Goal: Task Accomplishment & Management: Use online tool/utility

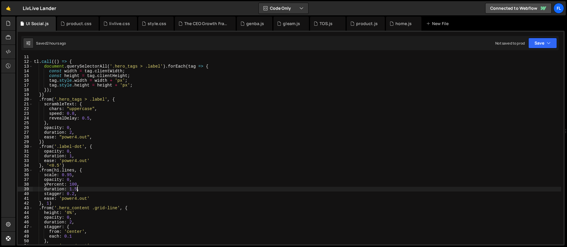
scroll to position [124, 0]
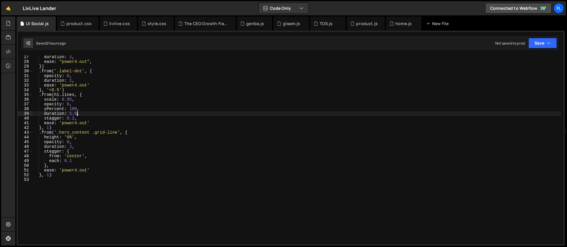
click at [64, 175] on div "duration : 2 , ease : "power4.out" , }) . from ( '.label-dot' , { opacity : 0 ,…" at bounding box center [297, 154] width 528 height 198
type textarea "}, 1)"
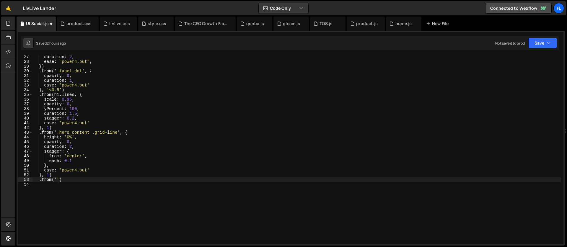
scroll to position [0, 2]
paste textarea "navbar4_container"
click at [102, 179] on div "duration : 2 , ease : "power4.out" , }) . from ( '.label-dot' , { opacity : 0 ,…" at bounding box center [297, 154] width 528 height 198
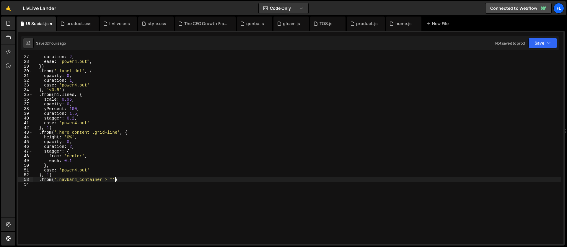
click at [116, 180] on div "duration : 2 , ease : "power4.out" , }) . from ( '.label-dot' , { opacity : 0 ,…" at bounding box center [297, 154] width 528 height 198
type textarea ".from('.navbar4_container > *', {)"
type textarea "opacity: 0,"
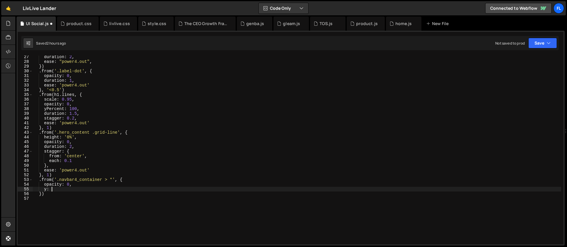
scroll to position [0, 1]
type textarea "y: 32,"
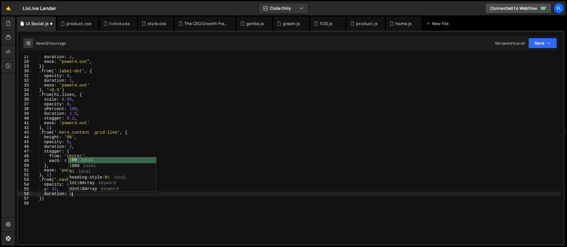
type textarea "duration: 1,"
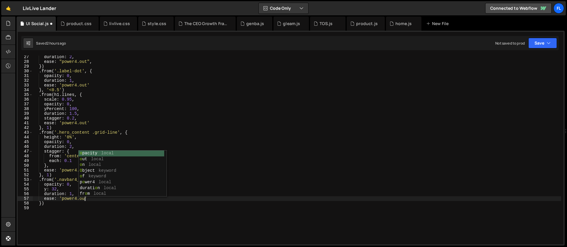
scroll to position [0, 4]
type textarea "duration: 1,"
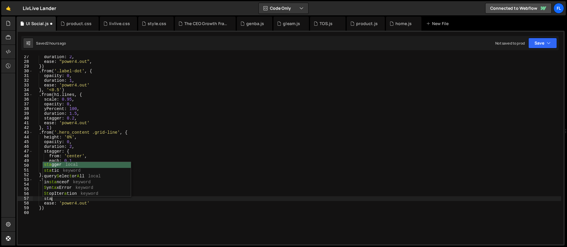
type textarea "s"
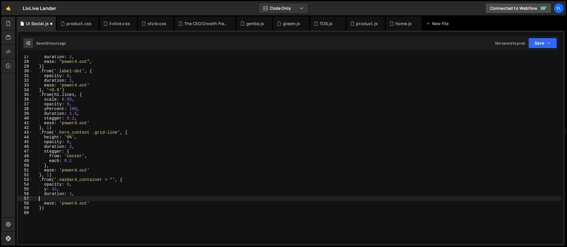
scroll to position [0, 0]
type textarea "duration: 1,"
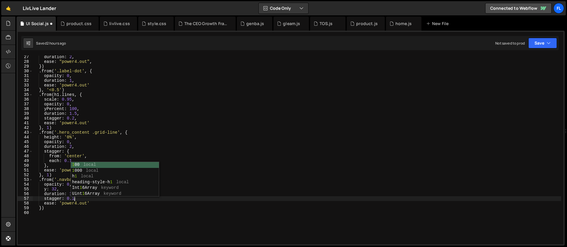
scroll to position [0, 3]
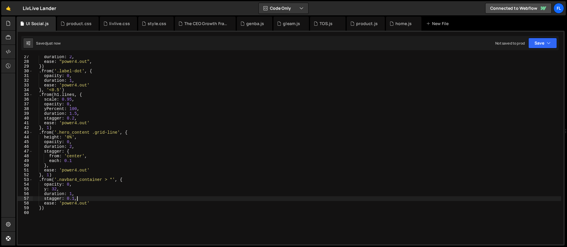
click at [40, 209] on div "duration : 2 , ease : "power4.out" , }) . from ( '.label-dot' , { opacity : 0 ,…" at bounding box center [297, 154] width 528 height 198
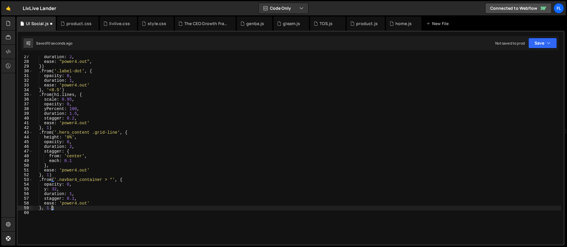
scroll to position [0, 1]
click at [72, 193] on div "duration : 2 , ease : "power4.out" , }) . from ( '.label-dot' , { opacity : 0 ,…" at bounding box center [297, 154] width 528 height 198
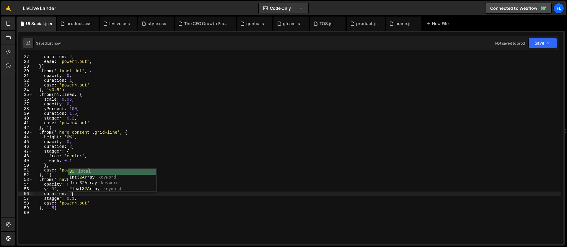
scroll to position [0, 2]
click at [50, 207] on div "duration : 2 , ease : "power4.out" , }) . from ( '.label-dot' , { opacity : 0 ,…" at bounding box center [297, 154] width 528 height 198
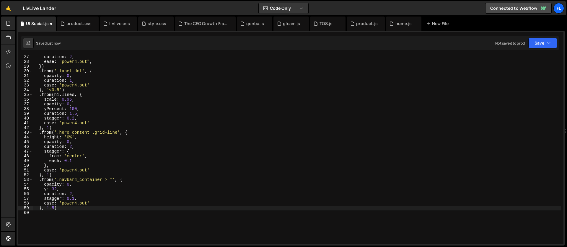
scroll to position [0, 1]
click at [62, 188] on div "duration : 2 , ease : "power4.out" , }) . from ( '.label-dot' , { opacity : 0 ,…" at bounding box center [297, 154] width 528 height 198
type textarea "y: 32,"
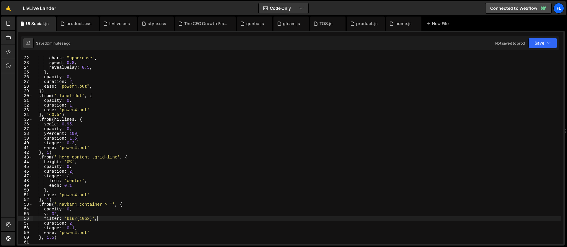
scroll to position [98, 0]
click at [74, 143] on div "scrambleText : { chars : "uppercase" , speed : 0.8 , revealDelay : 0.5 , } , op…" at bounding box center [297, 151] width 528 height 198
drag, startPoint x: 77, startPoint y: 138, endPoint x: 69, endPoint y: 139, distance: 8.3
click at [69, 139] on div "scrambleText : { chars : "uppercase" , speed : 0.8 , revealDelay : 0.5 , } , op…" at bounding box center [297, 151] width 528 height 198
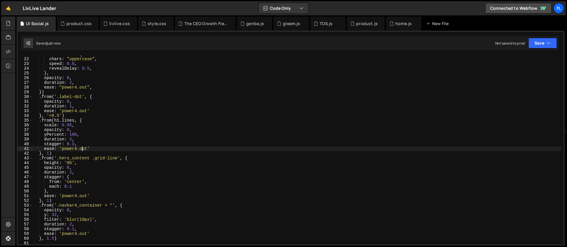
click at [82, 149] on div "scrambleText : { chars : "uppercase" , speed : 0.8 , revealDelay : 0.5 , } , op…" at bounding box center [297, 151] width 528 height 198
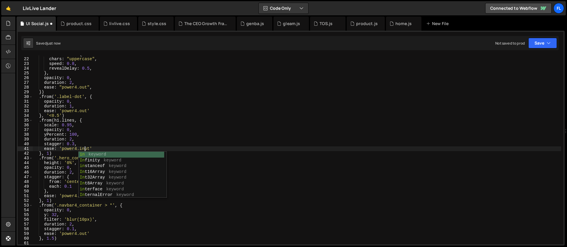
scroll to position [0, 4]
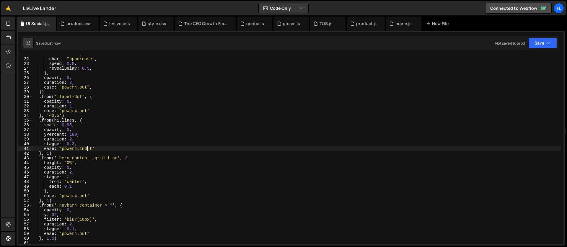
click at [50, 153] on div "scrambleText : { chars : "uppercase" , speed : 0.8 , revealDelay : 0.5 , } , op…" at bounding box center [297, 151] width 528 height 198
drag, startPoint x: 92, startPoint y: 147, endPoint x: 82, endPoint y: 148, distance: 10.9
click at [82, 148] on div "scrambleText : { chars : "uppercase" , speed : 0.8 , revealDelay : 0.5 , } , op…" at bounding box center [297, 151] width 528 height 198
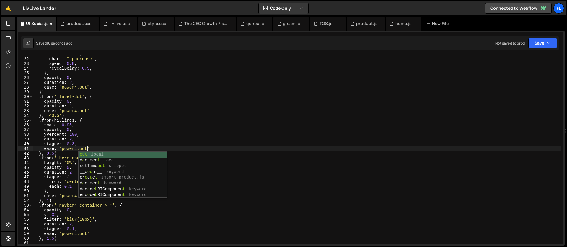
scroll to position [0, 4]
click at [53, 152] on div "scrambleText : { chars : "uppercase" , speed : 0.8 , revealDelay : 0.5 , } , op…" at bounding box center [297, 151] width 528 height 198
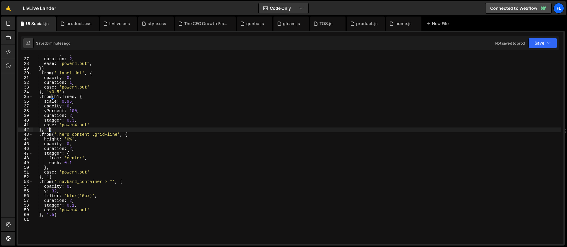
scroll to position [127, 0]
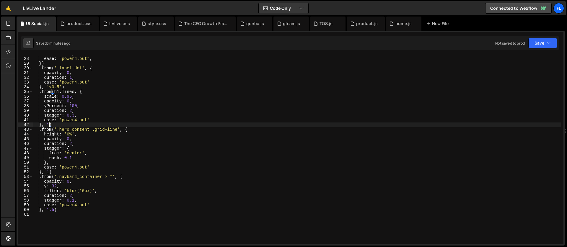
click at [76, 188] on div "duration : 2 , ease : "power4.out" , }) . from ( '.label-dot' , { opacity : 0 ,…" at bounding box center [297, 151] width 528 height 198
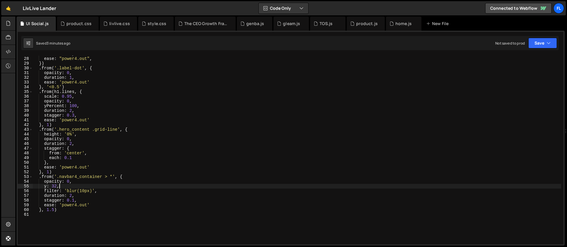
click at [49, 171] on div "duration : 2 , ease : "power4.out" , }) . from ( '.label-dot' , { opacity : 0 ,…" at bounding box center [297, 151] width 528 height 198
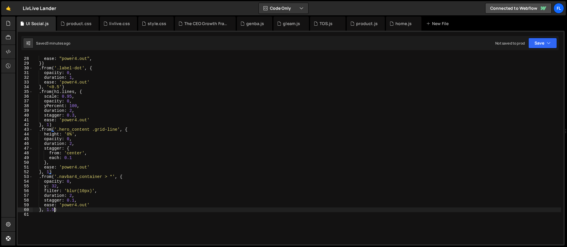
click at [54, 210] on div "duration : 2 , ease : "power4.out" , }) . from ( '.label-dot' , { opacity : 0 ,…" at bounding box center [297, 151] width 528 height 198
click at [49, 171] on div "duration : 2 , ease : "power4.out" , }) . from ( '.label-dot' , { opacity : 0 ,…" at bounding box center [297, 151] width 528 height 198
type textarea "}, 2)"
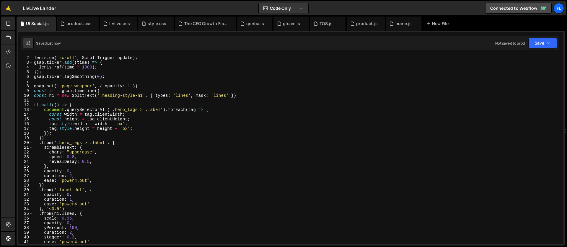
scroll to position [0, 0]
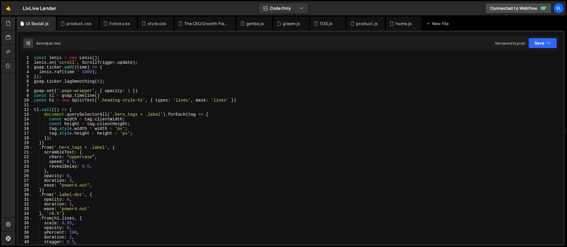
click at [43, 105] on div "const [PERSON_NAME] = new [PERSON_NAME] ( ) ; [PERSON_NAME] . on ( 'scroll' , S…" at bounding box center [297, 155] width 528 height 198
paste textarea "hero_paragraph"
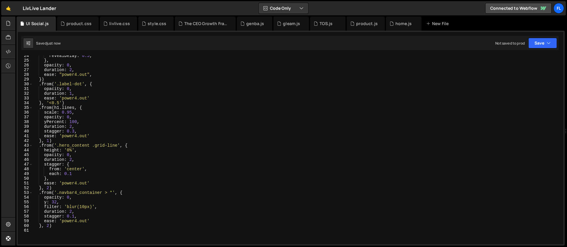
scroll to position [111, 0]
click at [89, 107] on div "revealDelay : 0.5 , } , opacity : 0 , duration : 2 , ease : "power4.out" , }) .…" at bounding box center [297, 152] width 528 height 198
click at [56, 141] on div "revealDelay : 0.5 , } , opacity : 0 , duration : 2 , ease : "power4.out" , }) .…" at bounding box center [297, 152] width 528 height 198
type textarea "}, 1)"
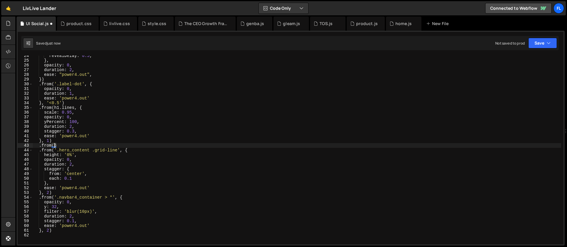
scroll to position [0, 1]
click at [84, 96] on div "revealDelay : 0.5 , } , opacity : 0 , duration : 2 , ease : "power4.out" , }) .…" at bounding box center [297, 152] width 528 height 198
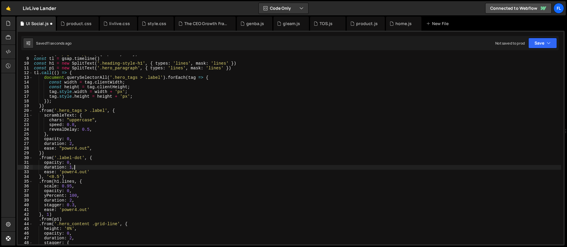
scroll to position [30, 0]
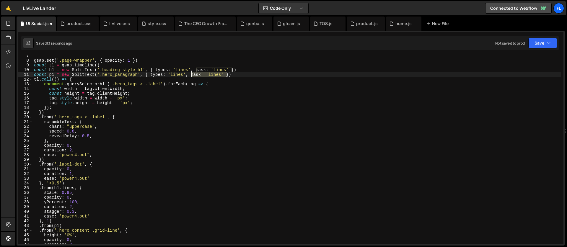
drag, startPoint x: 226, startPoint y: 74, endPoint x: 191, endPoint y: 76, distance: 34.6
click at [191, 76] on div "gsap . set ( '.page-wrapper' , { opacity : 1 }) const tl = gsap . timeline ( ) …" at bounding box center [297, 152] width 528 height 198
click at [184, 75] on div "gsap . set ( '.page-wrapper' , { opacity : 1 }) const tl = gsap . timeline ( ) …" at bounding box center [297, 152] width 528 height 198
click at [177, 75] on div "gsap . set ( '.page-wrapper' , { opacity : 1 }) const tl = gsap . timeline ( ) …" at bounding box center [297, 152] width 528 height 198
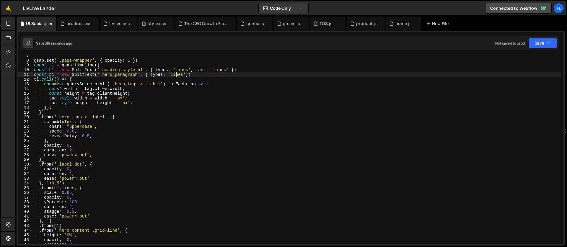
click at [177, 75] on div "gsap . set ( '.page-wrapper' , { opacity : 1 }) const tl = gsap . timeline ( ) …" at bounding box center [297, 152] width 528 height 198
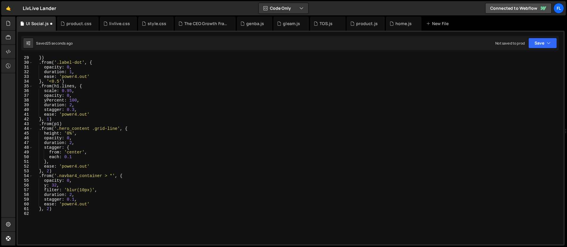
click at [59, 125] on div "}) . from ( '.label-dot' , { opacity : 0 , duration : 1 , ease : 'power4.out' }…" at bounding box center [297, 155] width 528 height 198
type textarea ".from(p1.chars, {)"
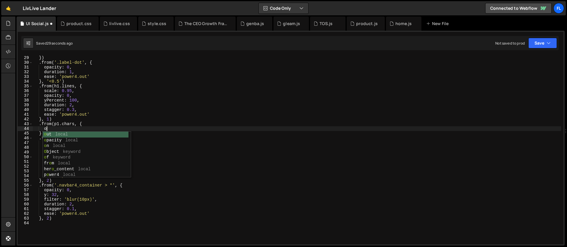
scroll to position [0, 1]
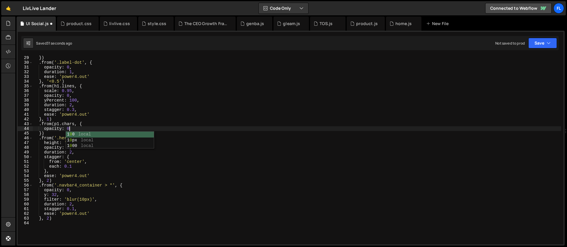
type textarea "opacity: 0,"
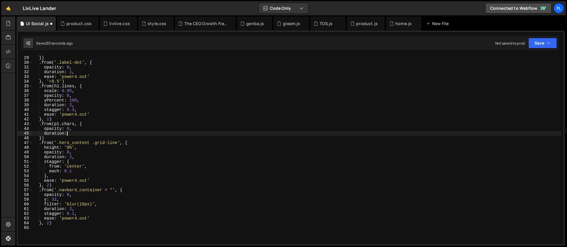
scroll to position [0, 2]
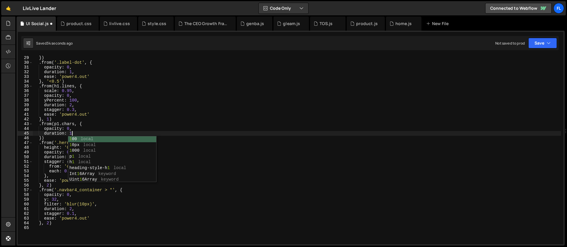
type textarea "duration: 1,"
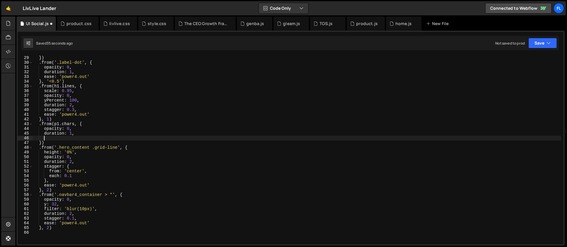
type textarea "e"
type textarea "stagger: 0.02,"
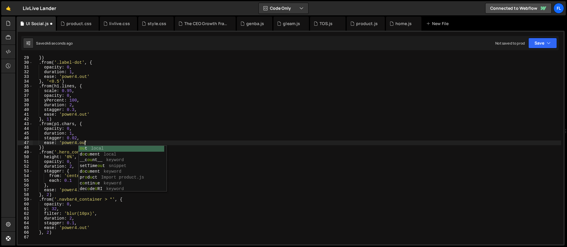
scroll to position [0, 4]
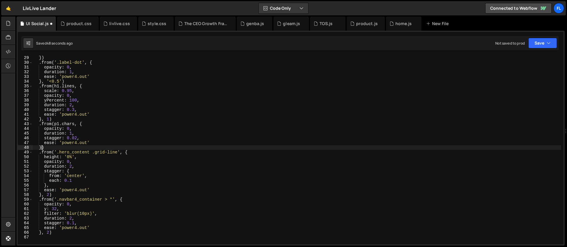
click at [41, 149] on div "}) . from ( '.label-dot' , { opacity : 0 , duration : 1 , ease : 'power4.out' }…" at bounding box center [297, 155] width 528 height 198
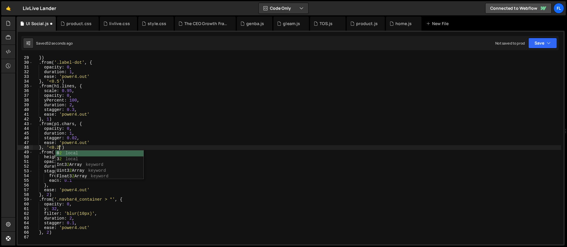
scroll to position [0, 2]
click at [68, 126] on div "}) . from ( '.label-dot' , { opacity : 0 , duration : 1 , ease : 'power4.out' }…" at bounding box center [297, 155] width 528 height 198
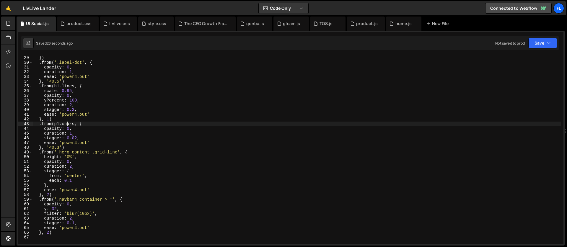
click at [68, 126] on div "}) . from ( '.label-dot' , { opacity : 0 , duration : 1 , ease : 'power4.out' }…" at bounding box center [297, 155] width 528 height 198
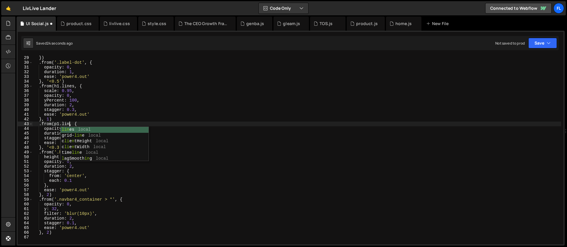
scroll to position [0, 3]
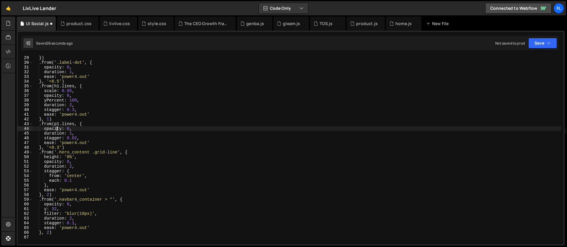
click at [56, 129] on div "}) . from ( '.label-dot' , { opacity : 0 , duration : 1 , ease : 'power4.out' }…" at bounding box center [297, 155] width 528 height 198
click at [73, 128] on div "}) . from ( '.label-dot' , { opacity : 0 , duration : 1 , ease : 'power4.out' }…" at bounding box center [297, 155] width 528 height 198
click at [44, 129] on div "}) . from ( '.label-dot' , { opacity : 0 , duration : 1 , ease : 'power4.out' }…" at bounding box center [297, 155] width 528 height 198
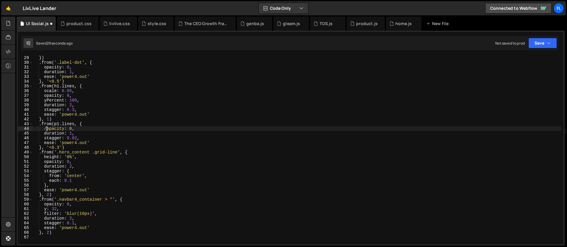
type textarea "//opacity: 0,"
click at [84, 130] on div "}) . from ( '.label-dot' , { opacity : 0 , duration : 1 , ease : 'power4.out' }…" at bounding box center [297, 155] width 528 height 198
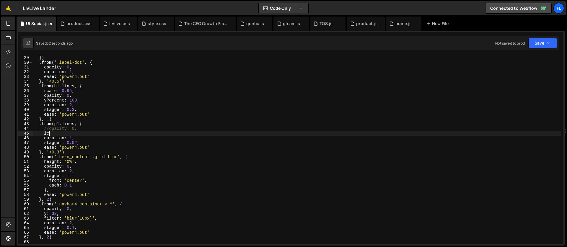
type textarea "l"
click at [131, 133] on div "}) . from ( '.label-dot' , { opacity : 0 , duration : 1 , ease : 'power4.out' }…" at bounding box center [297, 155] width 528 height 198
click at [101, 133] on div "}) . from ( '.label-dot' , { opacity : 0 , duration : 1 , ease : 'power4.out' }…" at bounding box center [297, 155] width 528 height 198
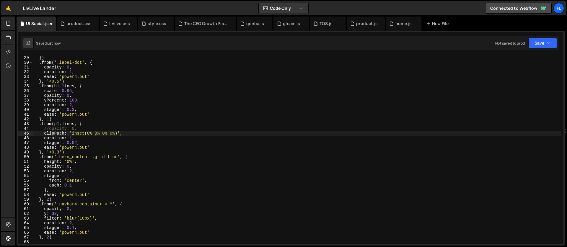
scroll to position [0, 6]
click at [103, 133] on div "}) . from ( '.label-dot' , { opacity : 0 , duration : 1 , ease : 'power4.out' }…" at bounding box center [297, 155] width 528 height 198
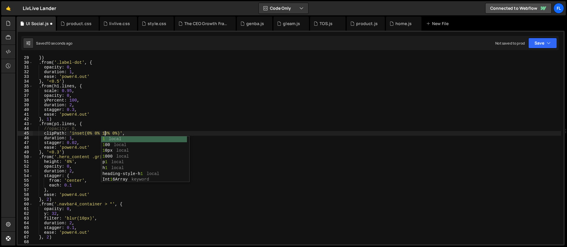
scroll to position [0, 5]
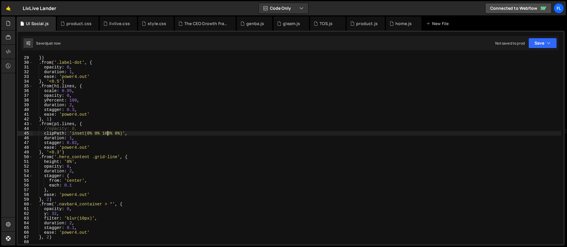
click at [77, 143] on div "}) . from ( '.label-dot' , { opacity : 0 , duration : 1 , ease : 'power4.out' }…" at bounding box center [297, 155] width 528 height 198
click at [56, 151] on div "}) . from ( '.label-dot' , { opacity : 0 , duration : 1 , ease : 'power4.out' }…" at bounding box center [297, 155] width 528 height 198
click at [72, 138] on div "}) . from ( '.label-dot' , { opacity : 0 , duration : 1 , ease : 'power4.out' }…" at bounding box center [297, 155] width 528 height 198
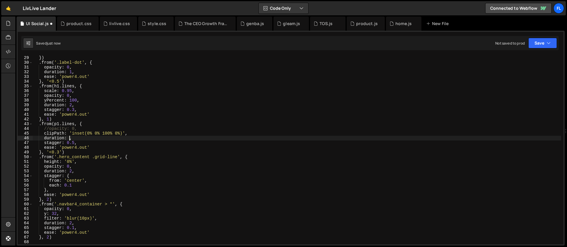
scroll to position [0, 2]
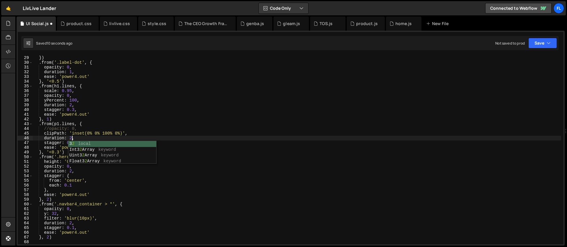
click at [55, 147] on div "}) . from ( '.label-dot' , { opacity : 0 , duration : 1 , ease : 'power4.out' }…" at bounding box center [297, 155] width 528 height 198
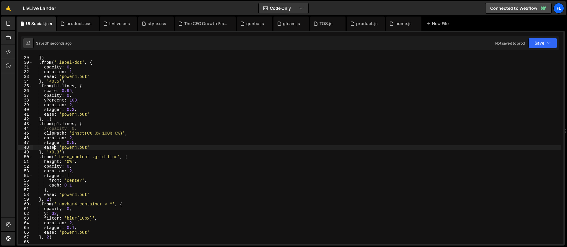
click at [59, 151] on div "}) . from ( '.label-dot' , { opacity : 0 , duration : 1 , ease : 'power4.out' }…" at bounding box center [297, 155] width 528 height 198
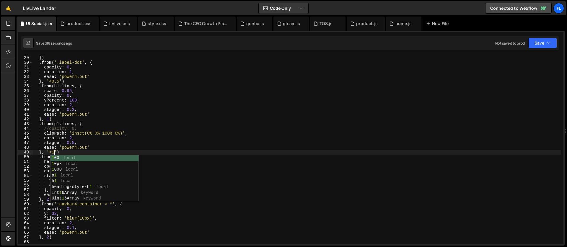
click at [68, 138] on div "}) . from ( '.label-dot' , { opacity : 0 , duration : 1 , ease : 'power4.out' }…" at bounding box center [297, 155] width 528 height 198
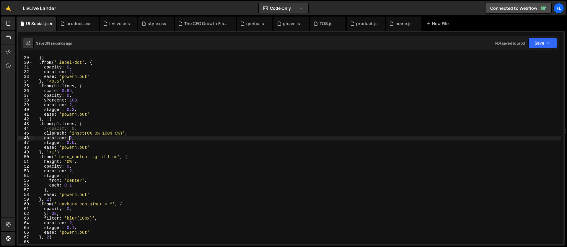
click at [54, 154] on div "}) . from ( '.label-dot' , { opacity : 0 , duration : 1 , ease : 'power4.out' }…" at bounding box center [297, 155] width 528 height 198
click at [75, 141] on div "}) . from ( '.label-dot' , { opacity : 0 , duration : 1 , ease : 'power4.out' }…" at bounding box center [297, 155] width 528 height 198
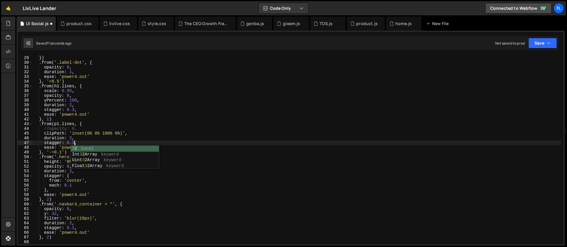
click at [61, 152] on div "}) . from ( '.label-dot' , { opacity : 0 , duration : 1 , ease : 'power4.out' }…" at bounding box center [297, 155] width 528 height 198
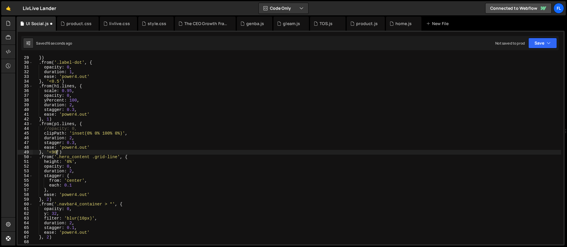
scroll to position [0, 2]
click at [75, 141] on div "}) . from ( '.label-dot' , { opacity : 0 , duration : 1 , ease : 'power4.out' }…" at bounding box center [297, 155] width 528 height 198
click at [61, 152] on div "}) . from ( '.label-dot' , { opacity : 0 , duration : 1 , ease : 'power4.out' }…" at bounding box center [297, 155] width 528 height 198
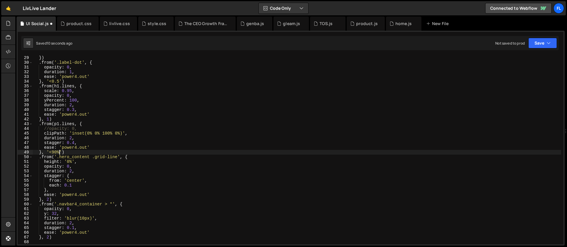
click at [56, 153] on div "}) . from ( '.label-dot' , { opacity : 0 , duration : 1 , ease : 'power4.out' }…" at bounding box center [297, 155] width 528 height 198
click at [71, 151] on div "}) . from ( '.label-dot' , { opacity : 0 , duration : 1 , ease : 'power4.out' }…" at bounding box center [297, 155] width 528 height 198
click at [54, 151] on div "}) . from ( '.label-dot' , { opacity : 0 , duration : 1 , ease : 'power4.out' }…" at bounding box center [297, 155] width 528 height 198
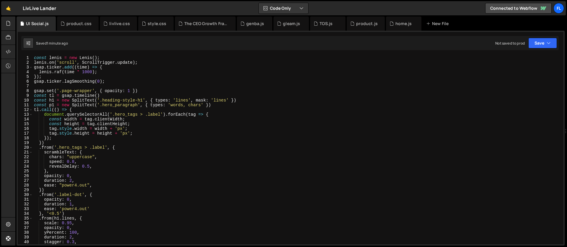
scroll to position [0, 0]
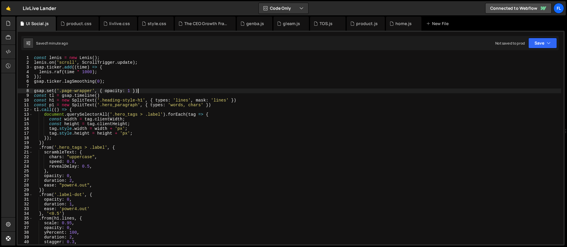
click at [145, 92] on div "const [PERSON_NAME] = new [PERSON_NAME] ( ) ; [PERSON_NAME] . on ( 'scroll' , S…" at bounding box center [297, 155] width 528 height 198
type textarea "gsap.set('.page-wrapper', { opacity: 1 })"
click at [214, 105] on div "const [PERSON_NAME] = new [PERSON_NAME] ( ) ; [PERSON_NAME] . on ( 'scroll' , S…" at bounding box center [297, 155] width 528 height 198
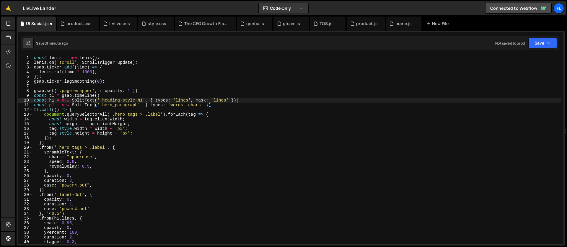
click at [251, 101] on div "const [PERSON_NAME] = new [PERSON_NAME] ( ) ; [PERSON_NAME] . on ( 'scroll' , S…" at bounding box center [297, 155] width 528 height 198
type textarea "const h1 = new SplitText('.heading-style-h1', { types: 'lines', mask: 'lines' })"
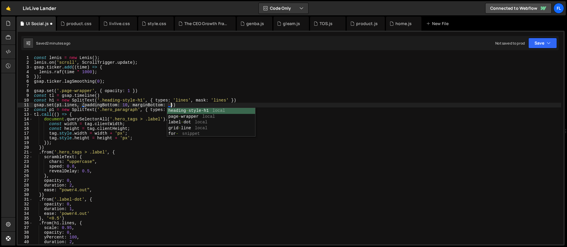
scroll to position [0, 10]
click at [62, 105] on div "const [PERSON_NAME] = new [PERSON_NAME] ( ) ; [PERSON_NAME] . on ( 'scroll' , S…" at bounding box center [297, 155] width 528 height 198
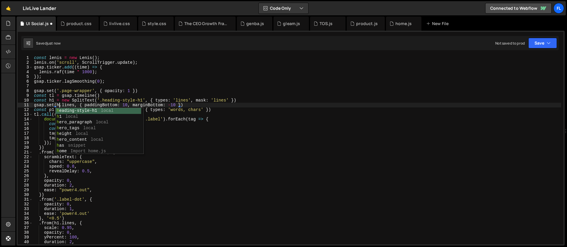
scroll to position [0, 2]
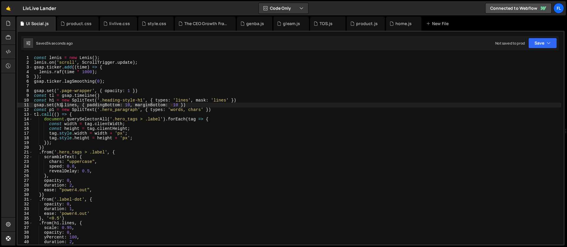
click at [195, 111] on div "const [PERSON_NAME] = new [PERSON_NAME] ( ) ; [PERSON_NAME] . on ( 'scroll' , S…" at bounding box center [297, 155] width 528 height 198
click at [188, 110] on div "const [PERSON_NAME] = new [PERSON_NAME] ( ) ; [PERSON_NAME] . on ( 'scroll' , S…" at bounding box center [297, 155] width 528 height 198
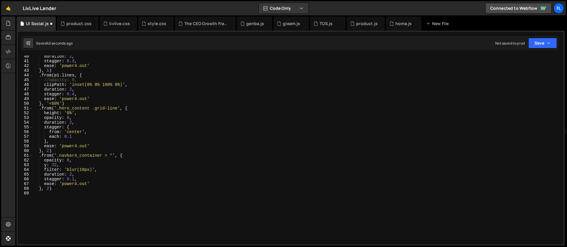
scroll to position [153, 0]
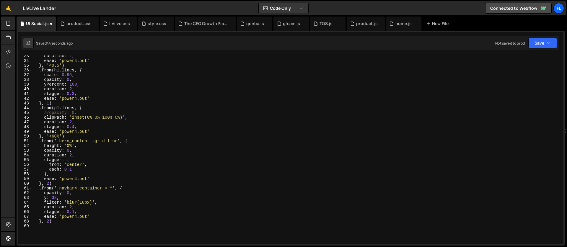
click at [68, 108] on div "duration : 1 , ease : 'power4.out' } , '<0.5' ) . from ( h1 . lines , { scale :…" at bounding box center [297, 153] width 528 height 198
click at [69, 109] on div "duration : 1 , ease : 'power4.out' } , '<0.5' ) . from ( h1 . lines , { scale :…" at bounding box center [297, 153] width 528 height 198
click at [69, 107] on div "duration : 1 , ease : 'power4.out' } , '<0.5' ) . from ( h1 . lines , { scale :…" at bounding box center [297, 153] width 528 height 198
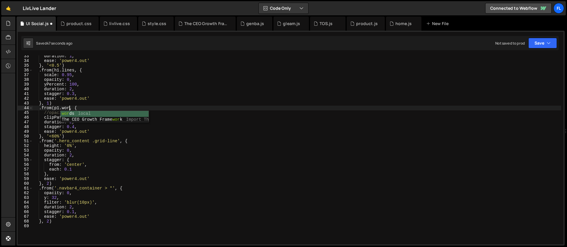
scroll to position [0, 3]
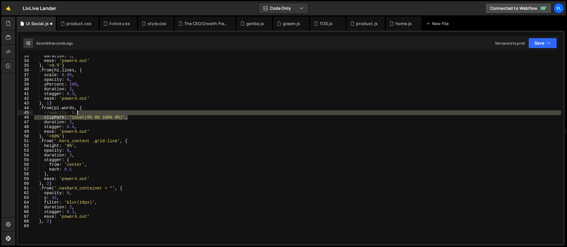
click at [129, 114] on div "duration : 1 , ease : 'power4.out' } , '<0.5' ) . from ( h1 . lines , { scale :…" at bounding box center [297, 153] width 528 height 198
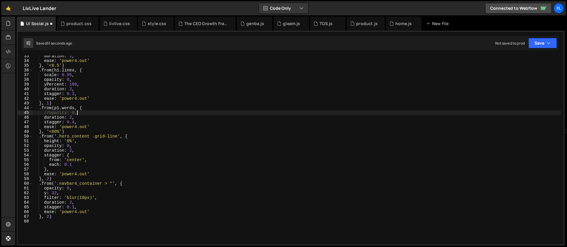
type textarea "opacity: 0,"
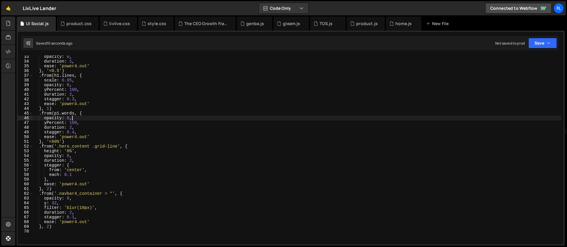
scroll to position [0, 0]
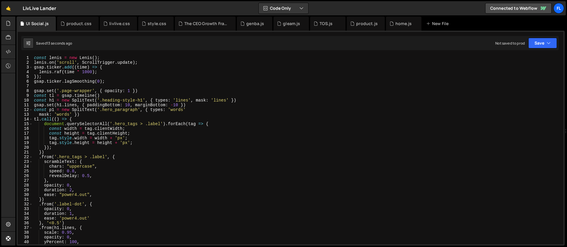
click at [189, 110] on div "const [PERSON_NAME] = new [PERSON_NAME] ( ) ; [PERSON_NAME] . on ( 'scroll' , S…" at bounding box center [297, 155] width 528 height 198
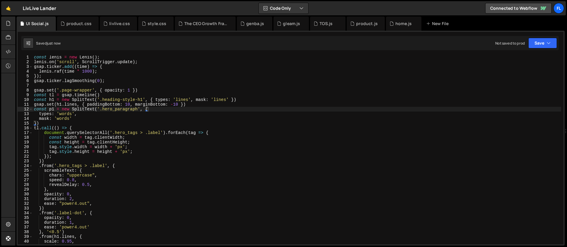
scroll to position [171, 0]
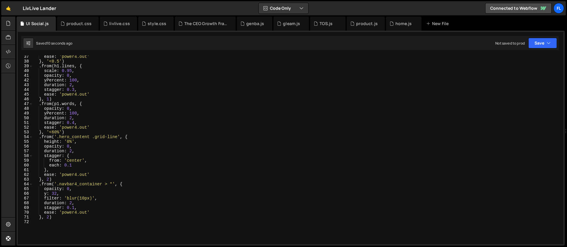
click at [77, 167] on div "ease : 'power4.out' } , '<0.5' ) . from ( h1 . lines , { scale : 0.95 , opacity…" at bounding box center [297, 153] width 528 height 198
click at [79, 136] on div "ease : 'power4.out' } , '<0.5' ) . from ( h1 . lines , { scale : 0.95 , opacity…" at bounding box center [297, 153] width 528 height 198
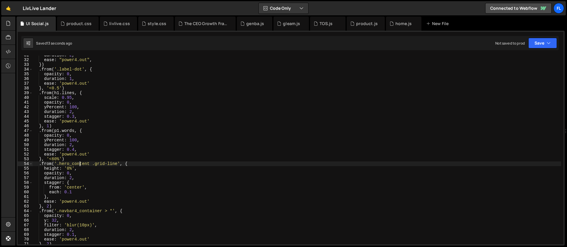
click at [74, 149] on div "duration : 2 , ease : "power4.out" , }) . from ( '.label-dot' , { opacity : 0 ,…" at bounding box center [297, 152] width 528 height 198
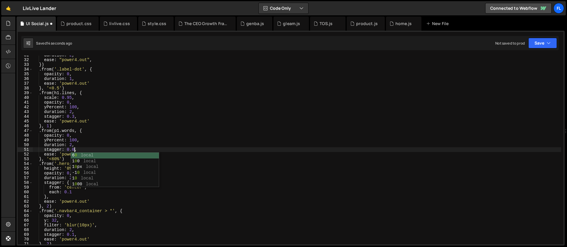
scroll to position [0, 3]
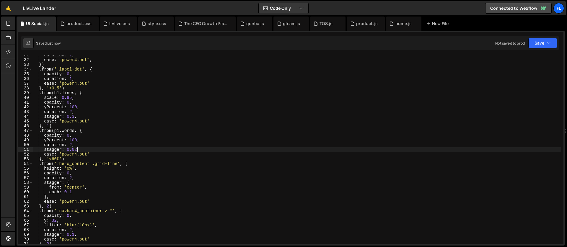
click at [72, 145] on div "duration : 2 , ease : "power4.out" , }) . from ( '.label-dot' , { opacity : 0 ,…" at bounding box center [297, 152] width 528 height 198
click at [79, 157] on div "duration : 2 , ease : "power4.out" , }) . from ( '.label-dot' , { opacity : 0 ,…" at bounding box center [297, 152] width 528 height 198
click at [85, 154] on div "duration : 2 , ease : "power4.out" , }) . from ( '.label-dot' , { opacity : 0 ,…" at bounding box center [297, 152] width 528 height 198
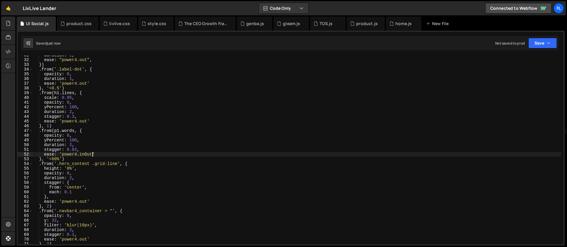
click at [58, 159] on div "duration : 2 , ease : "power4.out" , }) . from ( '.label-dot' , { opacity : 0 ,…" at bounding box center [297, 152] width 528 height 198
click at [54, 159] on div "duration : 2 , ease : "power4.out" , }) . from ( '.label-dot' , { opacity : 0 ,…" at bounding box center [297, 152] width 528 height 198
click at [77, 149] on div "duration : 2 , ease : "power4.out" , }) . from ( '.label-dot' , { opacity : 0 ,…" at bounding box center [297, 152] width 528 height 198
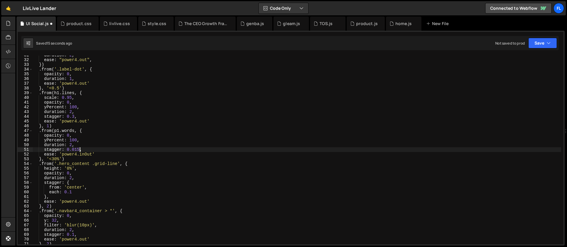
scroll to position [0, 3]
click at [57, 160] on div "duration : 2 , ease : "power4.out" , }) . from ( '.label-dot' , { opacity : 0 ,…" at bounding box center [297, 152] width 528 height 198
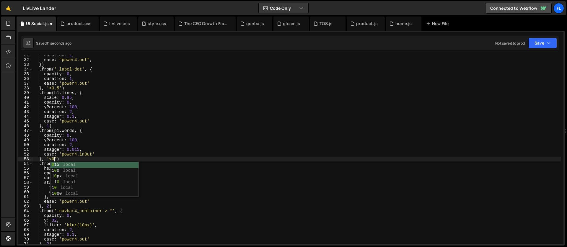
scroll to position [0, 2]
type textarea "}, '<0.5')"
click at [71, 157] on div "duration : 2 , ease : "power4.out" , }) . from ( '.label-dot' , { opacity : 0 ,…" at bounding box center [297, 152] width 528 height 198
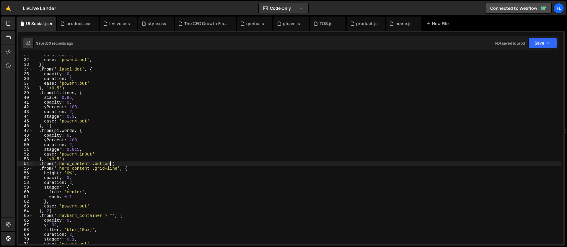
scroll to position [0, 5]
type textarea ".from('.hero_content .button', {)"
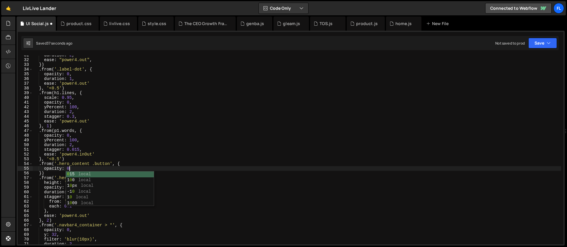
type textarea "opacity: 0,"
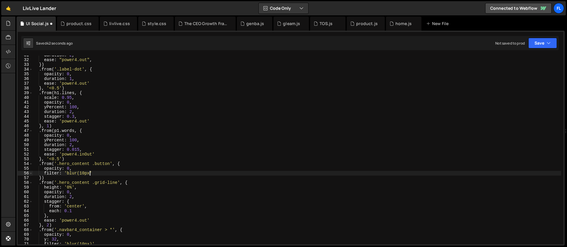
scroll to position [0, 4]
type textarea "filter: 'blur(10px)',"
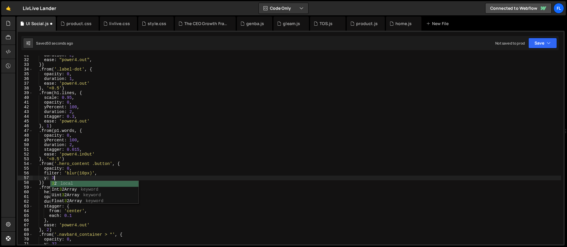
type textarea "y: 32,"
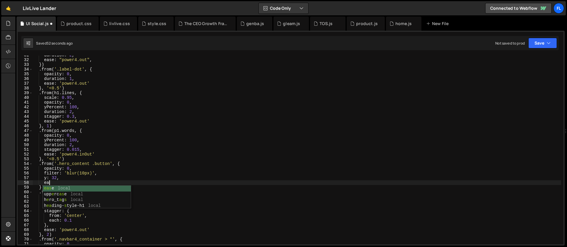
type textarea "e"
type textarea "duration: 1.2,"
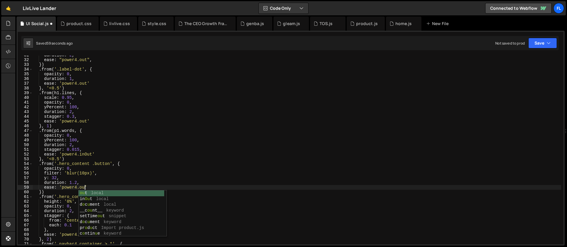
scroll to position [0, 4]
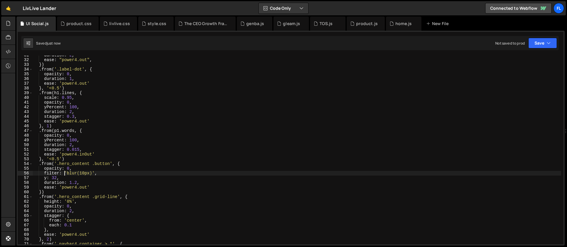
click at [64, 175] on div "duration : 2 , ease : "power4.out" , }) . from ( '.label-dot' , { opacity : 0 ,…" at bounding box center [297, 152] width 528 height 198
click at [91, 181] on div "duration : 2 , ease : "power4.out" , }) . from ( '.label-dot' , { opacity : 0 ,…" at bounding box center [297, 152] width 528 height 198
type textarea "duration: 1.2,"
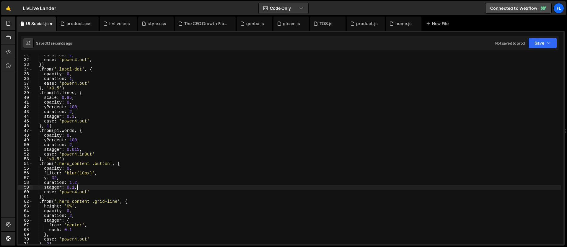
scroll to position [0, 3]
click at [42, 197] on div "duration : 2 , ease : "power4.out" , }) . from ( '.label-dot' , { opacity : 0 ,…" at bounding box center [297, 152] width 528 height 198
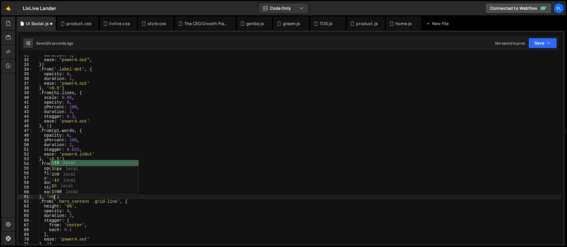
scroll to position [0, 1]
click at [86, 154] on div "duration : 2 , ease : "power4.out" , }) . from ( '.label-dot' , { opacity : 0 ,…" at bounding box center [297, 152] width 528 height 198
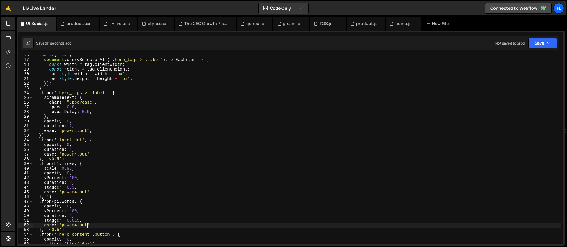
scroll to position [44, 0]
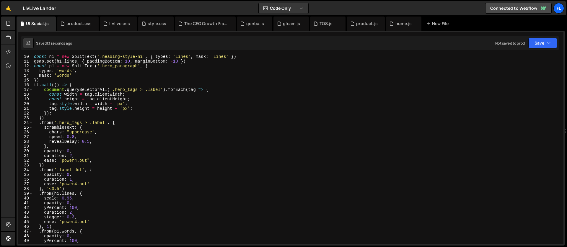
click at [68, 151] on div "const h1 = new SplitText ( '.heading-style-h1' , { types : 'lines' , mask : 'li…" at bounding box center [297, 153] width 528 height 198
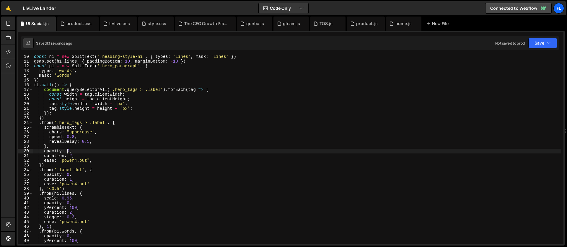
click at [79, 156] on div "const h1 = new SplitText ( '.heading-style-h1' , { types : 'lines' , mask : 'li…" at bounding box center [297, 153] width 528 height 198
type textarea "duration: 2,"
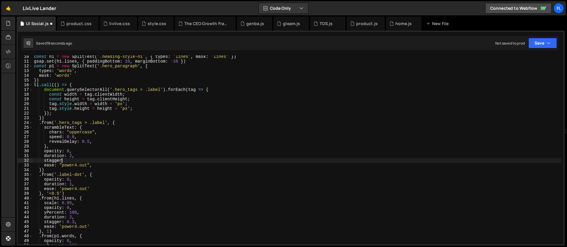
scroll to position [0, 2]
type textarea "stagger: {"
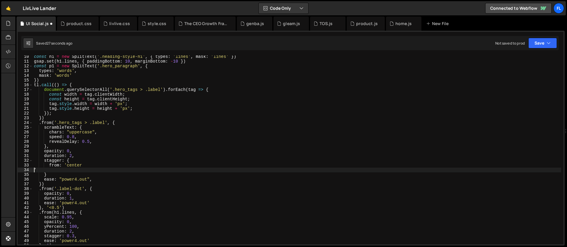
scroll to position [0, 0]
type textarea "from: 'center','"
click at [53, 201] on div "const h1 = new SplitText ( '.heading-style-h1' , { types : 'lines' , mask : 'li…" at bounding box center [297, 153] width 528 height 198
click at [59, 208] on div "const h1 = new SplitText ( '.heading-style-h1' , { types : 'lines' , mask : 'li…" at bounding box center [297, 153] width 528 height 198
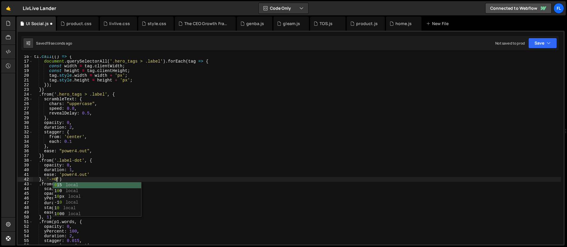
scroll to position [0, 2]
click at [62, 179] on div "tl . call (( ) => { document . querySelectorAll ( '.hero_tags > .label' ) . for…" at bounding box center [297, 153] width 528 height 198
click at [62, 178] on div "tl . call (( ) => { document . querySelectorAll ( '.hero_tags > .label' ) . for…" at bounding box center [297, 153] width 528 height 198
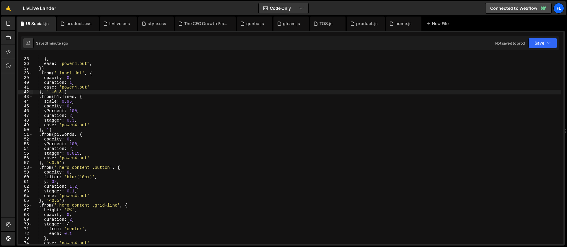
scroll to position [232, 0]
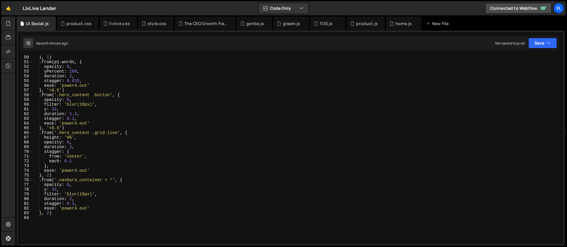
click at [68, 171] on div "} , 1 ) . from ( p1 . words , { opacity : 0 , yPercent : 100 , duration : 2 , s…" at bounding box center [297, 154] width 528 height 198
click at [63, 211] on div "} , 1 ) . from ( p1 . words , { opacity : 0 , yPercent : 100 , duration : 2 , s…" at bounding box center [297, 154] width 528 height 198
type textarea "}, 2)"
type textarea "."
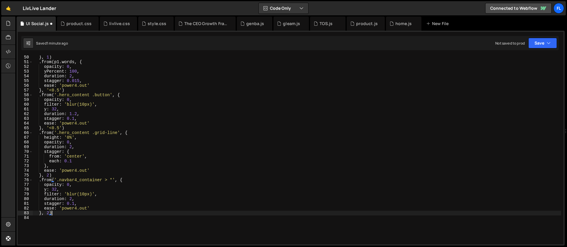
click at [68, 128] on div "} , 1 ) . from ( p1 . words , { opacity : 0 , yPercent : 100 , duration : 2 , s…" at bounding box center [297, 154] width 528 height 198
type textarea "}, '<0.5')"
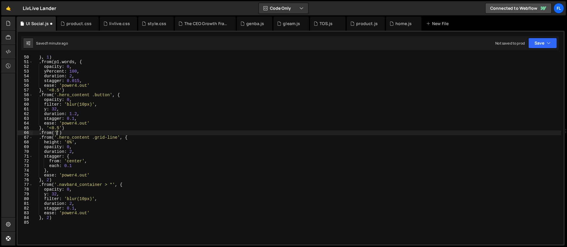
scroll to position [0, 1]
paste textarea "hero_main-phone')"
type textarea ".from('.hero_main-phone', {)"
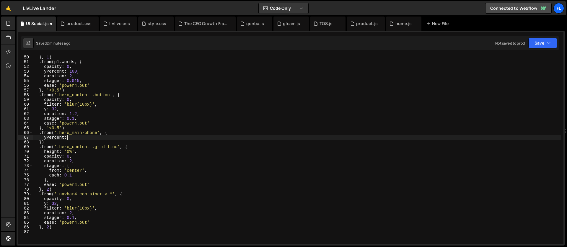
scroll to position [0, 2]
type textarea "yPercent: 30,"
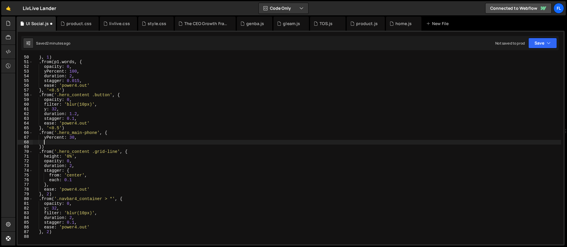
scroll to position [0, 0]
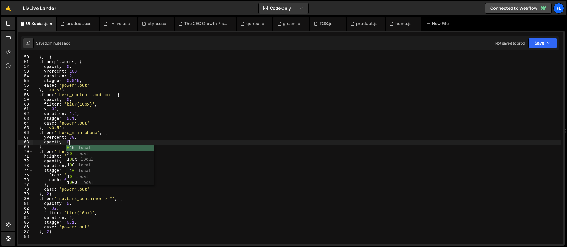
type textarea "opacity: 0,"
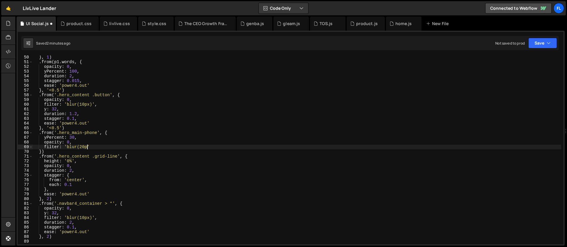
scroll to position [0, 4]
type textarea "filter: 'blur(20px)',"
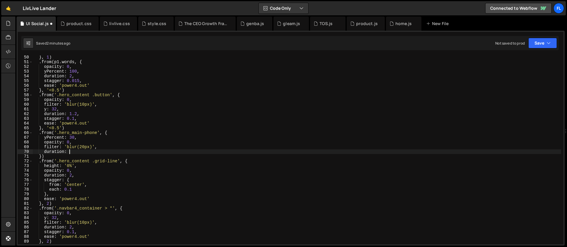
type textarea "duration: 2,"
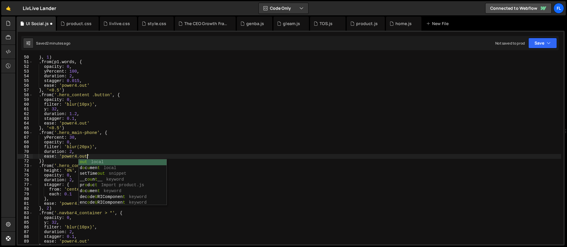
click at [42, 162] on div "} , 1 ) . from ( p1 . words , { opacity : 0 , yPercent : 100 , duration : 2 , s…" at bounding box center [297, 154] width 528 height 198
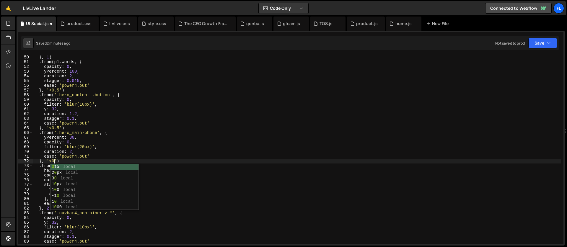
scroll to position [0, 1]
click at [70, 144] on div "} , 1 ) . from ( p1 . words , { opacity : 0 , yPercent : 100 , duration : 2 , s…" at bounding box center [297, 154] width 528 height 198
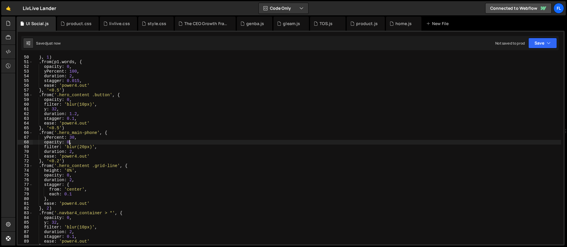
click at [89, 139] on div "} , 1 ) . from ( p1 . words , { opacity : 0 , yPercent : 100 , duration : 2 , s…" at bounding box center [297, 154] width 528 height 198
click at [79, 138] on div "} , 1 ) . from ( p1 . words , { opacity : 0 , yPercent : 100 , duration : 2 , s…" at bounding box center [297, 154] width 528 height 198
click at [82, 146] on div "} , 1 ) . from ( p1 . words , { opacity : 0 , yPercent : 100 , duration : 2 , s…" at bounding box center [297, 154] width 528 height 198
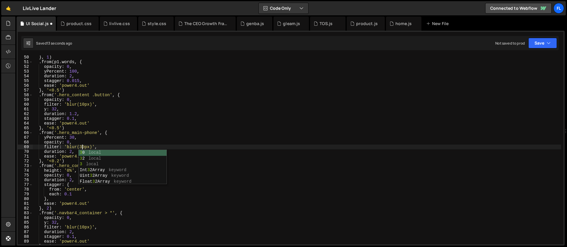
click at [63, 152] on div "} , 1 ) . from ( p1 . words , { opacity : 0 , yPercent : 100 , duration : 2 , s…" at bounding box center [297, 154] width 528 height 198
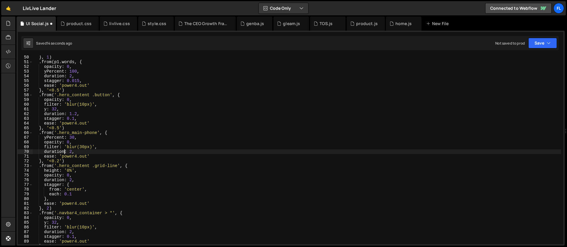
click at [71, 151] on div "} , 1 ) . from ( p1 . words , { opacity : 0 , yPercent : 100 , duration : 2 , s…" at bounding box center [297, 154] width 528 height 198
click at [72, 139] on div "} , 1 ) . from ( p1 . words , { opacity : 0 , yPercent : 100 , duration : 2 , s…" at bounding box center [297, 154] width 528 height 198
click at [65, 147] on div "} , 1 ) . from ( p1 . words , { opacity : 0 , yPercent : 100 , duration : 2 , s…" at bounding box center [297, 154] width 528 height 198
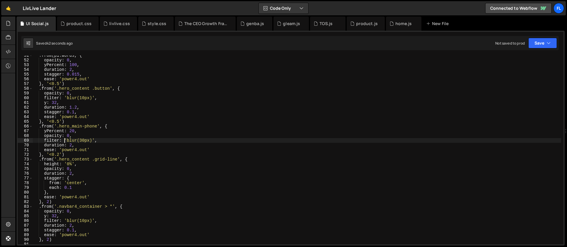
scroll to position [255, 0]
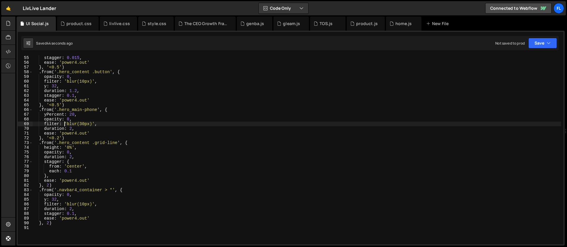
click at [63, 194] on div "duration : 2 , stagger : 0.015 , ease : 'power4.out' } , '<0.5' ) . from ( '.he…" at bounding box center [297, 150] width 528 height 198
click at [52, 198] on div "duration : 2 , stagger : 0.015 , ease : 'power4.out' } , '<0.5' ) . from ( '.he…" at bounding box center [297, 150] width 528 height 198
click at [82, 171] on div "duration : 2 , stagger : 0.015 , ease : 'power4.out' } , '<0.5' ) . from ( '.he…" at bounding box center [297, 150] width 528 height 198
click at [132, 143] on div "duration : 2 , stagger : 0.015 , ease : 'power4.out' } , '<0.5' ) . from ( '.he…" at bounding box center [297, 150] width 528 height 198
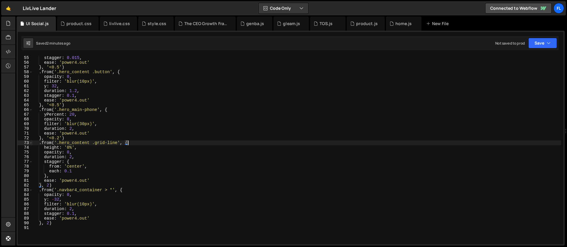
scroll to position [254, 0]
click at [69, 141] on div "duration : 2 , stagger : 0.015 , ease : 'power4.out' } , '<0.5' ) . from ( '.he…" at bounding box center [297, 151] width 528 height 198
type textarea "}, '<0.2')"
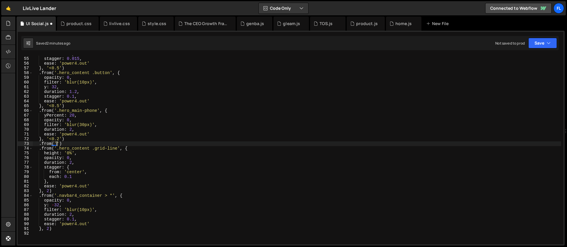
scroll to position [0, 1]
paste textarea "hero_phone-edge'"
type textarea ".from('.hero_phone-edge', {)"
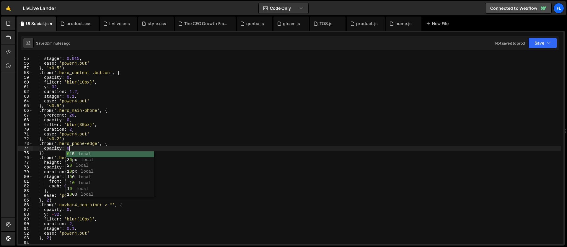
type textarea "opacity: 0,"
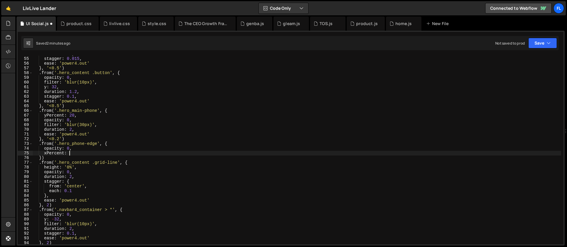
scroll to position [0, 2]
type textarea "xPercent: 70,"
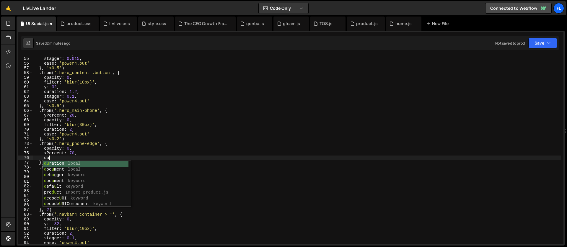
scroll to position [0, 1]
type textarea "duration: 1,"
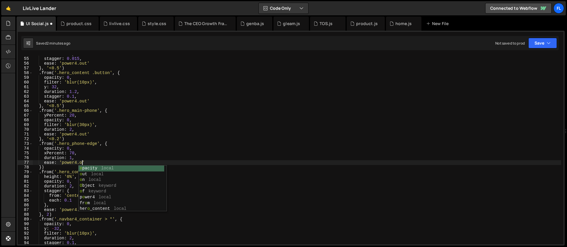
scroll to position [0, 4]
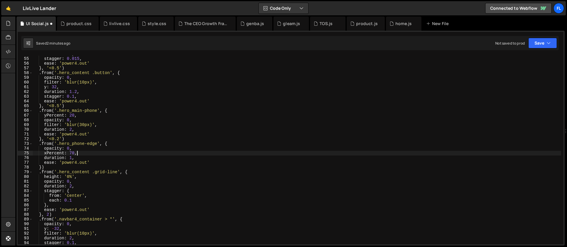
click at [87, 153] on div "duration : 2 , stagger : 0.015 , ease : 'power4.out' } , '<0.5' ) . from ( '.he…" at bounding box center [297, 151] width 528 height 198
click at [69, 153] on div "duration : 2 , stagger : 0.015 , ease : 'power4.out' } , '<0.5' ) . from ( '.he…" at bounding box center [297, 151] width 528 height 198
click at [42, 167] on div "duration : 2 , stagger : 0.015 , ease : 'power4.out' } , '<0.5' ) . from ( '.he…" at bounding box center [297, 151] width 528 height 198
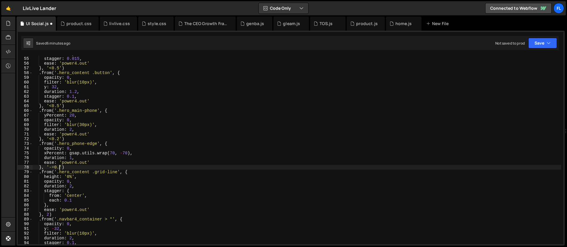
scroll to position [0, 2]
click at [110, 143] on div "duration : 2 , stagger : 0.015 , ease : 'power4.out' } , '<0.5' ) . from ( '.he…" at bounding box center [297, 151] width 528 height 198
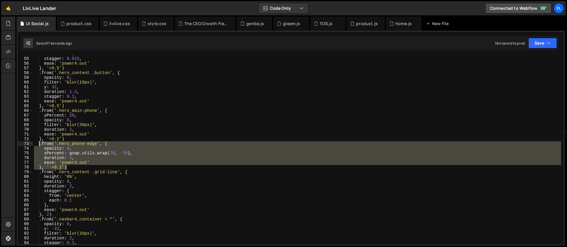
drag, startPoint x: 71, startPoint y: 167, endPoint x: 40, endPoint y: 143, distance: 39.4
click at [40, 143] on div "duration : 2 , stagger : 0.015 , ease : 'power4.out' } , '<0.5' ) . from ( '.he…" at bounding box center [297, 151] width 528 height 198
paste textarea "}, '-=0.2')"
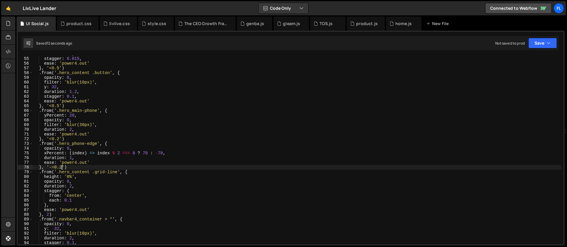
click at [72, 159] on div "duration : 2 , stagger : 0.015 , ease : 'power4.out' } , '<0.5' ) . from ( '.he…" at bounding box center [297, 151] width 528 height 198
click at [64, 190] on div "duration : 2 , stagger : 0.015 , ease : 'power4.out' } , '<0.5' ) . from ( '.he…" at bounding box center [297, 151] width 528 height 198
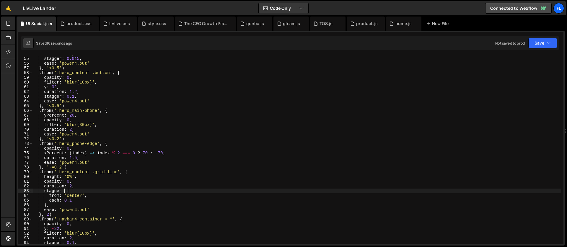
click at [67, 173] on div "duration : 2 , stagger : 0.015 , ease : 'power4.out' } , '<0.5' ) . from ( '.he…" at bounding box center [297, 151] width 528 height 198
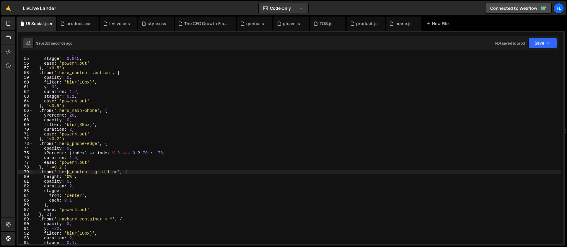
click at [62, 168] on div "duration : 2 , stagger : 0.015 , ease : 'power4.out' } , '<0.5' ) . from ( '.he…" at bounding box center [297, 151] width 528 height 198
click at [67, 168] on div "duration : 2 , stagger : 0.015 , ease : 'power4.out' } , '<0.5' ) . from ( '.he…" at bounding box center [297, 151] width 528 height 198
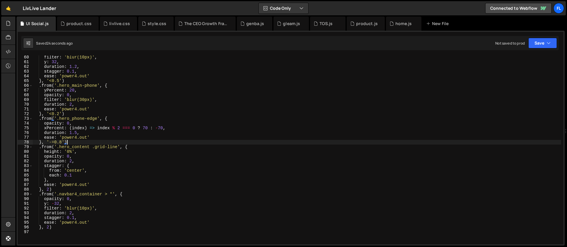
click at [108, 118] on div "filter : 'blur(10px)' , y : 32 , duration : 1.2 , stagger : 0.1 , ease : 'power…" at bounding box center [297, 154] width 528 height 198
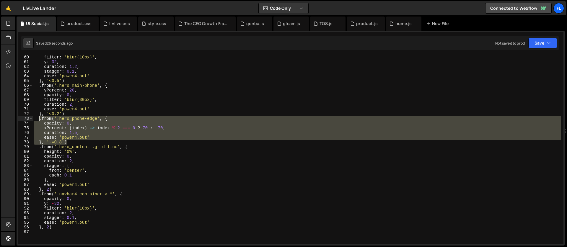
drag, startPoint x: 70, startPoint y: 143, endPoint x: 38, endPoint y: 119, distance: 39.5
click at [38, 119] on div "filter : 'blur(10px)' , y : 32 , duration : 1.2 , stagger : 0.1 , ease : 'power…" at bounding box center [297, 154] width 528 height 198
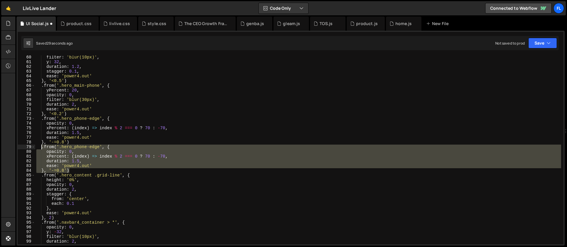
click at [75, 148] on div "filter : 'blur(10px)' , y : 32 , duration : 1.2 , stagger : 0.1 , ease : 'power…" at bounding box center [298, 154] width 526 height 198
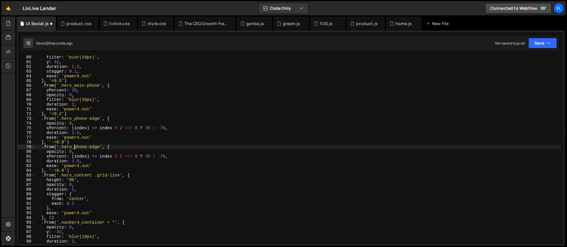
click at [99, 148] on div "filter : 'blur(10px)' , y : 32 , duration : 1.2 , stagger : 0.1 , ease : 'power…" at bounding box center [298, 154] width 526 height 198
click at [63, 148] on div "filter : 'blur(10px)' , y : 32 , duration : 1.2 , stagger : 0.1 , ease : 'power…" at bounding box center [298, 154] width 526 height 198
paste textarea "hero_phone-end"
click at [148, 156] on div "filter : 'blur(10px)' , y : 32 , duration : 1.2 , stagger : 0.1 , ease : 'power…" at bounding box center [298, 154] width 526 height 198
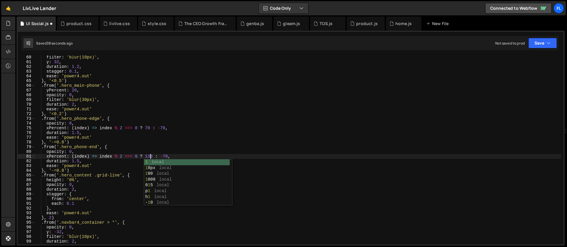
scroll to position [0, 8]
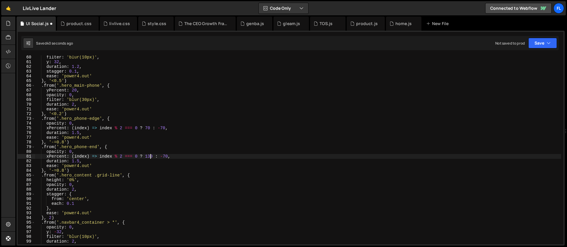
click at [166, 156] on div "filter : 'blur(10px)' , y : 32 , duration : 1.2 , stagger : 0.1 , ease : 'power…" at bounding box center [298, 154] width 526 height 198
click at [79, 160] on div "filter : 'blur(10px)' , y : 32 , duration : 1.2 , stagger : 0.1 , ease : 'power…" at bounding box center [298, 154] width 526 height 198
click at [63, 142] on div "filter : 'blur(10px)' , y : 32 , duration : 1.2 , stagger : 0.1 , ease : 'power…" at bounding box center [298, 154] width 526 height 198
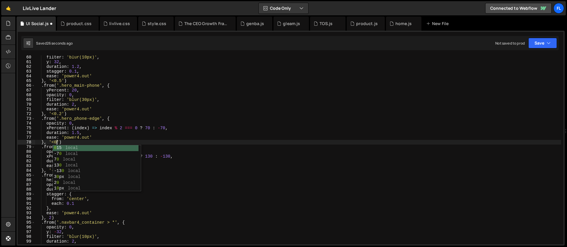
scroll to position [0, 1]
click at [64, 170] on div "filter : 'blur(10px)' , y : 32 , duration : 1.2 , stagger : 0.1 , ease : 'power…" at bounding box center [298, 154] width 526 height 198
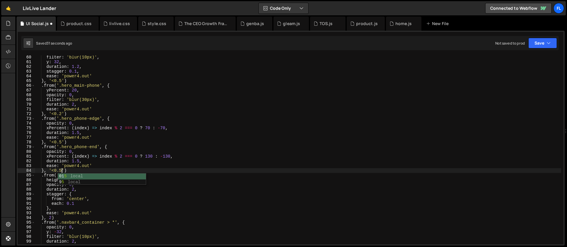
scroll to position [0, 2]
click at [61, 141] on div "filter : 'blur(10px)' , y : 32 , duration : 1.2 , stagger : 0.1 , ease : 'power…" at bounding box center [298, 154] width 526 height 198
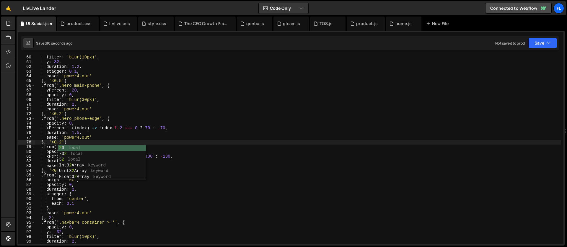
click at [50, 195] on div "filter : 'blur(10px)' , y : 32 , duration : 1.2 , stagger : 0.1 , ease : 'power…" at bounding box center [298, 154] width 526 height 198
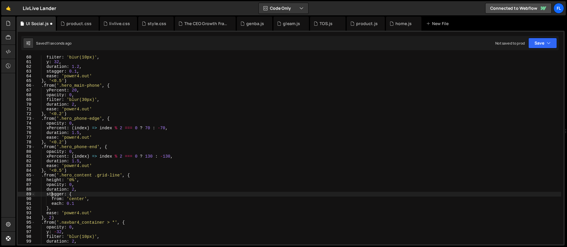
click at [61, 170] on div "filter : 'blur(10px)' , y : 32 , duration : 1.2 , stagger : 0.1 , ease : 'power…" at bounding box center [298, 154] width 526 height 198
click at [61, 141] on div "filter : 'blur(10px)' , y : 32 , duration : 1.2 , stagger : 0.1 , ease : 'power…" at bounding box center [298, 154] width 526 height 198
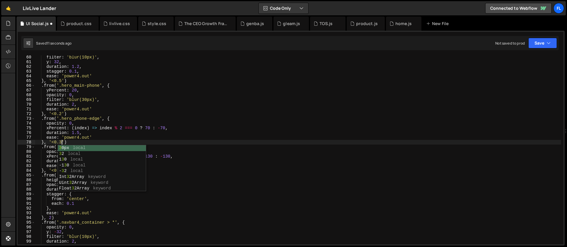
click at [52, 164] on div "filter : 'blur(10px)' , y : 32 , duration : 1.2 , stagger : 0.1 , ease : 'power…" at bounding box center [298, 154] width 526 height 198
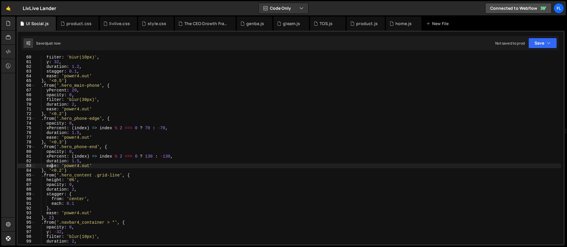
drag, startPoint x: 61, startPoint y: 141, endPoint x: 62, endPoint y: 160, distance: 18.9
click at [61, 141] on div "filter : 'blur(10px)' , y : 32 , duration : 1.2 , stagger : 0.1 , ease : 'power…" at bounding box center [298, 154] width 526 height 198
click at [61, 172] on div "filter : 'blur(10px)' , y : 32 , duration : 1.2 , stagger : 0.1 , ease : 'power…" at bounding box center [298, 154] width 526 height 198
click at [65, 132] on div "filter : 'blur(10px)' , y : 32 , duration : 1.2 , stagger : 0.1 , ease : 'power…" at bounding box center [298, 154] width 526 height 198
click at [61, 141] on div "filter : 'blur(10px)' , y : 32 , duration : 1.2 , stagger : 0.1 , ease : 'power…" at bounding box center [298, 154] width 526 height 198
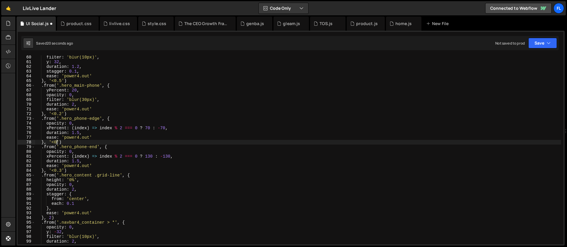
scroll to position [0, 1]
click at [54, 144] on div "filter : 'blur(10px)' , y : 32 , duration : 1.2 , stagger : 0.1 , ease : 'power…" at bounding box center [298, 154] width 526 height 198
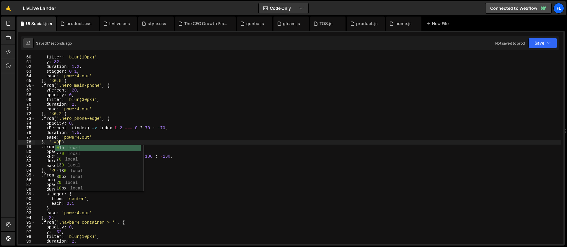
scroll to position [0, 2]
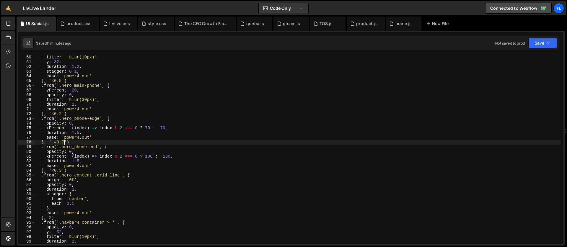
click at [182, 118] on div "filter : 'blur(10px)' , y : 32 , duration : 1.2 , stagger : 0.1 , ease : 'power…" at bounding box center [298, 154] width 526 height 198
click at [115, 111] on div "filter : 'blur(10px)' , y : 32 , duration : 1.2 , stagger : 0.1 , ease : 'power…" at bounding box center [298, 154] width 526 height 198
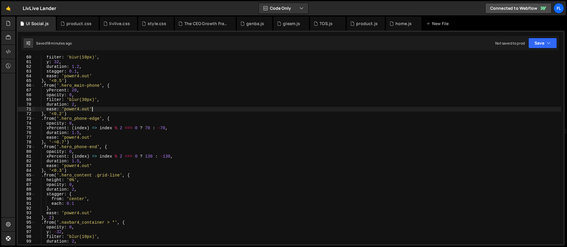
click at [86, 127] on div "filter : 'blur(10px)' , y : 32 , duration : 1.2 , stagger : 0.1 , ease : 'power…" at bounding box center [298, 154] width 526 height 198
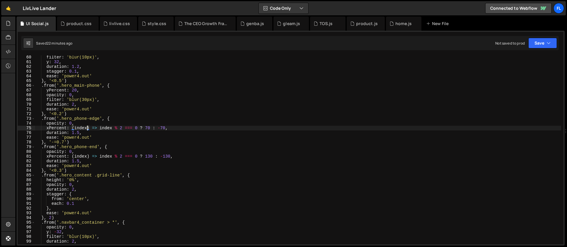
click at [180, 128] on div "filter : 'blur(10px)' , y : 32 , duration : 1.2 , stagger : 0.1 , ease : 'power…" at bounding box center [298, 154] width 526 height 198
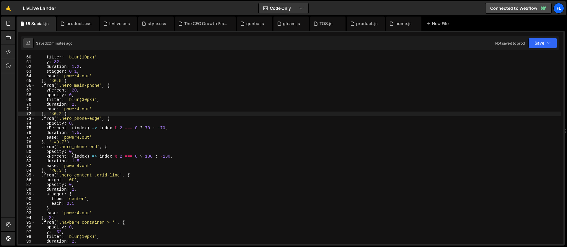
click at [69, 115] on div "filter : 'blur(10px)' , y : 32 , duration : 1.2 , stagger : 0.1 , ease : 'power…" at bounding box center [298, 154] width 526 height 198
click at [54, 118] on div "filter : 'blur(10px)' , y : 32 , duration : 1.2 , stagger : 0.1 , ease : 'power…" at bounding box center [298, 154] width 526 height 198
click at [110, 118] on div "filter : 'blur(10px)' , y : 32 , duration : 1.2 , stagger : 0.1 , ease : 'power…" at bounding box center [298, 154] width 526 height 198
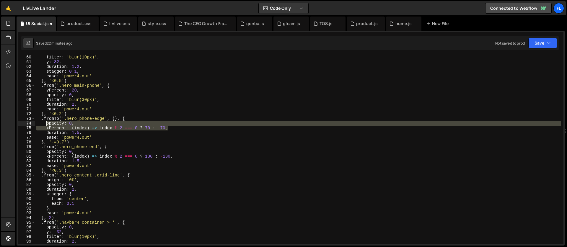
drag, startPoint x: 171, startPoint y: 128, endPoint x: 47, endPoint y: 123, distance: 124.1
click at [47, 123] on div "filter : 'blur(10px)' , y : 32 , duration : 1.2 , stagger : 0.1 , ease : 'power…" at bounding box center [298, 154] width 526 height 198
click at [114, 118] on div "filter : 'blur(10px)' , y : 32 , duration : 1.2 , stagger : 0.1 , ease : 'power…" at bounding box center [298, 154] width 526 height 198
type textarea ".fromTo('.hero_phone-edge', {}, {"
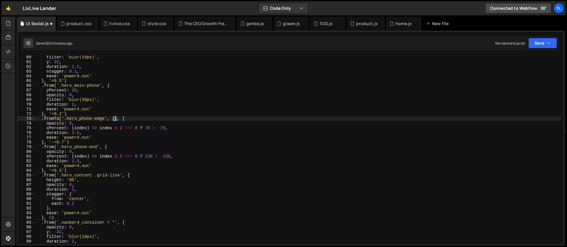
scroll to position [0, 0]
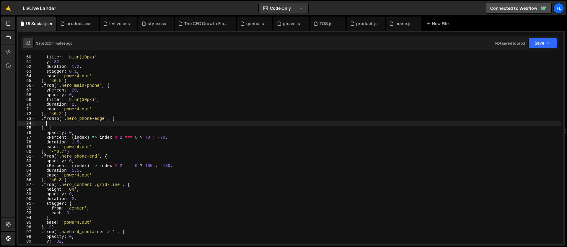
paste textarea "xPercent: (index) => index % 2 === 0 ? 70 : -70,"
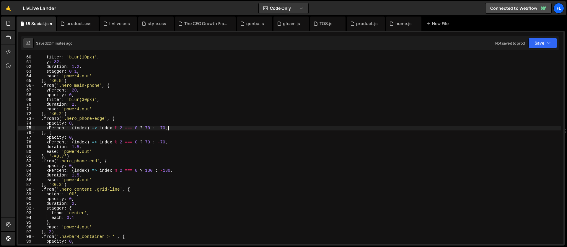
click at [72, 139] on div "filter : 'blur(10px)' , y : 32 , duration : 1.2 , stagger : 0.1 , ease : 'power…" at bounding box center [298, 154] width 526 height 198
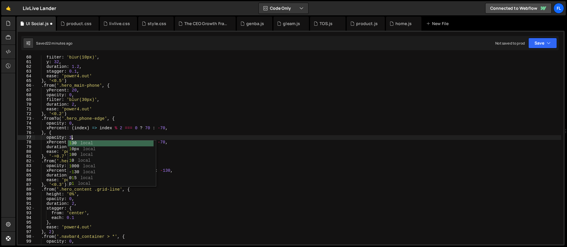
click at [149, 127] on div "filter : 'blur(10px)' , y : 32 , duration : 1.2 , stagger : 0.1 , ease : 'power…" at bounding box center [298, 154] width 526 height 198
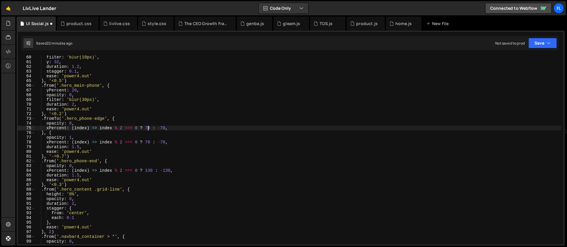
click at [148, 142] on div "filter : 'blur(10px)' , y : 32 , duration : 1.2 , stagger : 0.1 , ease : 'power…" at bounding box center [298, 154] width 526 height 198
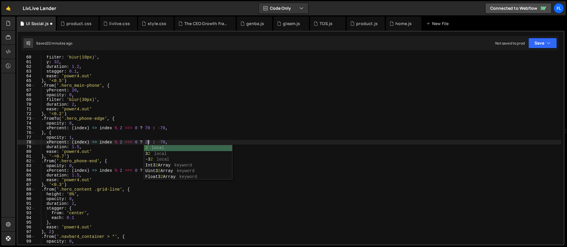
click at [163, 142] on div "filter : 'blur(10px)' , y : 32 , duration : 1.2 , stagger : 0.1 , ease : 'power…" at bounding box center [298, 154] width 526 height 198
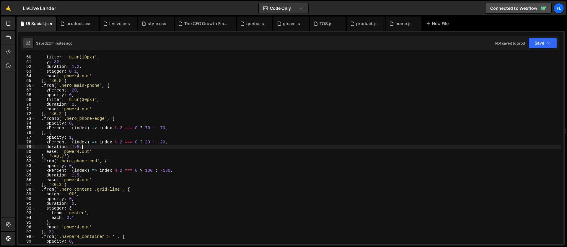
click at [150, 145] on div "filter : 'blur(10px)' , y : 32 , duration : 1.2 , stagger : 0.1 , ease : 'power…" at bounding box center [298, 154] width 526 height 198
click at [147, 143] on div "filter : 'blur(10px)' , y : 32 , duration : 1.2 , stagger : 0.1 , ease : 'power…" at bounding box center [298, 154] width 526 height 198
click at [54, 159] on div "filter : 'blur(10px)' , y : 32 , duration : 1.2 , stagger : 0.1 , ease : 'power…" at bounding box center [298, 154] width 526 height 198
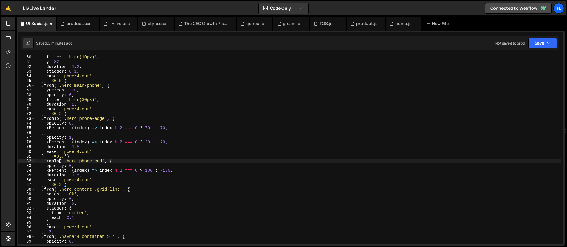
click at [108, 161] on div "filter : 'blur(10px)' , y : 32 , duration : 1.2 , stagger : 0.1 , ease : 'power…" at bounding box center [298, 154] width 526 height 198
type textarea ".fromTo('.hero_phone-end', {}, {"
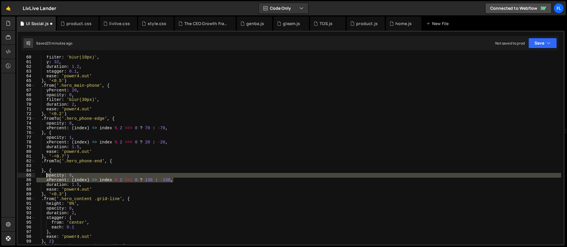
drag, startPoint x: 176, startPoint y: 179, endPoint x: 46, endPoint y: 177, distance: 130.5
click at [46, 177] on div "filter : 'blur(10px)' , y : 32 , duration : 1.2 , stagger : 0.1 , ease : 'power…" at bounding box center [298, 154] width 526 height 198
type textarea "opacity: 0, xPercent: (index) => index % 2 === 0 ? 130 : -130,"
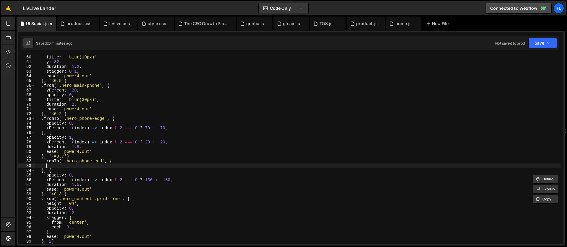
click at [58, 165] on div "filter : 'blur(10px)' , y : 32 , duration : 1.2 , stagger : 0.1 , ease : 'power…" at bounding box center [298, 154] width 526 height 198
paste textarea "xPercent: (index) => index % 2 === 0 ? 130 : -130,"
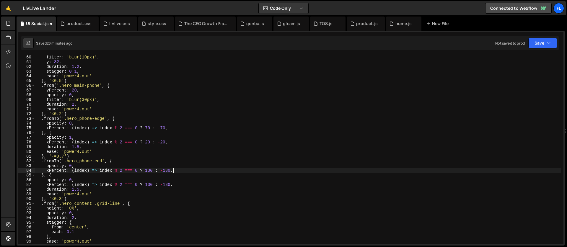
click at [60, 169] on div "filter : 'blur(10px)' , y : 32 , duration : 1.2 , stagger : 0.1 , ease : 'power…" at bounding box center [298, 154] width 526 height 198
click at [71, 180] on div "filter : 'blur(10px)' , y : 32 , duration : 1.2 , stagger : 0.1 , ease : 'power…" at bounding box center [298, 154] width 526 height 198
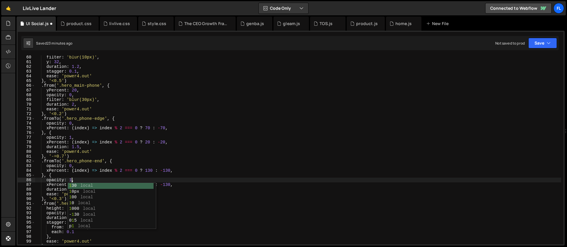
scroll to position [0, 2]
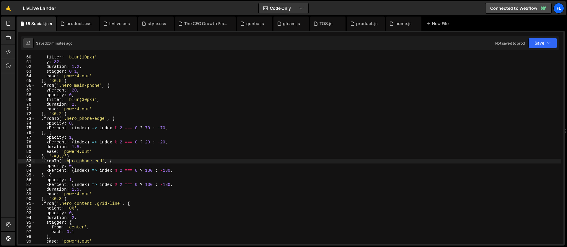
click at [70, 163] on div "filter : 'blur(10px)' , y : 32 , duration : 1.2 , stagger : 0.1 , ease : 'power…" at bounding box center [298, 154] width 526 height 198
click at [150, 185] on div "filter : 'blur(10px)' , y : 32 , duration : 1.2 , stagger : 0.1 , ease : 'power…" at bounding box center [298, 154] width 526 height 198
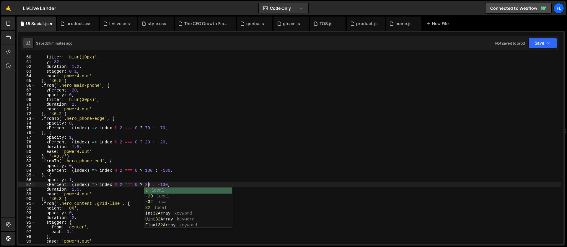
click at [166, 185] on div "filter : 'blur(10px)' , y : 32 , duration : 1.2 , stagger : 0.1 , ease : 'power…" at bounding box center [298, 154] width 526 height 198
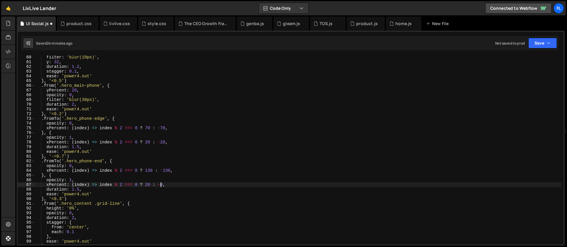
scroll to position [0, 9]
type textarea "xPercent: (index) => index % 2 === 0 ? 20 : -20,"
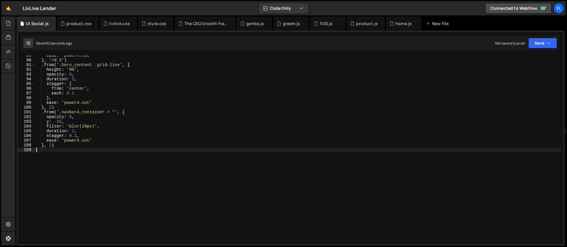
click at [80, 162] on div "ease : 'power4.out' } , '<0.3' ) . from ( '.hero_content .grid-line' , { height…" at bounding box center [298, 152] width 526 height 198
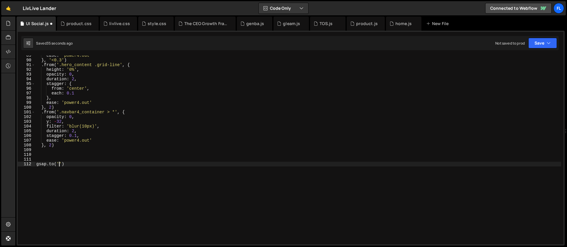
scroll to position [0, 1]
paste textarea "hero_phones')"
type textarea "[DOMAIN_NAME]('.hero_phones > *', {)"
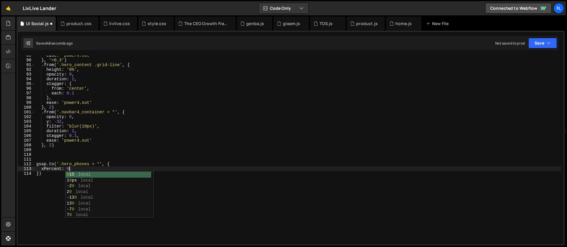
type textarea "xPercent: 0,"
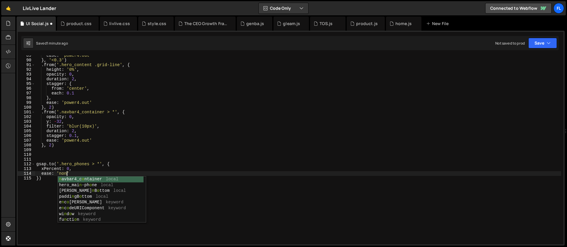
scroll to position [0, 2]
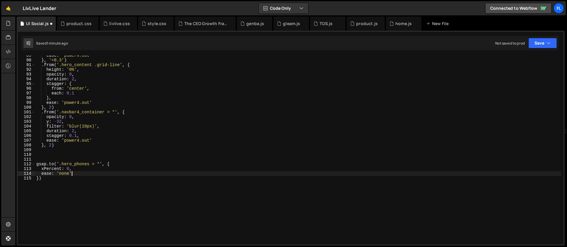
type textarea "ease: 'none',"
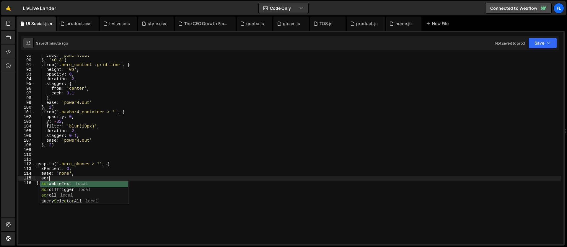
scroll to position [0, 1]
click at [44, 179] on div "ease : 'power4.out' } , '<0.3' ) . from ( '.hero_content .grid-line' , { height…" at bounding box center [298, 152] width 526 height 198
click at [81, 178] on div "ease : 'power4.out' } , '<0.3' ) . from ( '.hero_content .grid-line' , { height…" at bounding box center [298, 152] width 526 height 198
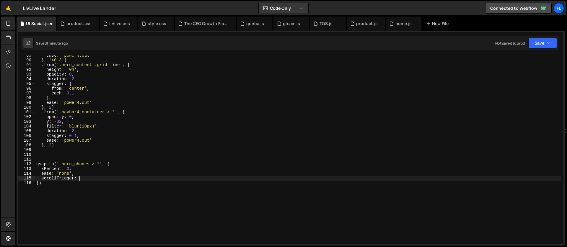
type textarea "scrollTrigger: {"
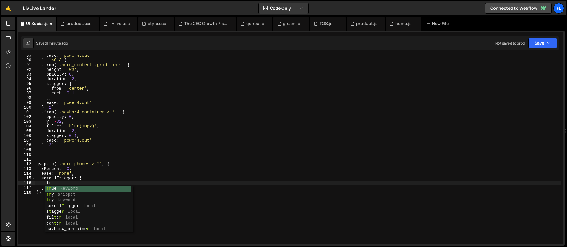
scroll to position [0, 1]
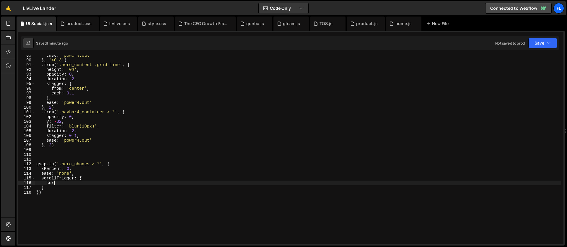
type textarea "s"
type textarea "trigger: '.hero_content','"
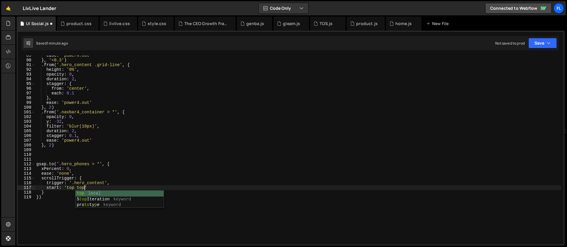
scroll to position [0, 3]
type textarea "start: 'top top',"
type textarea "end: 'bottom bottom','"
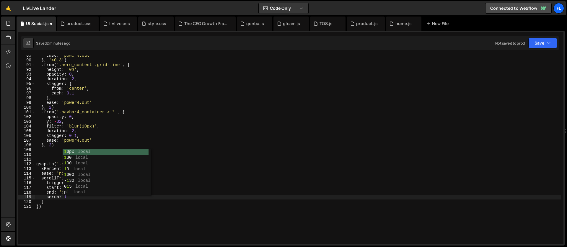
scroll to position [0, 0]
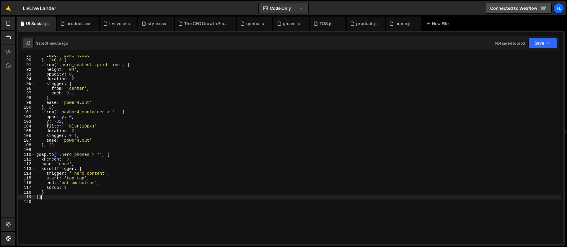
click at [101, 180] on div "ease : 'power4.out' } , '<0.3' ) . from ( '.hero_content .grid-line' , { height…" at bounding box center [298, 152] width 526 height 198
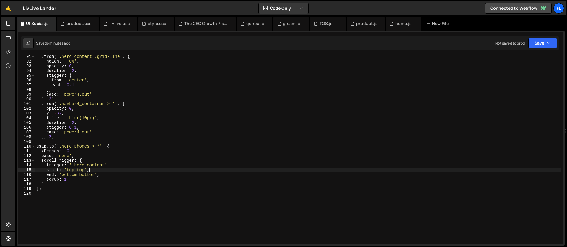
scroll to position [426, 0]
click at [89, 176] on div ". from ( '.hero_content .grid-line' , { height : '0%' , opacity : 0 , duration …" at bounding box center [298, 153] width 526 height 198
click at [84, 176] on div ". from ( '.hero_content .grid-line' , { height : '0%' , opacity : 0 , duration …" at bounding box center [298, 153] width 526 height 198
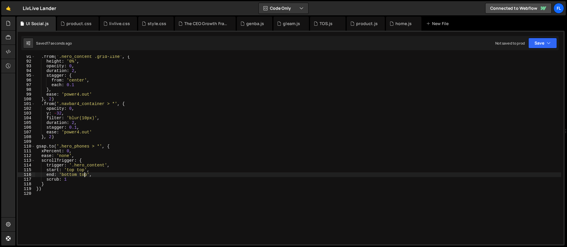
click at [84, 176] on div ". from ( '.hero_content .grid-line' , { height : '0%' , opacity : 0 , duration …" at bounding box center [298, 153] width 526 height 198
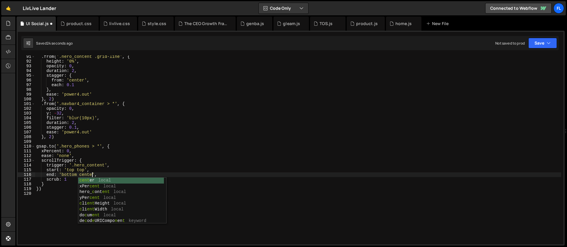
scroll to position [0, 4]
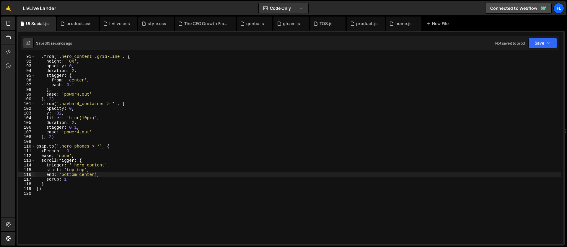
click at [90, 176] on div ". from ( '.hero_content .grid-line' , { height : '0%' , opacity : 0 , duration …" at bounding box center [298, 153] width 526 height 198
click at [87, 154] on div ". from ( '.hero_content .grid-line' , { height : '0%' , opacity : 0 , duration …" at bounding box center [298, 153] width 526 height 198
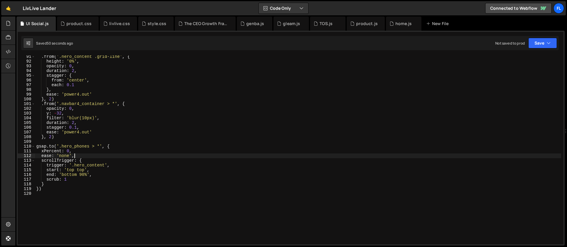
scroll to position [0, 2]
click at [90, 164] on div ". from ( '.hero_content .grid-line' , { height : '0%' , opacity : 0 , duration …" at bounding box center [298, 153] width 526 height 198
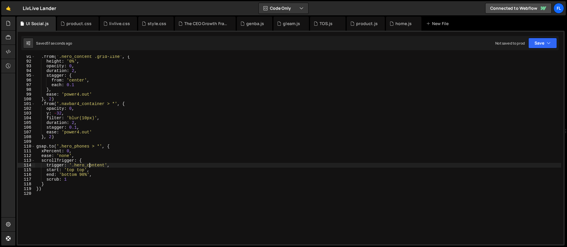
click at [116, 165] on div ". from ( '.hero_content .grid-line' , { height : '0%' , opacity : 0 , duration …" at bounding box center [298, 153] width 526 height 198
click at [91, 171] on div ". from ( '.hero_content .grid-line' , { height : '0%' , opacity : 0 , duration …" at bounding box center [298, 153] width 526 height 198
type textarea "start: 'top top',"
paste textarea "winners_bg'"
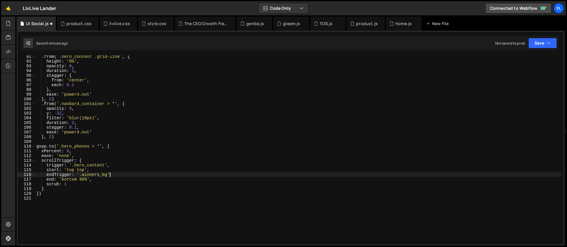
scroll to position [0, 5]
click at [74, 179] on div ". from ( '.hero_content .grid-line' , { height : '0%' , opacity : 0 , duration …" at bounding box center [298, 153] width 526 height 198
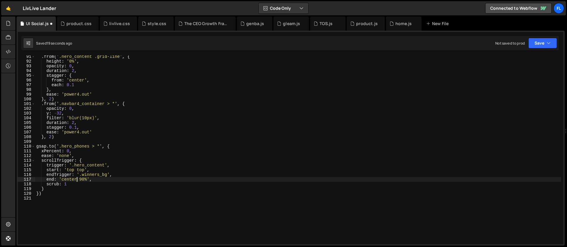
click at [87, 179] on div ". from ( '.hero_content .grid-line' , { height : '0%' , opacity : 0 , duration …" at bounding box center [298, 153] width 526 height 198
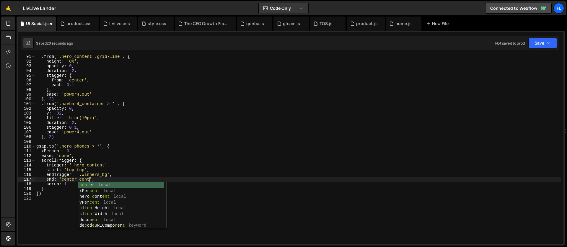
scroll to position [0, 4]
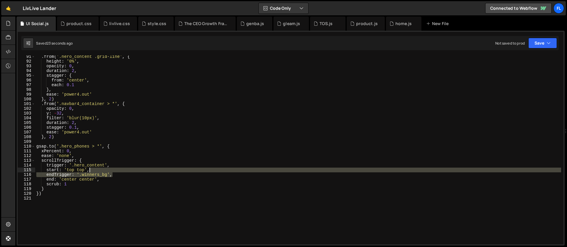
drag, startPoint x: 119, startPoint y: 175, endPoint x: 118, endPoint y: 171, distance: 3.6
click at [118, 171] on div ". from ( '.hero_content .grid-line' , { height : '0%' , opacity : 0 , duration …" at bounding box center [298, 153] width 526 height 198
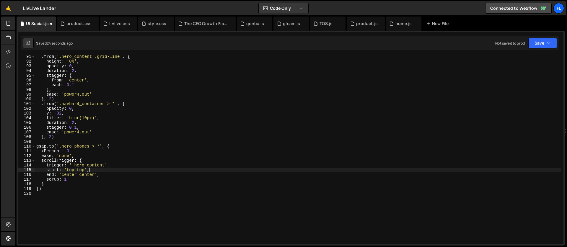
scroll to position [0, 4]
click at [71, 175] on div ". from ( '.hero_content .grid-line' , { height : '0%' , opacity : 0 , duration …" at bounding box center [298, 153] width 526 height 198
click at [85, 172] on div ". from ( '.hero_content .grid-line' , { height : '0%' , opacity : 0 , duration …" at bounding box center [298, 153] width 526 height 198
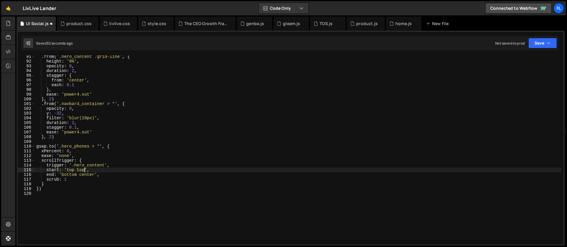
click at [87, 176] on div ". from ( '.hero_content .grid-line' , { height : '0%' , opacity : 0 , duration …" at bounding box center [298, 153] width 526 height 198
click at [79, 148] on div ". from ( '.hero_content .grid-line' , { height : '0%' , opacity : 0 , duration …" at bounding box center [298, 153] width 526 height 198
click at [57, 187] on div ". from ( '.hero_content .grid-line' , { height : '0%' , opacity : 0 , duration …" at bounding box center [298, 153] width 526 height 198
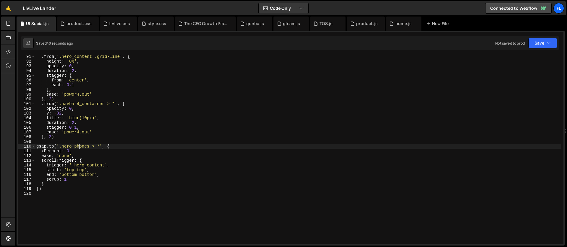
type textarea "})"
click at [52, 190] on div ". from ( '.hero_content .grid-line' , { height : '0%' , opacity : 0 , duration …" at bounding box center [298, 153] width 526 height 198
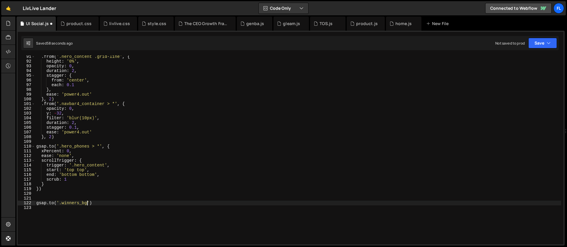
scroll to position [0, 4]
click at [89, 203] on div ". from ( '.hero_content .grid-line' , { height : '0%' , opacity : 0 , duration …" at bounding box center [298, 153] width 526 height 198
type textarea "[DOMAIN_NAME]('.winners_bg', {)"
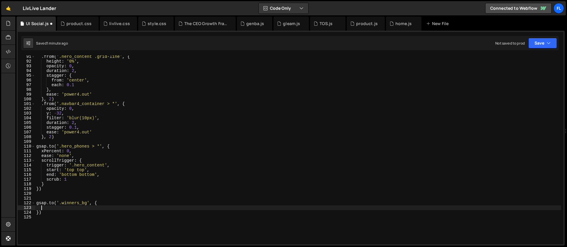
click at [54, 204] on div ". from ( '.hero_content .grid-line' , { height : '0%' , opacity : 0 , duration …" at bounding box center [298, 153] width 526 height 198
type textarea "gsap.fromTo('.winners_bg', {"
click at [59, 208] on div ". from ( '.hero_content .grid-line' , { height : '0%' , opacity : 0 , duration …" at bounding box center [298, 153] width 526 height 198
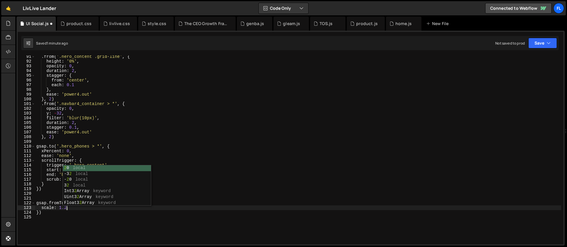
type textarea "scale: 1.2,"
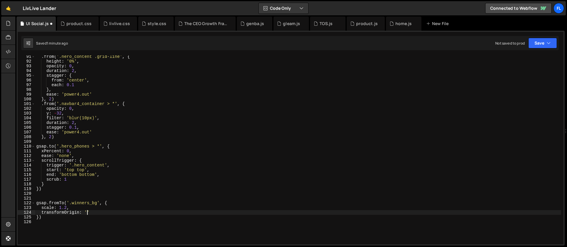
scroll to position [0, 3]
type textarea "transformOrigin: 'top center',"
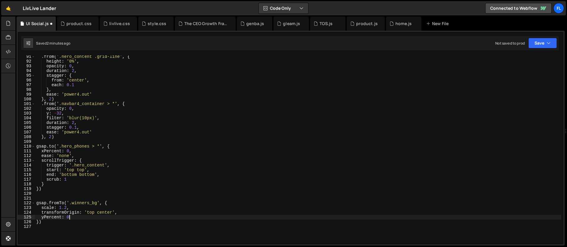
click at [40, 221] on div ". from ( '.hero_content .grid-line' , { height : '0%' , opacity : 0 , duration …" at bounding box center [298, 153] width 526 height 198
type textarea "}, {)"
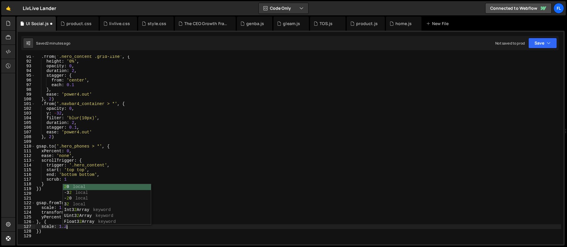
scroll to position [0, 2]
type textarea "scale: 1.2,"
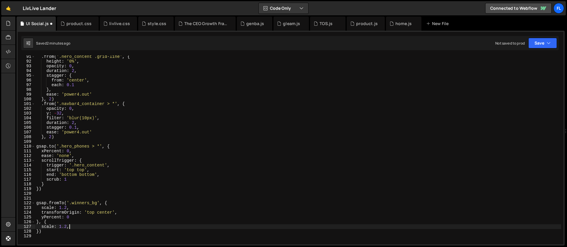
scroll to position [0, 0]
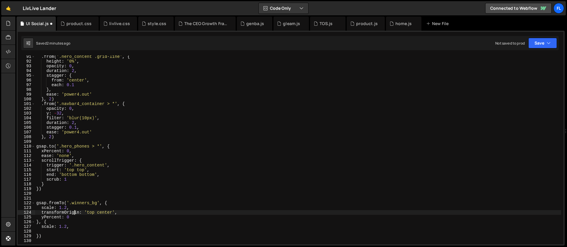
click at [74, 213] on div ". from ( '.hero_content .grid-line' , { height : '0%' , opacity : 0 , duration …" at bounding box center [298, 153] width 526 height 198
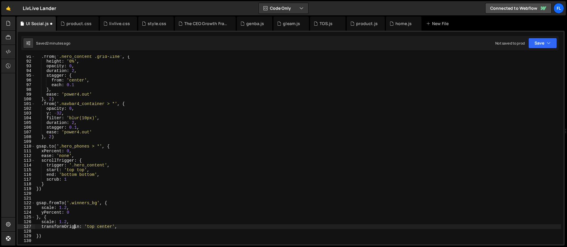
click at [72, 221] on div ". from ( '.hero_content .grid-line' , { height : '0%' , opacity : 0 , duration …" at bounding box center [298, 153] width 526 height 198
type textarea "scale: 1.2,"
type textarea "yPercent: 20,"
click at [55, 234] on div ". from ( '.hero_content .grid-line' , { height : '0%' , opacity : 0 , duration …" at bounding box center [298, 153] width 526 height 198
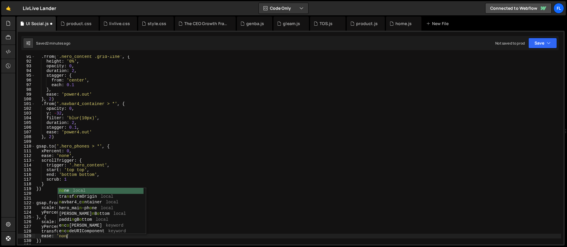
scroll to position [0, 2]
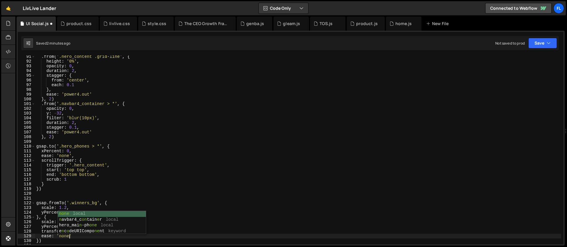
click at [117, 183] on div ". from ( '.hero_content .grid-line' , { height : '0%' , opacity : 0 , duration …" at bounding box center [298, 153] width 526 height 198
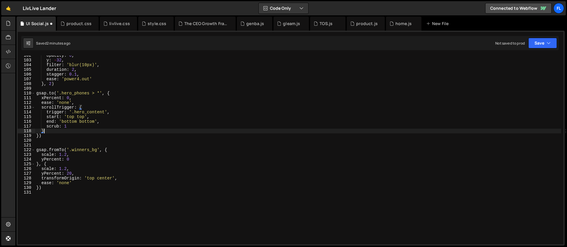
scroll to position [480, 0]
click at [47, 188] on div "opacity : 0 , y : - 32 , filter : 'blur(10px)' , duration : 2 , stagger : 0.1 ,…" at bounding box center [298, 152] width 526 height 198
click at [40, 189] on div "opacity : 0 , y : - 32 , filter : 'blur(10px)' , duration : 2 , stagger : 0.1 ,…" at bounding box center [298, 152] width 526 height 198
click at [79, 184] on div "opacity : 0 , y : - 32 , filter : 'blur(10px)' , duration : 2 , stagger : 0.1 ,…" at bounding box center [298, 152] width 526 height 198
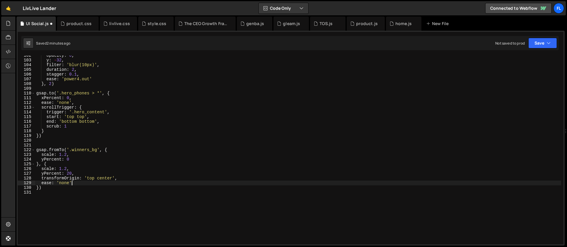
type textarea "ease: 'none',"
type textarea "scrollTrigger: {"
type textarea "trigger: '.section_winners',"
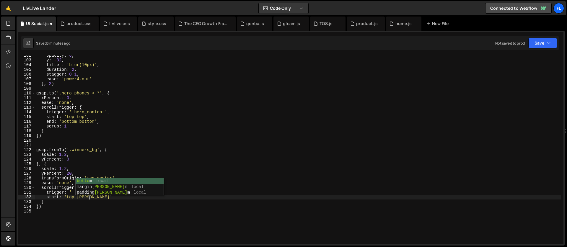
scroll to position [0, 4]
type textarea "start: 'top bottom','"
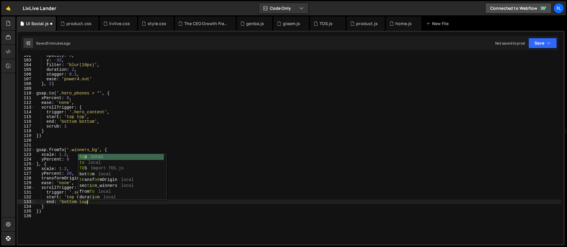
scroll to position [0, 3]
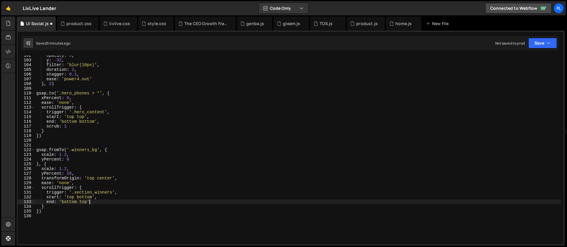
type textarea "end: 'bottom top',"
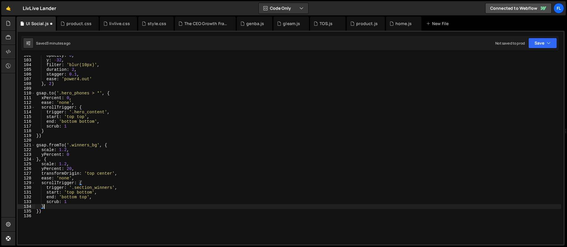
scroll to position [0, 0]
click at [90, 149] on div "opacity : 0 , y : - 32 , filter : 'blur(10px)' , duration : 2 , stagger : 0.1 ,…" at bounding box center [298, 152] width 526 height 198
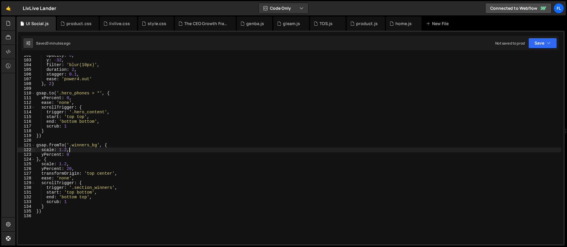
click at [92, 175] on div "opacity : 0 , y : - 32 , filter : 'blur(10px)' , duration : 2 , stagger : 0.1 ,…" at bounding box center [298, 152] width 526 height 198
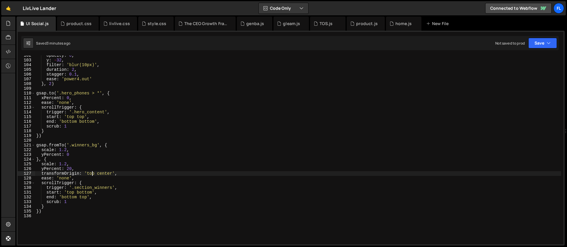
drag, startPoint x: 92, startPoint y: 175, endPoint x: 85, endPoint y: 192, distance: 19.1
click at [92, 175] on div "opacity : 0 , y : - 32 , filter : 'blur(10px)' , duration : 2 , stagger : 0.1 ,…" at bounding box center [298, 152] width 526 height 198
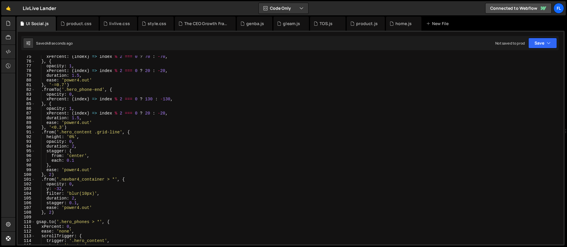
scroll to position [351, 0]
click at [62, 128] on div "xPercent : ( index ) => index % 2 === 0 ? 70 : - 70 , } , { opacity : 1 , xPerc…" at bounding box center [298, 153] width 526 height 198
click at [99, 108] on div "xPercent : ( index ) => index % 2 === 0 ? 70 : - 70 , } , { opacity : 1 , xPerc…" at bounding box center [298, 153] width 526 height 198
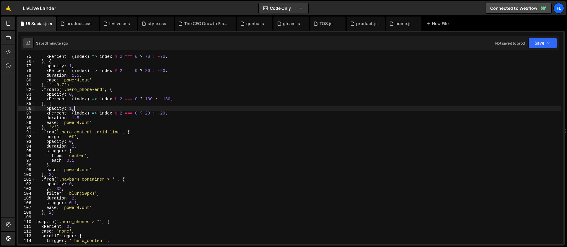
scroll to position [326, 0]
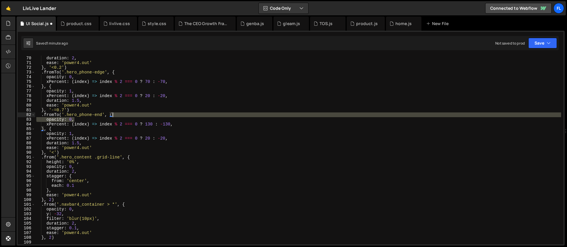
drag, startPoint x: 78, startPoint y: 120, endPoint x: 123, endPoint y: 116, distance: 45.3
click at [123, 116] on div "filter : 'blur(30px)' , duration : 2 , ease : 'power4.out' } , '<0.2' ) . fromT…" at bounding box center [298, 150] width 526 height 198
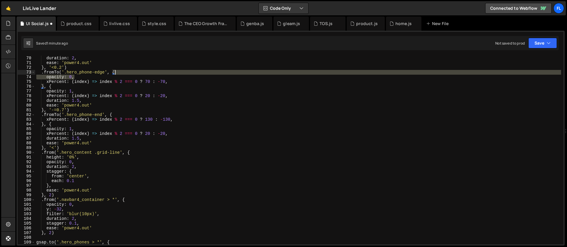
drag, startPoint x: 79, startPoint y: 78, endPoint x: 134, endPoint y: 74, distance: 55.6
click at [134, 74] on div "filter : 'blur(30px)' , duration : 2 , ease : 'power4.out' } , '<0.2' ) . fromT…" at bounding box center [298, 150] width 526 height 198
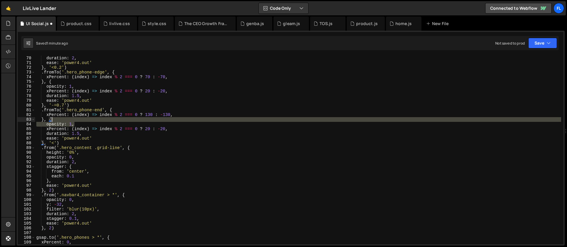
drag, startPoint x: 78, startPoint y: 125, endPoint x: 78, endPoint y: 121, distance: 4.1
click at [78, 121] on div "filter : 'blur(30px)' , duration : 2 , ease : 'power4.out' } , '<0.2' ) . fromT…" at bounding box center [298, 150] width 526 height 198
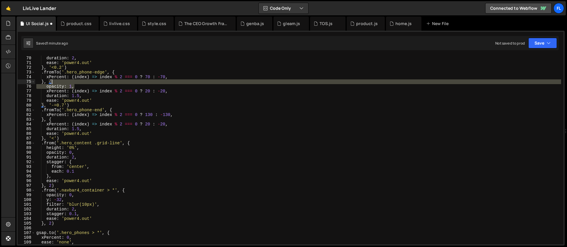
click at [77, 83] on div "filter : 'blur(30px)' , duration : 2 , ease : 'power4.out' } , '<0.2' ) . fromT…" at bounding box center [298, 150] width 526 height 198
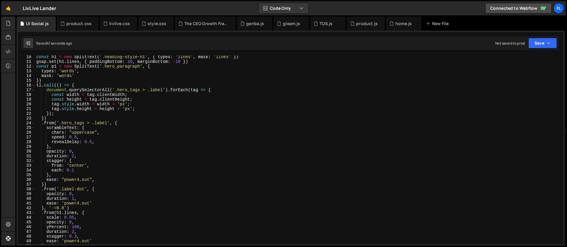
scroll to position [38, 0]
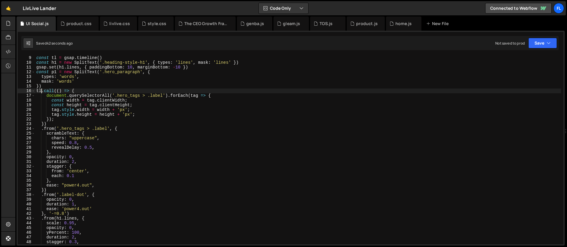
click at [42, 92] on div "gsap . set ( '.page-wrapper' , { opacity : 1 }) const tl = gsap . timeline ( ) …" at bounding box center [298, 150] width 526 height 198
click at [50, 88] on div "gsap . set ( '.page-wrapper' , { opacity : 1 }) const tl = gsap . timeline ( ) …" at bounding box center [298, 150] width 526 height 198
click at [42, 92] on div "gsap . set ( '.page-wrapper' , { opacity : 1 }) const tl = gsap . timeline ( ) …" at bounding box center [298, 150] width 526 height 198
click at [50, 124] on div "gsap . set ( '.page-wrapper' , { opacity : 1 }) const tl = gsap . timeline ( ) …" at bounding box center [298, 150] width 526 height 198
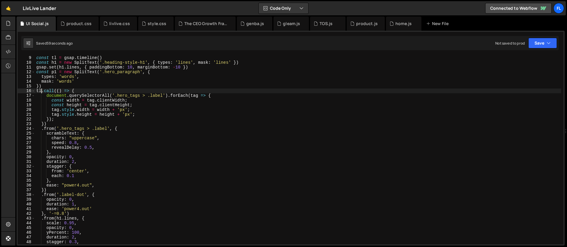
type textarea "})"
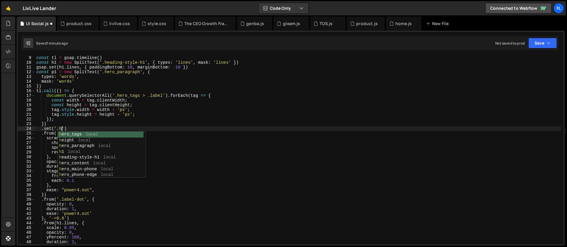
scroll to position [0, 2]
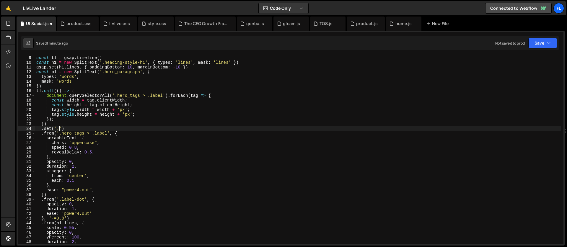
paste textarea "hero_phones"
paste textarea "hero_main-phone"
click at [161, 129] on div "gsap . set ( '.page-wrapper' , { opacity : 1 }) const tl = gsap . timeline ( ) …" at bounding box center [298, 150] width 526 height 198
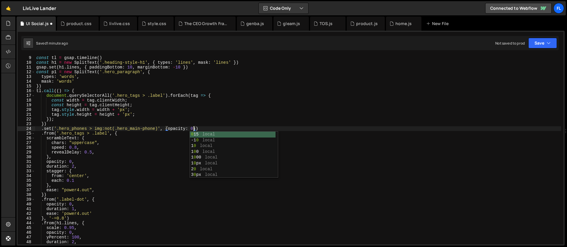
scroll to position [0, 11]
click at [149, 132] on div "gsap . set ( '.page-wrapper' , { opacity : 1 }) const tl = gsap . timeline ( ) …" at bounding box center [298, 150] width 526 height 198
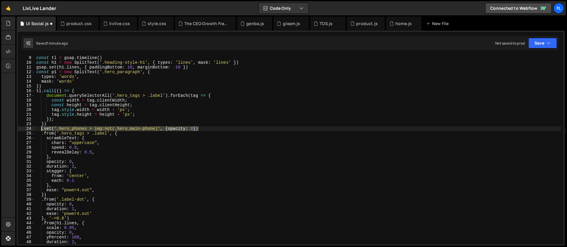
drag, startPoint x: 201, startPoint y: 130, endPoint x: 41, endPoint y: 128, distance: 160.1
click at [41, 128] on div "gsap . set ( '.page-wrapper' , { opacity : 1 }) const tl = gsap . timeline ( ) …" at bounding box center [298, 150] width 526 height 198
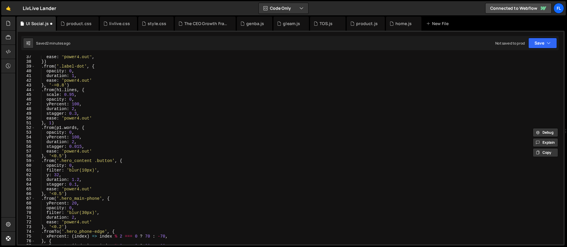
scroll to position [171, 0]
click at [77, 159] on div "ease : "power4.out" , }) . from ( '.label-dot' , { opacity : 0 , duration : 1 ,…" at bounding box center [298, 154] width 526 height 198
click at [74, 157] on div "ease : "power4.out" , }) . from ( '.label-dot' , { opacity : 0 , duration : 1 ,…" at bounding box center [298, 154] width 526 height 198
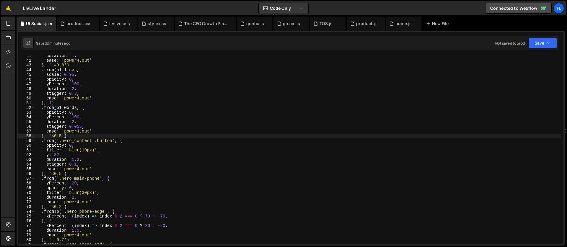
scroll to position [195, 0]
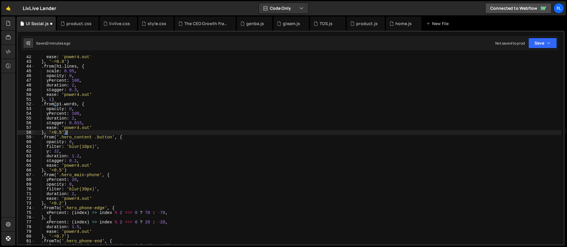
click at [97, 197] on div "ease : 'power4.out' } , '-=0.8' ) . from ( h1 . lines , { scale : 0.95 , opacit…" at bounding box center [298, 154] width 526 height 198
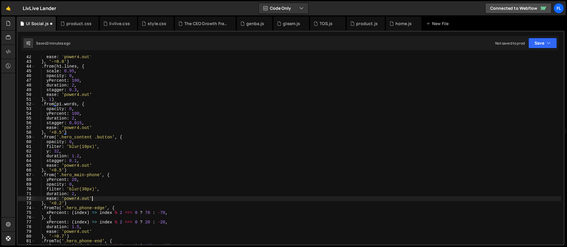
type textarea "ease: 'power4.out',"
paste textarea ".set('.hero_phones > img:not(.hero_main-phone)', {opacity: 0})"
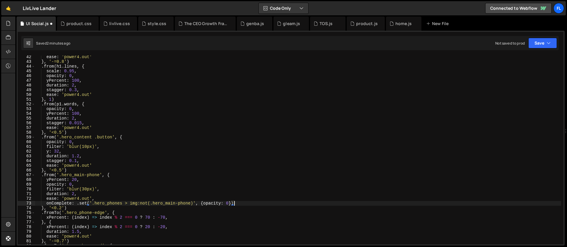
click at [77, 203] on div "ease : 'power4.out' } , '-=0.8' ) . from ( h1 . lines , { scale : 0.95 , opacit…" at bounding box center [298, 154] width 526 height 198
click at [74, 205] on div "ease : 'power4.out' } , '-=0.8' ) . from ( h1 . lines , { scale : 0.95 , opacit…" at bounding box center [298, 154] width 526 height 198
click at [249, 203] on div "ease : 'power4.out' } , '-=0.8' ) . from ( h1 . lines , { scale : 0.95 , opacit…" at bounding box center [298, 154] width 526 height 198
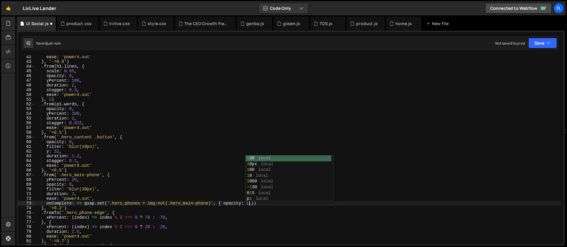
scroll to position [0, 15]
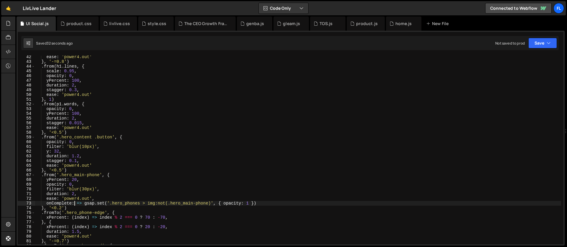
click at [74, 203] on div "ease : 'power4.out' } , '-=0.8' ) . from ( h1 . lines , { scale : 0.95 , opacit…" at bounding box center [298, 154] width 526 height 198
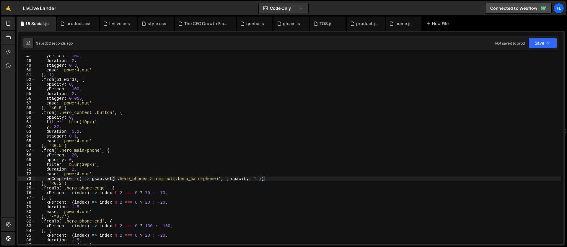
click at [271, 178] on div "yPercent : 100 , duration : 2 , stagger : 0.3 , ease : 'power4.out' } , 1 ) . f…" at bounding box center [298, 153] width 526 height 198
click at [64, 187] on div "yPercent : 100 , duration : 2 , stagger : 0.3 , ease : 'power4.out' } , 1 ) . f…" at bounding box center [298, 153] width 526 height 198
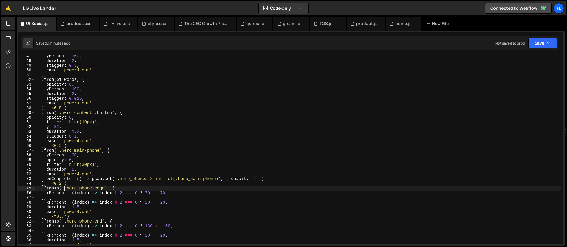
click at [67, 183] on div "yPercent : 100 , duration : 2 , stagger : 0.3 , ease : 'power4.out' } , 1 ) . f…" at bounding box center [298, 153] width 526 height 198
click at [70, 182] on div "yPercent : 100 , duration : 2 , stagger : 0.3 , ease : 'power4.out' } , 1 ) . f…" at bounding box center [298, 153] width 526 height 198
click at [124, 189] on div "yPercent : 100 , duration : 2 , stagger : 0.3 , ease : 'power4.out' } , 1 ) . f…" at bounding box center [298, 153] width 526 height 198
click at [97, 211] on div "yPercent : 100 , duration : 2 , stagger : 0.3 , ease : 'power4.out' } , 1 ) . f…" at bounding box center [298, 153] width 526 height 198
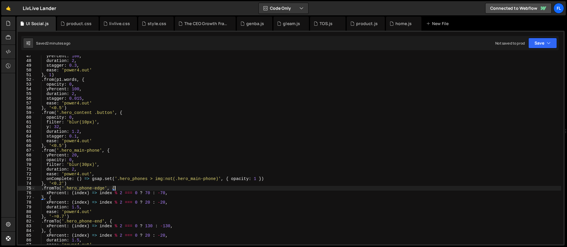
type textarea "ease: 'power4.out',"
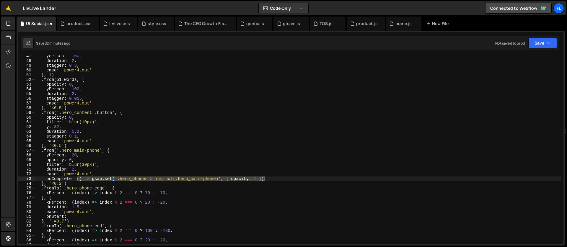
drag, startPoint x: 76, startPoint y: 180, endPoint x: 271, endPoint y: 180, distance: 195.2
click at [271, 180] on div "yPercent : 100 , duration : 2 , stagger : 0.3 , ease : 'power4.out' } , 1 ) . f…" at bounding box center [298, 153] width 526 height 198
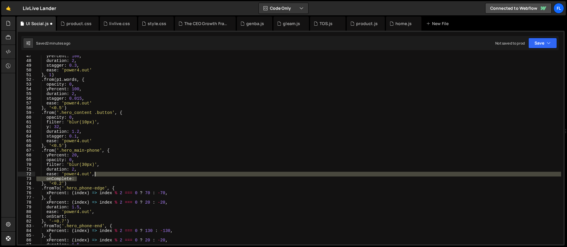
drag, startPoint x: 86, startPoint y: 177, endPoint x: 97, endPoint y: 174, distance: 11.8
click at [97, 174] on div "yPercent : 100 , duration : 2 , stagger : 0.3 , ease : 'power4.out' } , 1 ) . f…" at bounding box center [298, 153] width 526 height 198
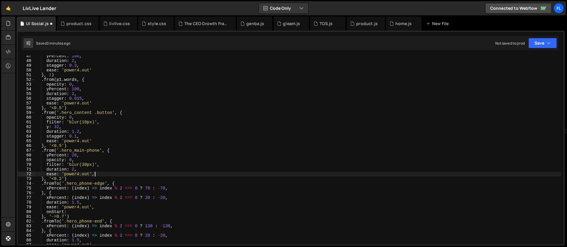
click at [77, 211] on div "yPercent : 100 , duration : 2 , stagger : 0.3 , ease : 'power4.out' } , 1 ) . f…" at bounding box center [298, 153] width 526 height 198
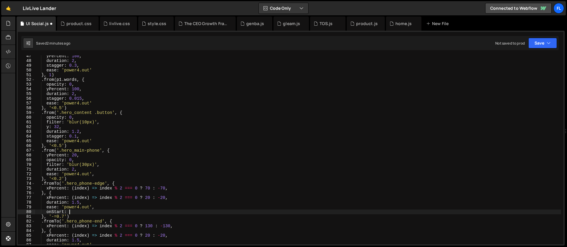
paste textarea "() => gsap.set('.hero_phones > img:not(.hero_main-phone)', { opacity: 1 })"
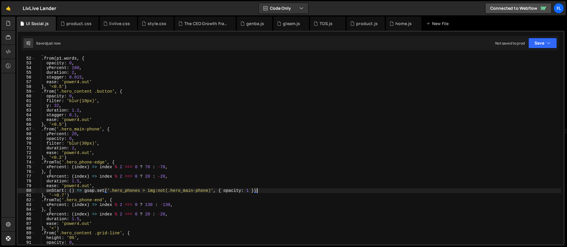
click at [64, 196] on div "} , 1 ) . from ( p1 . words , { opacity : 0 , yPercent : 100 , duration : 2 , s…" at bounding box center [298, 150] width 526 height 198
click at [65, 154] on div "} , 1 ) . from ( p1 . words , { opacity : 0 , yPercent : 100 , duration : 2 , s…" at bounding box center [298, 150] width 526 height 198
click at [66, 158] on div "} , 1 ) . from ( p1 . words , { opacity : 0 , yPercent : 100 , duration : 2 , s…" at bounding box center [298, 150] width 526 height 198
click at [85, 138] on div "} , 1 ) . from ( p1 . words , { opacity : 0 , yPercent : 100 , duration : 2 , s…" at bounding box center [298, 150] width 526 height 198
click at [81, 154] on div "} , 1 ) . from ( p1 . words , { opacity : 0 , yPercent : 100 , duration : 2 , s…" at bounding box center [298, 150] width 526 height 198
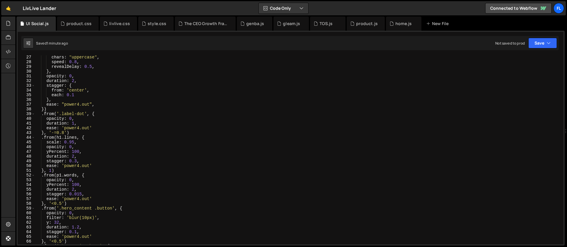
scroll to position [0, 0]
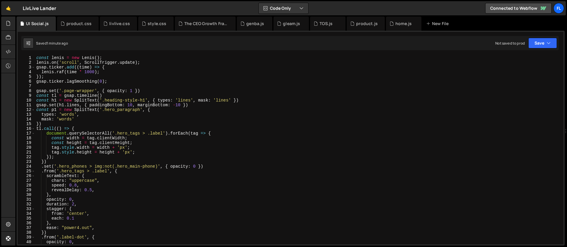
click at [83, 97] on div "const [PERSON_NAME] = new [PERSON_NAME] ( ) ; [PERSON_NAME] . on ( 'scroll' , S…" at bounding box center [298, 155] width 526 height 198
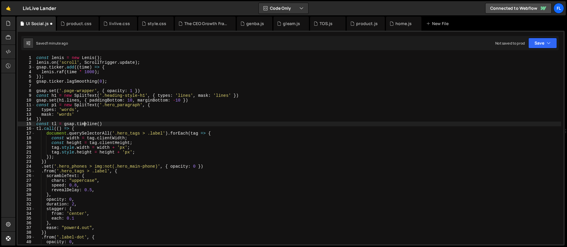
click at [100, 125] on div "const [PERSON_NAME] = new [PERSON_NAME] ( ) ; [PERSON_NAME] . on ( 'scroll' , S…" at bounding box center [298, 155] width 526 height 198
type textarea "const tl = gsap.timeline({)"
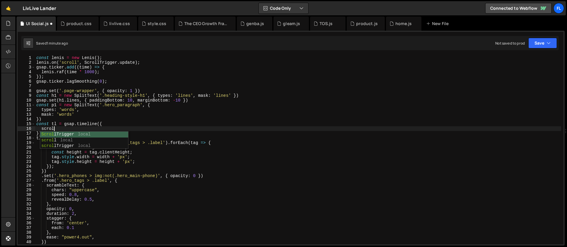
scroll to position [0, 1]
type textarea "scrollTrigger: {"
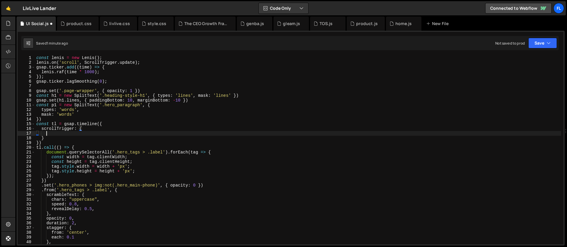
scroll to position [0, 0]
click at [86, 128] on div "const [PERSON_NAME] = new [PERSON_NAME] ( ) ; [PERSON_NAME] . on ( 'scroll' , S…" at bounding box center [298, 155] width 526 height 198
click at [105, 122] on div "const [PERSON_NAME] = new [PERSON_NAME] ( ) ; [PERSON_NAME] . on ( 'scroll' , S…" at bounding box center [298, 155] width 526 height 198
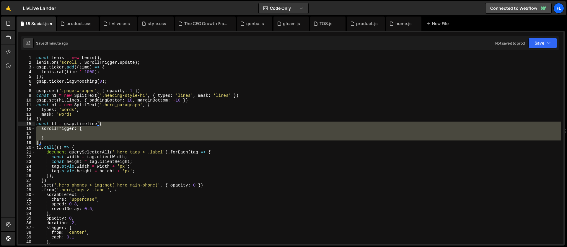
drag, startPoint x: 40, startPoint y: 143, endPoint x: 100, endPoint y: 123, distance: 63.9
click at [100, 123] on div "const [PERSON_NAME] = new [PERSON_NAME] ( ) ; [PERSON_NAME] . on ( 'scroll' , S…" at bounding box center [298, 155] width 526 height 198
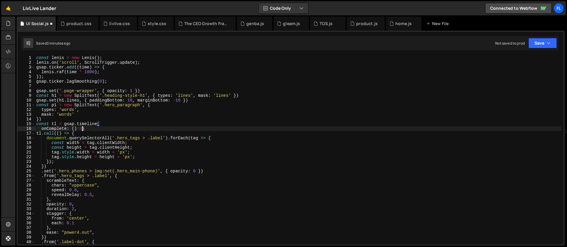
scroll to position [0, 3]
type textarea "onComplete: () => {)"
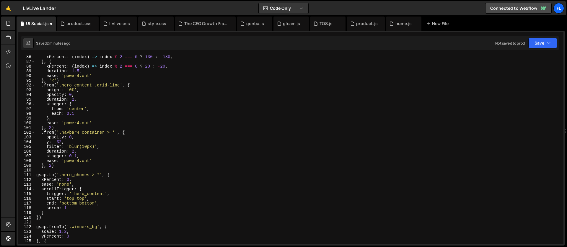
scroll to position [550, 0]
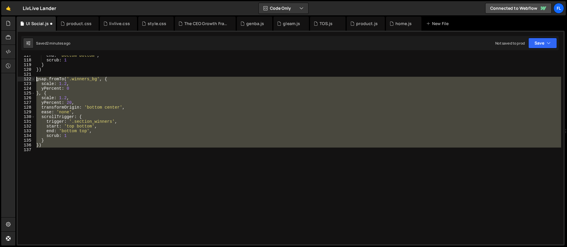
drag, startPoint x: 78, startPoint y: 162, endPoint x: 16, endPoint y: 79, distance: 103.8
click at [16, 79] on div "Files New File Javascript files 0 genba.js 0 1 gleam.js 0 0 home.js 0 1" at bounding box center [291, 131] width 552 height 229
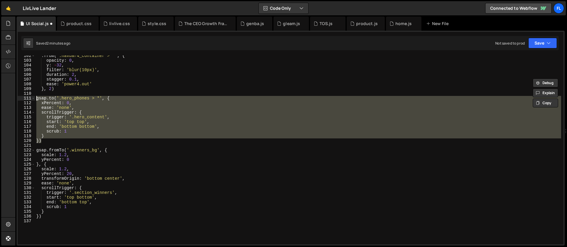
drag, startPoint x: 44, startPoint y: 142, endPoint x: 11, endPoint y: 97, distance: 55.8
click at [11, 97] on div "Hold on a sec... Are you certain you wish to leave this page? Any changes you'v…" at bounding box center [283, 123] width 567 height 247
type textarea "[DOMAIN_NAME]('.hero_phones > *', { xPercent: 0,"
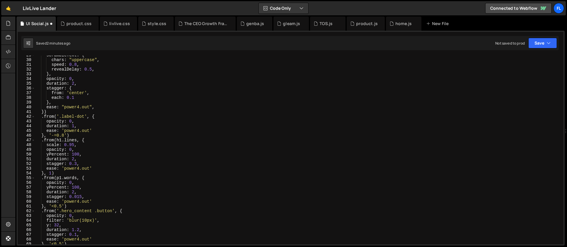
scroll to position [0, 0]
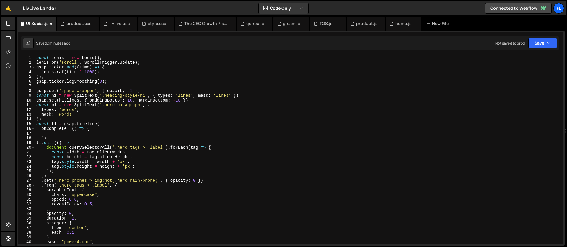
click at [45, 133] on div "const [PERSON_NAME] = new [PERSON_NAME] ( ) ; [PERSON_NAME] . on ( 'scroll' , S…" at bounding box center [298, 155] width 526 height 198
paste textarea "})"
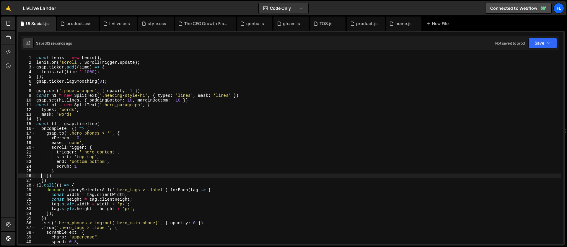
click at [103, 124] on div "const [PERSON_NAME] = new [PERSON_NAME] ( ) ; [PERSON_NAME] . on ( 'scroll' , S…" at bounding box center [298, 155] width 526 height 198
click at [92, 130] on div "const [PERSON_NAME] = new [PERSON_NAME] ( ) ; [PERSON_NAME] . on ( 'scroll' , S…" at bounding box center [298, 155] width 526 height 198
click at [105, 124] on div "const [PERSON_NAME] = new [PERSON_NAME] ( ) ; [PERSON_NAME] . on ( 'scroll' , S…" at bounding box center [298, 155] width 526 height 198
click at [45, 180] on div "const [PERSON_NAME] = new [PERSON_NAME] ( ) ; [PERSON_NAME] . on ( 'scroll' , S…" at bounding box center [298, 155] width 526 height 198
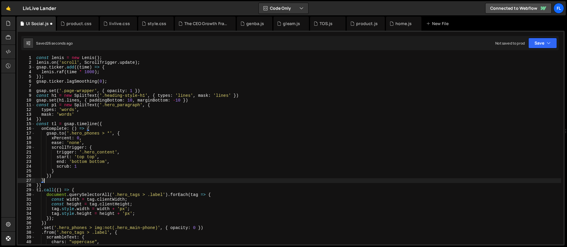
scroll to position [0, 0]
click at [93, 130] on div "const [PERSON_NAME] = new [PERSON_NAME] ( ) ; [PERSON_NAME] . on ( 'scroll' , S…" at bounding box center [298, 155] width 526 height 198
click at [99, 131] on div "const [PERSON_NAME] = new [PERSON_NAME] ( ) ; [PERSON_NAME] . on ( 'scroll' , S…" at bounding box center [298, 155] width 526 height 198
click at [102, 123] on div "const [PERSON_NAME] = new [PERSON_NAME] ( ) ; [PERSON_NAME] . on ( 'scroll' , S…" at bounding box center [298, 155] width 526 height 198
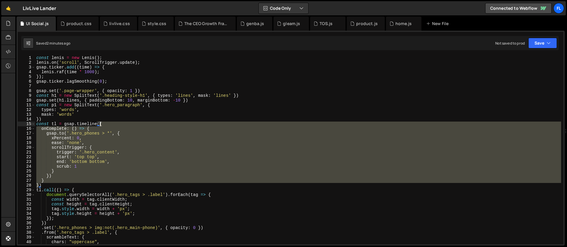
drag, startPoint x: 39, startPoint y: 185, endPoint x: 100, endPoint y: 122, distance: 88.3
click at [100, 122] on div "const [PERSON_NAME] = new [PERSON_NAME] ( ) ; [PERSON_NAME] . on ( 'scroll' , S…" at bounding box center [298, 155] width 526 height 198
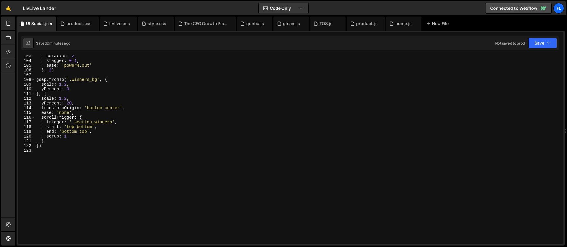
scroll to position [449, 0]
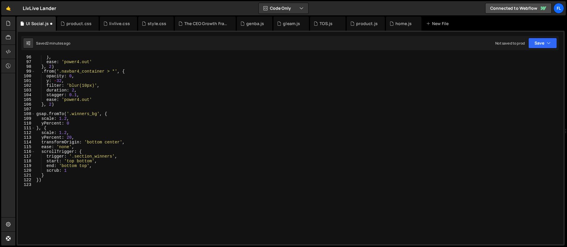
click at [57, 106] on div "} , ease : 'power4.out' } , 2 ) . from ( '.navbar4_container > *' , { opacity :…" at bounding box center [298, 154] width 526 height 198
type textarea "}, 2)"
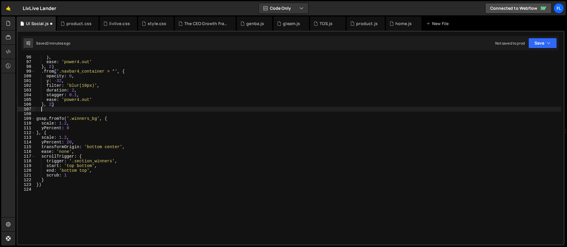
scroll to position [0, 0]
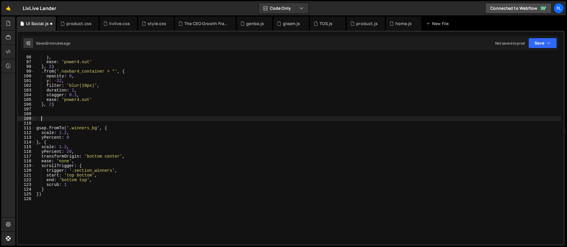
paste textarea "}"
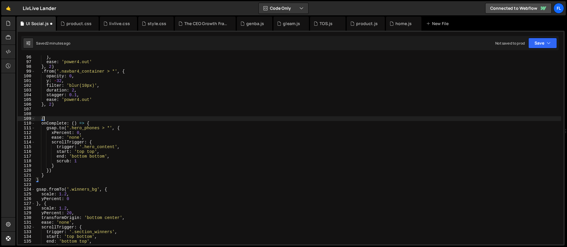
click at [51, 120] on div "} , ease : 'power4.out' } , 2 ) . from ( '.navbar4_container > *' , { opacity :…" at bounding box center [298, 154] width 526 height 198
type textarea "{"
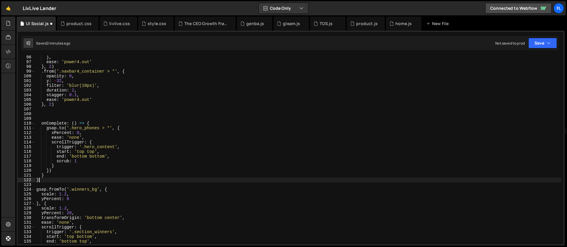
click at [41, 180] on div "} , ease : 'power4.out' } , 2 ) . from ( '.navbar4_container > *' , { opacity :…" at bounding box center [298, 154] width 526 height 198
type textarea "}"
click at [45, 175] on div "} , ease : 'power4.out' } , 2 ) . from ( '.navbar4_container > *' , { opacity :…" at bounding box center [298, 154] width 526 height 198
type textarea "}"
click at [96, 121] on div "} , ease : 'power4.out' } , 2 ) . from ( '.navbar4_container > *' , { opacity :…" at bounding box center [298, 154] width 526 height 198
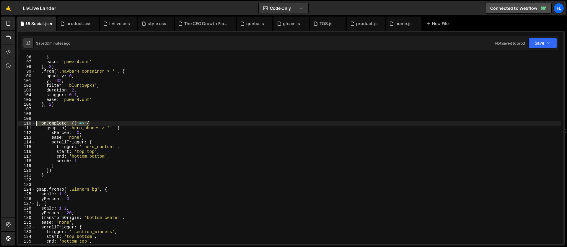
drag, startPoint x: 95, startPoint y: 123, endPoint x: 26, endPoint y: 122, distance: 69.4
click at [26, 122] on div "96 97 98 99 100 101 102 103 104 105 106 107 108 109 110 111 112 113 114 115 116…" at bounding box center [291, 150] width 546 height 189
type textarea "onComplete: () => {"
drag, startPoint x: 45, startPoint y: 174, endPoint x: 35, endPoint y: 174, distance: 9.4
click at [35, 174] on div "} , ease : 'power4.out' } , 2 ) . from ( '.navbar4_container > *' , { opacity :…" at bounding box center [298, 154] width 526 height 198
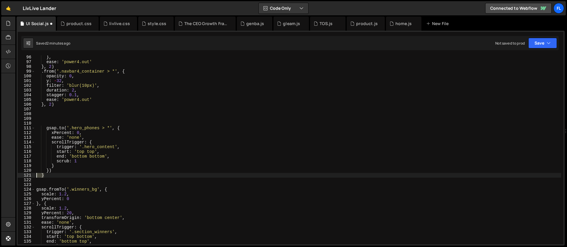
type textarea "}"
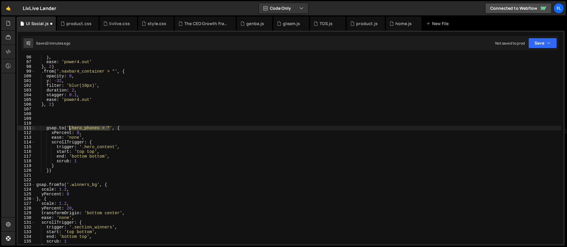
drag, startPoint x: 110, startPoint y: 128, endPoint x: 69, endPoint y: 129, distance: 41.1
click at [69, 129] on div "} , ease : 'power4.out' } , 2 ) . from ( '.navbar4_container > *' , { opacity :…" at bounding box center [298, 154] width 526 height 198
click at [116, 128] on div "} , ease : 'power4.out' } , 2 ) . from ( '.navbar4_container > *' , { opacity :…" at bounding box center [298, 154] width 526 height 198
click at [64, 128] on div "} , ease : 'power4.out' } , 2 ) . from ( '.navbar4_container > *' , { opacity :…" at bounding box center [298, 154] width 526 height 198
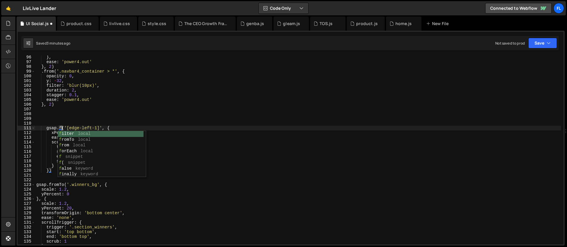
scroll to position [0, 2]
type textarea "gsap.fromTo('[edge-left-1]', {"
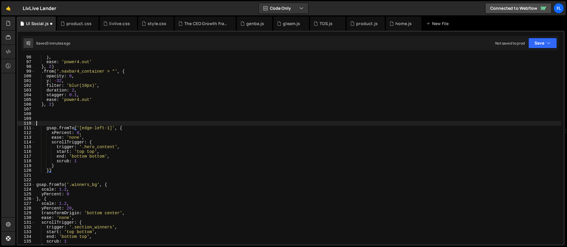
click at [119, 126] on div "} , ease : 'power4.out' } , 2 ) . from ( '.navbar4_container > *' , { opacity :…" at bounding box center [298, 154] width 526 height 198
click at [117, 129] on div "} , ease : 'power4.out' } , 2 ) . from ( '.navbar4_container > *' , { opacity :…" at bounding box center [298, 154] width 526 height 198
type textarea "gsap.fromTo('[edge-left-1]', {}, {"
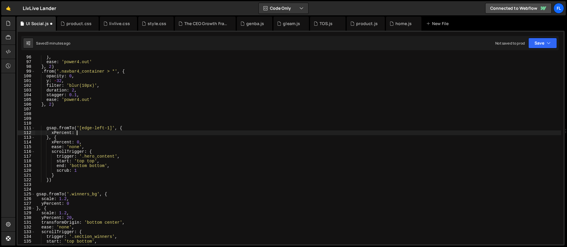
scroll to position [0, 3]
click at [61, 131] on div "} , ease : 'power4.out' } , 2 ) . from ( '.navbar4_container > *' , { opacity :…" at bounding box center [298, 154] width 526 height 198
click at [131, 131] on div "} , ease : 'power4.out' } , 2 ) . from ( '.navbar4_container > *' , { opacity :…" at bounding box center [298, 154] width 526 height 198
click at [127, 126] on div "} , ease : 'power4.out' } , 2 ) . from ( '.navbar4_container > *' , { opacity :…" at bounding box center [298, 154] width 526 height 198
click at [58, 138] on div "} , ease : 'power4.out' } , 2 ) . from ( '.navbar4_container > *' , { opacity :…" at bounding box center [298, 154] width 526 height 198
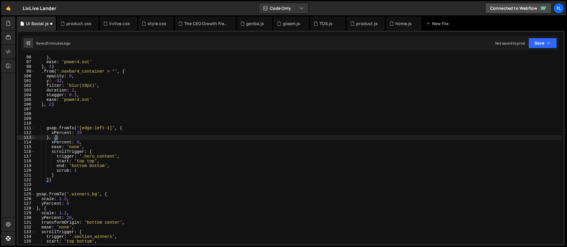
scroll to position [0, 1]
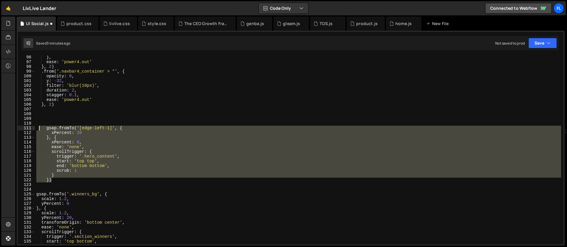
drag, startPoint x: 55, startPoint y: 180, endPoint x: 40, endPoint y: 127, distance: 55.1
click at [40, 127] on div "} , ease : 'power4.out' } , 2 ) . from ( '.navbar4_container > *' , { opacity :…" at bounding box center [298, 154] width 526 height 198
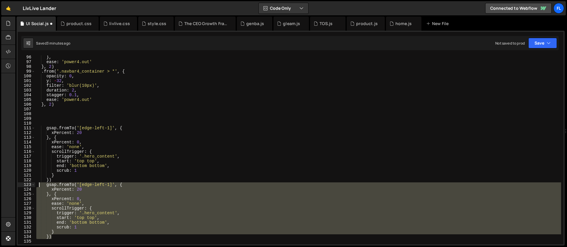
click at [109, 213] on div "} , ease : 'power4.out' } , 2 ) . from ( '.navbar4_container > *' , { opacity :…" at bounding box center [298, 150] width 526 height 189
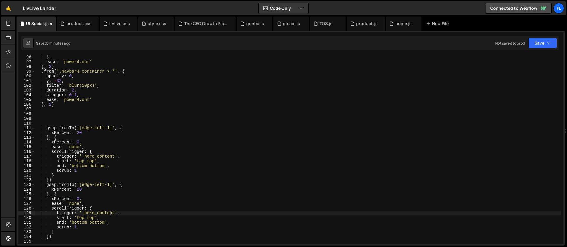
click at [110, 185] on div "} , ease : 'power4.out' } , 2 ) . from ( '.navbar4_container > *' , { opacity :…" at bounding box center [298, 154] width 526 height 198
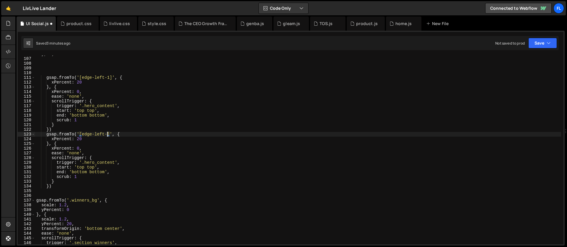
scroll to position [0, 5]
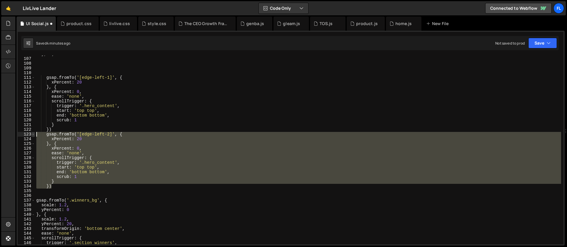
drag, startPoint x: 63, startPoint y: 188, endPoint x: 34, endPoint y: 135, distance: 60.7
click at [34, 135] on div "gsap.fromTo('[edge-left-2]', { 106 107 108 109 110 111 112 113 114 115 116 117 …" at bounding box center [291, 150] width 546 height 189
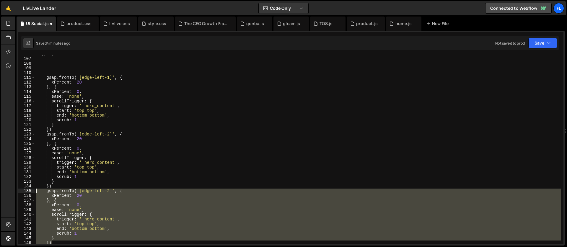
click at [102, 202] on div "} , 2 ) gsap . fromTo ( '[edge-left-1]' , { xPercent : 20 } , { xPercent : 0 , …" at bounding box center [298, 150] width 526 height 189
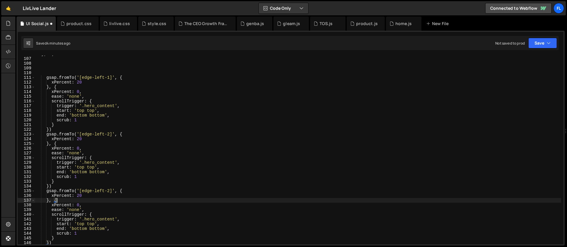
click at [102, 191] on div "} , 2 ) gsap . fromTo ( '[edge-left-1]' , { xPercent : 20 } , { xPercent : 0 , …" at bounding box center [298, 151] width 526 height 198
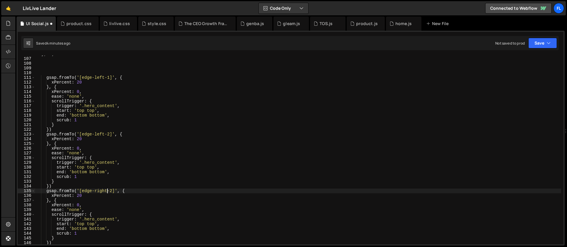
scroll to position [560, 0]
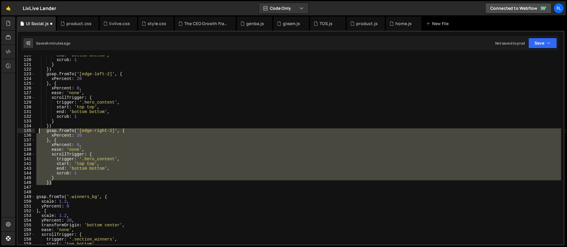
drag, startPoint x: 58, startPoint y: 183, endPoint x: 40, endPoint y: 132, distance: 54.6
click at [40, 132] on div "end : 'bottom bottom' , scrub : 1 } }) gsap . fromTo ( '[edge-left-2]' , { xPer…" at bounding box center [298, 152] width 526 height 198
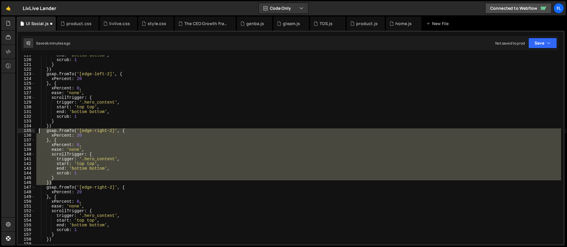
click at [124, 161] on div "end : 'bottom bottom' , scrub : 1 } }) gsap . fromTo ( '[edge-left-2]' , { xPer…" at bounding box center [298, 150] width 526 height 189
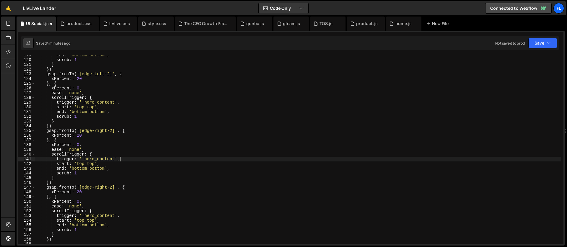
click at [112, 130] on div "end : 'bottom bottom' , scrub : 1 } }) gsap . fromTo ( '[edge-left-2]' , { xPer…" at bounding box center [298, 152] width 526 height 198
click at [78, 134] on div "end : 'bottom bottom' , scrub : 1 } }) gsap . fromTo ( '[edge-left-2]' , { xPer…" at bounding box center [298, 152] width 526 height 198
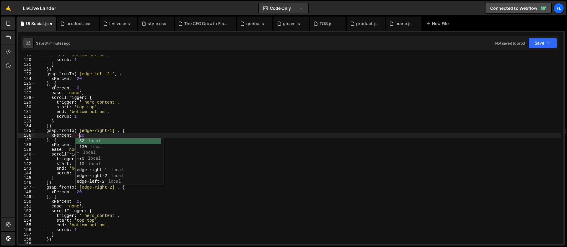
click at [62, 173] on div "end : 'bottom bottom' , scrub : 1 } }) gsap . fromTo ( '[edge-left-2]' , { xPer…" at bounding box center [298, 152] width 526 height 198
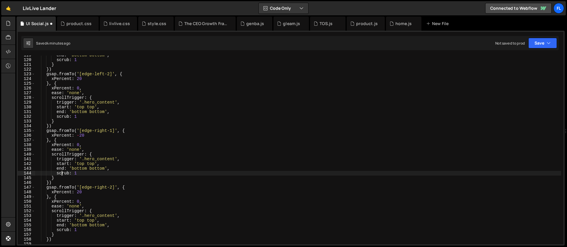
drag, startPoint x: 76, startPoint y: 193, endPoint x: 78, endPoint y: 197, distance: 4.8
click at [76, 193] on div "end : 'bottom bottom' , scrub : 1 } }) gsap . fromTo ( '[edge-left-2]' , { xPer…" at bounding box center [298, 152] width 526 height 198
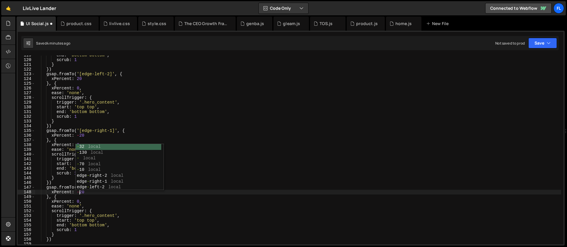
click at [63, 123] on div "end : 'bottom bottom' , scrub : 1 } }) gsap . fromTo ( '[edge-left-2]' , { xPer…" at bounding box center [298, 152] width 526 height 198
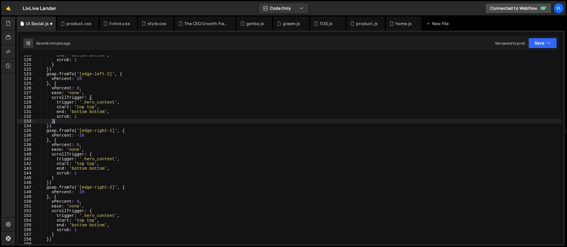
scroll to position [0, 1]
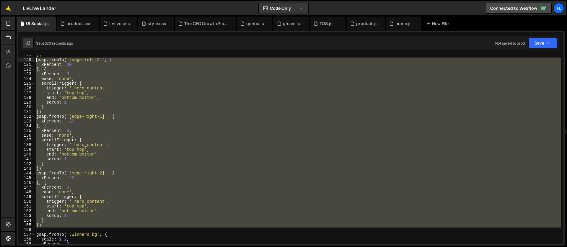
drag, startPoint x: 45, startPoint y: 228, endPoint x: 21, endPoint y: 60, distance: 169.4
click at [21, 60] on div "xPercent: -20 119 120 121 122 123 124 125 126 127 128 129 130 131 132 133 134 1…" at bounding box center [291, 150] width 546 height 189
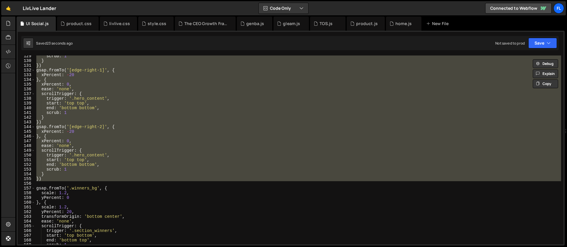
scroll to position [457, 0]
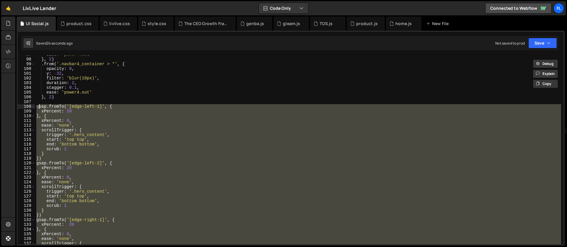
click at [38, 107] on div "ease : 'power4.out' } , 2 ) . from ( '.navbar4_container > *' , { opacity : 0 ,…" at bounding box center [298, 151] width 526 height 198
type textarea "gsap.fromTo('[edge-left-1]', { xPercent: 20"
click at [37, 107] on div "ease : 'power4.out' } , 2 ) . from ( '.navbar4_container > *' , { opacity : 0 ,…" at bounding box center [298, 151] width 526 height 198
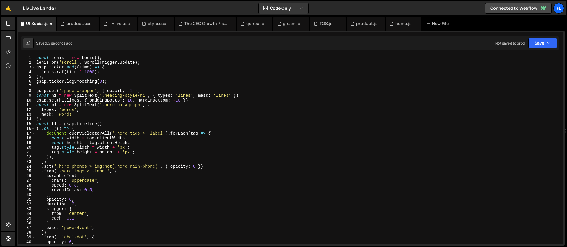
scroll to position [0, 0]
click at [100, 124] on div "const [PERSON_NAME] = new [PERSON_NAME] ( ) ; [PERSON_NAME] . on ( 'scroll' , S…" at bounding box center [298, 155] width 526 height 198
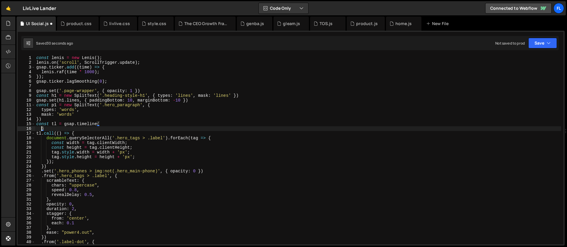
paste textarea "}"
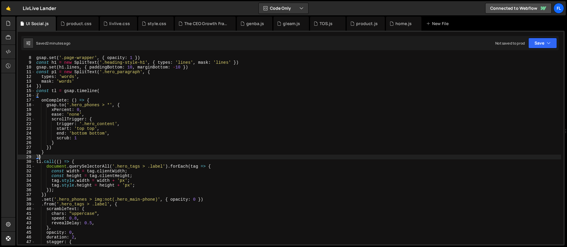
scroll to position [69, 0]
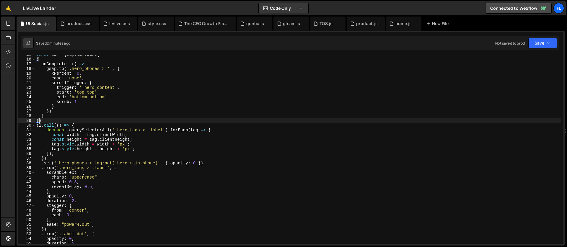
click at [75, 124] on div "const tl = gsap . timeline ( { onComplete : ( ) => { gsap . to ( '.hero_phones …" at bounding box center [298, 151] width 526 height 198
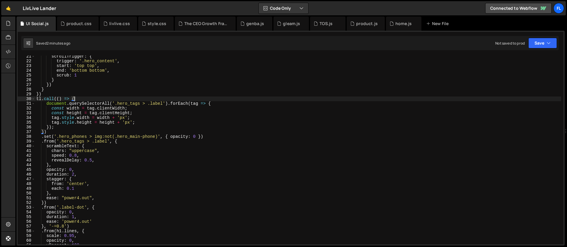
scroll to position [96, 0]
click at [128, 141] on div "scrollTrigger : { trigger : '.hero_content' , start : 'top top' , end : 'bottom…" at bounding box center [298, 153] width 526 height 198
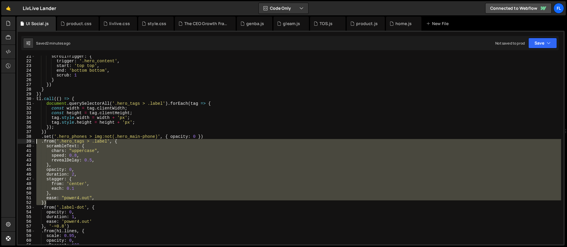
drag, startPoint x: 48, startPoint y: 203, endPoint x: 37, endPoint y: 140, distance: 63.9
click at [37, 140] on div "scrollTrigger : { trigger : '.hero_content' , start : 'top top' , end : 'bottom…" at bounding box center [298, 153] width 526 height 198
type textarea ".from('.hero_tags > .label', { scrambleText: {"
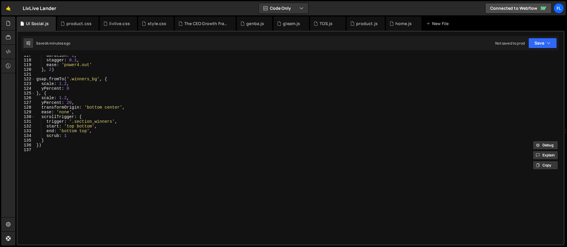
scroll to position [550, 0]
click at [105, 182] on div "duration : 2 , stagger : 0.1 , ease : 'power4.out' } , 2 ) gsap . fromTo ( '.wi…" at bounding box center [298, 152] width 526 height 198
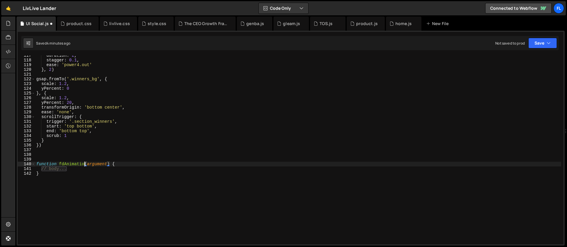
scroll to position [0, 4]
click at [105, 163] on div "duration : 2 , stagger : 0.1 , ease : 'power4.out' } , 2 ) gsap . fromTo ( '.wi…" at bounding box center [298, 152] width 526 height 198
drag, startPoint x: 71, startPoint y: 169, endPoint x: 41, endPoint y: 168, distance: 29.8
click at [41, 168] on div "duration : 2 , stagger : 0.1 , ease : 'power4.out' } , 2 ) gsap . fromTo ( '.wi…" at bounding box center [298, 152] width 526 height 198
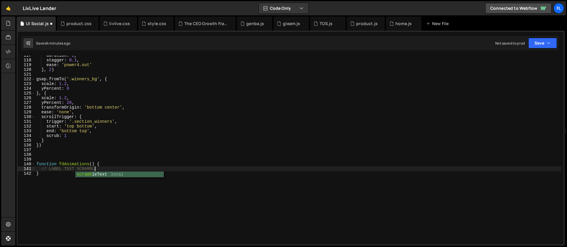
scroll to position [0, 4]
type textarea "// LABEL TEXT SCRAMBLE"
paste textarea "})"
type textarea "})"
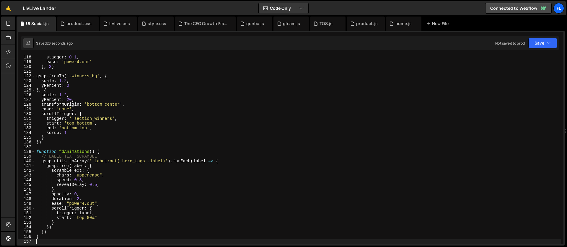
scroll to position [622, 0]
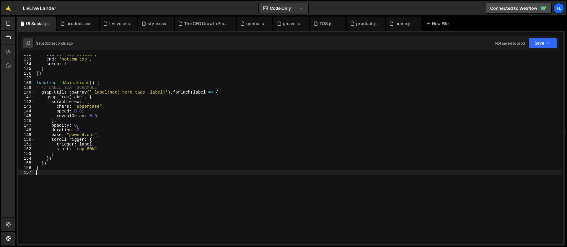
click at [54, 181] on div "start : 'top bottom' , end : 'bottom top' , scrub : 1 } }) function fdAnimation…" at bounding box center [298, 151] width 526 height 198
type textarea "fdAnimations()"
click at [52, 164] on div "start : 'top bottom' , end : 'bottom top' , scrub : 1 } }) function fdAnimation…" at bounding box center [298, 151] width 526 height 198
click at [224, 92] on div "start : 'top bottom' , end : 'bottom top' , scrub : 1 } }) function fdAnimation…" at bounding box center [298, 151] width 526 height 198
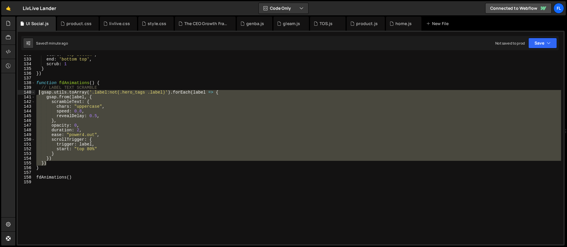
drag, startPoint x: 50, startPoint y: 162, endPoint x: 38, endPoint y: 94, distance: 69.2
click at [38, 94] on div "start : 'top bottom' , end : 'bottom top' , scrub : 1 } }) function fdAnimation…" at bounding box center [298, 151] width 526 height 198
paste textarea "})"
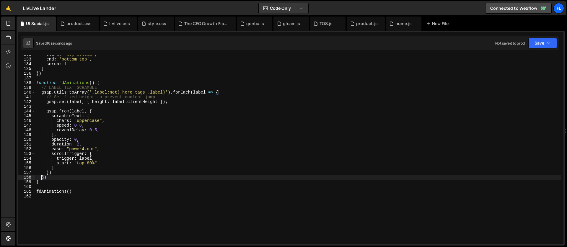
click at [102, 134] on div "start : 'top bottom' , end : 'bottom top' , scrub : 1 } }) function fdAnimation…" at bounding box center [298, 151] width 526 height 198
click at [96, 130] on div "start : 'top bottom' , end : 'bottom top' , scrub : 1 } }) function fdAnimation…" at bounding box center [298, 151] width 526 height 198
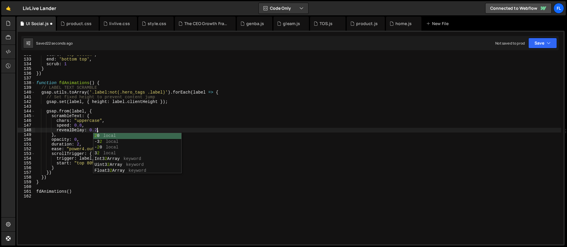
click at [81, 124] on div "start : 'top bottom' , end : 'bottom top' , scrub : 1 } }) function fdAnimation…" at bounding box center [298, 151] width 526 height 198
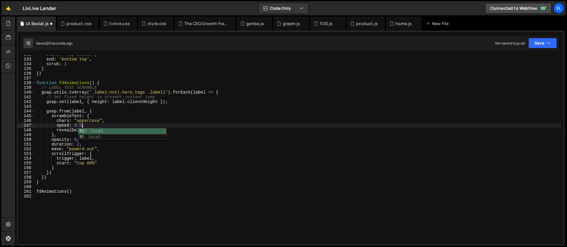
click at [82, 161] on div "start : 'top bottom' , end : 'bottom top' , scrub : 1 } }) function fdAnimation…" at bounding box center [298, 151] width 526 height 198
click at [79, 144] on div "start : 'top bottom' , end : 'bottom top' , scrub : 1 } }) function fdAnimation…" at bounding box center [298, 151] width 526 height 198
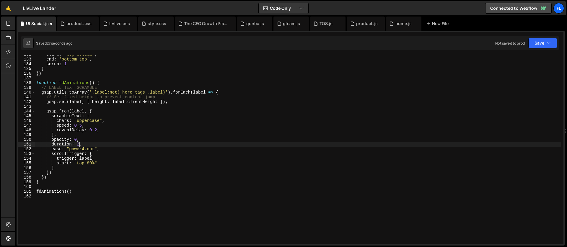
scroll to position [0, 3]
click at [83, 125] on div "start : 'top bottom' , end : 'bottom top' , scrub : 1 } }) function fdAnimation…" at bounding box center [298, 151] width 526 height 198
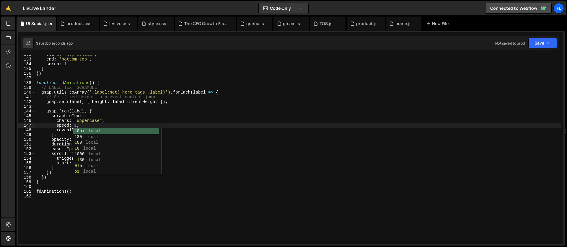
click at [85, 117] on div "start : 'top bottom' , end : 'bottom top' , scrub : 1 } }) function fdAnimation…" at bounding box center [298, 151] width 526 height 198
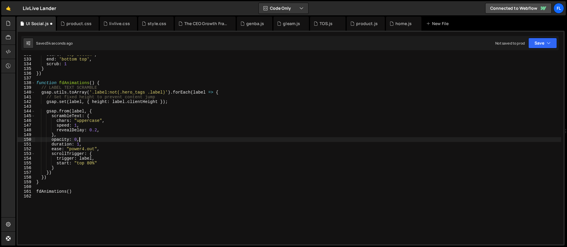
click at [80, 139] on div "start : 'top bottom' , end : 'bottom top' , scrub : 1 } }) function fdAnimation…" at bounding box center [298, 151] width 526 height 198
click at [89, 164] on div "start : 'top bottom' , end : 'bottom top' , scrub : 1 } }) function fdAnimation…" at bounding box center [298, 151] width 526 height 198
click at [94, 141] on div "start : 'top bottom' , end : 'bottom top' , scrub : 1 } }) function fdAnimation…" at bounding box center [298, 151] width 526 height 198
click at [101, 163] on div "start : 'top bottom' , end : 'bottom top' , scrub : 1 } }) function fdAnimation…" at bounding box center [298, 151] width 526 height 198
type textarea "start: "top 90%","
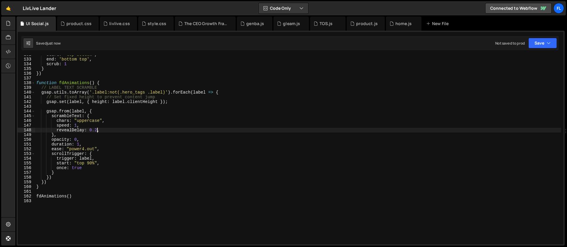
click at [97, 130] on div "start : 'top bottom' , end : 'bottom top' , scrub : 1 } }) function fdAnimation…" at bounding box center [298, 151] width 526 height 198
click at [79, 145] on div "start : 'top bottom' , end : 'bottom top' , scrub : 1 } }) function fdAnimation…" at bounding box center [298, 151] width 526 height 198
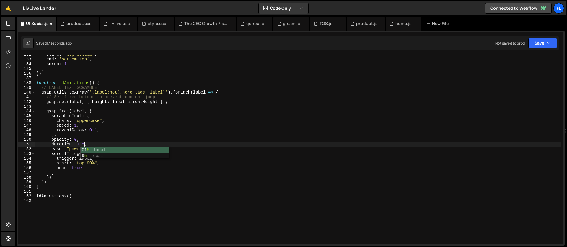
scroll to position [0, 3]
click at [72, 130] on div "start : 'top bottom' , end : 'bottom top' , scrub : 1 } }) function fdAnimation…" at bounding box center [298, 151] width 526 height 198
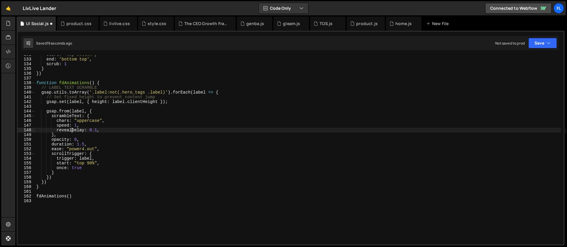
click at [77, 126] on div "start : 'top bottom' , end : 'bottom top' , scrub : 1 } }) function fdAnimation…" at bounding box center [298, 151] width 526 height 198
click at [97, 130] on div "start : 'top bottom' , end : 'bottom top' , scrub : 1 } }) function fdAnimation…" at bounding box center [298, 151] width 526 height 198
click at [88, 145] on div "start : 'top bottom' , end : 'bottom top' , scrub : 1 } }) function fdAnimation…" at bounding box center [298, 151] width 526 height 198
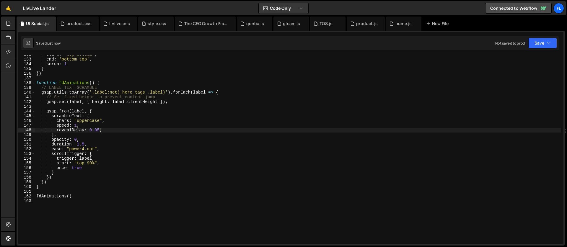
scroll to position [0, 3]
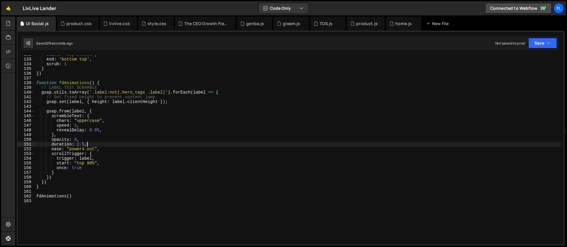
click at [105, 131] on div "start : 'top bottom' , end : 'bottom top' , scrub : 1 } }) function fdAnimation…" at bounding box center [298, 151] width 526 height 198
type textarea "revealDelay: 0.05,"
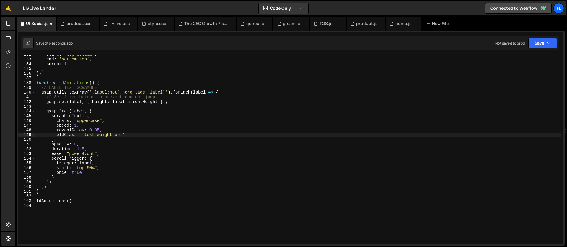
scroll to position [0, 6]
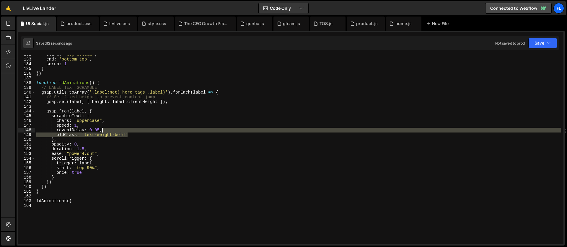
drag, startPoint x: 136, startPoint y: 135, endPoint x: 133, endPoint y: 132, distance: 3.4
click at [133, 132] on div "start : 'top bottom' , end : 'bottom top' , scrub : 1 } }) function fdAnimation…" at bounding box center [298, 151] width 526 height 198
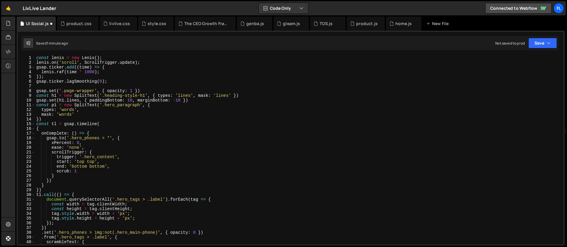
scroll to position [0, 0]
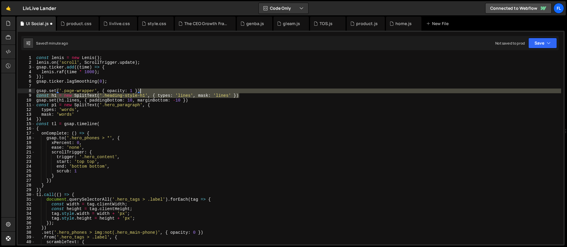
drag, startPoint x: 243, startPoint y: 97, endPoint x: 241, endPoint y: 92, distance: 5.3
click at [241, 92] on div "const [PERSON_NAME] = new [PERSON_NAME] ( ) ; [PERSON_NAME] . on ( 'scroll' , S…" at bounding box center [298, 155] width 526 height 198
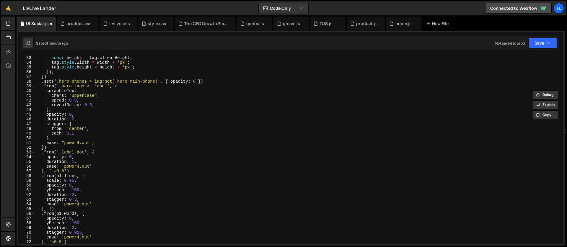
scroll to position [176, 0]
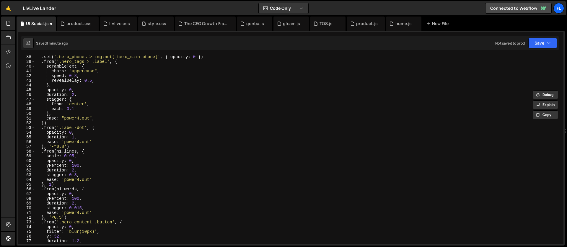
click at [91, 151] on div ". set ( '.hero_phones > img:not(.hero_main-phone)' , { opacity : 0 }) . from ( …" at bounding box center [298, 154] width 526 height 198
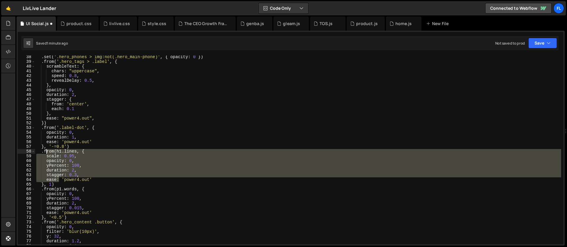
drag, startPoint x: 59, startPoint y: 182, endPoint x: 45, endPoint y: 151, distance: 33.9
click at [45, 151] on div ". set ( '.hero_phones > img:not(.hero_main-phone)' , { opacity : 0 }) . from ( …" at bounding box center [298, 154] width 526 height 198
type textarea ".from(h1.lines, { scale: 0.95,"
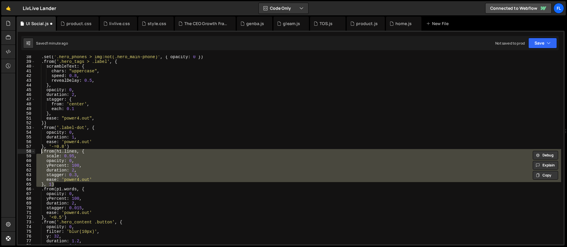
drag, startPoint x: 58, startPoint y: 184, endPoint x: 41, endPoint y: 151, distance: 37.5
click at [41, 151] on div ". set ( '.hero_phones > img:not(.hero_main-phone)' , { opacity : 0 }) . from ( …" at bounding box center [298, 154] width 526 height 198
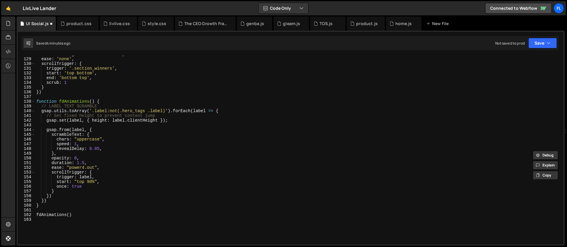
scroll to position [673, 0]
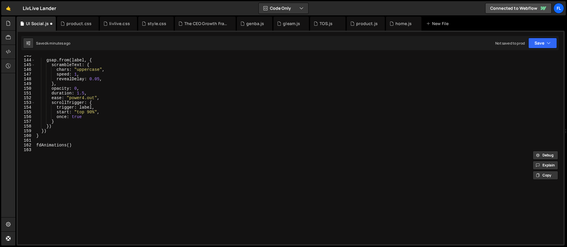
click at [75, 148] on div "gsap . from ( label , { scrambleText : { chars : "uppercase" , speed : 1 , reve…" at bounding box center [298, 152] width 526 height 198
type textarea "function fdUtility() {"
paste textarea "})"
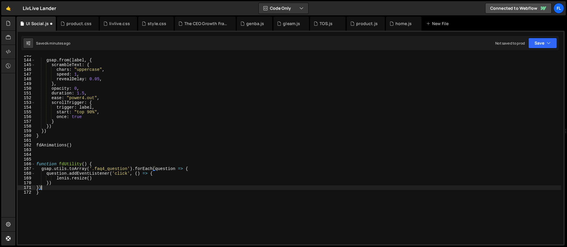
click at [51, 197] on div "gsap . from ( label , { scrambleText : { chars : "uppercase" , speed : 1 , reve…" at bounding box center [298, 152] width 526 height 198
type textarea "}"
type textarea "fdUtility()"
click at [104, 162] on div "gsap . from ( label , { scrambleText : { chars : "uppercase" , speed : 1 , reve…" at bounding box center [298, 152] width 526 height 198
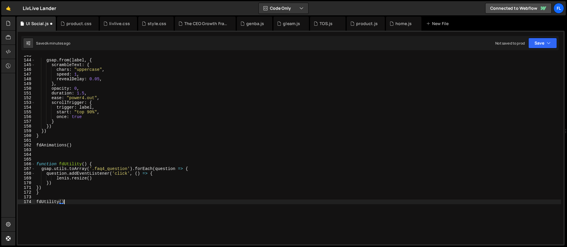
scroll to position [0, 0]
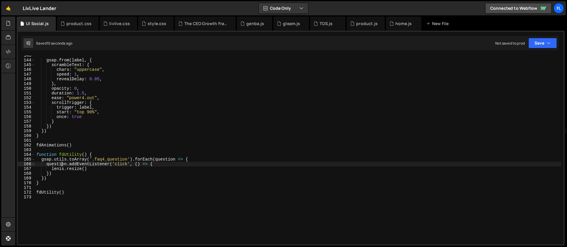
click at [61, 162] on div "gsap . from ( label , { scrambleText : { chars : "uppercase" , speed : 1 , reve…" at bounding box center [298, 152] width 526 height 198
click at [97, 154] on div "gsap . from ( label , { scrambleText : { chars : "uppercase" , speed : 1 , reve…" at bounding box center [298, 152] width 526 height 198
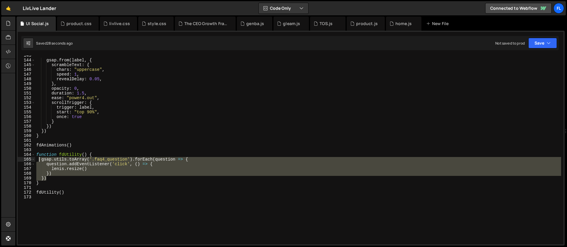
drag, startPoint x: 48, startPoint y: 179, endPoint x: 39, endPoint y: 159, distance: 21.5
click at [39, 159] on div "gsap . from ( label , { scrambleText : { chars : "uppercase" , speed : 1 , reve…" at bounding box center [298, 152] width 526 height 198
paste textarea "})"
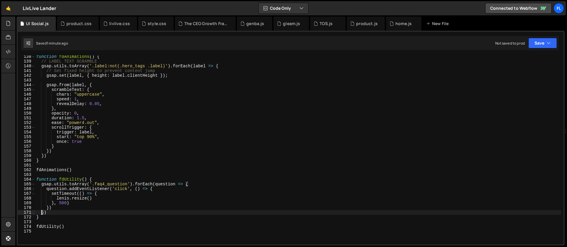
scroll to position [642, 0]
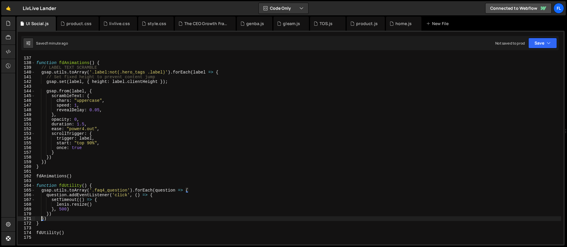
click at [225, 71] on div "}) function fdAnimations ( ) { // LABEL TEXT SCRAMBLE gsap . utils . toArray ( …" at bounding box center [298, 150] width 526 height 198
click at [50, 162] on div "}) function fdAnimations ( ) { // LABEL TEXT SCRAMBLE gsap . utils . toArray ( …" at bounding box center [298, 150] width 526 height 198
type textarea "})"
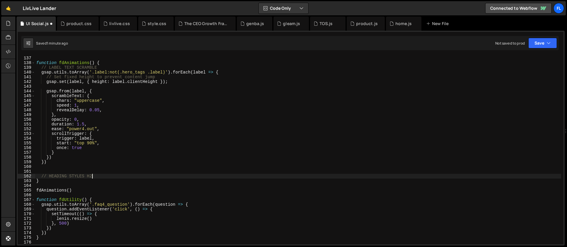
scroll to position [0, 4]
type textarea "// HEADING STYLES H2"
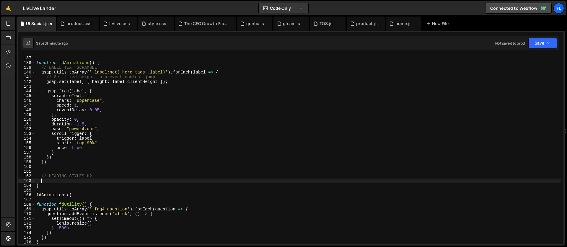
scroll to position [0, 0]
paste textarea "})"
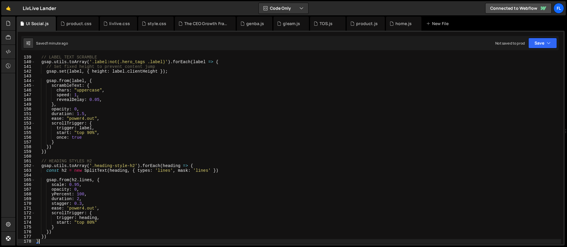
scroll to position [683, 0]
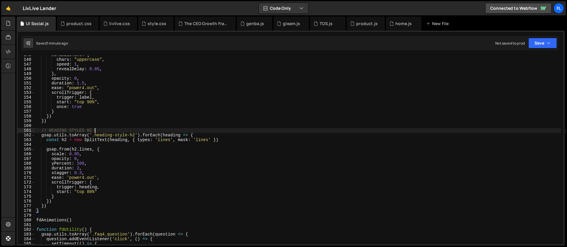
click at [205, 131] on div "scrambleText : { chars : "uppercase" , speed : 1 , revealDelay : 0.05 , } , opa…" at bounding box center [298, 152] width 526 height 198
click at [202, 134] on div "scrambleText : { chars : "uppercase" , speed : 1 , revealDelay : 0.05 , } , opa…" at bounding box center [298, 152] width 526 height 198
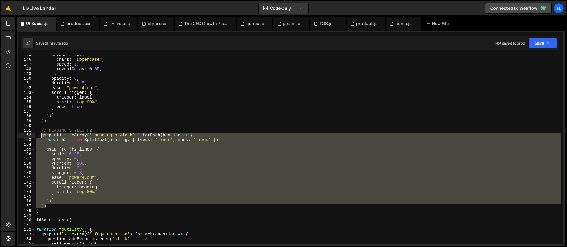
drag, startPoint x: 50, startPoint y: 204, endPoint x: 41, endPoint y: 135, distance: 69.4
click at [41, 135] on div "scrambleText : { chars : "uppercase" , speed : 1 , revealDelay : 0.05 , } , opa…" at bounding box center [298, 152] width 526 height 198
paste textarea
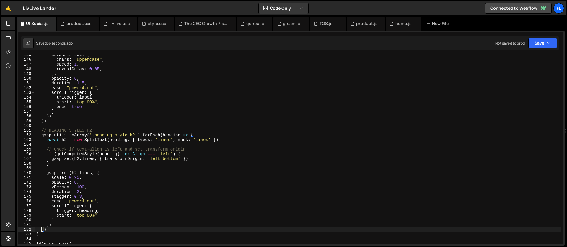
click at [140, 133] on div "scrambleText : { chars : "uppercase" , speed : 1 , revealDelay : 0.05 , } , opa…" at bounding box center [298, 152] width 526 height 198
click at [165, 154] on div "scrambleText : { chars : "uppercase" , speed : 1 , revealDelay : 0.05 , } , opa…" at bounding box center [298, 152] width 526 height 198
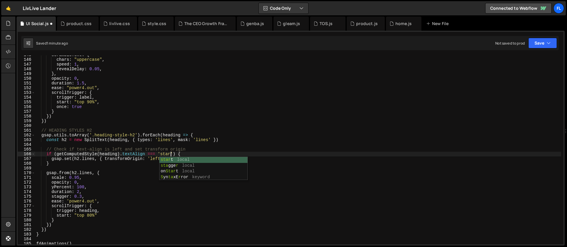
scroll to position [0, 9]
click at [221, 140] on div "scrambleText : { chars : "uppercase" , speed : 1 , revealDelay : 0.05 , } , opa…" at bounding box center [298, 152] width 526 height 198
type textarea "const h2 = new SplitText(heading, { types: 'lines', mask: 'lines' })"
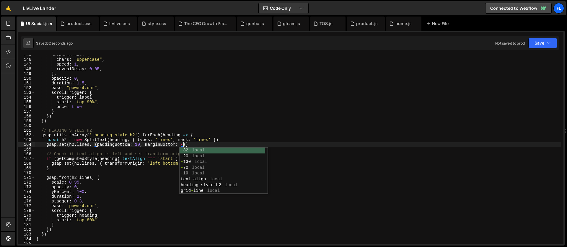
scroll to position [0, 11]
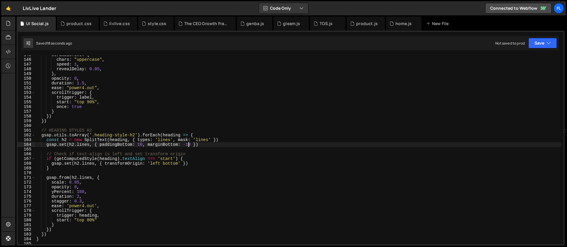
click at [142, 141] on div "scrambleText : { chars : "uppercase" , speed : 1 , revealDelay : 0.05 , } , opa…" at bounding box center [298, 152] width 526 height 198
click at [108, 146] on div "scrambleText : { chars : "uppercase" , speed : 1 , revealDelay : 0.05 , } , opa…" at bounding box center [298, 152] width 526 height 198
click at [196, 154] on div "scrambleText : { chars : "uppercase" , speed : 1 , revealDelay : 0.05 , } , opa…" at bounding box center [298, 152] width 526 height 198
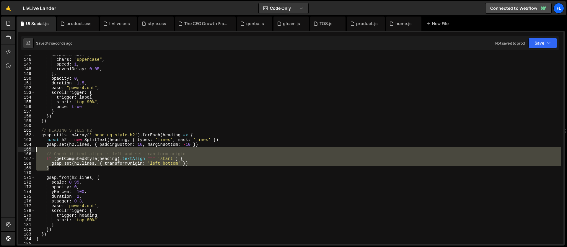
drag, startPoint x: 55, startPoint y: 167, endPoint x: 32, endPoint y: 151, distance: 27.5
click at [32, 151] on div "// Check if text-align is left and set transform origin 145 146 147 148 149 150…" at bounding box center [291, 150] width 546 height 189
type textarea "// Check if text-align is left and set transform origin"
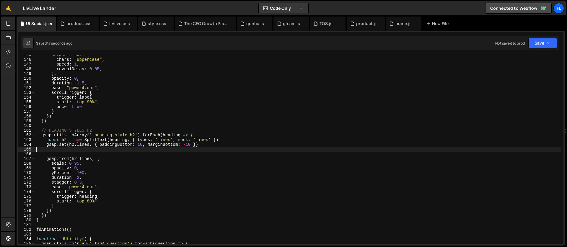
scroll to position [0, 0]
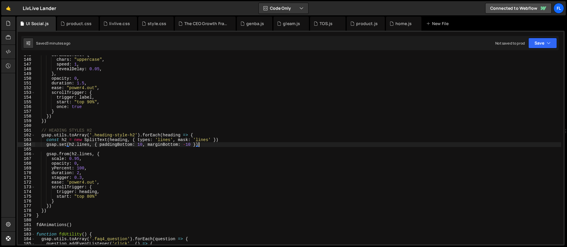
click at [82, 144] on div "scrambleText : { chars : "uppercase" , speed : 1 , revealDelay : 0.05 , } , opa…" at bounding box center [298, 152] width 526 height 198
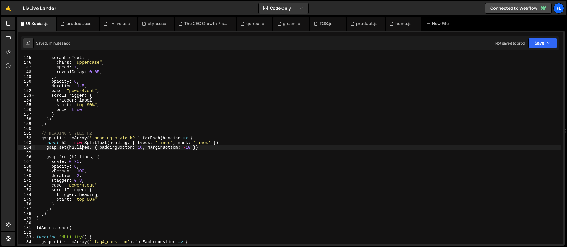
scroll to position [652, 0]
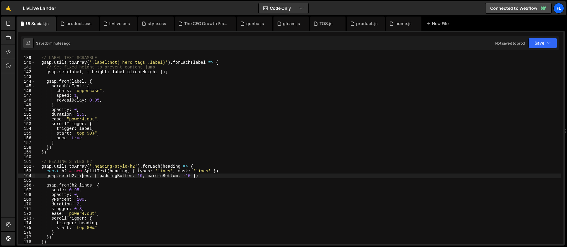
click at [95, 133] on div "// LABEL TEXT SCRAMBLE gsap . utils . toArray ( '.label:not(.hero_tags .label)'…" at bounding box center [298, 155] width 526 height 198
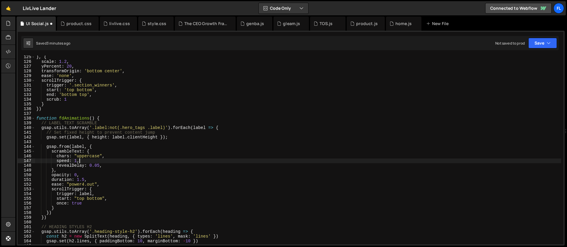
click at [101, 159] on div "} , { scale : 1.2 , yPercent : 20 , transformOrigin : 'bottom center' , ease : …" at bounding box center [298, 154] width 526 height 198
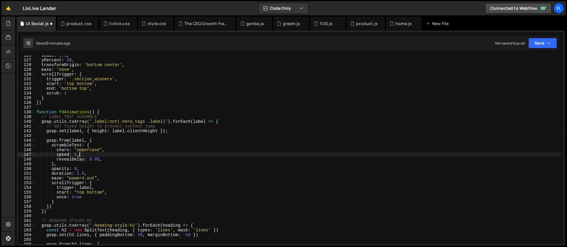
click at [77, 154] on div "scale : 1.2 , yPercent : 20 , transformOrigin : 'bottom center' , ease : 'none'…" at bounding box center [298, 152] width 526 height 198
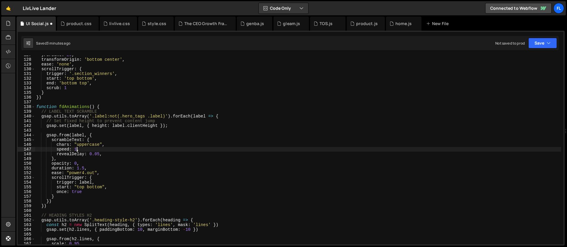
click at [83, 166] on div "yPercent : 20 , transformOrigin : 'bottom center' , ease : 'none' , scrollTrigg…" at bounding box center [298, 152] width 526 height 198
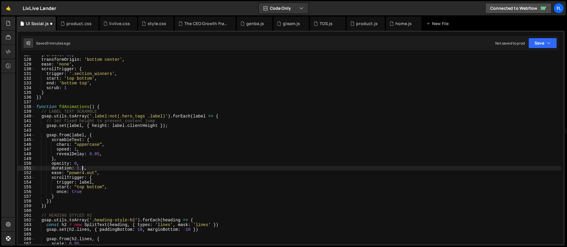
click at [84, 170] on div "yPercent : 20 , transformOrigin : 'bottom center' , ease : 'none' , scrollTrigg…" at bounding box center [298, 152] width 526 height 198
click at [97, 152] on div "yPercent : 20 , transformOrigin : 'bottom center' , ease : 'none' , scrollTrigg…" at bounding box center [298, 152] width 526 height 198
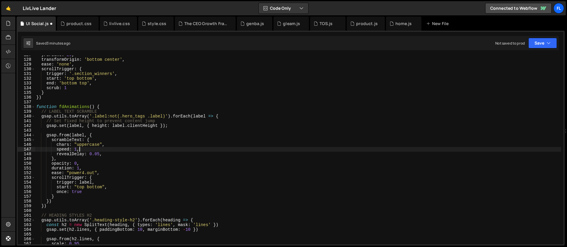
click at [100, 153] on div "yPercent : 20 , transformOrigin : 'bottom center' , ease : 'none' , scrollTrigg…" at bounding box center [298, 152] width 526 height 198
click at [79, 149] on div "yPercent : 20 , transformOrigin : 'bottom center' , ease : 'none' , scrollTrigg…" at bounding box center [298, 152] width 526 height 198
click at [76, 150] on div "yPercent : 20 , transformOrigin : 'bottom center' , ease : 'none' , scrollTrigg…" at bounding box center [298, 152] width 526 height 198
click at [104, 158] on div "yPercent : 20 , transformOrigin : 'bottom center' , ease : 'none' , scrollTrigg…" at bounding box center [298, 152] width 526 height 198
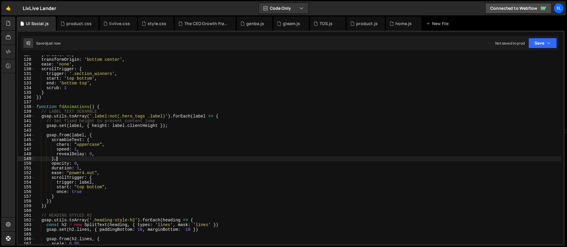
click at [76, 151] on div "yPercent : 20 , transformOrigin : 'bottom center' , ease : 'none' , scrollTrigg…" at bounding box center [298, 152] width 526 height 198
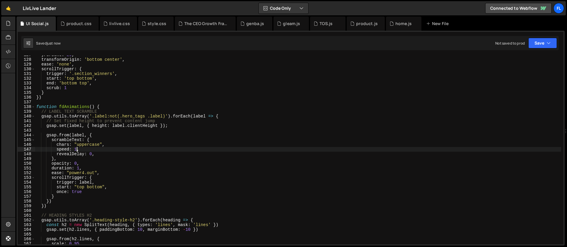
click at [88, 173] on div "yPercent : 20 , transformOrigin : 'bottom center' , ease : 'none' , scrollTrigg…" at bounding box center [298, 152] width 526 height 198
type textarea "ease: "power4.out","
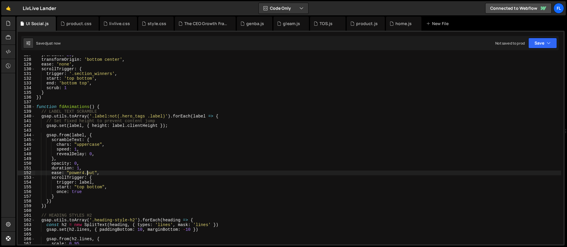
click at [81, 175] on div "yPercent : 20 , transformOrigin : 'bottom center' , ease : 'none' , scrollTrigg…" at bounding box center [298, 152] width 526 height 198
click at [395, 22] on div "home.js" at bounding box center [403, 24] width 16 height 6
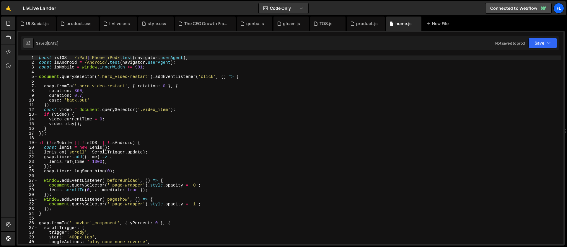
type textarea "video.currentTime = 0;"
click at [230, 118] on div "const isIOS = /iPad | iPhone | iPod/ . test ( navigator . userAgent ) ; const i…" at bounding box center [299, 155] width 523 height 198
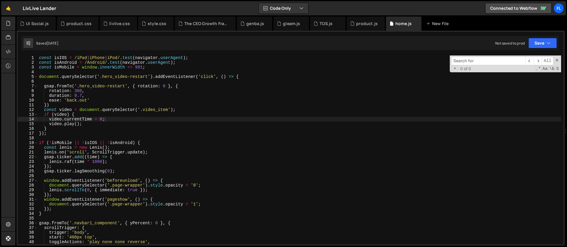
type input "c"
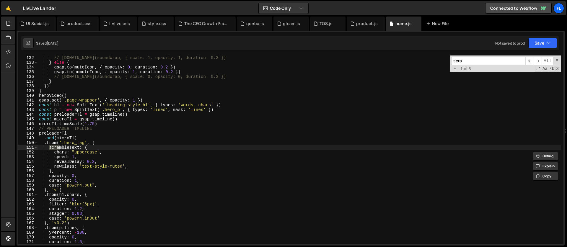
scroll to position [619, 0]
type input "scra"
click at [76, 160] on div "// [DOMAIN_NAME](soundWrap, { scale: 1, opacity: 1, duration: 0.3 }) } else { g…" at bounding box center [299, 155] width 523 height 198
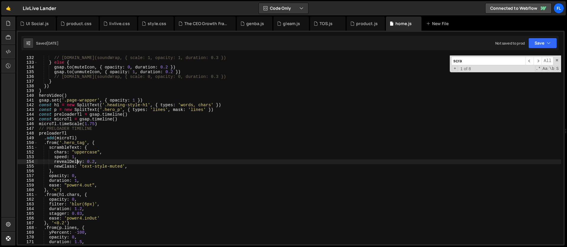
click at [89, 160] on div "// [DOMAIN_NAME](soundWrap, { scale: 1, opacity: 1, duration: 0.3 }) } else { g…" at bounding box center [299, 155] width 523 height 198
click at [86, 157] on div "// [DOMAIN_NAME](soundWrap, { scale: 1, opacity: 1, duration: 0.3 }) } else { g…" at bounding box center [299, 155] width 523 height 198
type textarea "speed: 1,"
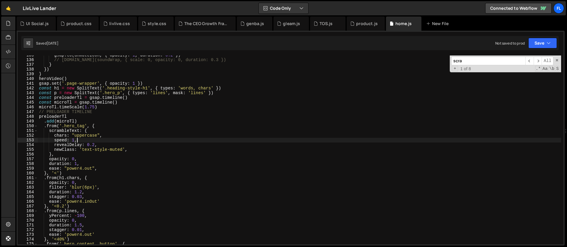
scroll to position [636, 0]
click at [27, 23] on div "UI Social.js" at bounding box center [37, 24] width 23 height 6
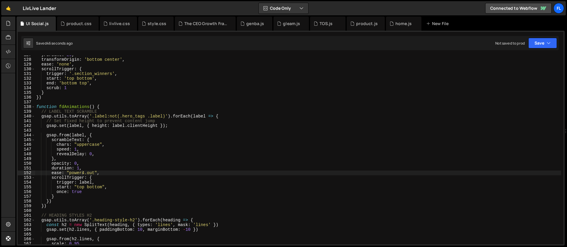
click at [92, 154] on div "yPercent : 20 , transformOrigin : 'bottom center' , ease : 'none' , scrollTrigg…" at bounding box center [298, 152] width 526 height 198
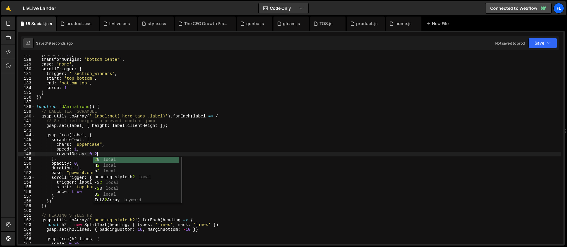
scroll to position [0, 4]
click at [74, 172] on div "yPercent : 20 , transformOrigin : 'bottom center' , ease : 'none' , scrollTrigg…" at bounding box center [298, 152] width 526 height 198
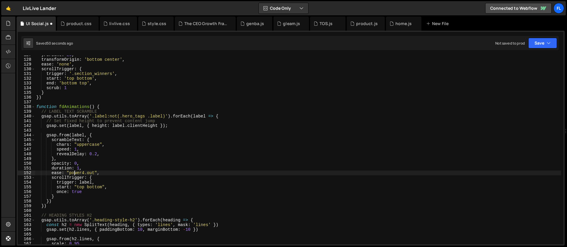
click at [81, 161] on div "yPercent : 20 , transformOrigin : 'bottom center' , ease : 'none' , scrollTrigg…" at bounding box center [298, 152] width 526 height 198
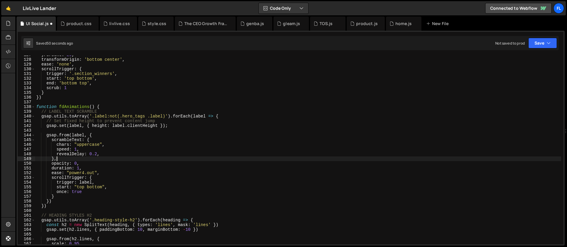
click at [87, 169] on div "yPercent : 20 , transformOrigin : 'bottom center' , ease : 'none' , scrollTrigg…" at bounding box center [298, 152] width 526 height 198
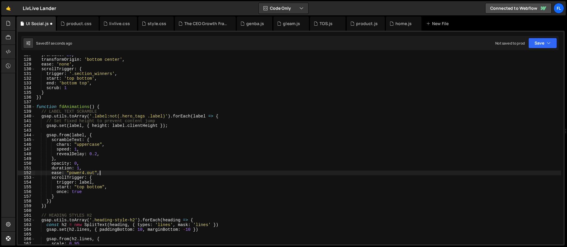
click at [109, 175] on div "yPercent : 20 , transformOrigin : 'bottom center' , ease : 'none' , scrollTrigg…" at bounding box center [298, 152] width 526 height 198
click at [102, 161] on div "yPercent : 20 , transformOrigin : 'bottom center' , ease : 'none' , scrollTrigg…" at bounding box center [298, 152] width 526 height 198
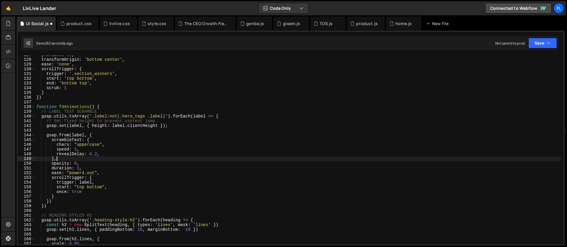
click at [92, 162] on div "yPercent : 20 , transformOrigin : 'bottom center' , ease : 'none' , scrollTrigg…" at bounding box center [298, 152] width 526 height 198
click at [116, 166] on div "yPercent : 20 , transformOrigin : 'bottom center' , ease : 'none' , scrollTrigg…" at bounding box center [298, 152] width 526 height 198
click at [100, 183] on div "yPercent : 20 , transformOrigin : 'bottom center' , ease : 'none' , scrollTrigg…" at bounding box center [298, 152] width 526 height 198
click at [99, 177] on div "yPercent : 20 , transformOrigin : 'bottom center' , ease : 'none' , scrollTrigg…" at bounding box center [298, 152] width 526 height 198
click at [155, 175] on div "yPercent : 20 , transformOrigin : 'bottom center' , ease : 'none' , scrollTrigg…" at bounding box center [298, 152] width 526 height 198
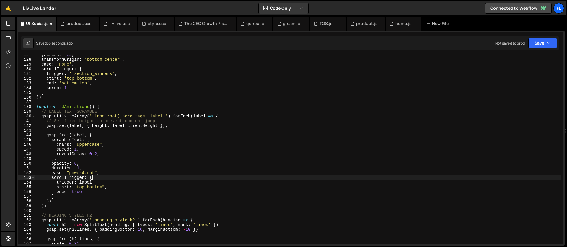
click at [125, 180] on div "yPercent : 20 , transformOrigin : 'bottom center' , ease : 'none' , scrollTrigg…" at bounding box center [298, 152] width 526 height 198
click at [110, 153] on div "yPercent : 20 , transformOrigin : 'bottom center' , ease : 'none' , scrollTrigg…" at bounding box center [298, 152] width 526 height 198
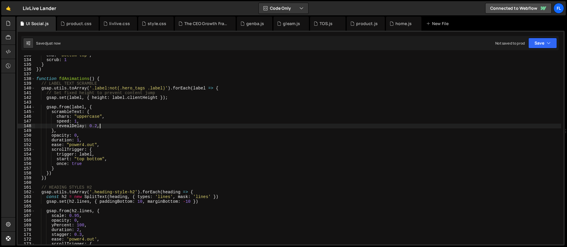
scroll to position [694, 0]
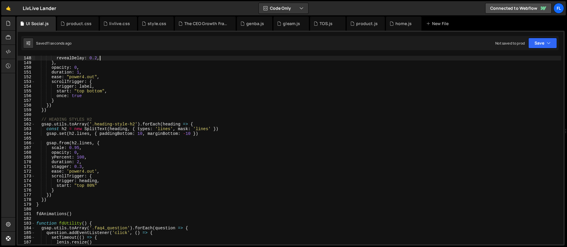
click at [90, 185] on div "speed : 1 , revealDelay : 0.2 , } , opacity : 0 , duration : 1 , ease : "power4…" at bounding box center [298, 150] width 526 height 198
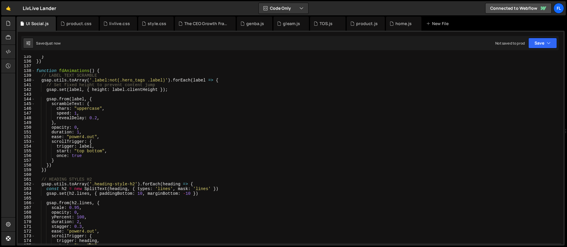
scroll to position [634, 0]
click at [79, 114] on div "} }) function fdAnimations ( ) { // LABEL TEXT SCRAMBLE gsap . utils . toArray …" at bounding box center [298, 153] width 526 height 198
click at [97, 118] on div "} }) function fdAnimations ( ) { // LABEL TEXT SCRAMBLE gsap . utils . toArray …" at bounding box center [298, 153] width 526 height 198
click at [79, 133] on div "} }) function fdAnimations ( ) { // LABEL TEXT SCRAMBLE gsap . utils . toArray …" at bounding box center [298, 153] width 526 height 198
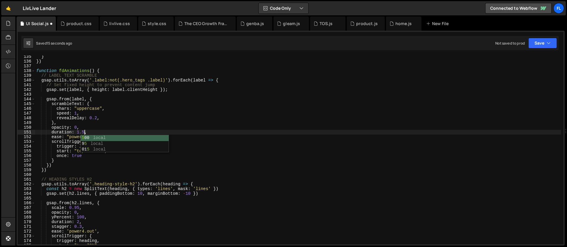
scroll to position [0, 3]
click at [224, 83] on div "} }) function fdAnimations ( ) { // LABEL TEXT SCRAMBLE gsap . utils . toArray …" at bounding box center [298, 153] width 526 height 198
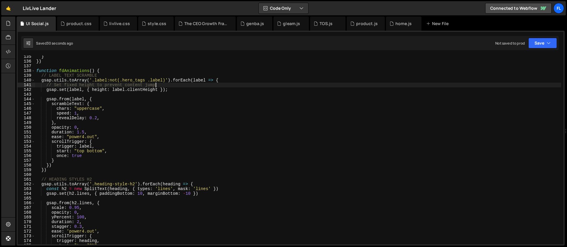
click at [221, 82] on div "} }) function fdAnimations ( ) { // LABEL TEXT SCRAMBLE gsap . utils . toArray …" at bounding box center [298, 153] width 526 height 198
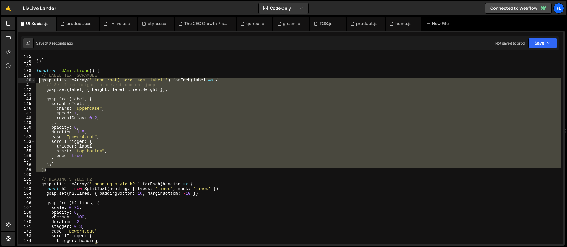
drag, startPoint x: 50, startPoint y: 170, endPoint x: 40, endPoint y: 79, distance: 91.3
click at [40, 79] on div "} }) function fdAnimations ( ) { // LABEL TEXT SCRAMBLE gsap . utils . toArray …" at bounding box center [298, 153] width 526 height 198
paste textarea "})"
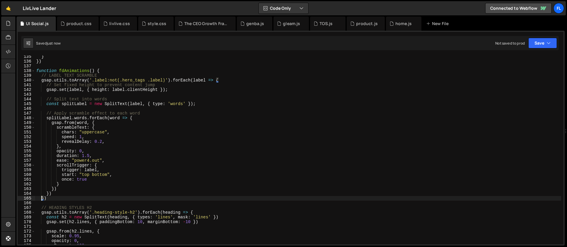
click at [88, 156] on div "} }) function fdAnimations ( ) { // LABEL TEXT SCRAMBLE gsap . utils . toArray …" at bounding box center [298, 153] width 526 height 198
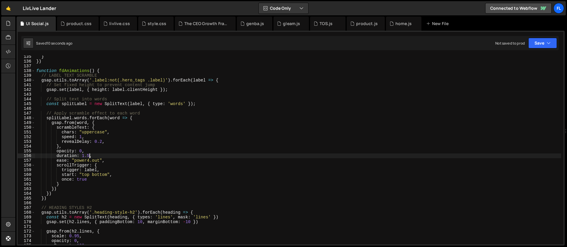
drag, startPoint x: 103, startPoint y: 141, endPoint x: 102, endPoint y: 145, distance: 4.2
click at [103, 141] on div "} }) function fdAnimations ( ) { // LABEL TEXT SCRAMBLE gsap . utils . toArray …" at bounding box center [298, 153] width 526 height 198
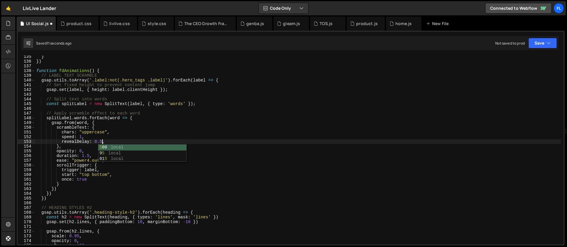
scroll to position [0, 4]
click at [82, 135] on div "} }) function fdAnimations ( ) { // LABEL TEXT SCRAMBLE gsap . utils . toArray …" at bounding box center [298, 153] width 526 height 198
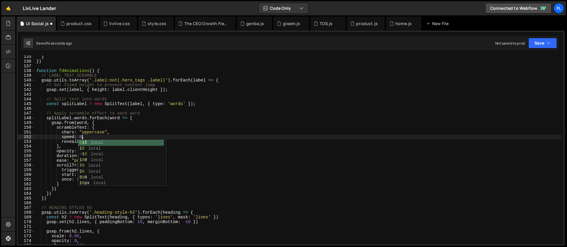
scroll to position [0, 3]
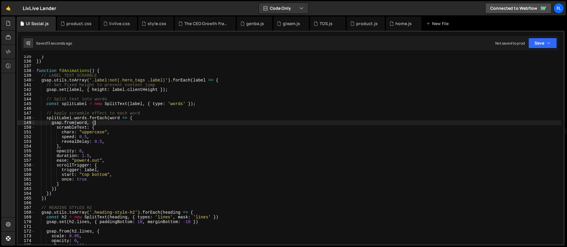
click at [98, 121] on div "} }) function fdAnimations ( ) { // LABEL TEXT SCRAMBLE gsap . utils . toArray …" at bounding box center [298, 153] width 526 height 198
click at [87, 137] on div "} }) function fdAnimations ( ) { // LABEL TEXT SCRAMBLE gsap . utils . toArray …" at bounding box center [298, 153] width 526 height 198
click at [87, 136] on div "} }) function fdAnimations ( ) { // LABEL TEXT SCRAMBLE gsap . utils . toArray …" at bounding box center [298, 153] width 526 height 198
click at [67, 147] on div "} }) function fdAnimations ( ) { // LABEL TEXT SCRAMBLE gsap . utils . toArray …" at bounding box center [298, 153] width 526 height 198
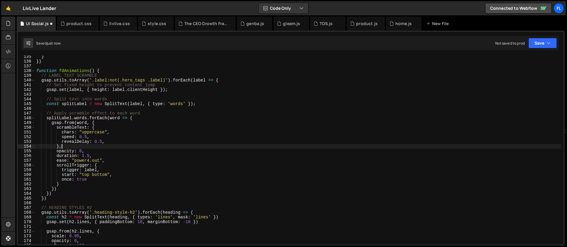
click at [90, 155] on div "} }) function fdAnimations ( ) { // LABEL TEXT SCRAMBLE gsap . utils . toArray …" at bounding box center [298, 153] width 526 height 198
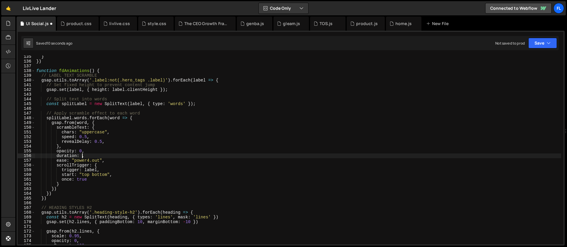
scroll to position [0, 3]
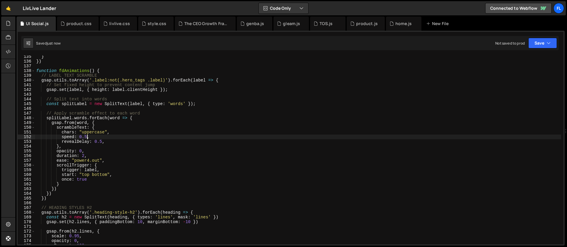
click at [87, 138] on div "} }) function fdAnimations ( ) { // LABEL TEXT SCRAMBLE gsap . utils . toArray …" at bounding box center [298, 153] width 526 height 198
click at [66, 120] on div "} }) function fdAnimations ( ) { // LABEL TEXT SCRAMBLE gsap . utils . toArray …" at bounding box center [298, 153] width 526 height 198
click at [88, 169] on div "} }) function fdAnimations ( ) { // LABEL TEXT SCRAMBLE gsap . utils . toArray …" at bounding box center [298, 153] width 526 height 198
click at [84, 151] on div "} }) function fdAnimations ( ) { // LABEL TEXT SCRAMBLE gsap . utils . toArray …" at bounding box center [298, 153] width 526 height 198
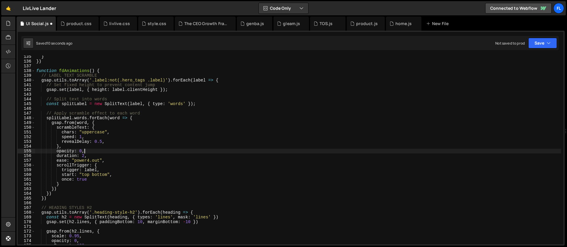
click at [88, 157] on div "} }) function fdAnimations ( ) { // LABEL TEXT SCRAMBLE gsap . utils . toArray …" at bounding box center [298, 153] width 526 height 198
click at [102, 142] on div "} }) function fdAnimations ( ) { // LABEL TEXT SCRAMBLE gsap . utils . toArray …" at bounding box center [298, 153] width 526 height 198
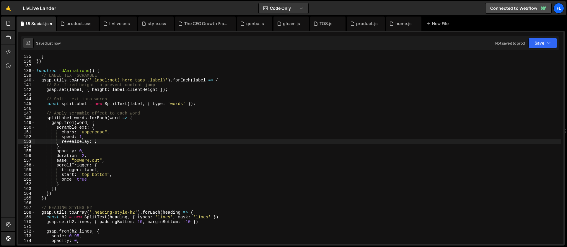
scroll to position [0, 4]
click at [85, 156] on div "} }) function fdAnimations ( ) { // LABEL TEXT SCRAMBLE gsap . utils . toArray …" at bounding box center [298, 153] width 526 height 198
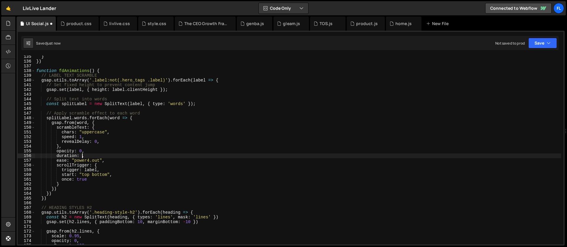
scroll to position [0, 3]
click at [83, 135] on div "} }) function fdAnimations ( ) { // LABEL TEXT SCRAMBLE gsap . utils . toArray …" at bounding box center [298, 153] width 526 height 198
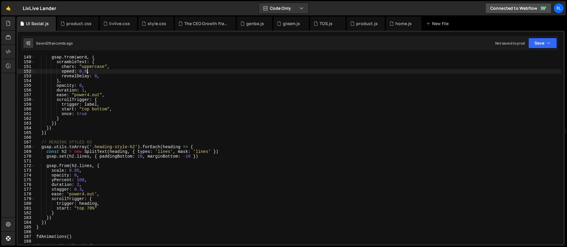
scroll to position [700, 0]
click at [90, 209] on div "gsap . from ( word , { scrambleText : { chars : "uppercase" , speed : 0.8 , rev…" at bounding box center [298, 154] width 526 height 198
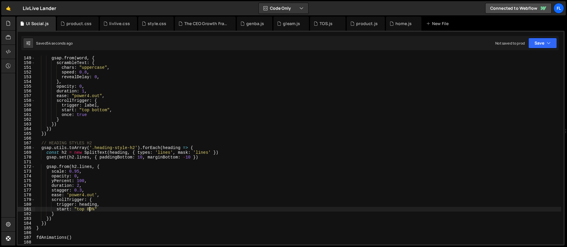
scroll to position [634, 0]
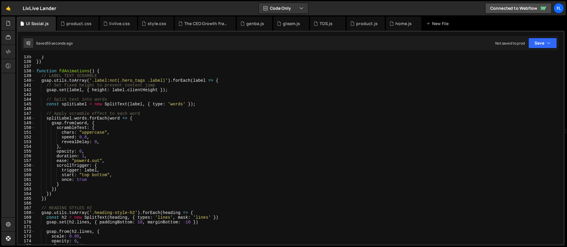
click at [222, 81] on div "} }) function fdAnimations ( ) { // LABEL TEXT SCRAMBLE gsap . utils . toArray …" at bounding box center [298, 154] width 526 height 198
click at [40, 81] on div "} }) function fdAnimations ( ) { // LABEL TEXT SCRAMBLE gsap . utils . toArray …" at bounding box center [298, 154] width 526 height 198
click at [222, 82] on div "} }) function fdAnimations ( ) { // LABEL TEXT SCRAMBLE gsap . utils . toArray …" at bounding box center [298, 154] width 526 height 198
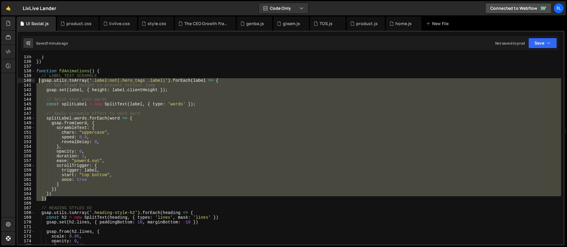
drag, startPoint x: 50, startPoint y: 199, endPoint x: 40, endPoint y: 79, distance: 120.3
click at [40, 79] on div "} }) function fdAnimations ( ) { // LABEL TEXT SCRAMBLE gsap . utils . toArray …" at bounding box center [298, 154] width 526 height 198
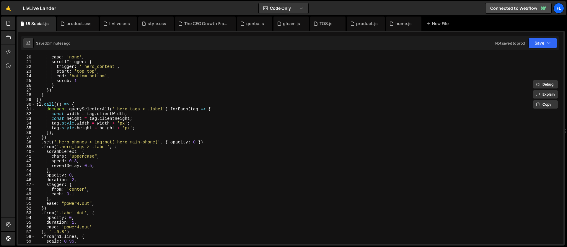
scroll to position [0, 0]
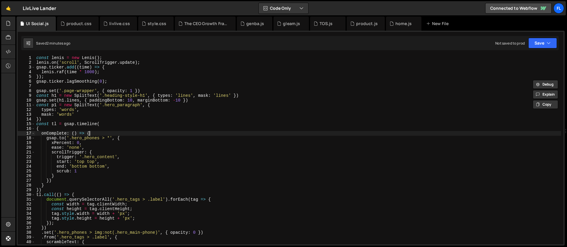
click at [94, 134] on div "const [PERSON_NAME] = new [PERSON_NAME] ( ) ; [PERSON_NAME] . on ( 'scroll' , S…" at bounding box center [298, 155] width 526 height 198
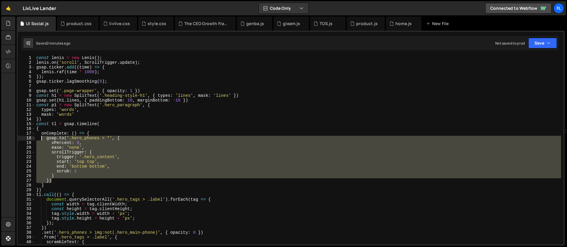
drag, startPoint x: 54, startPoint y: 180, endPoint x: 42, endPoint y: 137, distance: 44.5
click at [42, 137] on div "const [PERSON_NAME] = new [PERSON_NAME] ( ) ; [PERSON_NAME] . on ( 'scroll' , S…" at bounding box center [298, 155] width 526 height 198
type textarea "[DOMAIN_NAME]('.hero_phones > *', { xPercent: 0,"
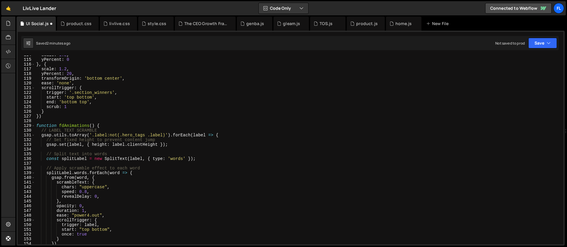
scroll to position [471, 0]
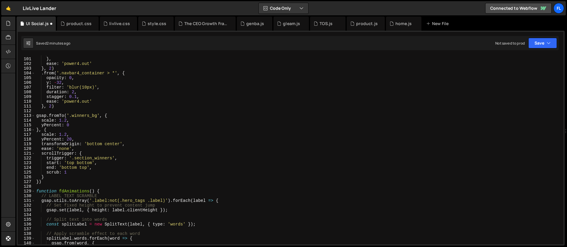
click at [50, 111] on div "each : 0.1 } , ease : 'power4.out' } , 2 ) . from ( '.navbar4_container > *' , …" at bounding box center [298, 151] width 526 height 198
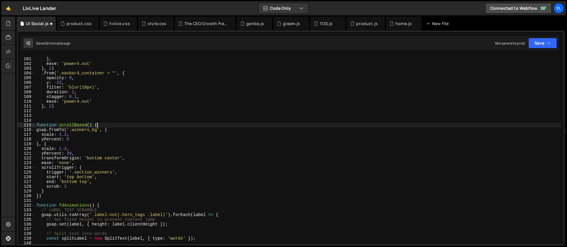
scroll to position [0, 4]
click at [50, 195] on div "each : 0.1 } , ease : 'power4.out' } , 2 ) . from ( '.navbar4_container > *' , …" at bounding box center [298, 151] width 526 height 198
type textarea "})"
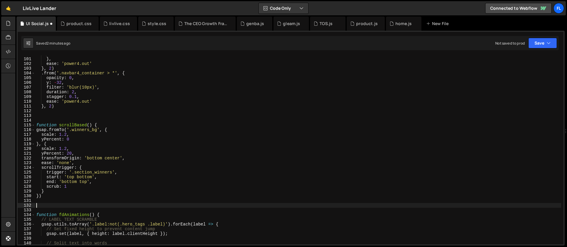
type textarea "}"
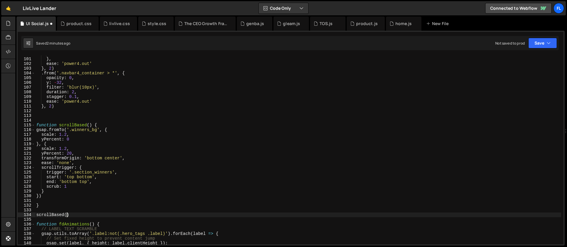
scroll to position [0, 2]
click at [108, 126] on div "each : 0.1 } , ease : 'power4.out' } , 2 ) . from ( '.navbar4_container > *' , …" at bounding box center [298, 151] width 526 height 198
type textarea "function scrollBased() {"
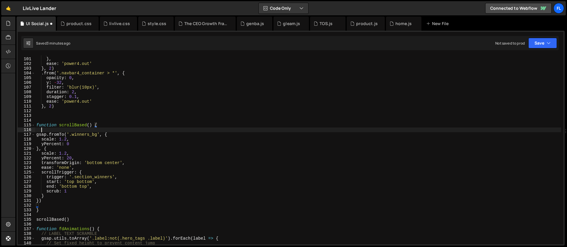
scroll to position [0, 0]
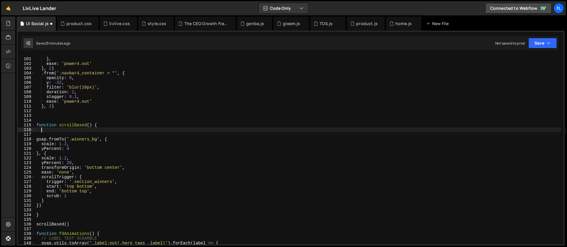
paste textarea "})"
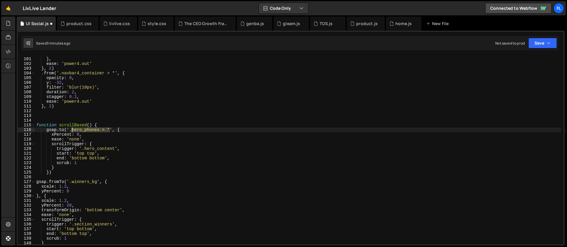
drag, startPoint x: 110, startPoint y: 130, endPoint x: 72, endPoint y: 131, distance: 38.1
click at [72, 131] on div "each : 0.1 } , ease : 'power4.out' } , 2 ) . from ( '.navbar4_container > *' , …" at bounding box center [298, 151] width 526 height 198
click at [63, 137] on div "each : 0.1 } , ease : 'power4.out' } , 2 ) . from ( '.navbar4_container > *' , …" at bounding box center [298, 151] width 526 height 198
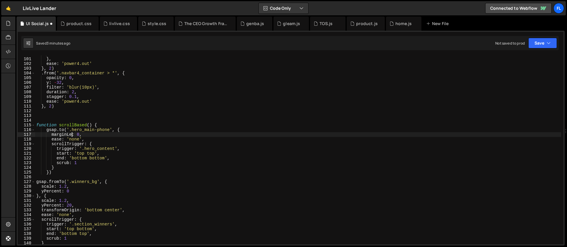
scroll to position [0, 3]
click at [84, 135] on div "each : 0.1 } , ease : 'power4.out' } , 2 ) . from ( '.navbar4_container > *' , …" at bounding box center [298, 151] width 526 height 198
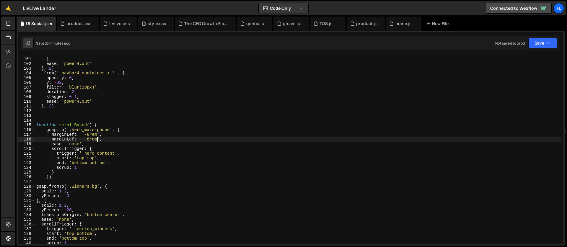
click at [77, 139] on div "each : 0.1 } , ease : 'power4.out' } , 2 ) . from ( '.navbar4_container > *' , …" at bounding box center [298, 151] width 526 height 198
click at [89, 140] on div "each : 0.1 } , ease : 'power4.out' } , 2 ) . from ( '.navbar4_container > *' , …" at bounding box center [298, 151] width 526 height 198
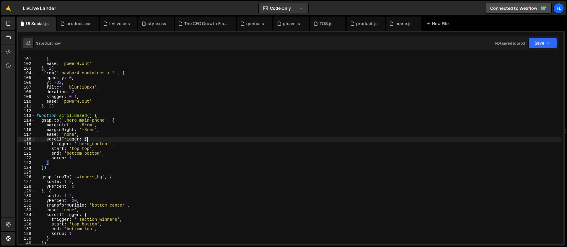
drag, startPoint x: 106, startPoint y: 117, endPoint x: 103, endPoint y: 121, distance: 4.6
click at [106, 117] on div "each : 0.1 } , ease : 'power4.out' } , 2 ) . from ( '.navbar4_container > *' , …" at bounding box center [298, 151] width 526 height 198
click at [59, 120] on div "each : 0.1 } , ease : 'power4.out' } , 2 ) . from ( '.navbar4_container > *' , …" at bounding box center [298, 151] width 526 height 198
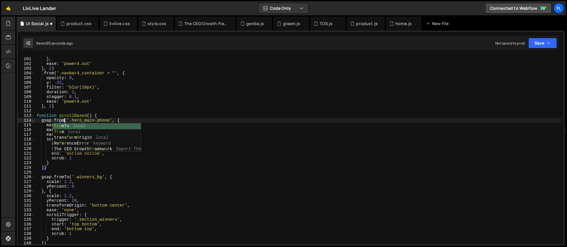
scroll to position [0, 2]
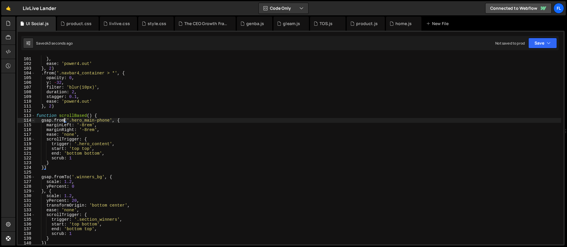
click at [126, 119] on div "each : 0.1 } , ease : 'power4.out' } , 2 ) . from ( '.navbar4_container > *' , …" at bounding box center [298, 151] width 526 height 198
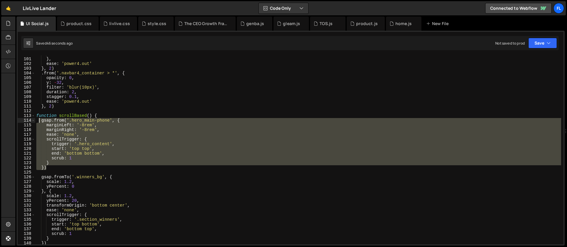
drag, startPoint x: 54, startPoint y: 167, endPoint x: 39, endPoint y: 123, distance: 47.3
click at [39, 123] on div "each : 0.1 } , ease : 'power4.out' } , 2 ) . from ( '.navbar4_container > *' , …" at bounding box center [298, 151] width 526 height 198
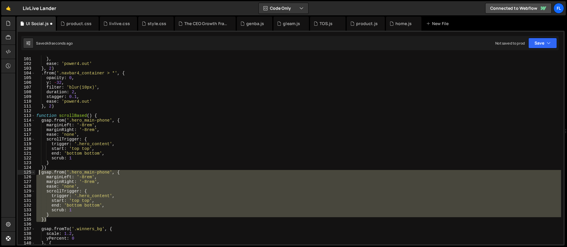
click at [98, 172] on div "each : 0.1 } , ease : 'power4.out' } , 2 ) . from ( '.navbar4_container > *' , …" at bounding box center [298, 150] width 526 height 189
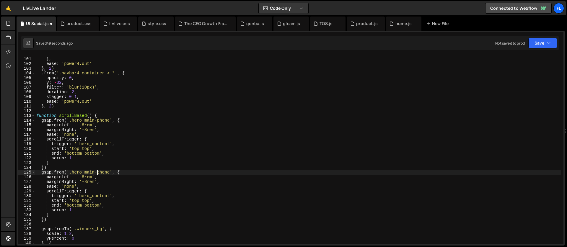
click at [93, 172] on div "each : 0.1 } , ease : 'power4.out' } , 2 ) . from ( '.navbar4_container > *' , …" at bounding box center [298, 151] width 526 height 198
click at [95, 171] on div "each : 0.1 } , ease : 'power4.out' } , 2 ) . from ( '.navbar4_container > *' , …" at bounding box center [298, 151] width 526 height 198
drag, startPoint x: 122, startPoint y: 172, endPoint x: 86, endPoint y: 172, distance: 36.0
click at [86, 172] on div "each : 0.1 } , ease : 'power4.out' } , 2 ) . from ( '.navbar4_container > *' , …" at bounding box center [298, 151] width 526 height 198
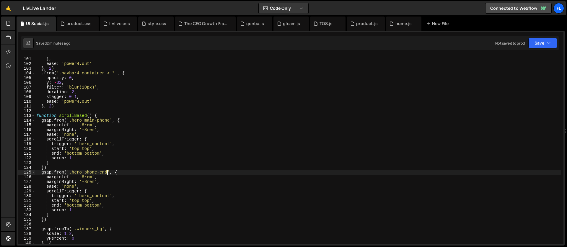
click at [89, 168] on div "each : 0.1 } , ease : 'power4.out' } , 2 ) . from ( '.navbar4_container > *' , …" at bounding box center [298, 151] width 526 height 198
click at [87, 140] on div "each : 0.1 } , ease : 'power4.out' } , 2 ) . from ( '.navbar4_container > *' , …" at bounding box center [298, 151] width 526 height 198
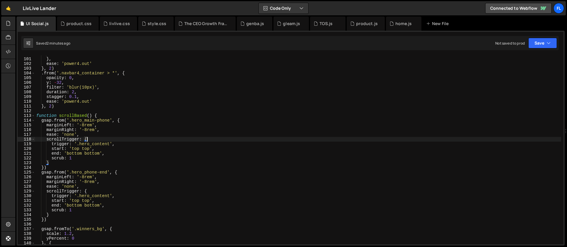
click at [120, 161] on div "each : 0.1 } , ease : 'power4.out' } , 2 ) . from ( '.navbar4_container > *' , …" at bounding box center [298, 151] width 526 height 198
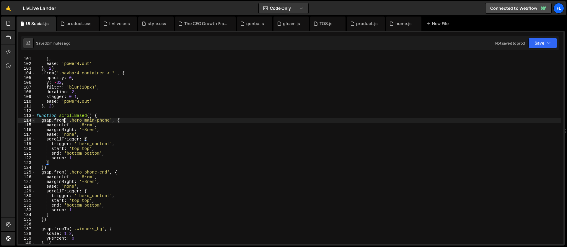
click at [65, 121] on div "each : 0.1 } , ease : 'power4.out' } , 2 ) . from ( '.navbar4_container > *' , …" at bounding box center [298, 151] width 526 height 198
click at [65, 173] on div "each : 0.1 } , ease : 'power4.out' } , 2 ) . from ( '.navbar4_container > *' , …" at bounding box center [298, 151] width 526 height 198
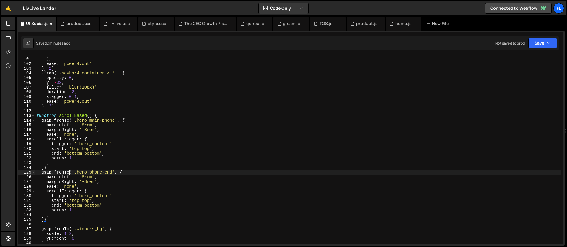
click at [121, 119] on div "each : 0.1 } , ease : 'power4.out' } , 2 ) . from ( '.navbar4_container > *' , …" at bounding box center [298, 151] width 526 height 198
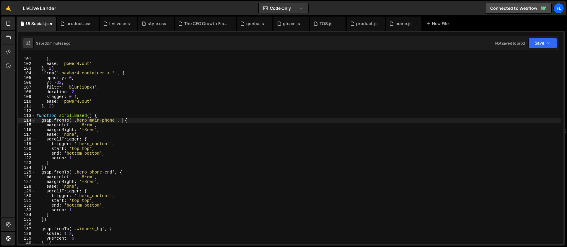
scroll to position [0, 6]
type textarea "gsap.fromTo('.hero_main-phone', {}, {"
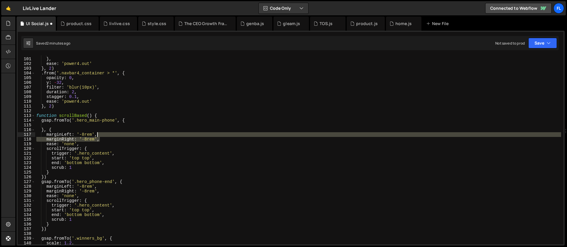
drag, startPoint x: 106, startPoint y: 139, endPoint x: 99, endPoint y: 134, distance: 8.9
click at [99, 134] on div "each : 0.1 } , ease : 'power4.out' } , 2 ) . from ( '.navbar4_container > *' , …" at bounding box center [298, 151] width 526 height 198
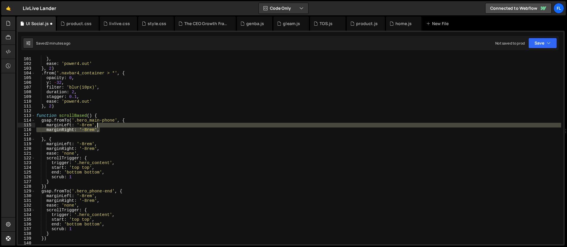
click at [64, 138] on div "each : 0.1 } , ease : 'power4.out' } , 2 ) . from ( '.navbar4_container > *' , …" at bounding box center [298, 151] width 526 height 198
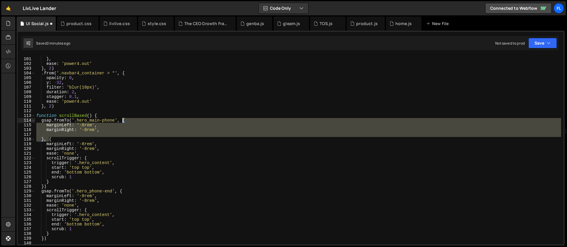
drag, startPoint x: 48, startPoint y: 139, endPoint x: 122, endPoint y: 122, distance: 75.7
click at [122, 122] on div "each : 0.1 } , ease : 'power4.out' } , 2 ) . from ( '.navbar4_container > *' , …" at bounding box center [298, 151] width 526 height 198
click at [120, 192] on div "each : 0.1 } , ease : 'power4.out' } , 2 ) . from ( '.navbar4_container > *' , …" at bounding box center [298, 151] width 526 height 198
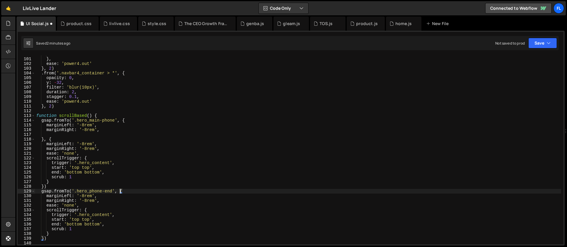
paste textarea "}"
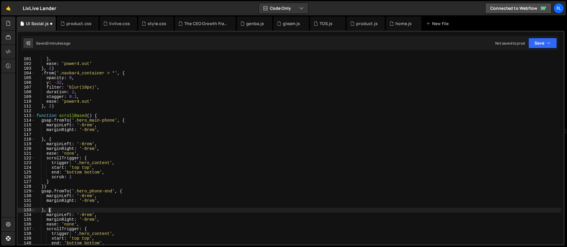
scroll to position [477, 0]
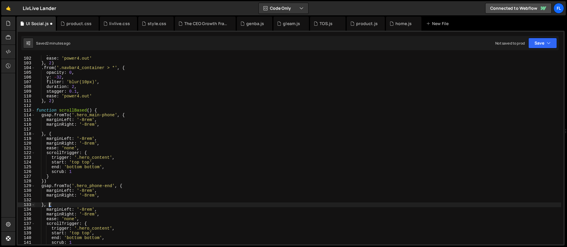
click at [84, 138] on div "} , ease : 'power4.out' } , 2 ) . from ( '.navbar4_container > *' , { opacity :…" at bounding box center [298, 150] width 526 height 198
click at [87, 144] on div "} , ease : 'power4.out' } , 2 ) . from ( '.navbar4_container > *' , { opacity :…" at bounding box center [298, 150] width 526 height 198
click at [84, 209] on div "} , ease : 'power4.out' } , 2 ) . from ( '.navbar4_container > *' , { opacity :…" at bounding box center [298, 150] width 526 height 198
click at [87, 214] on div "} , ease : 'power4.out' } , 2 ) . from ( '.navbar4_container > *' , { opacity :…" at bounding box center [298, 150] width 526 height 198
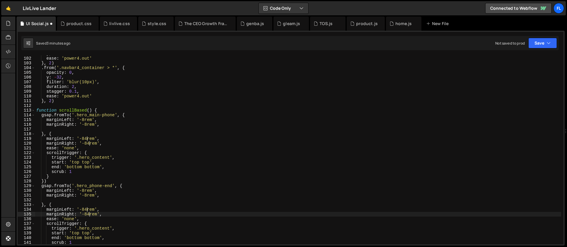
scroll to position [0, 4]
click at [83, 77] on div "} , ease : 'power4.out' } , 2 ) . from ( '.navbar4_container > *' , { opacity :…" at bounding box center [298, 150] width 526 height 198
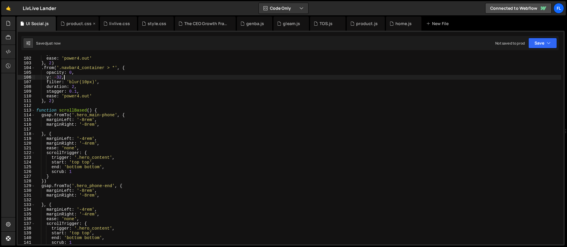
scroll to position [0, 2]
click at [96, 125] on div "} , ease : 'power4.out' } , 2 ) . from ( '.navbar4_container > *' , { opacity :…" at bounding box center [298, 150] width 526 height 198
click at [92, 167] on div "} , ease : 'power4.out' } , 2 ) . from ( '.navbar4_container > *' , { opacity :…" at bounding box center [298, 150] width 526 height 198
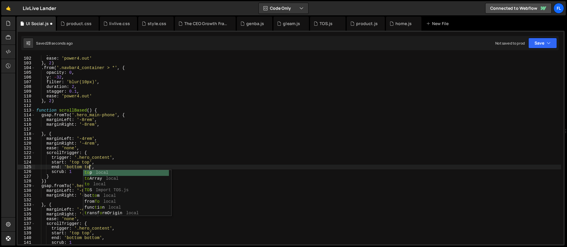
scroll to position [0, 4]
click at [91, 237] on div "} , ease : 'power4.out' } , 2 ) . from ( '.navbar4_container > *' , { opacity :…" at bounding box center [298, 150] width 526 height 198
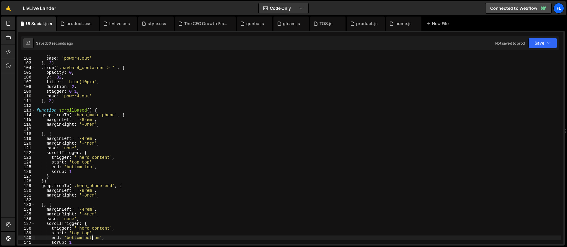
click at [91, 237] on div "} , ease : 'power4.out' } , 2 ) . from ( '.navbar4_container > *' , { opacity :…" at bounding box center [298, 150] width 526 height 198
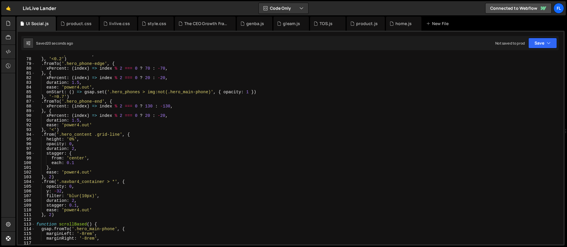
scroll to position [336, 0]
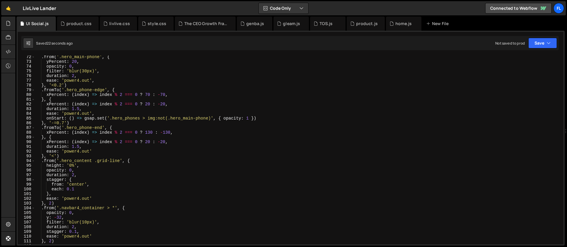
click at [76, 113] on div ". from ( '.hero_main-phone' , { yPercent : 20 , opacity : 0 , filter : 'blur(30…" at bounding box center [298, 154] width 526 height 198
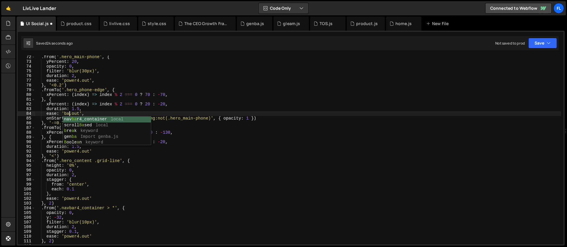
scroll to position [0, 3]
click at [72, 153] on div ". from ( '.hero_main-phone' , { yPercent : 20 , opacity : 0 , filter : 'blur(30…" at bounding box center [298, 154] width 526 height 198
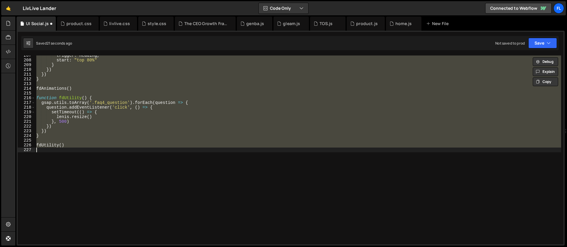
scroll to position [340, 0]
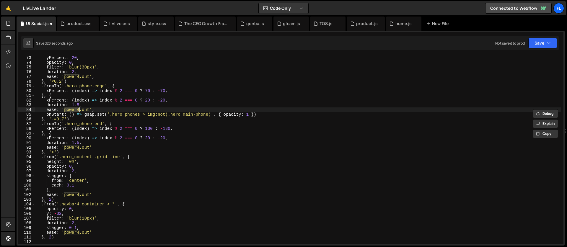
type textarea "fdUtility()"
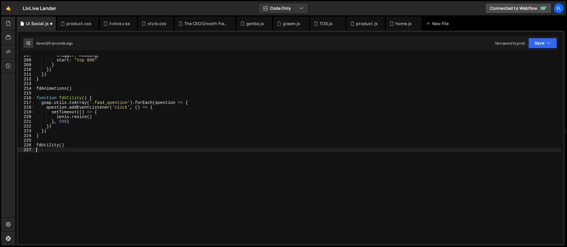
scroll to position [0, 0]
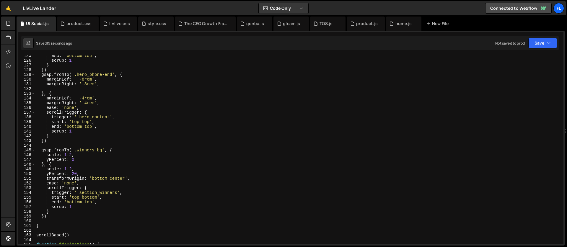
scroll to position [560, 0]
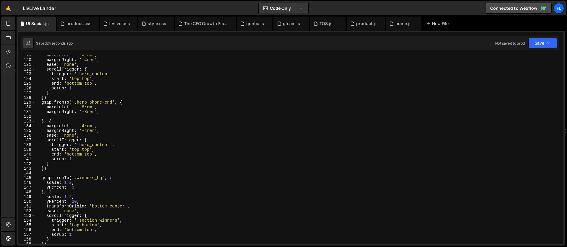
click at [100, 104] on div "marginLeft : '-4rem' , marginRight : '-4rem' , ease : 'none' , scrollTrigger : …" at bounding box center [298, 152] width 526 height 198
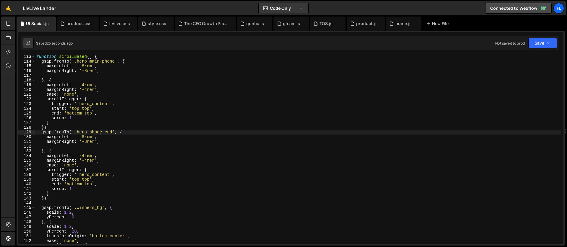
scroll to position [524, 0]
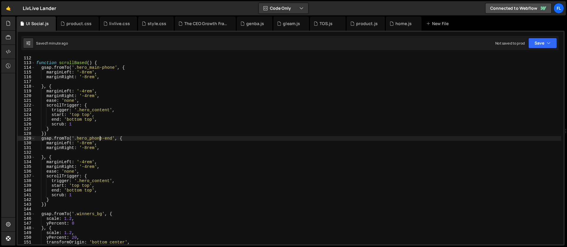
click at [131, 127] on div "} , 2 ) function scrollBased ( ) { gsap . fromTo ( '.hero_main-phone' , { margi…" at bounding box center [298, 150] width 526 height 198
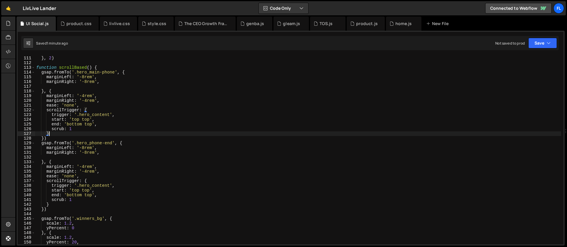
scroll to position [519, 0]
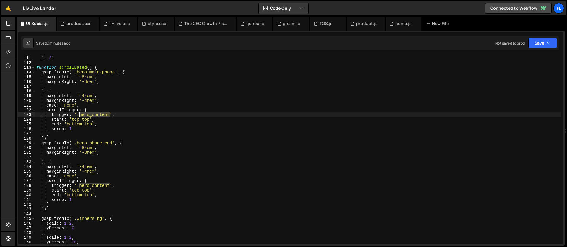
drag, startPoint x: 110, startPoint y: 115, endPoint x: 80, endPoint y: 117, distance: 30.2
click at [80, 117] on div "ease : 'power4.out' } , 2 ) function scrollBased ( ) { gsap . fromTo ( '.hero_m…" at bounding box center [298, 150] width 526 height 198
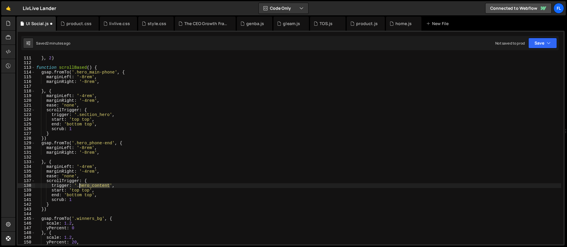
drag, startPoint x: 110, startPoint y: 184, endPoint x: 79, endPoint y: 184, distance: 31.0
click at [79, 184] on div "ease : 'power4.out' } , 2 ) function scrollBased ( ) { gsap . fromTo ( '.hero_m…" at bounding box center [298, 150] width 526 height 198
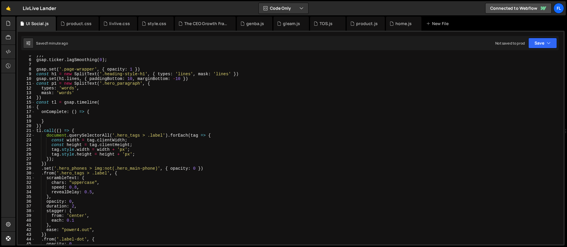
scroll to position [0, 0]
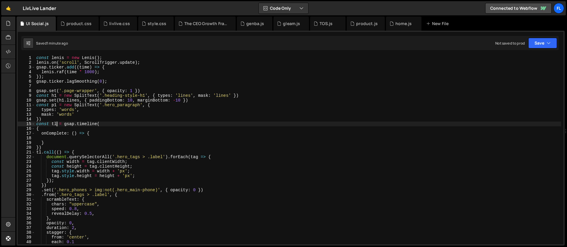
click at [58, 122] on div "const lenis = new Lenis ( ) ; lenis . on ( 'scroll' , ScrollTrigger . update ) …" at bounding box center [298, 155] width 526 height 198
click at [53, 120] on div "const lenis = new Lenis ( ) ; lenis . on ( 'scroll' , ScrollTrigger . update ) …" at bounding box center [298, 155] width 526 height 198
type textarea "})"
click at [81, 85] on div "const lenis = new Lenis ( ) ; lenis . on ( 'scroll' , ScrollTrigger . update ) …" at bounding box center [298, 155] width 526 height 198
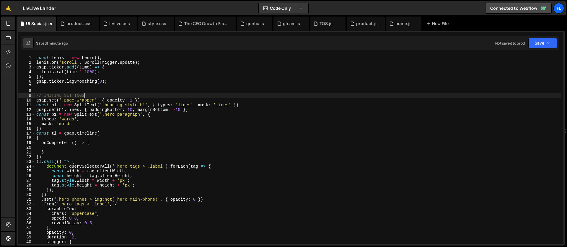
scroll to position [0, 3]
type textarea "// INITIAL SETTINGS HIGH PRIORITY"
click at [150, 97] on div "const lenis = new Lenis ( ) ; lenis . on ( 'scroll' , ScrollTrigger . update ) …" at bounding box center [298, 155] width 526 height 198
click at [148, 100] on div "const lenis = new Lenis ( ) ; lenis . on ( 'scroll' , ScrollTrigger . update ) …" at bounding box center [298, 155] width 526 height 198
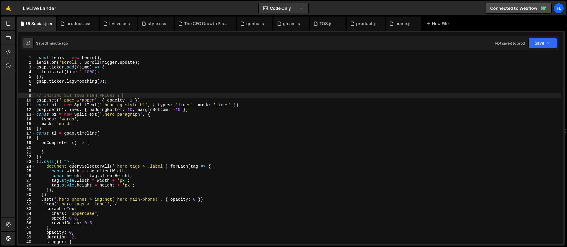
type textarea "gsap.set('.page-wrapper', { opacity: 1 })"
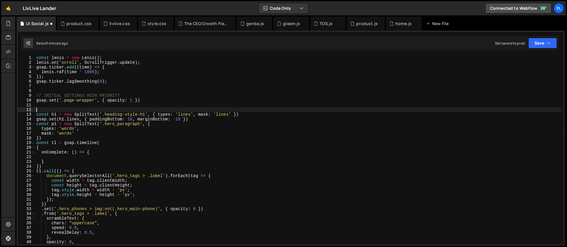
click at [86, 106] on div "const lenis = new Lenis ( ) ; lenis . on ( 'scroll' , ScrollTrigger . update ) …" at bounding box center [298, 155] width 526 height 198
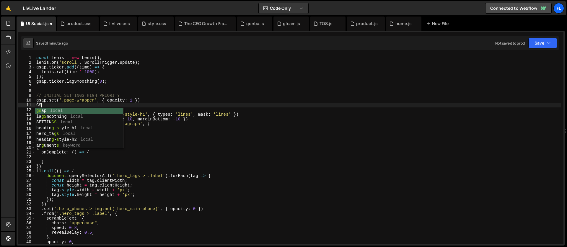
type textarea "G"
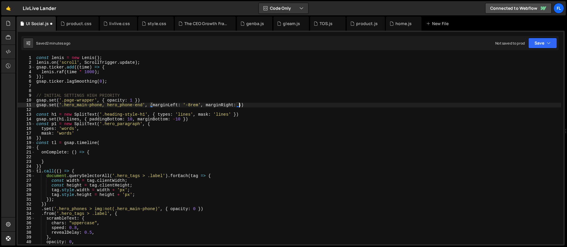
scroll to position [0, 14]
type textarea "gsap.set('.hero_main-phone, hero_phone-end', {marginLeft: '-8rem', marginRight:…"
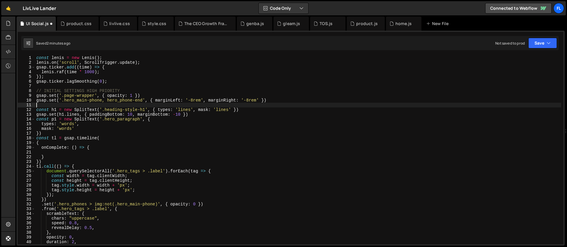
scroll to position [0, 0]
click at [75, 105] on div "const lenis = new Lenis ( ) ; lenis . on ( 'scroll' , ScrollTrigger . update ) …" at bounding box center [298, 155] width 526 height 198
click at [67, 106] on div "const lenis = new Lenis ( ) ; lenis . on ( 'scroll' , ScrollTrigger . update ) …" at bounding box center [298, 155] width 526 height 198
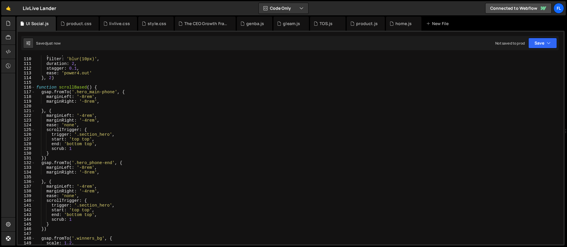
scroll to position [514, 0]
click at [88, 108] on div "y : - 32 , filter : 'blur(10px)' , duration : 2 , stagger : 0.1 , ease : 'power…" at bounding box center [298, 151] width 526 height 198
click at [79, 87] on div "y : - 32 , filter : 'blur(10px)' , duration : 2 , stagger : 0.1 , ease : 'power…" at bounding box center [298, 151] width 526 height 198
click at [108, 90] on div "y : - 32 , filter : 'blur(10px)' , duration : 2 , stagger : 0.1 , ease : 'power…" at bounding box center [298, 151] width 526 height 198
drag, startPoint x: 66, startPoint y: 92, endPoint x: 55, endPoint y: 93, distance: 10.9
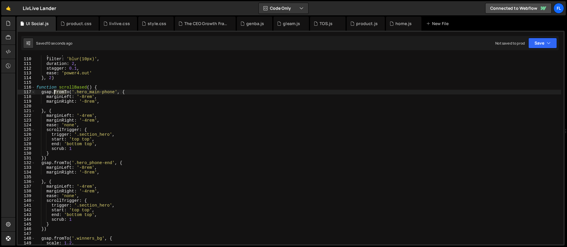
click at [55, 93] on div "y : - 32 , filter : 'blur(10px)' , duration : 2 , stagger : 0.1 , ease : 'power…" at bounding box center [298, 151] width 526 height 198
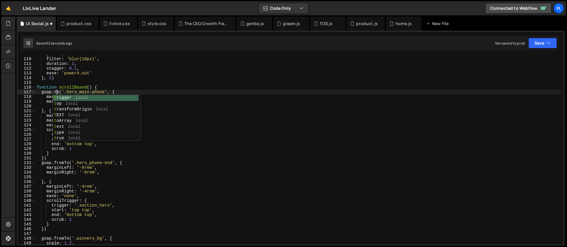
click at [74, 90] on div "y : - 32 , filter : 'blur(10px)' , duration : 2 , stagger : 0.1 , ease : 'power…" at bounding box center [298, 151] width 526 height 198
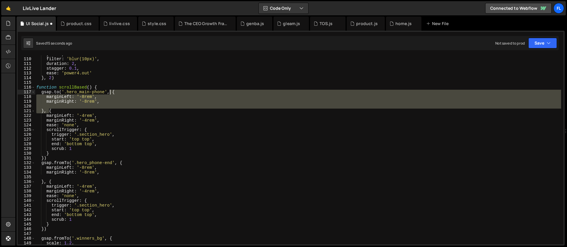
drag, startPoint x: 48, startPoint y: 110, endPoint x: 111, endPoint y: 90, distance: 65.9
click at [111, 90] on div "y : - 32 , filter : 'blur(10px)' , duration : 2 , stagger : 0.1 , ease : 'power…" at bounding box center [298, 151] width 526 height 198
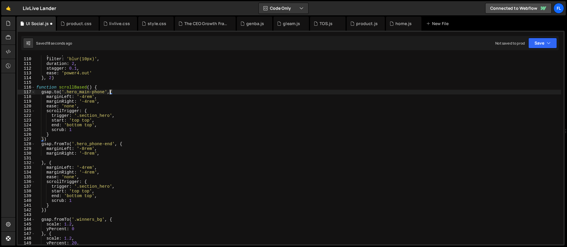
click at [69, 138] on div "y : - 32 , filter : 'blur(10px)' , duration : 2 , stagger : 0.1 , ease : 'power…" at bounding box center [298, 151] width 526 height 198
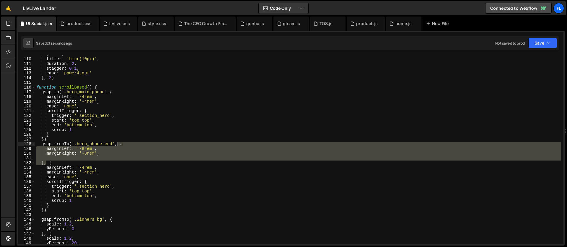
drag, startPoint x: 48, startPoint y: 163, endPoint x: 118, endPoint y: 144, distance: 72.6
click at [118, 144] on div "y : - 32 , filter : 'blur(10px)' , duration : 2 , stagger : 0.1 , ease : 'power…" at bounding box center [298, 151] width 526 height 198
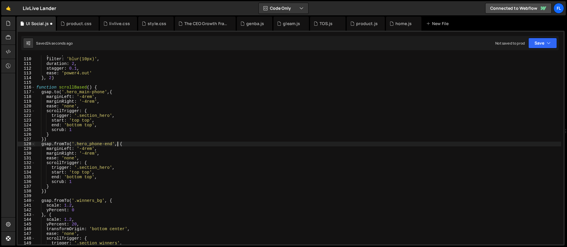
click at [66, 144] on div "y : - 32 , filter : 'blur(10px)' , duration : 2 , stagger : 0.1 , ease : 'power…" at bounding box center [298, 151] width 526 height 198
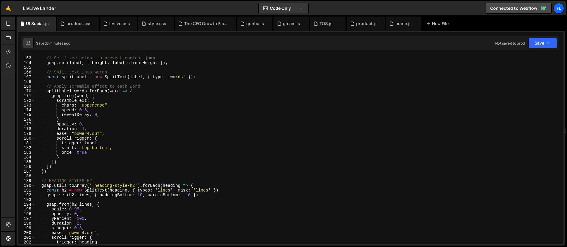
scroll to position [735, 0]
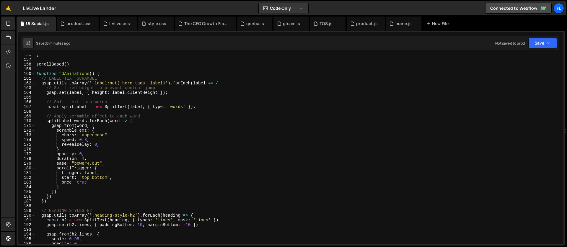
click at [105, 76] on div "} scrollBased ( ) function fdAnimations ( ) { // LABEL TEXT SCRAMBLE gsap . uti…" at bounding box center [298, 152] width 526 height 198
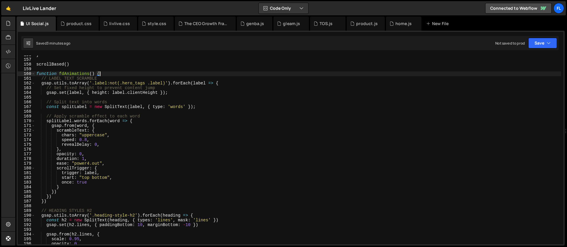
click at [224, 83] on div "} scrollBased ( ) function fdAnimations ( ) { // LABEL TEXT SCRAMBLE gsap . uti…" at bounding box center [298, 152] width 526 height 198
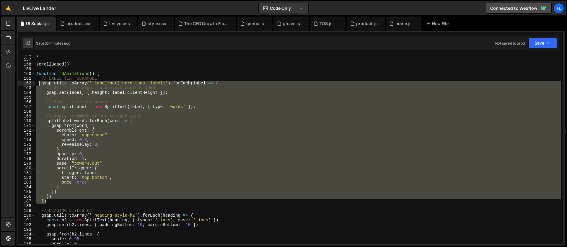
drag, startPoint x: 53, startPoint y: 202, endPoint x: 39, endPoint y: 82, distance: 121.2
click at [39, 82] on div "} scrollBased ( ) function fdAnimations ( ) { // LABEL TEXT SCRAMBLE gsap . uti…" at bounding box center [298, 152] width 526 height 198
paste textarea "})"
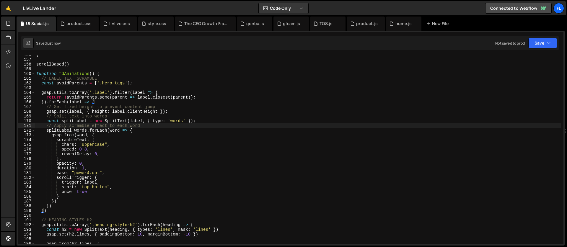
click at [95, 127] on div "} scrollBased ( ) function fdAnimations ( ) { // LABEL TEXT SCRAMBLE const avoi…" at bounding box center [298, 152] width 526 height 198
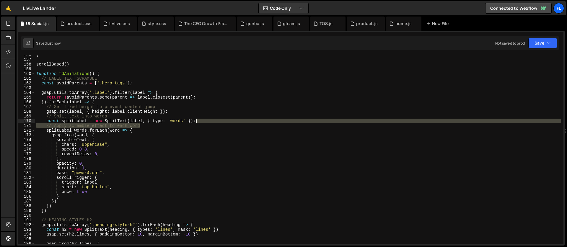
drag, startPoint x: 145, startPoint y: 127, endPoint x: 209, endPoint y: 120, distance: 64.8
click at [209, 120] on div "} scrollBased ( ) function fdAnimations ( ) { // LABEL TEXT SCRAMBLE const avoi…" at bounding box center [298, 152] width 526 height 198
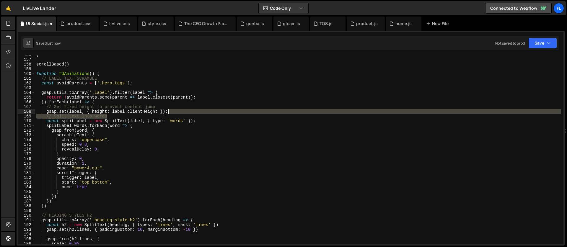
drag, startPoint x: 121, startPoint y: 117, endPoint x: 186, endPoint y: 113, distance: 65.3
click at [186, 113] on div "} scrollBased ( ) function fdAnimations ( ) { // LABEL TEXT SCRAMBLE const avoi…" at bounding box center [298, 152] width 526 height 198
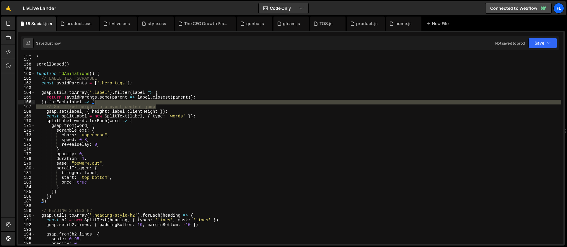
drag, startPoint x: 161, startPoint y: 108, endPoint x: 157, endPoint y: 104, distance: 5.6
click at [157, 104] on div "} scrollBased ( ) function fdAnimations ( ) { // LABEL TEXT SCRAMBLE const avoi…" at bounding box center [298, 152] width 526 height 198
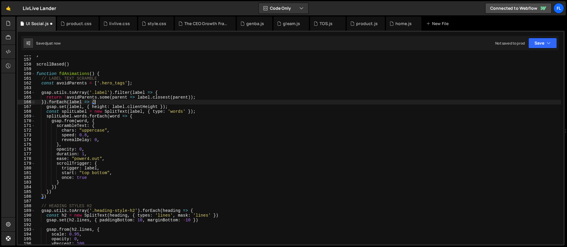
click at [112, 103] on div "} scrollBased ( ) function fdAnimations ( ) { // LABEL TEXT SCRAMBLE const avoi…" at bounding box center [298, 152] width 526 height 198
click at [82, 85] on div "} scrollBased ( ) function fdAnimations ( ) { // LABEL TEXT SCRAMBLE const avoi…" at bounding box center [298, 152] width 526 height 198
type textarea "const avoidParents = ['.hero_tags'];"
click at [67, 88] on div "} scrollBased ( ) function fdAnimations ( ) { // LABEL TEXT SCRAMBLE const avoi…" at bounding box center [298, 152] width 526 height 198
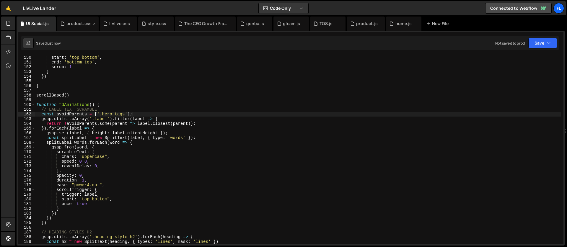
scroll to position [672, 0]
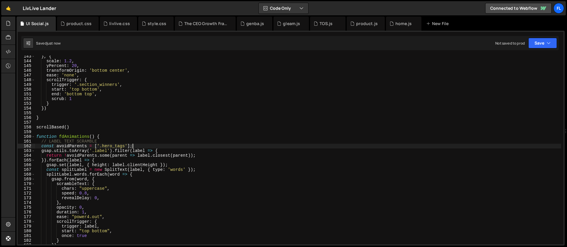
click at [126, 145] on div "} , { scale : 1.2 , yPercent : 20 , transformOrigin : 'bottom center' , ease : …" at bounding box center [298, 153] width 526 height 198
click at [126, 146] on div "} , { scale : 1.2 , yPercent : 20 , transformOrigin : 'bottom center' , ease : …" at bounding box center [298, 153] width 526 height 198
paste textarea "mission_item"
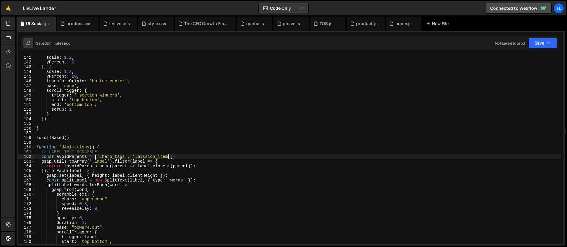
scroll to position [662, 0]
click at [36, 127] on div "scale : 1.2 , yPercent : 0 } , { scale : 1.2 , yPercent : 20 , transformOrigin …" at bounding box center [298, 154] width 526 height 198
type textarea "}"
click at [41, 127] on div "scale : 1.2 , yPercent : 0 } , { scale : 1.2 , yPercent : 20 , transformOrigin …" at bounding box center [298, 154] width 526 height 198
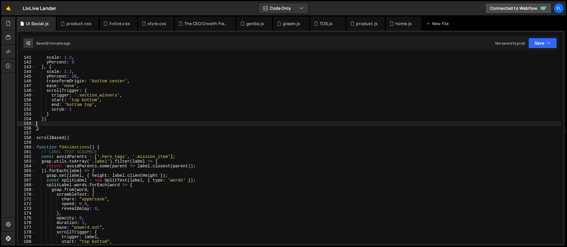
click at [43, 123] on div "scale : 1.2 , yPercent : 0 } , { scale : 1.2 , yPercent : 20 , transformOrigin …" at bounding box center [298, 154] width 526 height 198
paste textarea "})"
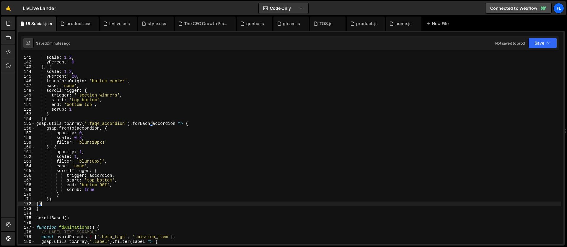
drag, startPoint x: 82, startPoint y: 138, endPoint x: 84, endPoint y: 162, distance: 24.3
click at [82, 138] on div "scale : 1.2 , yPercent : 0 } , { scale : 1.2 , yPercent : 20 , transformOrigin …" at bounding box center [298, 154] width 526 height 198
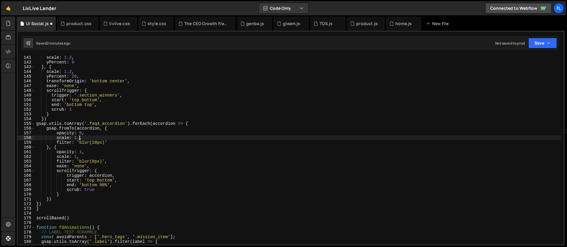
scroll to position [0, 3]
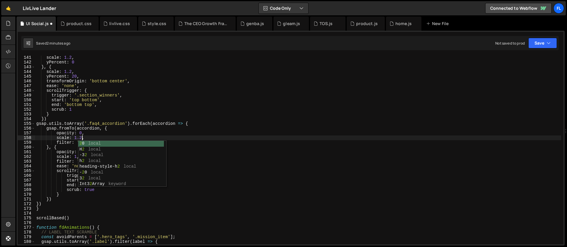
click at [75, 135] on div "scale : 1.2 , yPercent : 0 } , { scale : 1.2 , yPercent : 20 , transformOrigin …" at bounding box center [298, 154] width 526 height 198
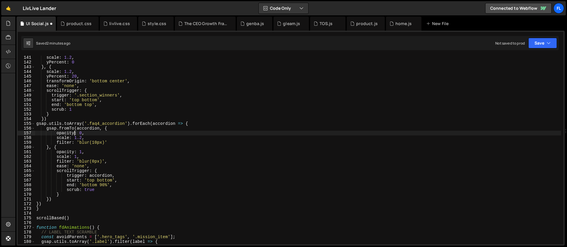
drag, startPoint x: 83, startPoint y: 132, endPoint x: 82, endPoint y: 146, distance: 14.8
click at [83, 132] on div "scale : 1.2 , yPercent : 0 } , { scale : 1.2 , yPercent : 20 , transformOrigin …" at bounding box center [298, 154] width 526 height 198
click at [90, 144] on div "scale : 1.2 , yPercent : 0 } , { scale : 1.2 , yPercent : 20 , transformOrigin …" at bounding box center [298, 154] width 526 height 198
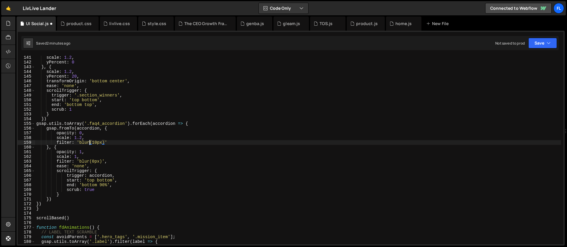
click at [101, 139] on div "scale : 1.2 , yPercent : 0 } , { scale : 1.2 , yPercent : 20 , transformOrigin …" at bounding box center [298, 154] width 526 height 198
click at [99, 142] on div "scale : 1.2 , yPercent : 0 } , { scale : 1.2 , yPercent : 20 , transformOrigin …" at bounding box center [298, 154] width 526 height 198
click at [80, 152] on div "scale : 1.2 , yPercent : 0 } , { scale : 1.2 , yPercent : 20 , transformOrigin …" at bounding box center [298, 154] width 526 height 198
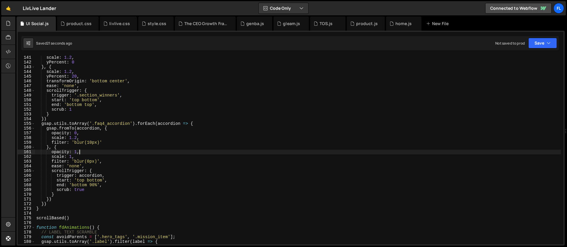
click at [197, 124] on div "scale : 1.2 , yPercent : 0 } , { scale : 1.2 , yPercent : 20 , transformOrigin …" at bounding box center [298, 154] width 526 height 198
drag, startPoint x: 199, startPoint y: 123, endPoint x: 131, endPoint y: 130, distance: 68.9
click at [199, 123] on div "scale : 1.2 , yPercent : 0 } , { scale : 1.2 , yPercent : 20 , transformOrigin …" at bounding box center [298, 154] width 526 height 198
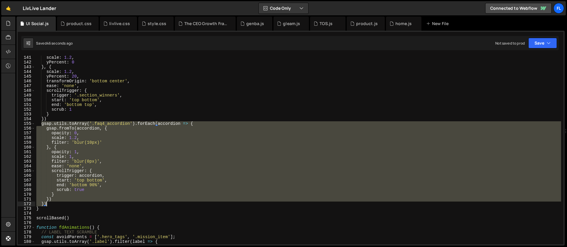
drag, startPoint x: 40, startPoint y: 123, endPoint x: 78, endPoint y: 203, distance: 88.1
click at [78, 203] on div "scale : 1.2 , yPercent : 0 } , { scale : 1.2 , yPercent : 20 , transformOrigin …" at bounding box center [298, 154] width 526 height 198
paste textarea
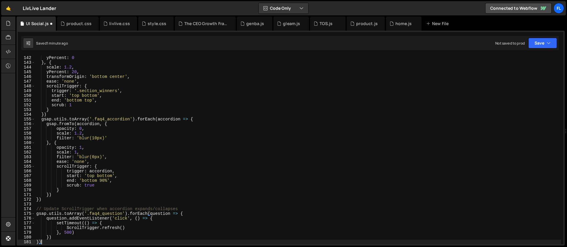
scroll to position [666, 0]
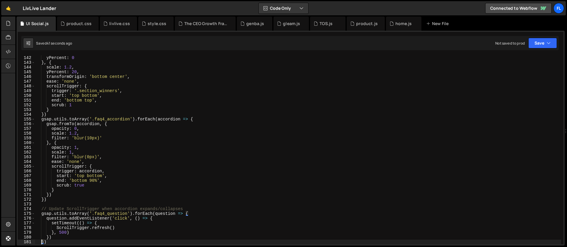
click at [80, 185] on div "yPercent : 0 } , { scale : 1.2 , yPercent : 20 , transformOrigin : 'bottom cent…" at bounding box center [298, 155] width 526 height 198
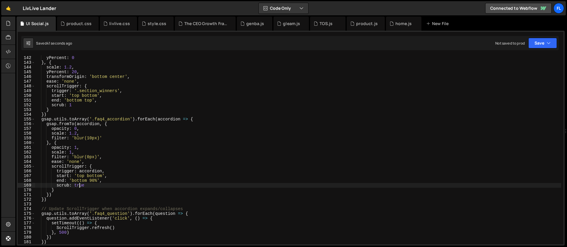
click at [80, 185] on div "yPercent : 0 } , { scale : 1.2 , yPercent : 20 , transformOrigin : 'bottom cent…" at bounding box center [298, 155] width 526 height 198
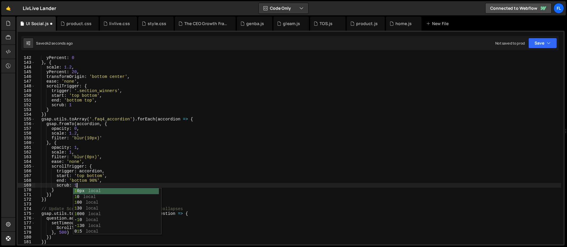
scroll to position [0, 2]
click at [87, 176] on div "yPercent : 0 } , { scale : 1.2 , yPercent : 20 , transformOrigin : 'bottom cent…" at bounding box center [298, 155] width 526 height 198
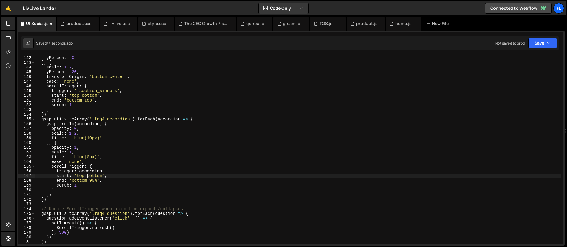
click at [93, 181] on div "yPercent : 0 } , { scale : 1.2 , yPercent : 20 , transformOrigin : 'bottom cent…" at bounding box center [298, 155] width 526 height 198
click at [94, 180] on div "yPercent : 0 } , { scale : 1.2 , yPercent : 20 , transformOrigin : 'bottom cent…" at bounding box center [298, 155] width 526 height 198
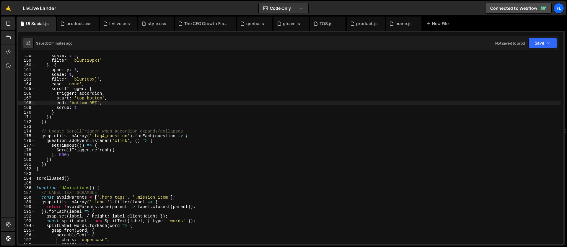
scroll to position [740, 0]
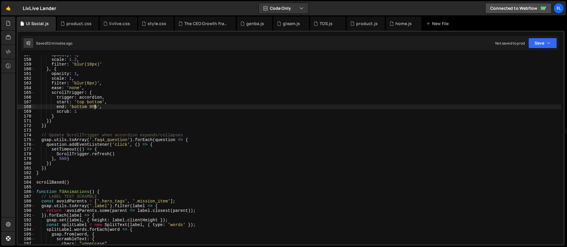
click at [114, 135] on div "opacity : 0 , scale : 1.2 , filter : 'blur(10px)' } , { opacity : 1 , scale : 1…" at bounding box center [298, 152] width 526 height 198
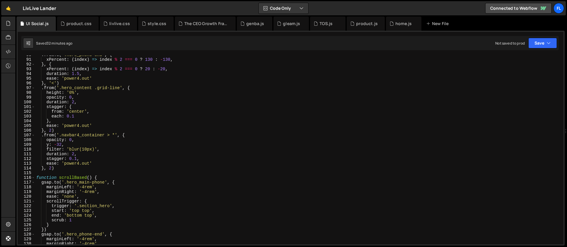
scroll to position [426, 0]
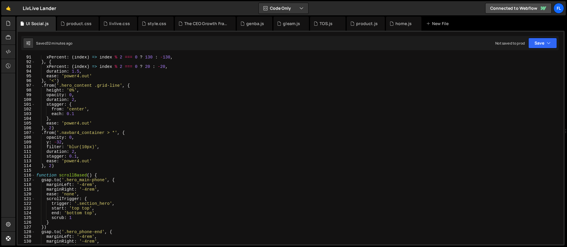
click at [104, 175] on div "xPercent : ( index ) => index % 2 === 0 ? 130 : - 130 , } , { xPercent : ( inde…" at bounding box center [298, 154] width 526 height 198
type textarea "function scrollBased() {"
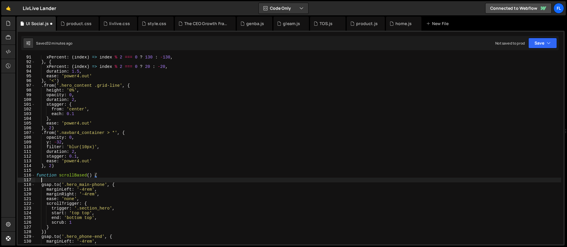
scroll to position [0, 0]
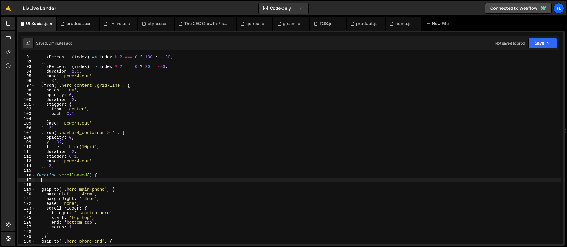
paste textarea "winners_cards"
type textarea "w"
paste textarea "winners_cards')"
type textarea "gsap.from('.winners_cards', {)"
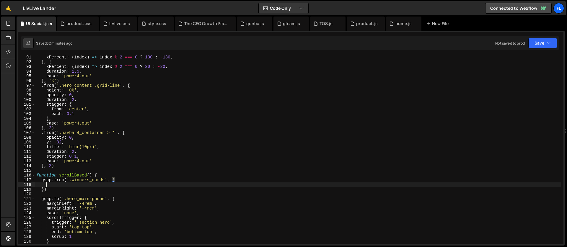
scroll to position [0, 0]
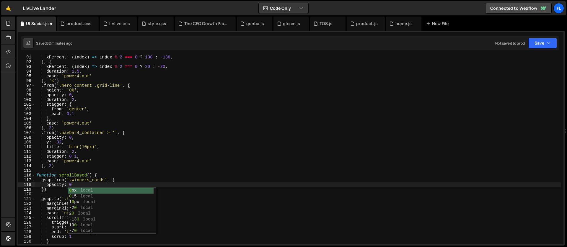
type textarea "opacity: 0,"
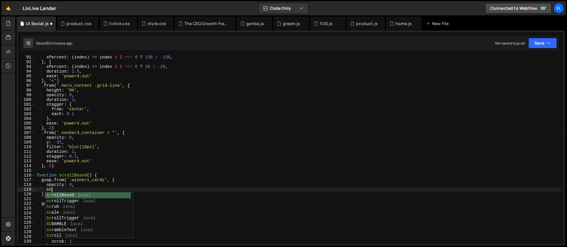
scroll to position [0, 1]
type textarea "scale: 1.1,"
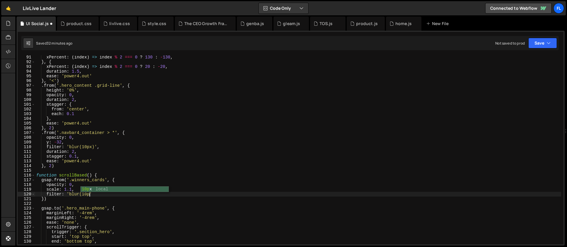
scroll to position [0, 4]
type textarea "filter: 'blur(10px)',"
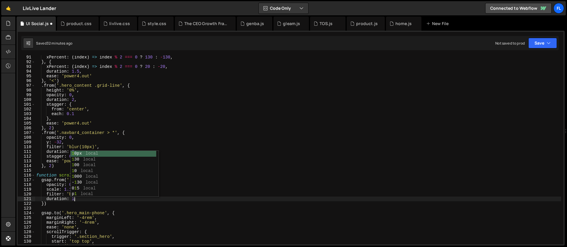
scroll to position [0, 2]
type textarea "duration: 1,"
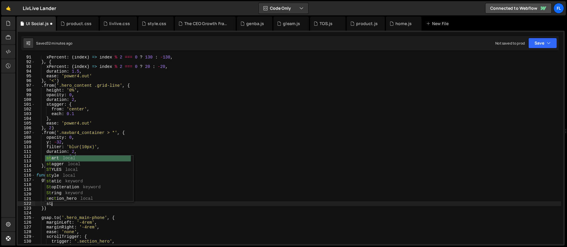
scroll to position [0, 1]
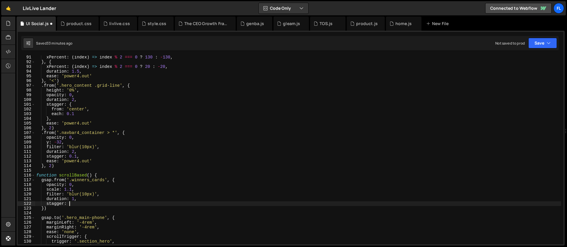
type textarea "stagger: {"
type textarea "from: 'center',"
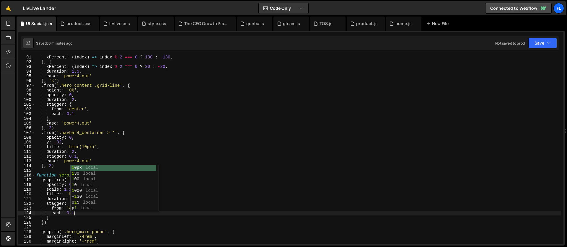
scroll to position [0, 2]
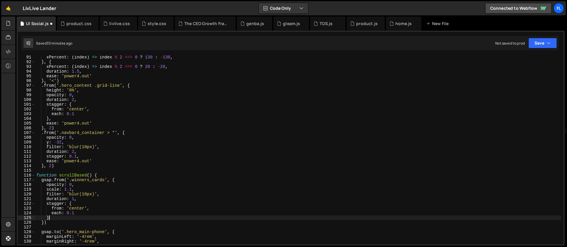
click at [53, 218] on div "xPercent : ( index ) => index % 2 === 0 ? 130 : - 130 , } , { xPercent : ( inde…" at bounding box center [298, 154] width 526 height 198
type textarea "},"
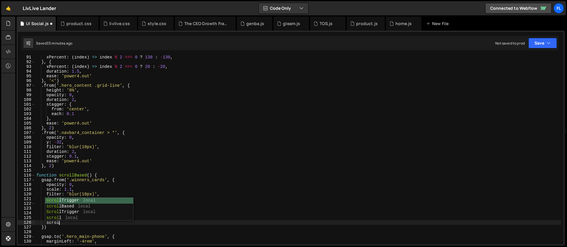
scroll to position [0, 1]
type textarea "scrollTrigger: {"
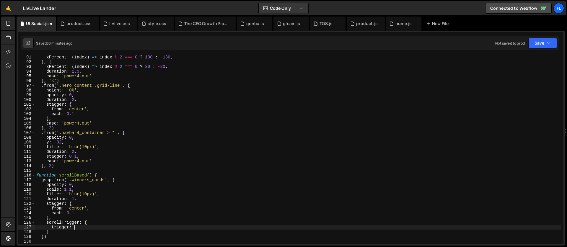
scroll to position [0, 2]
click at [104, 179] on div "xPercent : ( index ) => index % 2 === 0 ? 130 : - 130 , } , { xPercent : ( inde…" at bounding box center [298, 154] width 526 height 198
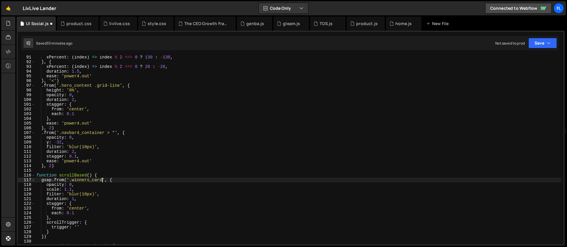
click at [77, 227] on div "xPercent : ( index ) => index % 2 === 0 ? 130 : - 130 , } , { xPercent : ( inde…" at bounding box center [298, 154] width 526 height 198
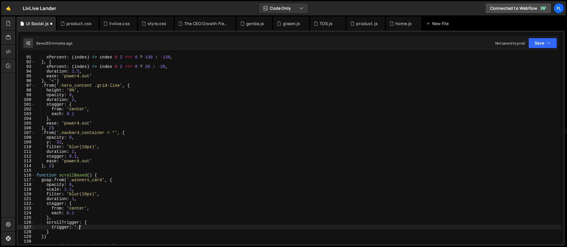
scroll to position [0, 3]
paste textarea "winners_cards"
click at [122, 227] on div "xPercent : ( index ) => index % 2 === 0 ? 130 : - 130 , } , { xPercent : ( inde…" at bounding box center [298, 154] width 526 height 198
type textarea "trigger: '.winners_cards',"
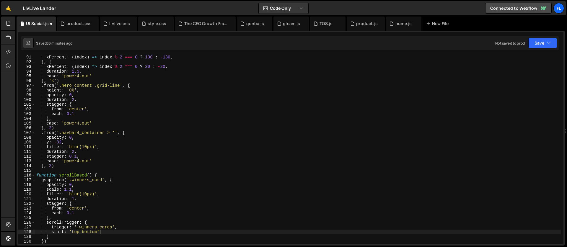
type textarea "start: 'top bottom','"
type textarea "s"
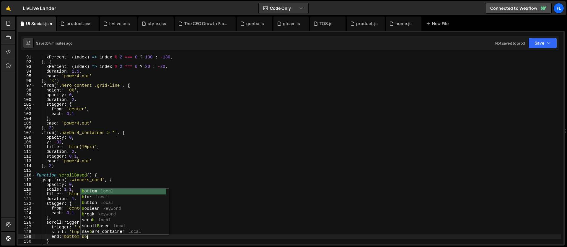
scroll to position [0, 4]
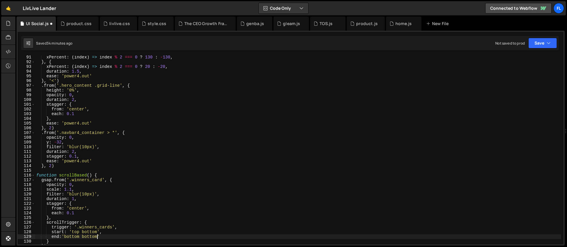
click at [90, 237] on div "xPercent : ( index ) => index % 2 === 0 ? 130 : - 130 , } , { xPercent : ( inde…" at bounding box center [298, 154] width 526 height 198
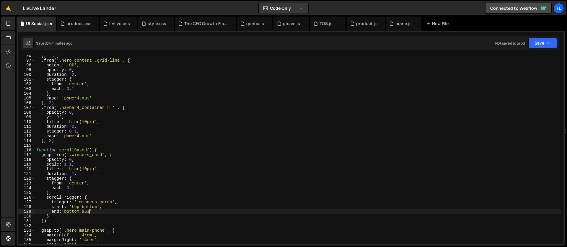
click at [68, 187] on div "} , '<' ) . from ( '.hero_content .grid-line' , { height : '0%' , opacity : 0 ,…" at bounding box center [298, 152] width 526 height 198
click at [78, 187] on div "} , '<' ) . from ( '.hero_content .grid-line' , { height : '0%' , opacity : 0 ,…" at bounding box center [298, 152] width 526 height 198
click at [96, 214] on div "} , '<' ) . from ( '.hero_content .grid-line' , { height : '0%' , opacity : 0 ,…" at bounding box center [298, 152] width 526 height 198
type textarea "end:'bottom 95%',"
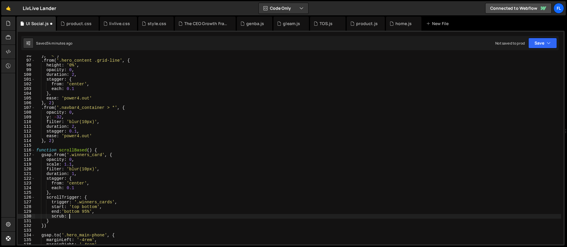
scroll to position [0, 2]
click at [53, 222] on div "} , '<' ) . from ( '.hero_content .grid-line' , { height : '0%' , opacity : 0 ,…" at bounding box center [298, 152] width 526 height 198
click at [80, 166] on div "} , '<' ) . from ( '.hero_content .grid-line' , { height : '0%' , opacity : 0 ,…" at bounding box center [298, 152] width 526 height 198
type textarea "scale: 1.1,"
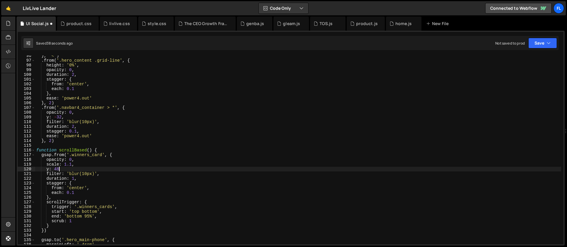
scroll to position [0, 1]
click at [76, 193] on div "} , '<' ) . from ( '.hero_content .grid-line' , { height : '0%' , opacity : 0 ,…" at bounding box center [298, 152] width 526 height 198
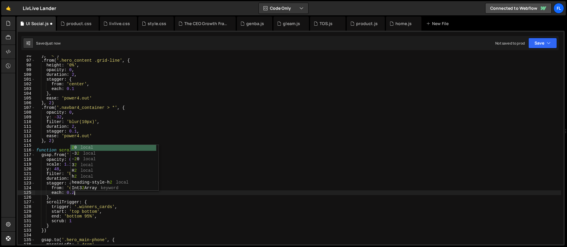
scroll to position [0, 2]
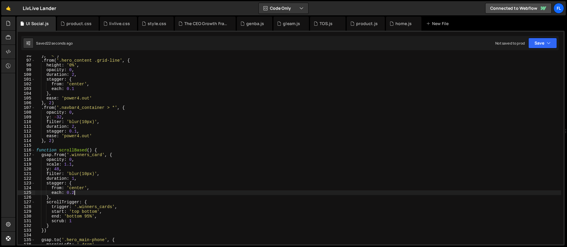
click at [66, 170] on div "} , '<' ) . from ( '.hero_content .grid-line' , { height : '0%' , opacity : 0 ,…" at bounding box center [298, 152] width 526 height 198
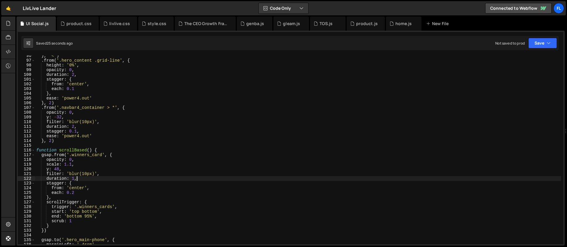
click at [77, 180] on div "} , '<' ) . from ( '.hero_content .grid-line' , { height : '0%' , opacity : 0 ,…" at bounding box center [298, 152] width 526 height 198
type textarea "duration: 1,"
click at [74, 184] on div "} , '<' ) . from ( '.hero_content .grid-line' , { height : '0%' , opacity : 0 ,…" at bounding box center [298, 152] width 526 height 198
click at [77, 183] on div "} , '<' ) . from ( '.hero_content .grid-line' , { height : '0%' , opacity : 0 ,…" at bounding box center [298, 152] width 526 height 198
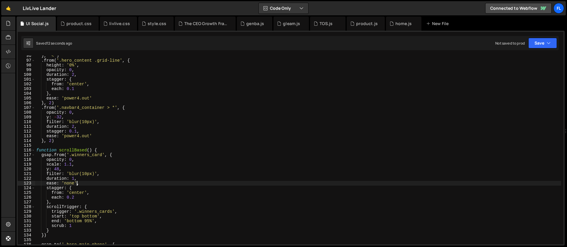
click at [80, 179] on div "} , '<' ) . from ( '.hero_content .grid-line' , { height : '0%' , opacity : 0 ,…" at bounding box center [298, 152] width 526 height 198
click at [78, 166] on div "} , '<' ) . from ( '.hero_content .grid-line' , { height : '0%' , opacity : 0 ,…" at bounding box center [298, 152] width 526 height 198
click at [76, 171] on div "} , '<' ) . from ( '.hero_content .grid-line' , { height : '0%' , opacity : 0 ,…" at bounding box center [298, 152] width 526 height 198
click at [118, 156] on div "} , '<' ) . from ( '.hero_content .grid-line' , { height : '0%' , opacity : 0 ,…" at bounding box center [298, 152] width 526 height 198
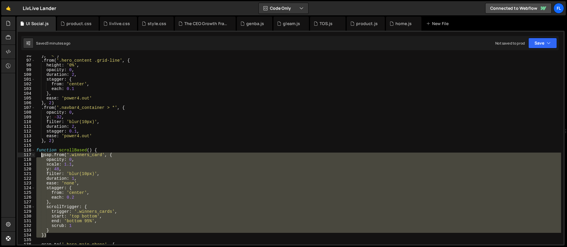
drag, startPoint x: 55, startPoint y: 234, endPoint x: 41, endPoint y: 154, distance: 81.0
click at [41, 154] on div "} , '<' ) . from ( '.hero_content .grid-line' , { height : '0%' , opacity : 0 ,…" at bounding box center [298, 152] width 526 height 198
type textarea "gsap.from('.winners_card', { opacity: 0,"
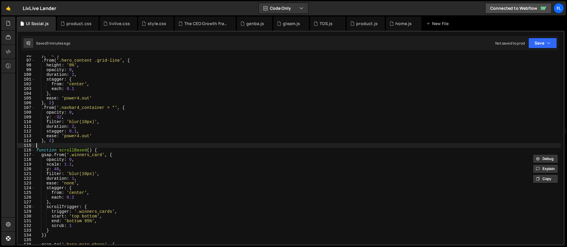
click at [110, 147] on div "} , '<' ) . from ( '.hero_content .grid-line' , { height : '0%' , opacity : 0 ,…" at bounding box center [298, 152] width 526 height 198
click at [105, 150] on div "} , '<' ) . from ( '.hero_content .grid-line' , { height : '0%' , opacity : 0 ,…" at bounding box center [298, 152] width 526 height 198
type textarea "function scrollBased() {"
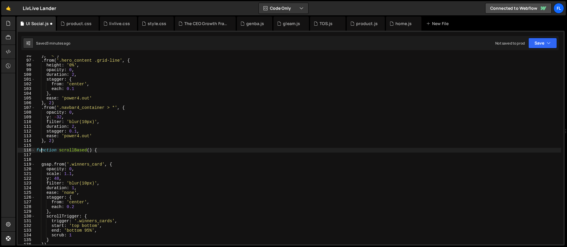
paste textarea "})"
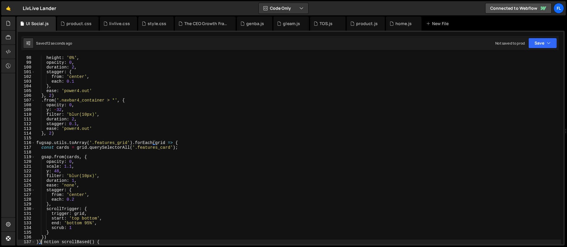
click at [75, 195] on div "height : '0%' , opacity : 0 , duration : 2 , stagger : { from : 'center' , each…" at bounding box center [298, 155] width 526 height 198
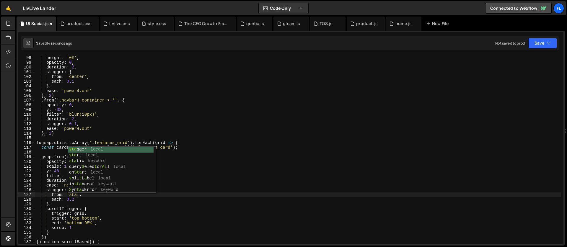
scroll to position [0, 3]
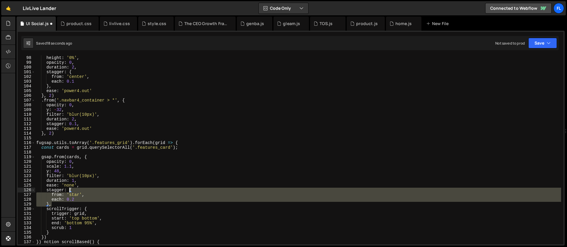
drag, startPoint x: 57, startPoint y: 206, endPoint x: 69, endPoint y: 189, distance: 21.0
click at [69, 189] on div "height : '0%' , opacity : 0 , duration : 2 , stagger : { from : 'center' , each…" at bounding box center [298, 155] width 526 height 198
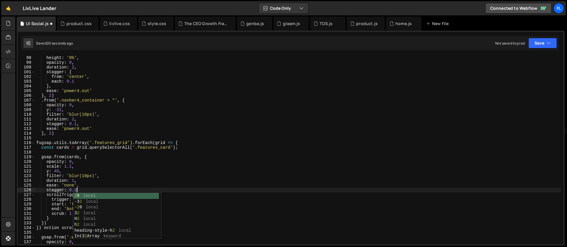
scroll to position [0, 3]
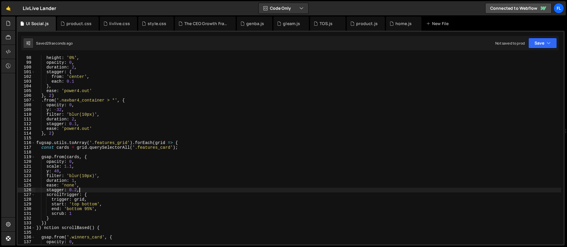
click at [131, 165] on div "height : '0%' , opacity : 0 , duration : 2 , stagger : { from : 'center' , each…" at bounding box center [298, 155] width 526 height 198
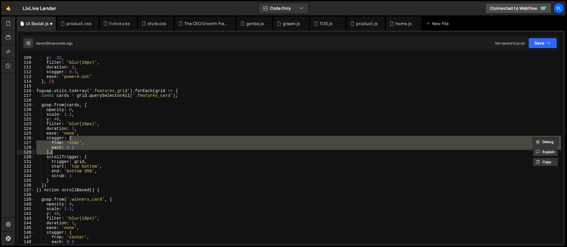
scroll to position [510, 0]
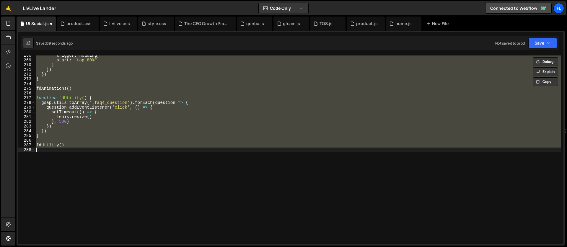
type textarea "function scrollBased() {"
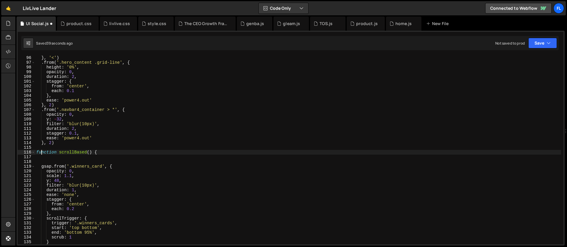
scroll to position [449, 0]
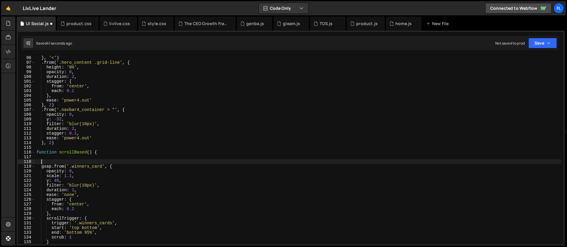
click at [64, 159] on div "} , '<' ) . from ( '.hero_content .grid-line' , { height : '0%' , opacity : 0 ,…" at bounding box center [298, 155] width 526 height 198
click at [60, 157] on div "} , '<' ) . from ( '.hero_content .grid-line' , { height : '0%' , opacity : 0 ,…" at bounding box center [298, 155] width 526 height 198
paste textarea "})"
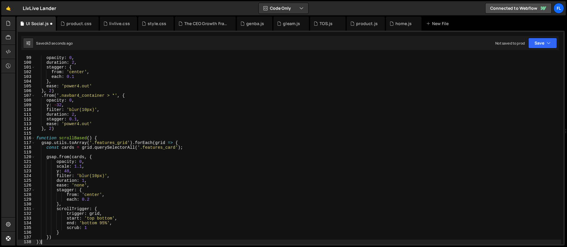
scroll to position [463, 0]
click at [97, 195] on div "opacity : 0 , duration : 2 , stagger : { from : 'center' , each : 0.1 } , ease …" at bounding box center [298, 155] width 526 height 198
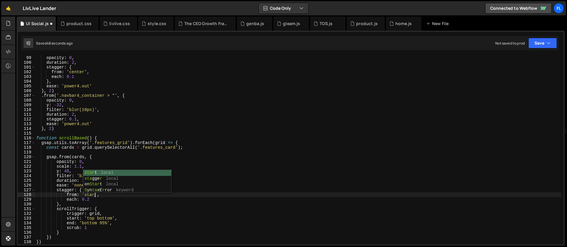
scroll to position [0, 4]
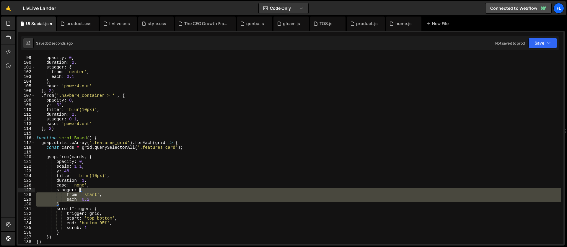
drag, startPoint x: 59, startPoint y: 204, endPoint x: 80, endPoint y: 190, distance: 25.1
click at [80, 190] on div "opacity : 0 , duration : 2 , stagger : { from : 'center' , each : 0.1 } , ease …" at bounding box center [298, 155] width 526 height 198
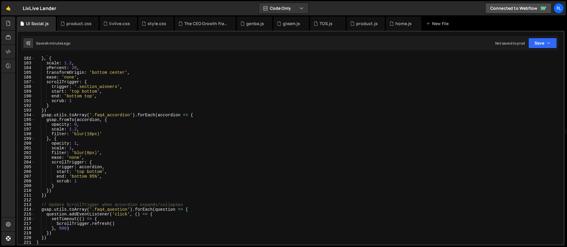
scroll to position [966, 0]
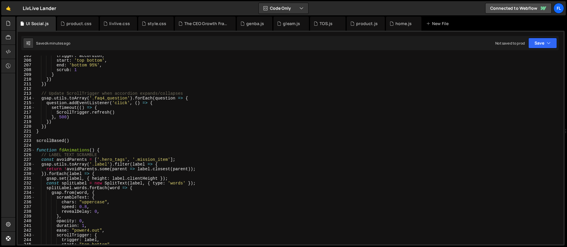
click at [106, 150] on div "trigger : accordion , start : 'top bottom' , end : 'bottom 95%' , scrub : 1 } }…" at bounding box center [298, 152] width 526 height 198
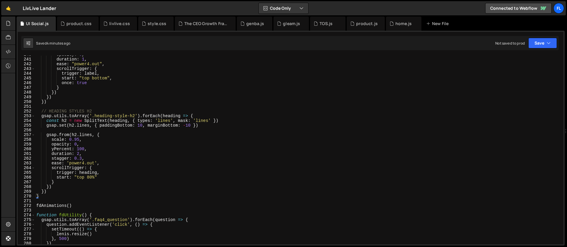
scroll to position [1132, 0]
click at [206, 116] on div "opacity : 0 , duration : 1 , ease : "power4.out" , scrollTrigger : { trigger : …" at bounding box center [298, 151] width 526 height 198
click at [50, 192] on div "opacity : 0 , duration : 1 , ease : "power4.out" , scrollTrigger : { trigger : …" at bounding box center [298, 151] width 526 height 198
type textarea "})"
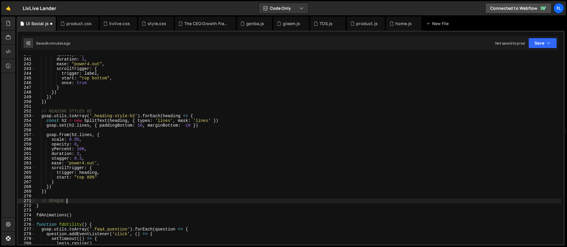
scroll to position [0, 2]
type textarea "// OPAQUE TEXT SCROLLBASED"
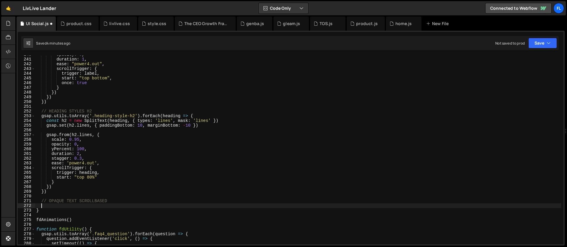
paste textarea "})"
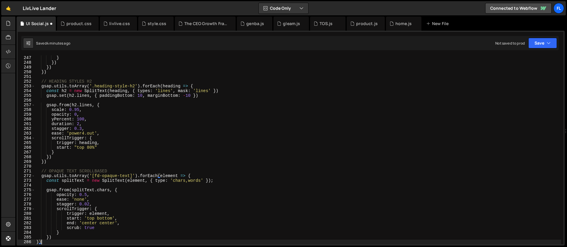
scroll to position [1178, 0]
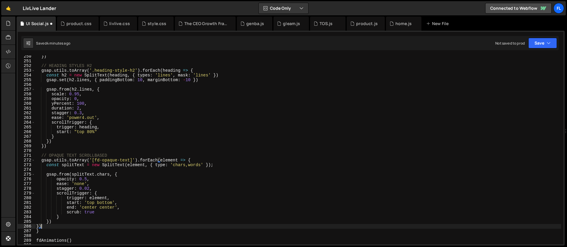
click at [89, 212] on div "}) // HEADING STYLES H2 gsap . utils . toArray ( '.heading-style-h2' ) . forEac…" at bounding box center [298, 153] width 526 height 198
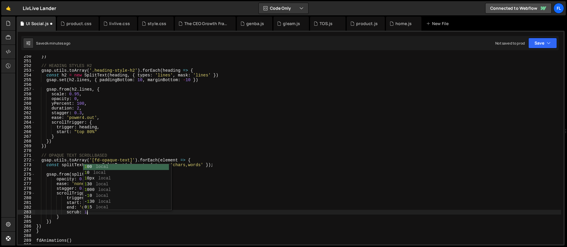
scroll to position [0, 3]
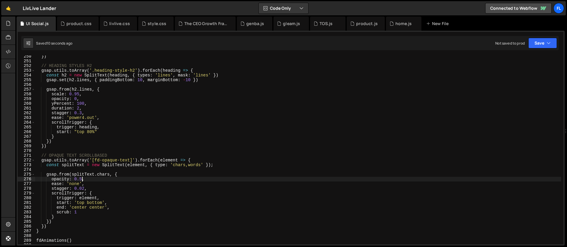
click at [82, 179] on div "}) // HEADING STYLES H2 gsap . utils . toArray ( '.heading-style-h2' ) . forEac…" at bounding box center [298, 153] width 526 height 198
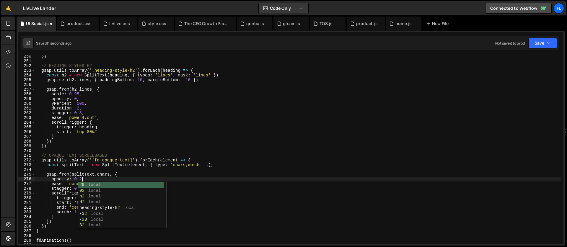
scroll to position [0, 2]
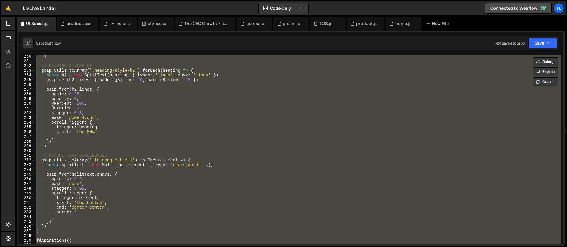
click at [87, 204] on div "}) // HEADING STYLES H2 gsap . utils . toArray ( '.heading-style-h2' ) . forEac…" at bounding box center [298, 153] width 526 height 198
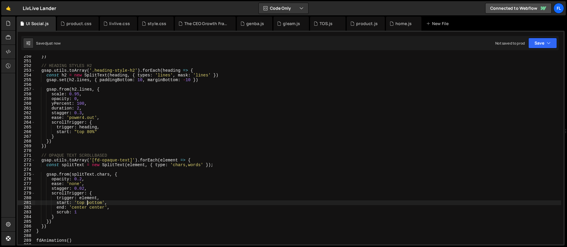
click at [83, 187] on div "}) // HEADING STYLES H2 gsap . utils . toArray ( '.heading-style-h2' ) . forEac…" at bounding box center [298, 153] width 526 height 198
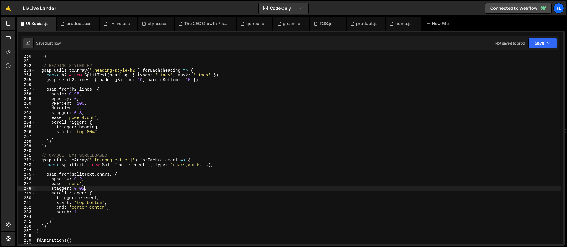
click at [83, 188] on div "}) // HEADING STYLES H2 gsap . utils . toArray ( '.heading-style-h2' ) . forEac…" at bounding box center [298, 153] width 526 height 198
click at [92, 203] on div "}) // HEADING STYLES H2 gsap . utils . toArray ( '.heading-style-h2' ) . forEac…" at bounding box center [298, 153] width 526 height 198
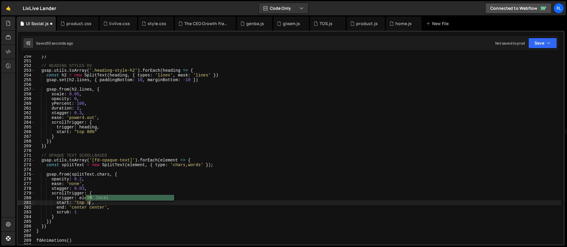
scroll to position [0, 4]
click at [84, 190] on div "}) // HEADING STYLES H2 gsap . utils . toArray ( '.heading-style-h2' ) . forEac…" at bounding box center [298, 153] width 526 height 198
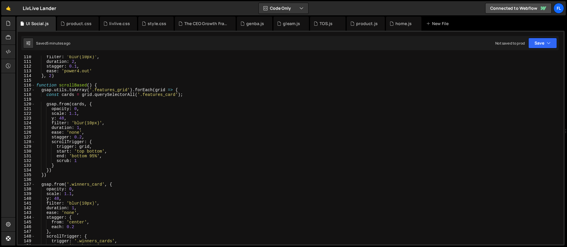
scroll to position [483, 0]
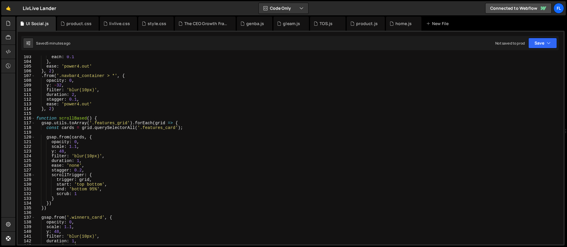
click at [106, 118] on div "each : 0.1 } , ease : 'power4.out' } , 2 ) . from ( '.navbar4_container > *' , …" at bounding box center [298, 154] width 526 height 198
type textarea "function scrollBased() {"
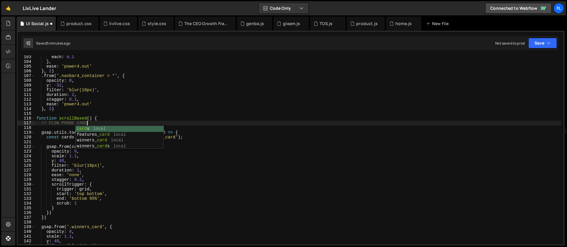
scroll to position [0, 3]
type textarea "// FLOW PHONE CARD MOCKUP"
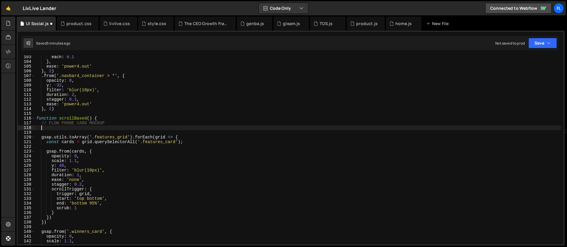
paste textarea "})"
type textarea "})"
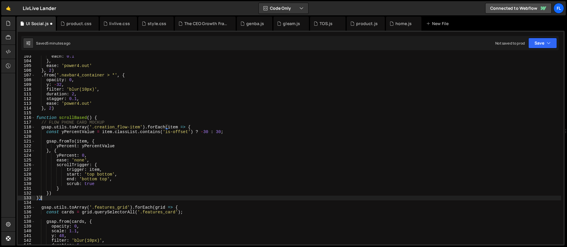
scroll to position [506, 0]
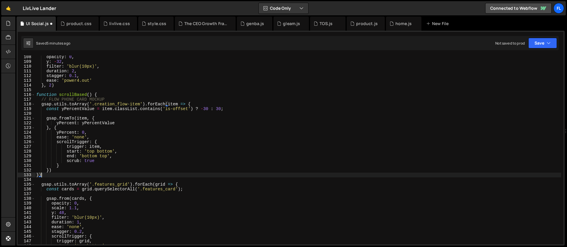
click at [64, 177] on div "opacity : 0 , y : - 32 , filter : 'blur(10px)' , duration : 2 , stagger : 0.1 ,…" at bounding box center [298, 154] width 526 height 198
click at [61, 181] on div "opacity : 0 , y : - 32 , filter : 'blur(10px)' , duration : 2 , stagger : 0.1 ,…" at bounding box center [298, 154] width 526 height 198
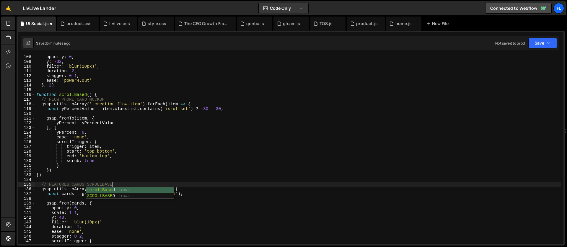
type textarea "// FEATURES CARDS SCROLLBASED"
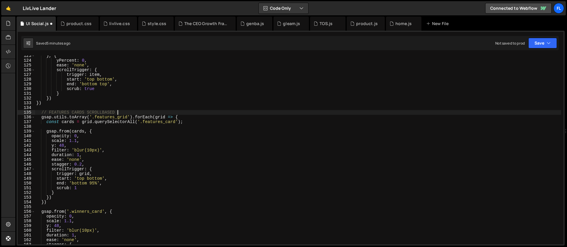
scroll to position [636, 0]
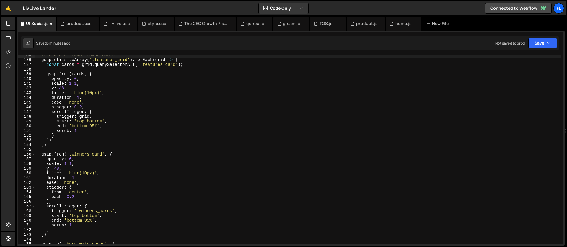
click at [60, 151] on div "// FEATURES CARDS SCROLLBASED gsap . utils . toArray ( '.features_grid' ) . for…" at bounding box center [298, 152] width 526 height 198
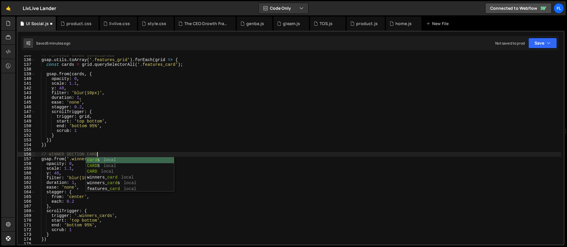
scroll to position [0, 4]
click at [72, 146] on div "// FEATURES CARDS SCROLLBASED gsap . utils . toArray ( '.features_grid' ) . for…" at bounding box center [298, 152] width 526 height 198
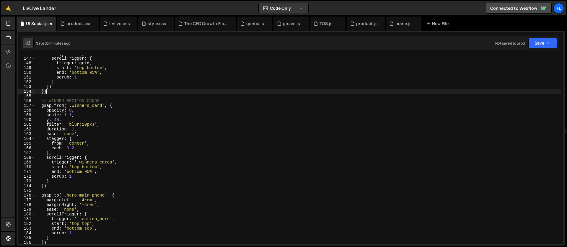
scroll to position [689, 0]
click at [68, 194] on div "stagger : 0.2 , scrollTrigger : { trigger : grid , start : 'top bottom' , end :…" at bounding box center [298, 150] width 526 height 198
type textarea "[DOMAIN_NAME]('.hero_main-phone', {"
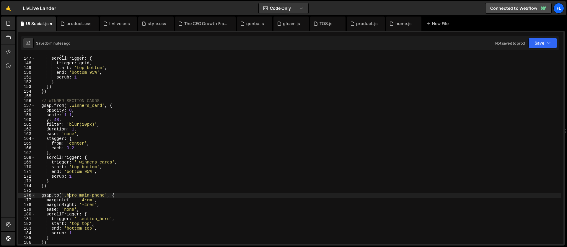
click at [56, 189] on div "stagger : 0.2 , scrollTrigger : { trigger : grid , start : 'top bottom' , end :…" at bounding box center [298, 150] width 526 height 198
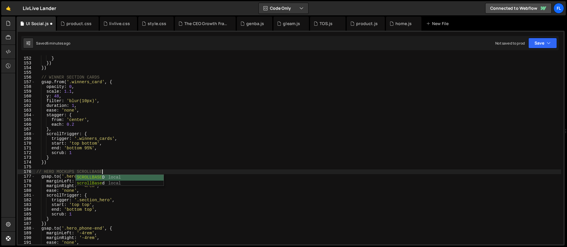
scroll to position [0, 4]
type textarea "// HERO MOCKUPS SCROLLBASED"
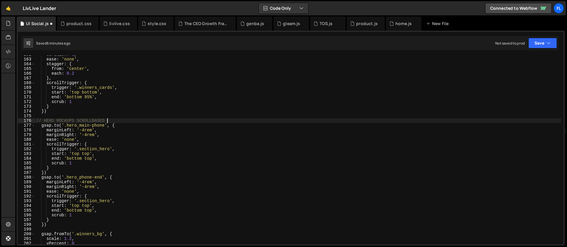
scroll to position [769, 0]
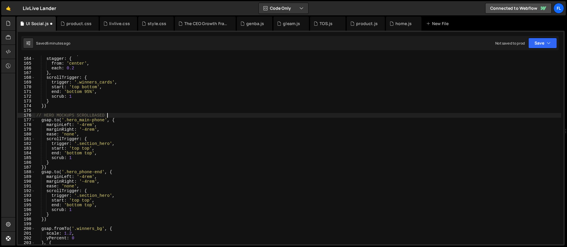
click at [49, 222] on div "ease : 'none' , stagger : { from : 'center' , each : 0.2 } , scrollTrigger : { …" at bounding box center [298, 151] width 526 height 198
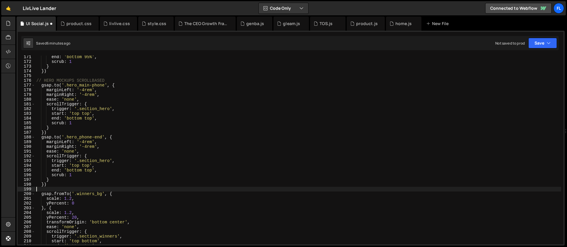
scroll to position [826, 0]
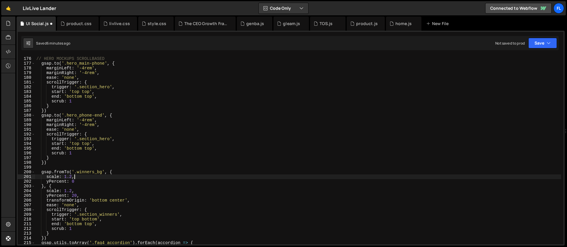
click at [120, 176] on div "// HERO MOCKUPS SCROLLBASED gsap . to ( '.hero_main-phone' , { marginLeft : '-4…" at bounding box center [298, 151] width 526 height 198
type textarea "scale: 1.2,"
click at [45, 169] on div "// HERO MOCKUPS SCROLLBASED gsap . to ( '.hero_main-phone' , { marginLeft : '-4…" at bounding box center [298, 151] width 526 height 198
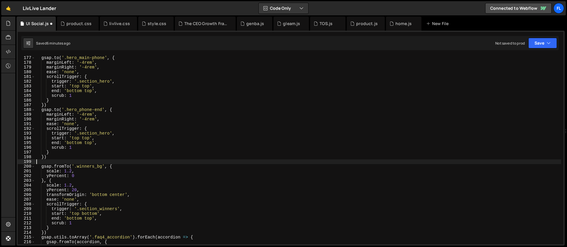
scroll to position [832, 0]
click at [113, 166] on div "gsap . to ( '.hero_main-phone' , { marginLeft : '-4rem' , marginRight : '-4rem'…" at bounding box center [298, 155] width 526 height 198
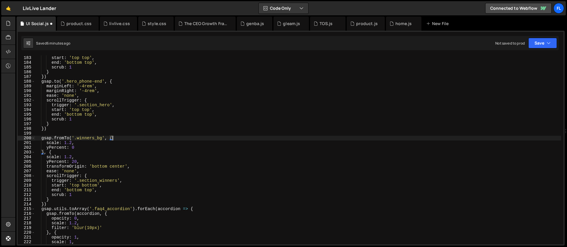
scroll to position [880, 0]
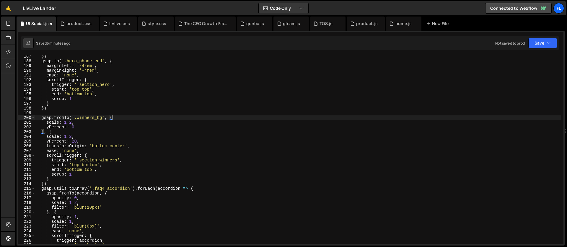
click at [55, 131] on div "}) gsap . to ( '.hero_phone-end' , { marginLeft : '-4rem' , marginRight : '-4re…" at bounding box center [298, 153] width 526 height 198
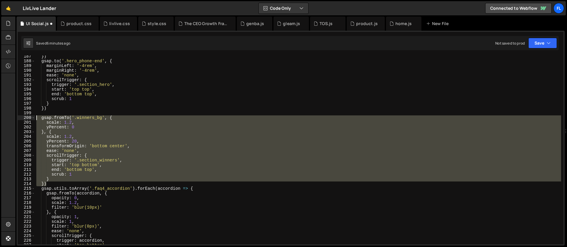
drag, startPoint x: 53, startPoint y: 183, endPoint x: 35, endPoint y: 119, distance: 66.7
click at [35, 119] on div "}) gsap . to ( '.hero_phone-end' , { marginLeft : '-4rem' , marginRight : '-4re…" at bounding box center [298, 153] width 526 height 198
type textarea "gsap.fromTo('.winners_bg', { scale: 1.2,"
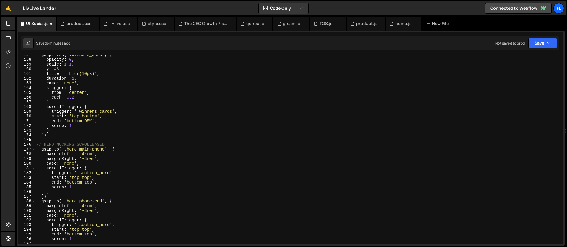
scroll to position [713, 0]
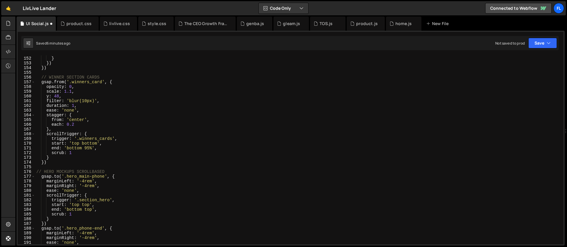
click at [102, 78] on div "scrub : 1 } }) }) // WINNER SECTION CARDS gsap . from ( '.winners_card' , { opa…" at bounding box center [298, 150] width 526 height 198
click at [114, 81] on div "scrub : 1 } }) }) // WINNER SECTION CARDS gsap . from ( '.winners_card' , { opa…" at bounding box center [298, 150] width 526 height 198
click at [50, 160] on div "scrub : 1 } }) }) // WINNER SECTION CARDS gsap . from ( '.winners_card' , { opa…" at bounding box center [298, 150] width 526 height 198
type textarea "})"
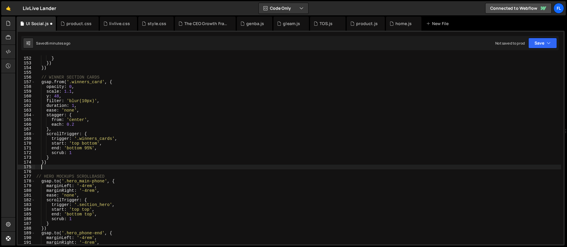
paste textarea "})"
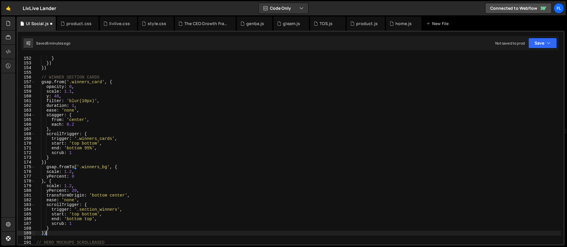
click at [153, 149] on div "scrub : 1 } }) }) // WINNER SECTION CARDS gsap . from ( '.winners_card' , { opa…" at bounding box center [298, 150] width 526 height 198
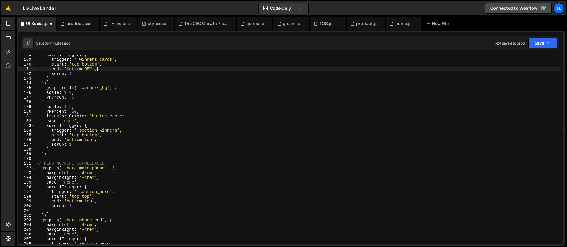
click at [66, 172] on div "scrollTrigger : { trigger : '.winners_cards' , start : 'top bottom' , end : 'bo…" at bounding box center [298, 152] width 526 height 198
type textarea "marginLeft: '-4rem',"
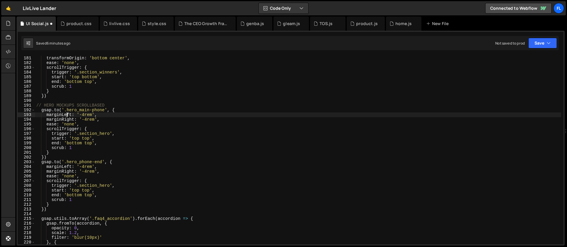
scroll to position [882, 0]
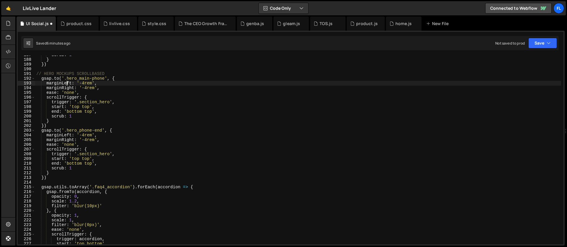
click at [78, 181] on div "scrub : 1 } }) // HERO MOCKUPS SCROLLBASED gsap . to ( '.hero_main-phone' , { m…" at bounding box center [298, 152] width 526 height 198
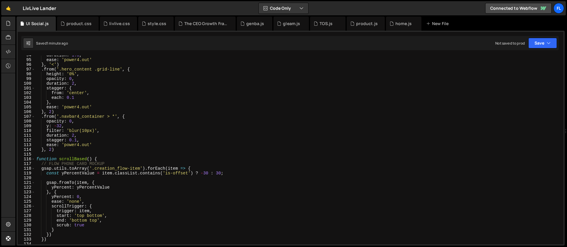
scroll to position [467, 0]
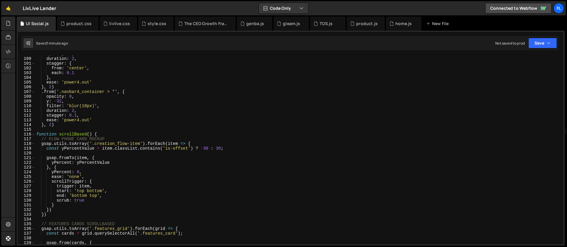
click at [196, 143] on div "opacity : 0 , duration : 2 , stagger : { from : 'center' , each : 0.1 } , ease …" at bounding box center [298, 151] width 526 height 198
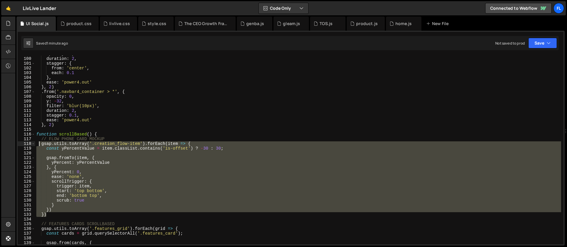
drag, startPoint x: 51, startPoint y: 216, endPoint x: 39, endPoint y: 146, distance: 71.6
click at [39, 146] on div "opacity : 0 , duration : 2 , stagger : { from : 'center' , each : 0.1 } , ease …" at bounding box center [298, 151] width 526 height 198
paste textarea "})"
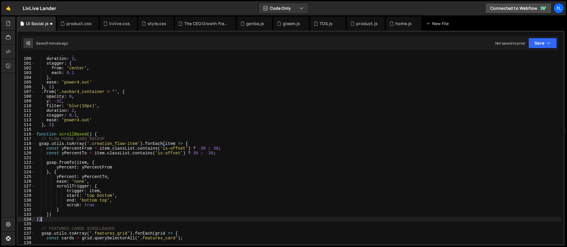
scroll to position [0, 0]
click at [137, 133] on div "opacity : 0 , duration : 2 , stagger : { from : 'center' , each : 0.1 } , ease …" at bounding box center [298, 151] width 526 height 198
type textarea "function scrollBased() {"
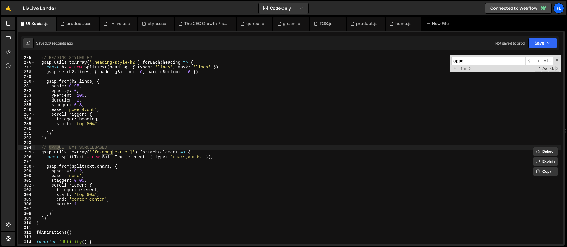
scroll to position [1295, 0]
type input "opaq"
click at [95, 195] on div "// HEADING STYLES H2 gsap . utils . toArray ( '.heading-style-h2' ) . forEach (…" at bounding box center [298, 155] width 526 height 198
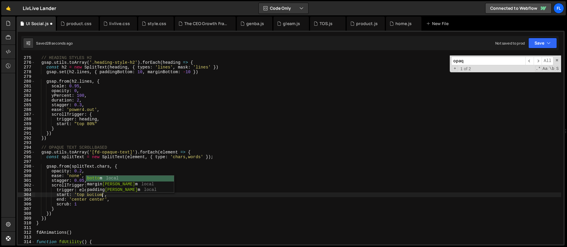
scroll to position [0, 4]
click at [80, 204] on div "// HEADING STYLES H2 gsap . utils . toArray ( '.heading-style-h2' ) . forEach (…" at bounding box center [298, 155] width 526 height 198
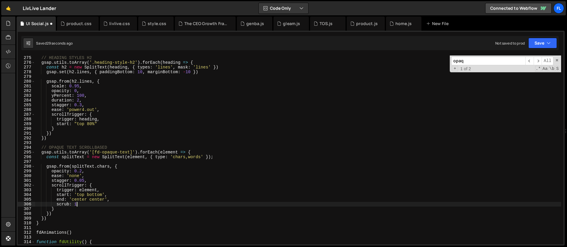
scroll to position [0, 3]
click at [95, 201] on div "// HEADING STYLES H2 gsap . utils . toArray ( '.heading-style-h2' ) . forEach (…" at bounding box center [298, 155] width 526 height 198
click at [82, 199] on div "// HEADING STYLES H2 gsap . utils . toArray ( '.heading-style-h2' ) . forEach (…" at bounding box center [298, 155] width 526 height 198
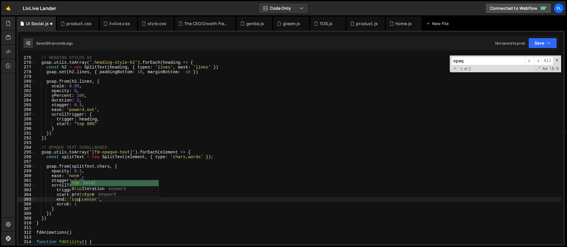
scroll to position [0, 3]
click at [77, 201] on div "// HEADING STYLES H2 gsap . utils . toArray ( '.heading-style-h2' ) . forEach (…" at bounding box center [298, 155] width 526 height 198
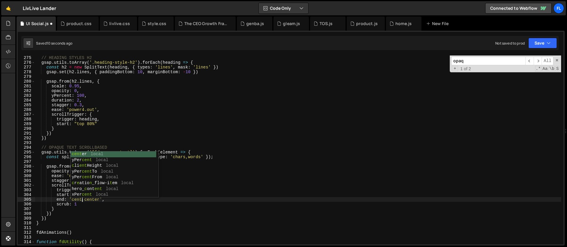
scroll to position [0, 4]
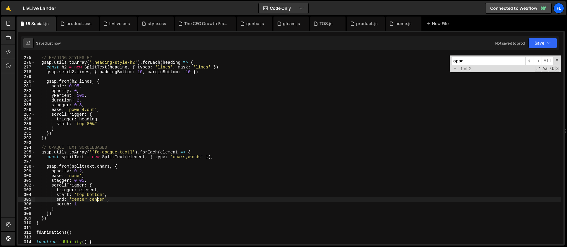
click at [98, 199] on div "// HEADING STYLES H2 gsap . utils . toArray ( '.heading-style-h2' ) . forEach (…" at bounding box center [298, 155] width 526 height 198
click at [94, 195] on div "// HEADING STYLES H2 gsap . utils . toArray ( '.heading-style-h2' ) . forEach (…" at bounding box center [298, 155] width 526 height 198
click at [93, 200] on div "// HEADING STYLES H2 gsap . utils . toArray ( '.heading-style-h2' ) . forEach (…" at bounding box center [298, 155] width 526 height 198
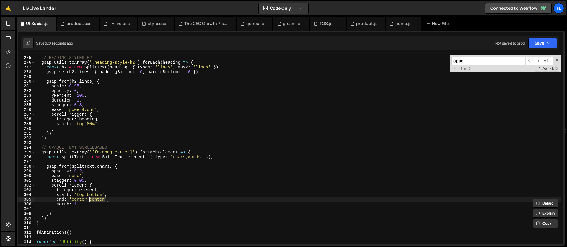
click at [96, 195] on div "// HEADING STYLES H2 gsap . utils . toArray ( '.heading-style-h2' ) . forEach (…" at bounding box center [298, 155] width 526 height 198
click at [91, 196] on div "// HEADING STYLES H2 gsap . utils . toArray ( '.heading-style-h2' ) . forEach (…" at bounding box center [298, 155] width 526 height 198
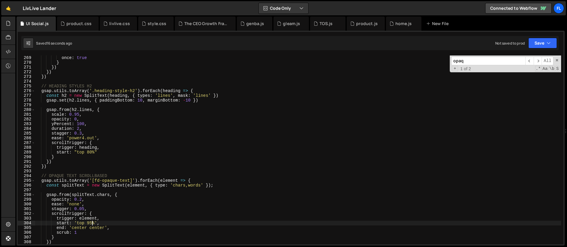
scroll to position [1266, 0]
click at [134, 151] on div "start : "top bottom" , once : true } }) }) }) // HEADING STYLES H2 gsap . utils…" at bounding box center [298, 150] width 526 height 198
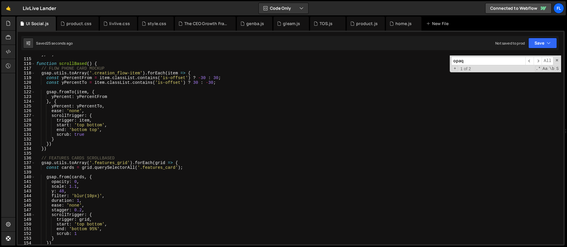
scroll to position [524, 0]
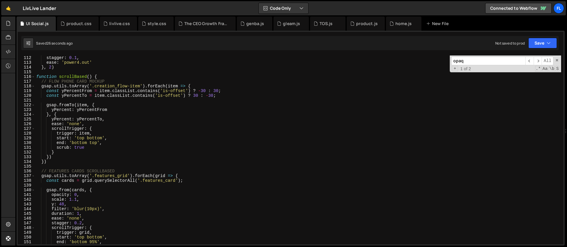
click at [261, 96] on div "duration : 2 , stagger : 0.1 , ease : 'power4.out' } , 2 ) function scrollBased…" at bounding box center [298, 150] width 526 height 198
drag, startPoint x: 72, startPoint y: 110, endPoint x: 55, endPoint y: 111, distance: 17.2
click at [55, 111] on div "duration : 2 , stagger : 0.1 , ease : 'power4.out' } , 2 ) function scrollBased…" at bounding box center [298, 150] width 526 height 198
drag, startPoint x: 72, startPoint y: 119, endPoint x: 55, endPoint y: 120, distance: 16.6
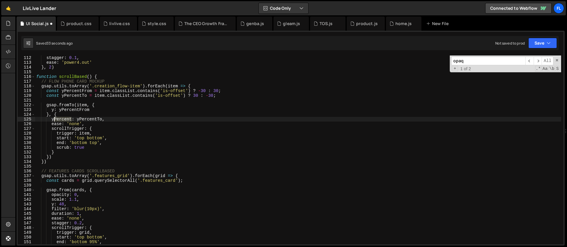
click at [55, 120] on div "duration : 2 , stagger : 0.1 , ease : 'power4.out' } , 2 ) function scrollBased…" at bounding box center [298, 150] width 526 height 198
click at [76, 116] on div "duration : 2 , stagger : 0.1 , ease : 'power4.out' } , 2 ) function scrollBased…" at bounding box center [298, 150] width 526 height 198
click at [204, 90] on div "duration : 2 , stagger : 0.1 , ease : 'power4.out' } , 2 ) function scrollBased…" at bounding box center [298, 150] width 526 height 198
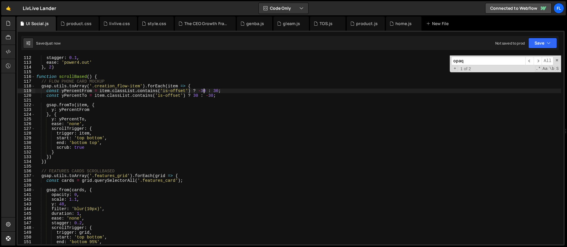
click at [217, 89] on div "duration : 2 , stagger : 0.1 , ease : 'power4.out' } , 2 ) function scrollBased…" at bounding box center [298, 150] width 526 height 198
click at [196, 96] on div "duration : 2 , stagger : 0.1 , ease : 'power4.out' } , 2 ) function scrollBased…" at bounding box center [298, 150] width 526 height 198
click at [212, 95] on div "duration : 2 , stagger : 0.1 , ease : 'power4.out' } , 2 ) function scrollBased…" at bounding box center [298, 150] width 526 height 198
click at [99, 125] on div "duration : 2 , stagger : 0.1 , ease : 'power4.out' } , 2 ) function scrollBased…" at bounding box center [298, 150] width 526 height 198
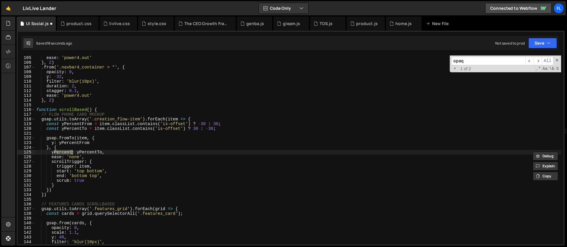
scroll to position [491, 0]
type textarea "yPercent: yPercentFrom"
click at [206, 133] on div "ease : 'power4.out' } , 2 ) . from ( '.navbar4_container > *' , { opacity : 0 ,…" at bounding box center [298, 155] width 526 height 198
click at [204, 124] on div "ease : 'power4.out' } , 2 ) . from ( '.navbar4_container > *' , { opacity : 0 ,…" at bounding box center [298, 155] width 526 height 198
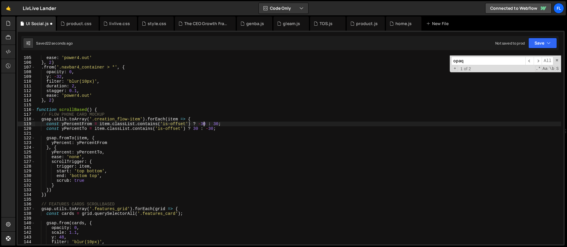
click at [216, 124] on div "ease : 'power4.out' } , 2 ) . from ( '.navbar4_container > *' , { opacity : 0 ,…" at bounding box center [298, 155] width 526 height 198
click at [196, 129] on div "ease : 'power4.out' } , 2 ) . from ( '.navbar4_container > *' , { opacity : 0 ,…" at bounding box center [298, 155] width 526 height 198
click at [211, 129] on div "ease : 'power4.out' } , 2 ) . from ( '.navbar4_container > *' , { opacity : 0 ,…" at bounding box center [298, 155] width 526 height 198
type textarea "const yPercentTo = item.classList.contains('is-offset') ? 15 : -15;"
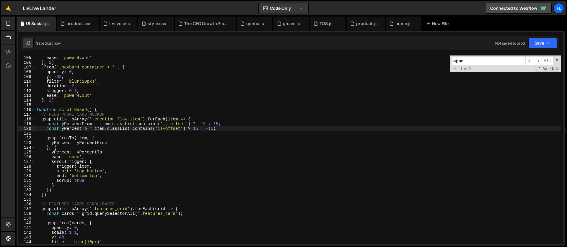
click at [209, 132] on div "ease : 'power4.out' } , 2 ) . from ( '.navbar4_container > *' , { opacity : 0 ,…" at bounding box center [298, 155] width 526 height 198
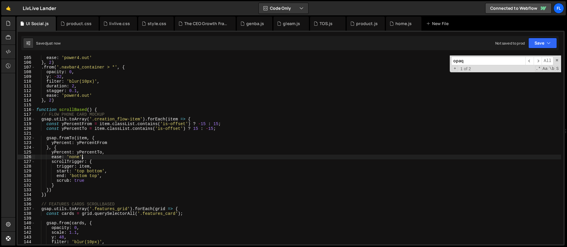
click at [82, 157] on div "ease : 'power4.out' } , 2 ) . from ( '.navbar4_container > *' , { opacity : 0 ,…" at bounding box center [298, 155] width 526 height 198
click at [68, 147] on div "ease : 'power4.out' } , 2 ) . from ( '.navbar4_container > *' , { opacity : 0 ,…" at bounding box center [298, 155] width 526 height 198
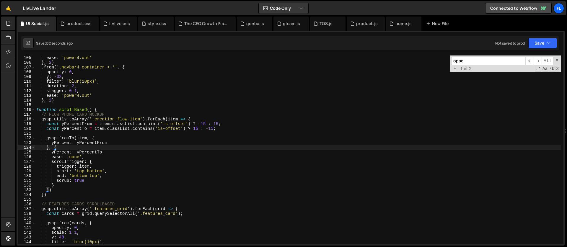
click at [471, 62] on input "opaq" at bounding box center [488, 61] width 74 height 9
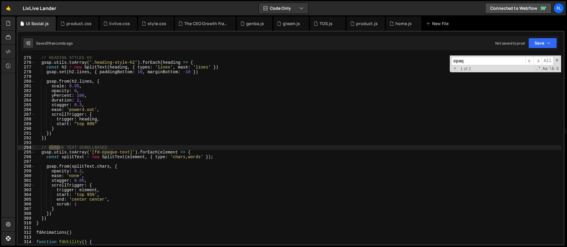
click at [94, 194] on div "// HEADING STYLES H2 gsap . utils . toArray ( '.heading-style-h2' ) . forEach (…" at bounding box center [298, 155] width 526 height 198
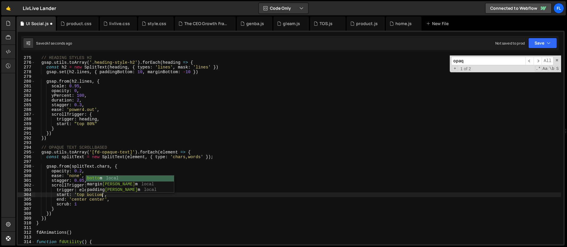
scroll to position [0, 4]
click at [79, 205] on div "// HEADING STYLES H2 gsap . utils . toArray ( '.heading-style-h2' ) . forEach (…" at bounding box center [298, 155] width 526 height 198
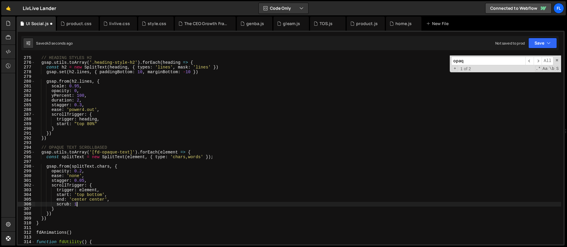
type textarea "scrub: 1,"
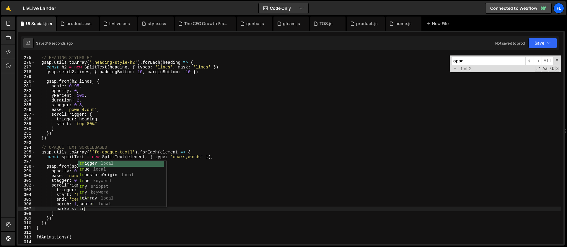
scroll to position [0, 3]
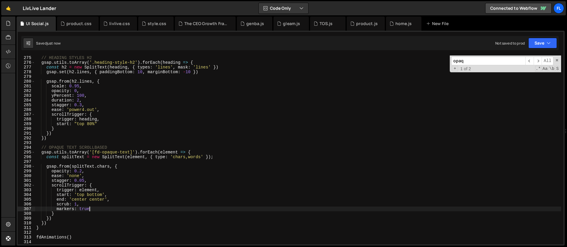
type textarea "markers: true"
click at [475, 60] on input "opaq" at bounding box center [488, 61] width 74 height 9
drag, startPoint x: 469, startPoint y: 62, endPoint x: 430, endPoint y: 60, distance: 39.0
click at [430, 60] on div "// HEADING STYLES H2 gsap . utils . toArray ( '.heading-style-h2' ) . forEach (…" at bounding box center [298, 150] width 526 height 189
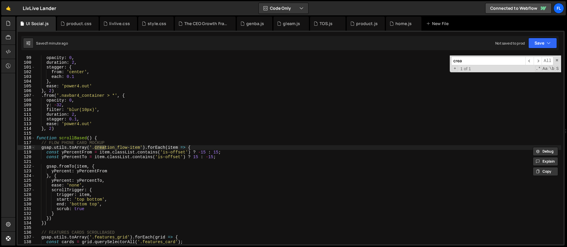
scroll to position [487, 0]
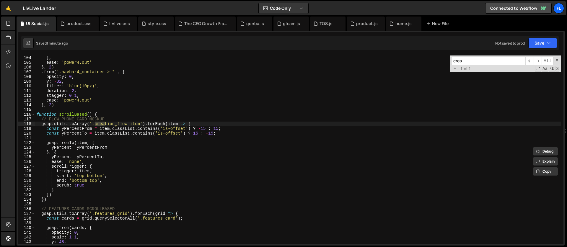
type input "crea"
click at [60, 139] on div "} , ease : 'power4.out' } , 2 ) . from ( '.navbar4_container > *' , { opacity :…" at bounding box center [298, 155] width 526 height 198
drag, startPoint x: 72, startPoint y: 149, endPoint x: 55, endPoint y: 149, distance: 16.8
click at [55, 149] on div "} , ease : 'power4.out' } , 2 ) . from ( '.navbar4_container > *' , { opacity :…" at bounding box center [298, 155] width 526 height 198
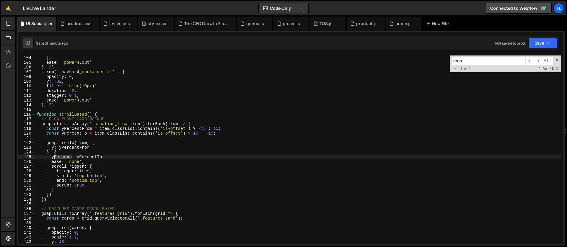
drag, startPoint x: 72, startPoint y: 156, endPoint x: 55, endPoint y: 157, distance: 17.2
click at [55, 157] on div "} , ease : 'power4.out' } , 2 ) . from ( '.navbar4_container > *' , { opacity :…" at bounding box center [298, 155] width 526 height 198
click at [204, 128] on div "} , ease : 'power4.out' } , 2 ) . from ( '.navbar4_container > *' , { opacity :…" at bounding box center [298, 155] width 526 height 198
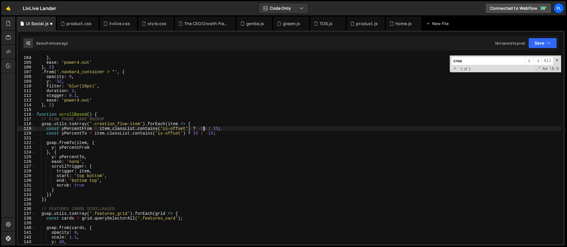
click at [206, 128] on div "} , ease : 'power4.out' } , 2 ) . from ( '.navbar4_container > *' , { opacity :…" at bounding box center [298, 155] width 526 height 198
click at [219, 128] on div "} , ease : 'power4.out' } , 2 ) . from ( '.navbar4_container > *' , { opacity :…" at bounding box center [298, 155] width 526 height 198
click at [214, 133] on div "} , ease : 'power4.out' } , 2 ) . from ( '.navbar4_container > *' , { opacity :…" at bounding box center [298, 155] width 526 height 198
drag, startPoint x: 199, startPoint y: 133, endPoint x: 197, endPoint y: 144, distance: 10.9
click at [199, 133] on div "} , ease : 'power4.out' } , 2 ) . from ( '.navbar4_container > *' , { opacity :…" at bounding box center [298, 155] width 526 height 198
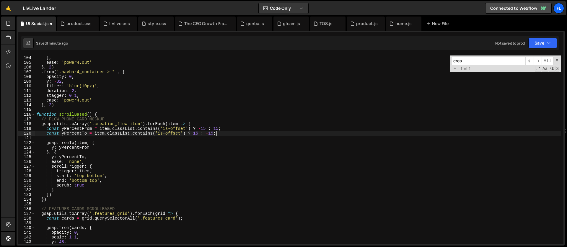
click at [219, 133] on div "} , ease : 'power4.out' } , 2 ) . from ( '.navbar4_container > *' , { opacity :…" at bounding box center [298, 155] width 526 height 198
click at [195, 120] on div "} , ease : 'power4.out' } , 2 ) . from ( '.navbar4_container > *' , { opacity :…" at bounding box center [298, 155] width 526 height 198
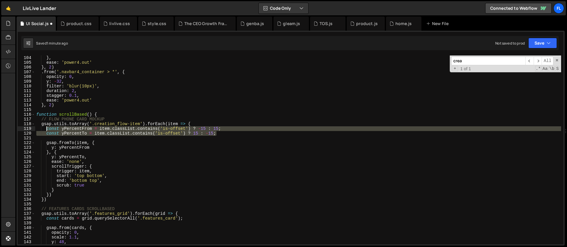
drag, startPoint x: 220, startPoint y: 133, endPoint x: 46, endPoint y: 129, distance: 174.3
click at [46, 129] on div "} , ease : 'power4.out' } , 2 ) . from ( '.navbar4_container > *' , { opacity :…" at bounding box center [298, 155] width 526 height 198
click at [40, 123] on div "} , ease : 'power4.out' } , 2 ) . from ( '.navbar4_container > *' , { opacity :…" at bounding box center [298, 155] width 526 height 198
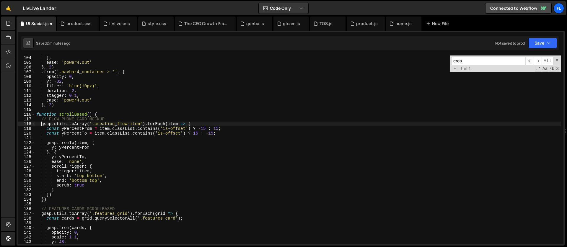
click at [198, 125] on div "} , ease : 'power4.out' } , 2 ) . from ( '.navbar4_container > *' , { opacity :…" at bounding box center [298, 155] width 526 height 198
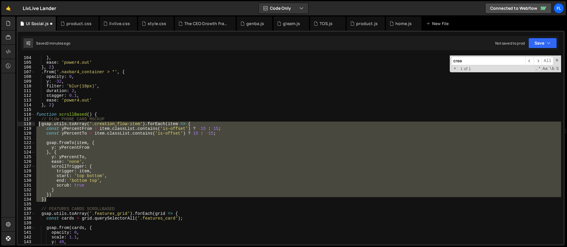
drag, startPoint x: 52, startPoint y: 200, endPoint x: 38, endPoint y: 125, distance: 76.5
click at [38, 125] on div "} , ease : 'power4.out' } , 2 ) . from ( '.navbar4_container > *' , { opacity :…" at bounding box center [298, 155] width 526 height 198
paste textarea "})"
type textarea "})"
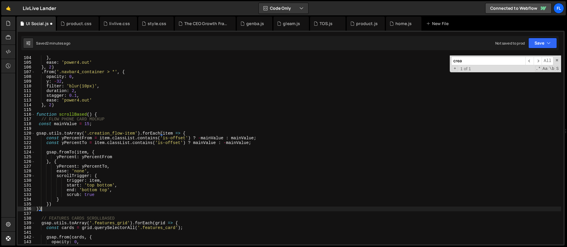
click at [48, 129] on div "} , ease : 'power4.out' } , 2 ) . from ( '.navbar4_container > *' , { opacity :…" at bounding box center [298, 155] width 526 height 198
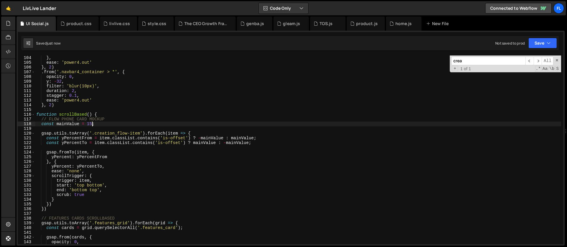
click at [92, 124] on div "} , ease : 'power4.out' } , 2 ) . from ( '.navbar4_container > *' , { opacity :…" at bounding box center [298, 155] width 526 height 198
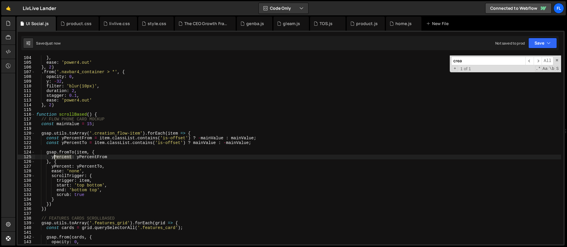
drag, startPoint x: 72, startPoint y: 157, endPoint x: 55, endPoint y: 157, distance: 17.1
click at [55, 157] on div "} , ease : 'power4.out' } , 2 ) . from ( '.navbar4_container > *' , { opacity :…" at bounding box center [298, 155] width 526 height 198
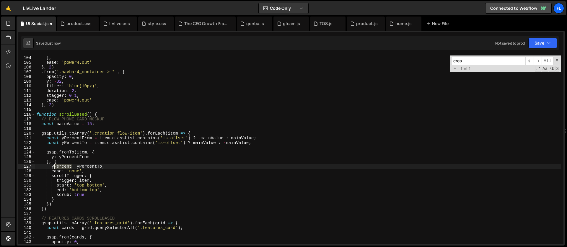
drag, startPoint x: 73, startPoint y: 166, endPoint x: 55, endPoint y: 166, distance: 17.7
click at [55, 166] on div "} , ease : 'power4.out' } , 2 ) . from ( '.navbar4_container > *' , { opacity :…" at bounding box center [298, 155] width 526 height 198
click at [92, 123] on div "} , ease : 'power4.out' } , 2 ) . from ( '.navbar4_container > *' , { opacity :…" at bounding box center [298, 155] width 526 height 198
type textarea "const mainValue = 80;"
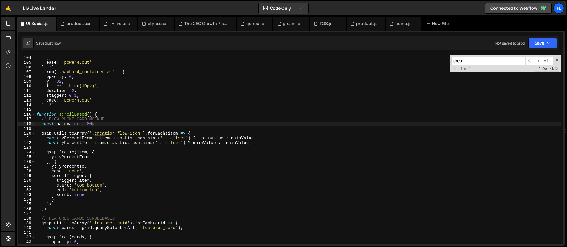
drag, startPoint x: 478, startPoint y: 63, endPoint x: 423, endPoint y: 58, distance: 56.0
click at [423, 58] on div "} , ease : 'power4.out' } , 2 ) . from ( '.navbar4_container > *' , { opacity :…" at bounding box center [298, 150] width 526 height 189
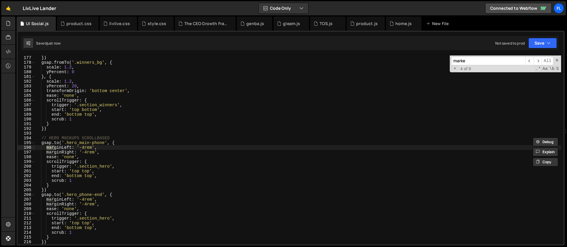
scroll to position [1365, 0]
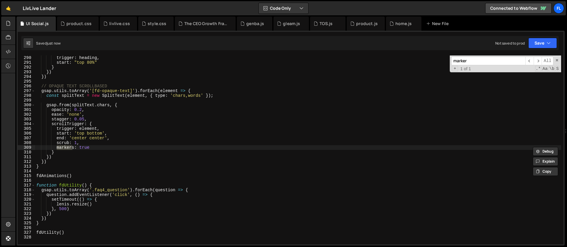
type input "marker"
click at [105, 144] on div "trigger : heading , start : "top 80%" } }) }) // OPAQUE TEXT SCROLLBASED gsap .…" at bounding box center [298, 155] width 526 height 198
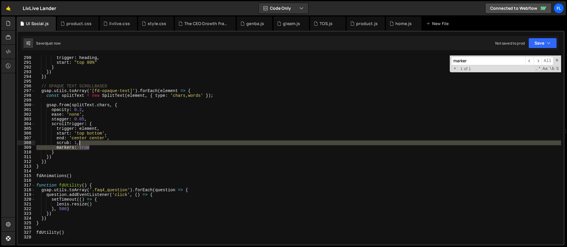
drag, startPoint x: 101, startPoint y: 147, endPoint x: 100, endPoint y: 144, distance: 3.3
click at [100, 144] on div "trigger : heading , start : "top 80%" } }) }) // OPAQUE TEXT SCROLLBASED gsap .…" at bounding box center [298, 155] width 526 height 198
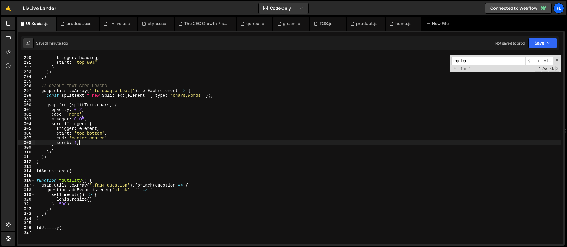
click at [153, 124] on div "trigger : heading , start : "top 80%" } }) }) // OPAQUE TEXT SCROLLBASED gsap .…" at bounding box center [298, 155] width 526 height 198
type textarea "scrollTrigger: {"
drag, startPoint x: 486, startPoint y: 62, endPoint x: 424, endPoint y: 60, distance: 62.6
click at [424, 60] on div "trigger : heading , start : "top 80%" } }) }) // OPAQUE TEXT SCROLLBASED gsap .…" at bounding box center [298, 150] width 526 height 189
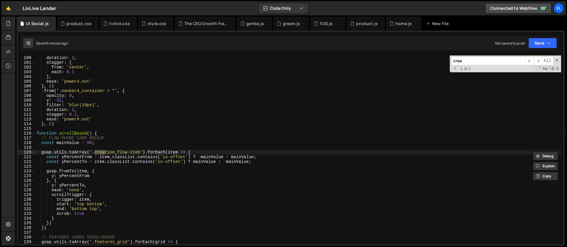
type input "crea"
click at [102, 151] on div "duration : 2 , stagger : { from : 'center' , each : 0.1 } , ease : 'power4.out'…" at bounding box center [298, 155] width 526 height 198
click at [165, 153] on div "duration : 2 , stagger : { from : 'center' , each : 0.1 } , ease : 'power4.out'…" at bounding box center [298, 155] width 526 height 198
click at [206, 156] on div "duration : 2 , stagger : { from : 'center' , each : 0.1 } , ease : 'power4.out'…" at bounding box center [298, 155] width 526 height 198
click at [189, 141] on div "duration : 2 , stagger : { from : 'center' , each : 0.1 } , ease : 'power4.out'…" at bounding box center [298, 155] width 526 height 198
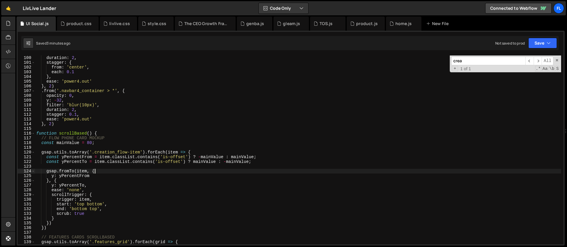
click at [228, 170] on div "duration : 2 , stagger : { from : 'center' , each : 0.1 } , ease : 'power4.out'…" at bounding box center [298, 155] width 526 height 198
click at [212, 156] on div "duration : 2 , stagger : { from : 'center' , each : 0.1 } , ease : 'power4.out'…" at bounding box center [298, 155] width 526 height 198
click at [230, 154] on div "duration : 2 , stagger : { from : 'center' , each : 0.1 } , ease : 'power4.out'…" at bounding box center [298, 155] width 526 height 198
click at [216, 159] on div "duration : 2 , stagger : { from : 'center' , each : 0.1 } , ease : 'power4.out'…" at bounding box center [298, 155] width 526 height 198
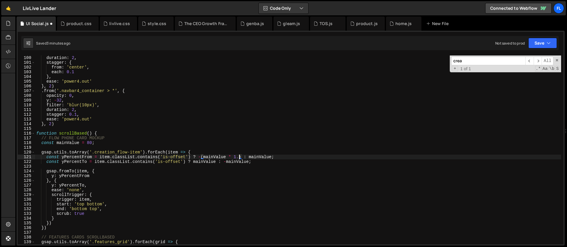
scroll to position [0, 14]
click at [212, 163] on div "duration : 2 , stagger : { from : 'center' , each : 0.1 } , ease : 'power4.out'…" at bounding box center [298, 155] width 526 height 198
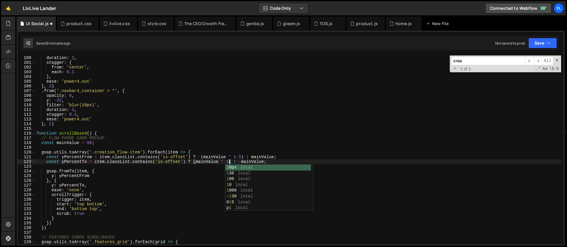
scroll to position [0, 14]
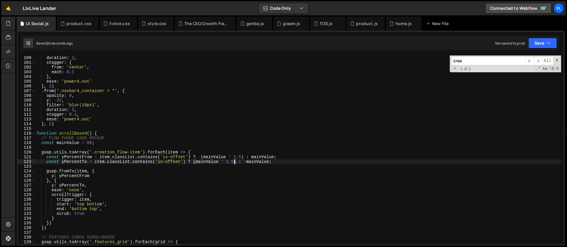
click at [235, 162] on div "duration : 2 , stagger : { from : 'center' , each : 0.1 } , ease : 'power4.out'…" at bounding box center [298, 155] width 526 height 198
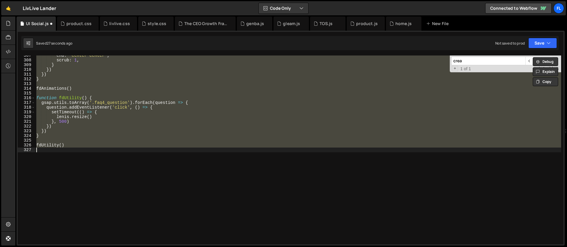
scroll to position [477, 0]
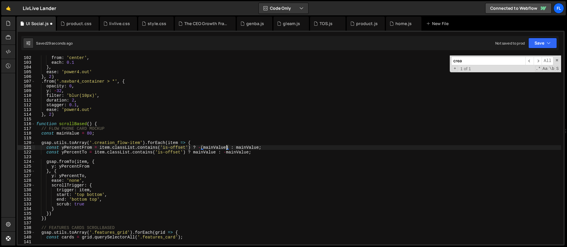
type textarea "const yPercentFrom = item.classList.contains('is-offset') ? -mainValue : mainVa…"
click at [178, 158] on div "from : 'center' , each : 0.1 } , ease : 'power4.out' } , 2 ) . from ( '.navbar4…" at bounding box center [298, 155] width 526 height 198
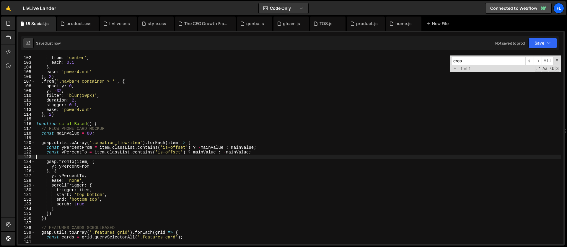
click at [129, 154] on div "from : 'center' , each : 0.1 } , ease : 'power4.out' } , 2 ) . from ( '.navbar4…" at bounding box center [298, 155] width 526 height 198
click at [555, 61] on span at bounding box center [557, 60] width 4 height 4
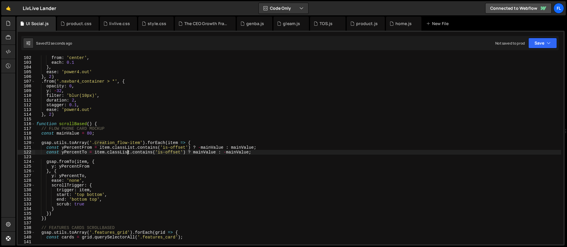
scroll to position [506, 0]
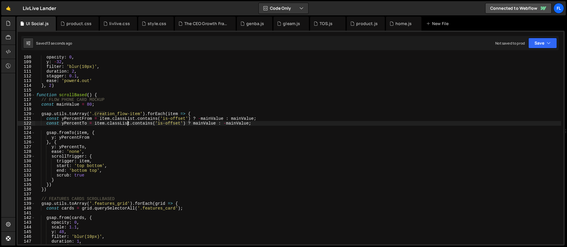
click at [79, 143] on div "opacity : 0 , y : - 32 , filter : 'blur(10px)' , duration : 2 , stagger : 0.1 ,…" at bounding box center [298, 154] width 526 height 198
click at [94, 162] on div "opacity : 0 , y : - 32 , filter : 'blur(10px)' , duration : 2 , stagger : 0.1 ,…" at bounding box center [298, 154] width 526 height 198
click at [89, 161] on div "opacity : 0 , y : - 32 , filter : 'blur(10px)' , duration : 2 , stagger : 0.1 ,…" at bounding box center [298, 154] width 526 height 198
drag, startPoint x: 56, startPoint y: 161, endPoint x: 100, endPoint y: 161, distance: 44.0
click at [100, 161] on div "opacity : 0 , y : - 32 , filter : 'blur(10px)' , duration : 2 , stagger : 0.1 ,…" at bounding box center [298, 154] width 526 height 198
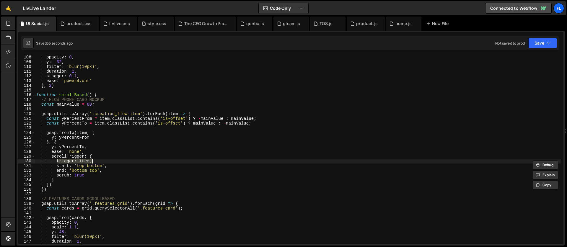
click at [92, 161] on div "opacity : 0 , y : - 32 , filter : 'blur(10px)' , duration : 2 , stagger : 0.1 ,…" at bounding box center [298, 150] width 526 height 189
click at [91, 162] on div "opacity : 0 , y : - 32 , filter : 'blur(10px)' , duration : 2 , stagger : 0.1 ,…" at bounding box center [298, 154] width 526 height 198
paste textarea "parentElement"
click at [91, 161] on div "opacity : 0 , y : - 32 , filter : 'blur(10px)' , duration : 2 , stagger : 0.1 ,…" at bounding box center [298, 154] width 526 height 198
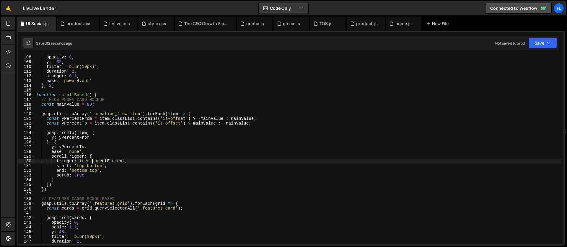
click at [89, 150] on div "opacity : 0 , y : - 32 , filter : 'blur(10px)' , duration : 2 , stagger : 0.1 ,…" at bounding box center [298, 154] width 526 height 198
type textarea "ease: 'none',"
click at [172, 127] on div "opacity : 0 , y : - 32 , filter : 'blur(10px)' , duration : 2 , stagger : 0.1 ,…" at bounding box center [298, 154] width 526 height 198
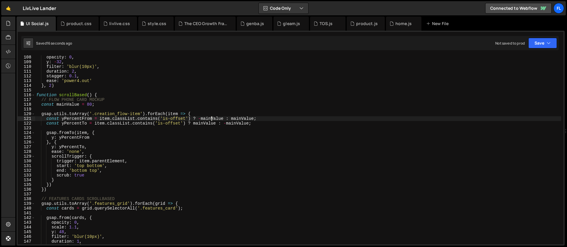
click at [211, 118] on div "opacity : 0 , y : - 32 , filter : 'blur(10px)' , duration : 2 , stagger : 0.1 ,…" at bounding box center [298, 154] width 526 height 198
click at [214, 118] on div "opacity : 0 , y : - 32 , filter : 'blur(10px)' , duration : 2 , stagger : 0.1 ,…" at bounding box center [298, 154] width 526 height 198
type textarea "const yPercentFrom = item.classList.contains('is-offset') ? -( : mainValue;"
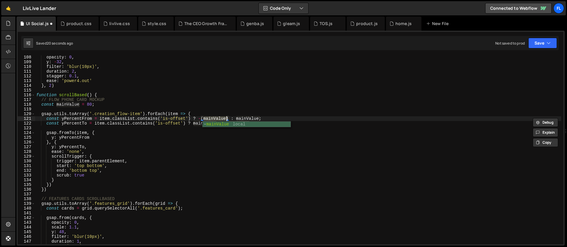
click at [198, 126] on div "opacity : 0 , y : - 32 , filter : 'blur(10px)' , duration : 2 , stagger : 0.1 ,…" at bounding box center [298, 154] width 526 height 198
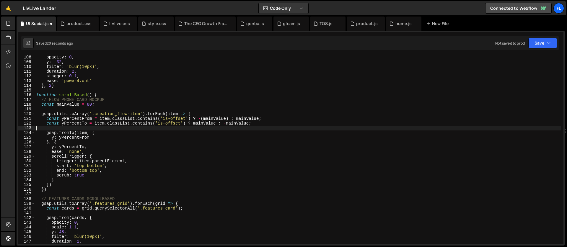
click at [201, 124] on div "opacity : 0 , y : - 32 , filter : 'blur(10px)' , duration : 2 , stagger : 0.1 ,…" at bounding box center [298, 154] width 526 height 198
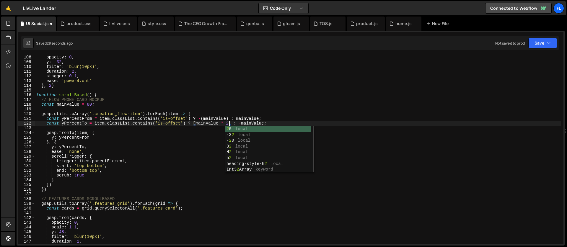
click at [227, 118] on div "opacity : 0 , y : - 32 , filter : 'blur(10px)' , duration : 2 , stagger : 0.1 ,…" at bounding box center [298, 154] width 526 height 198
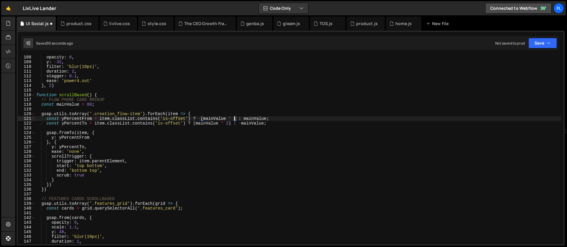
scroll to position [0, 14]
click at [74, 138] on div "opacity : 0 , y : - 32 , filter : 'blur(10px)' , duration : 2 , stagger : 0.1 ,…" at bounding box center [298, 154] width 526 height 198
click at [237, 118] on div "opacity : 0 , y : - 32 , filter : 'blur(10px)' , duration : 2 , stagger : 0.1 ,…" at bounding box center [298, 154] width 526 height 198
click at [229, 123] on div "opacity : 0 , y : - 32 , filter : 'blur(10px)' , duration : 2 , stagger : 0.1 ,…" at bounding box center [298, 154] width 526 height 198
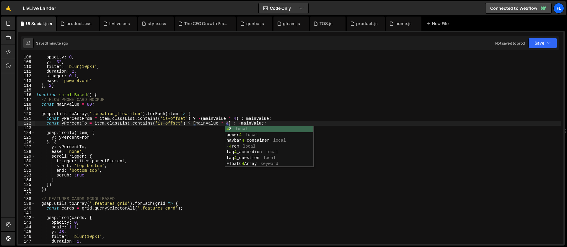
scroll to position [0, 13]
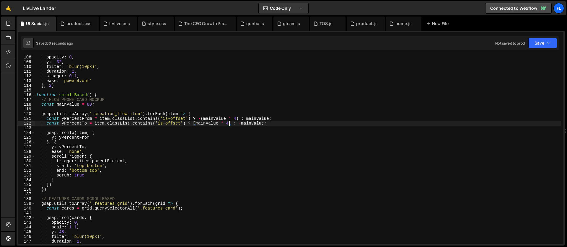
click at [232, 124] on div "opacity : 0 , y : - 32 , filter : 'blur(10px)' , duration : 2 , stagger : 0.1 ,…" at bounding box center [298, 154] width 526 height 198
click at [229, 123] on div "opacity : 0 , y : - 32 , filter : 'blur(10px)' , duration : 2 , stagger : 0.1 ,…" at bounding box center [298, 154] width 526 height 198
click at [237, 139] on div "opacity : 0 , y : - 32 , filter : 'blur(10px)' , duration : 2 , stagger : 0.1 ,…" at bounding box center [298, 154] width 526 height 198
click at [198, 121] on div "opacity : 0 , y : - 32 , filter : 'blur(10px)' , duration : 2 , stagger : 0.1 ,…" at bounding box center [298, 154] width 526 height 198
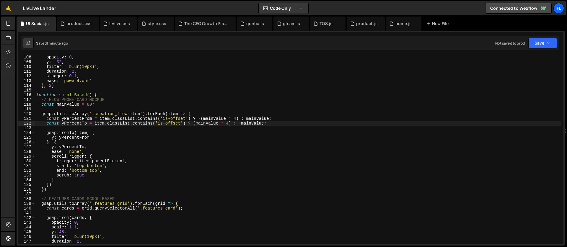
click at [195, 123] on div "opacity : 0 , y : - 32 , filter : 'blur(10px)' , duration : 2 , stagger : 0.1 ,…" at bounding box center [298, 154] width 526 height 198
drag, startPoint x: 232, startPoint y: 124, endPoint x: 194, endPoint y: 124, distance: 37.8
click at [194, 124] on div "opacity : 0 , y : - 32 , filter : 'blur(10px)' , duration : 2 , stagger : 0.1 ,…" at bounding box center [298, 154] width 526 height 198
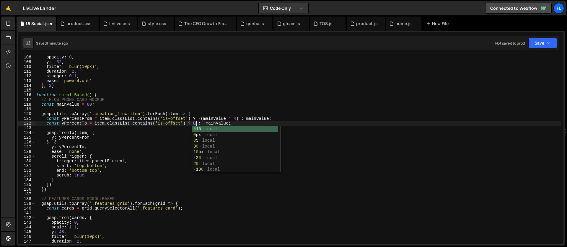
scroll to position [0, 11]
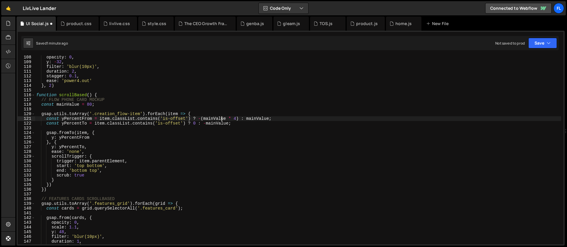
click at [220, 117] on div "opacity : 0 , y : - 32 , filter : 'blur(10px)' , duration : 2 , stagger : 0.1 ,…" at bounding box center [298, 154] width 526 height 198
click at [229, 123] on div "opacity : 0 , y : - 32 , filter : 'blur(10px)' , duration : 2 , stagger : 0.1 ,…" at bounding box center [298, 154] width 526 height 198
click at [237, 118] on div "opacity : 0 , y : - 32 , filter : 'blur(10px)' , duration : 2 , stagger : 0.1 ,…" at bounding box center [298, 154] width 526 height 198
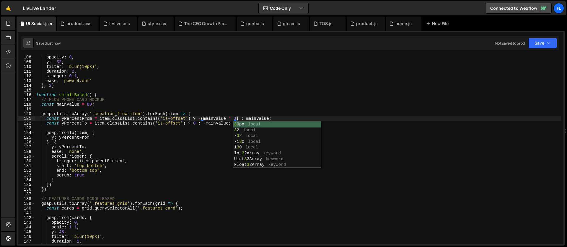
scroll to position [0, 14]
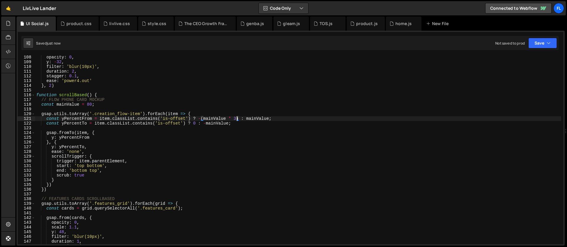
type textarea "const yPercentFrom = item.classList.contains('is-offset') ? -(mainValue * 3) : …"
click at [93, 109] on div "opacity : 0 , y : - 32 , filter : 'blur(10px)' , duration : 2 , stagger : 0.1 ,…" at bounding box center [298, 154] width 526 height 198
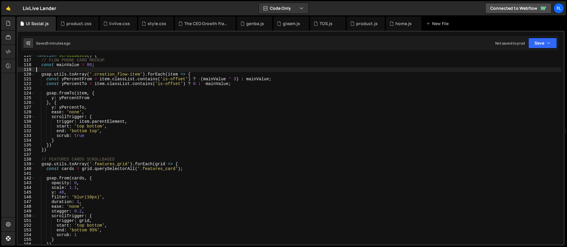
scroll to position [541, 0]
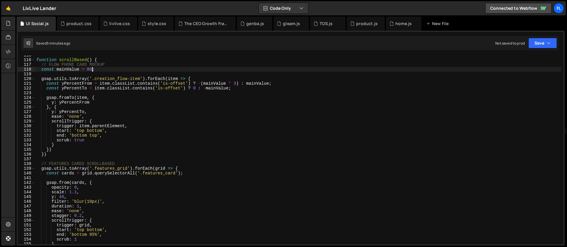
click at [93, 70] on div "function scrollBased ( ) { // FLOW PHONE CARD MOCKUP const mainValue = 80 ; gsa…" at bounding box center [298, 152] width 526 height 198
type textarea "const mainValue = 80;"
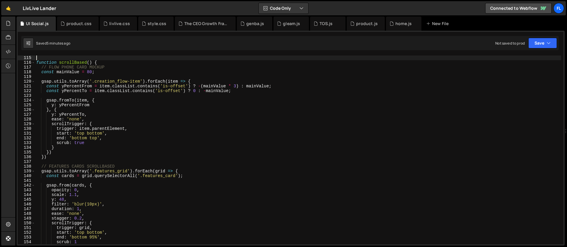
click at [109, 58] on div "function scrollBased ( ) { // FLOW PHONE CARD MOCKUP const mainValue = 80 ; gsa…" at bounding box center [298, 155] width 526 height 198
click at [98, 64] on div "function scrollBased ( ) { // FLOW PHONE CARD MOCKUP const mainValue = 80 ; gsa…" at bounding box center [298, 155] width 526 height 198
type textarea "function scrollBased() {"
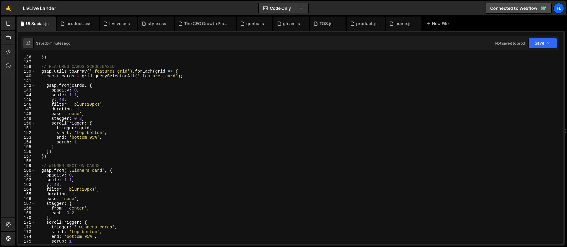
scroll to position [621, 0]
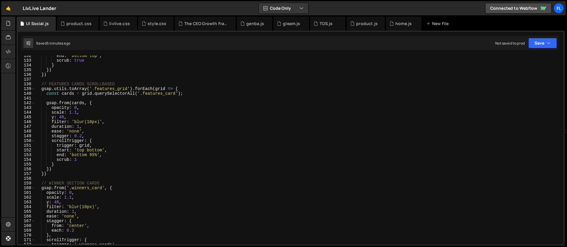
click at [54, 78] on div "end : 'bottom top' , scrub : true } }) }) // FEATURES CARDS SCROLLBASED gsap . …" at bounding box center [298, 152] width 526 height 198
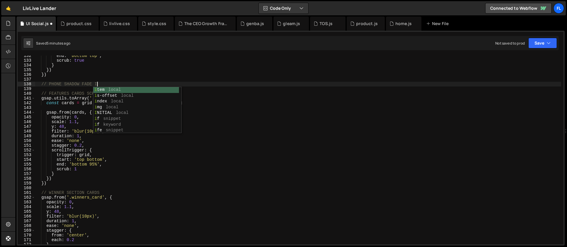
scroll to position [0, 4]
type textarea "// PHONE SHADOW FADE IN"
click at [98, 82] on div "end : 'bottom top' , scrub : true } }) }) // PHONE SHADOW FADE IN // FEATURES C…" at bounding box center [298, 152] width 526 height 198
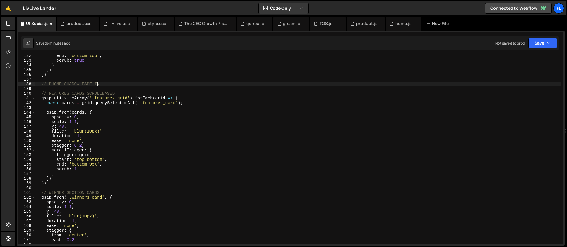
click at [104, 82] on div "end : 'bottom top' , scrub : true } }) }) // PHONE SHADOW FADE IN // FEATURES C…" at bounding box center [298, 152] width 526 height 198
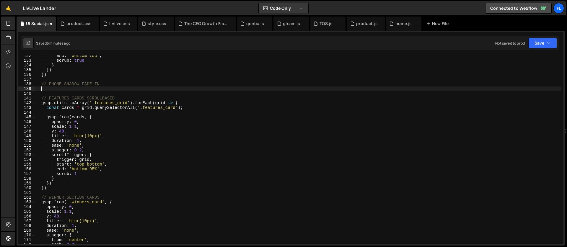
scroll to position [0, 0]
paste textarea "})"
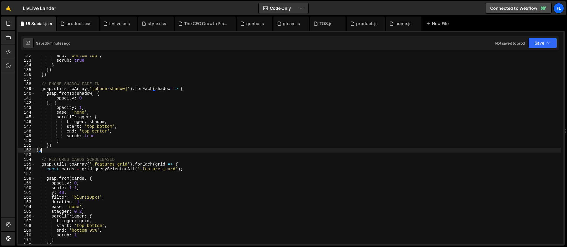
click at [114, 145] on div "end : 'bottom top' , scrub : true } }) }) // PHONE SHADOW FADE IN gsap . utils …" at bounding box center [298, 152] width 526 height 198
click at [93, 123] on div "end : 'bottom top' , scrub : true } }) }) // PHONE SHADOW FADE IN gsap . utils …" at bounding box center [298, 152] width 526 height 198
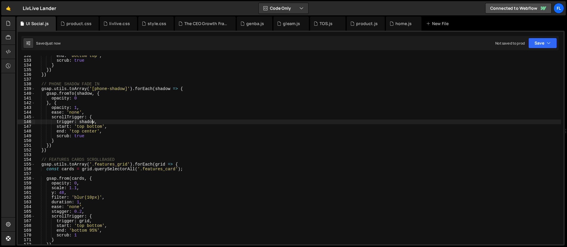
click at [82, 137] on div "end : 'bottom top' , scrub : true } }) }) // PHONE SHADOW FADE IN gsap . utils …" at bounding box center [298, 152] width 526 height 198
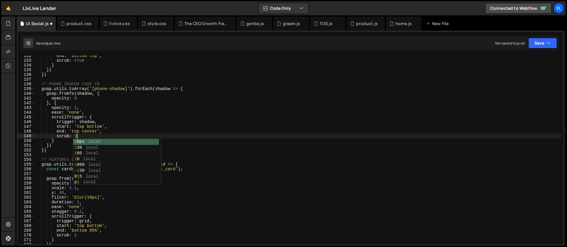
scroll to position [0, 2]
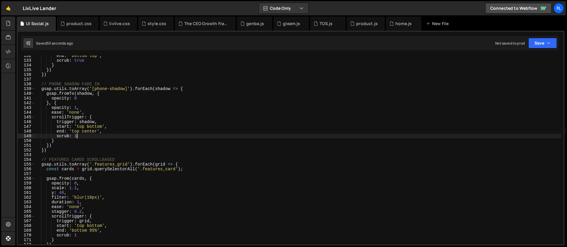
click at [87, 131] on div "end : 'bottom top' , scrub : true } }) }) // PHONE SHADOW FADE IN gsap . utils …" at bounding box center [298, 152] width 526 height 198
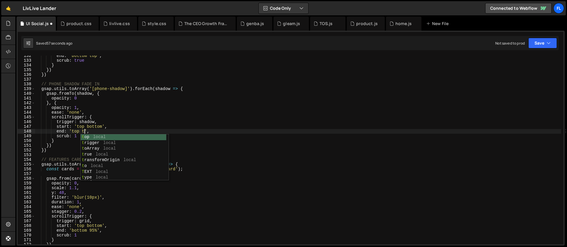
scroll to position [0, 4]
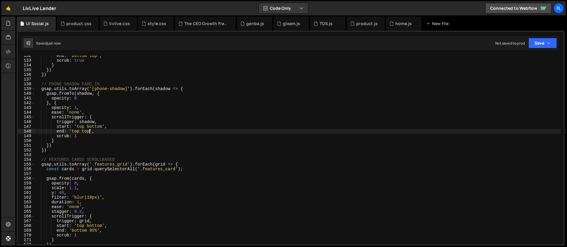
type textarea "end: 'top top',"
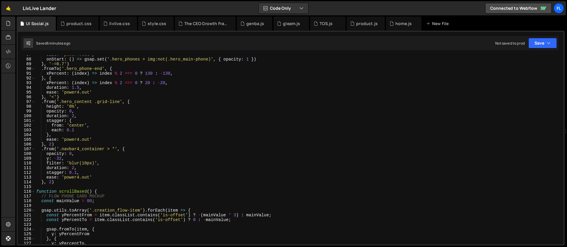
scroll to position [410, 0]
click at [58, 187] on div "ease : 'power4.out' , onStart : ( ) => gsap . set ( '.hero_phones > img:not(.he…" at bounding box center [298, 151] width 526 height 198
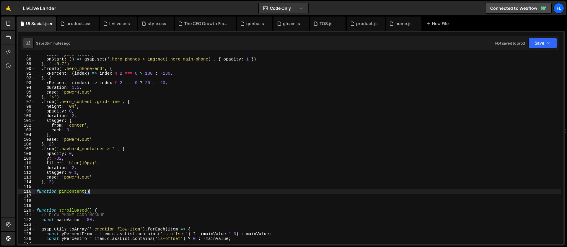
scroll to position [0, 4]
type textarea "function pinContent() {"
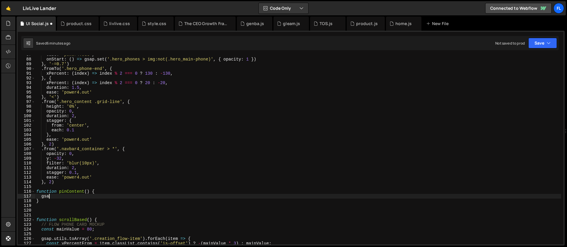
scroll to position [0, 0]
type textarea "g"
paste textarea "privacy_features"
click at [110, 197] on div "ease : 'power4.out' , onStart : ( ) => gsap . set ( '.hero_phones > img:not(.he…" at bounding box center [298, 151] width 526 height 198
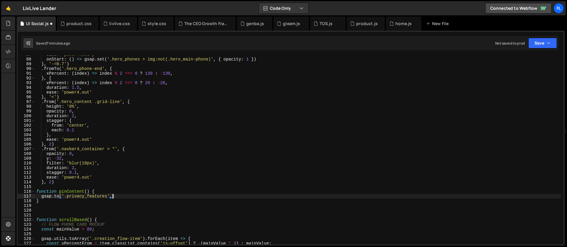
scroll to position [0, 5]
type textarea "gsap.to('.privacy_features', {)"
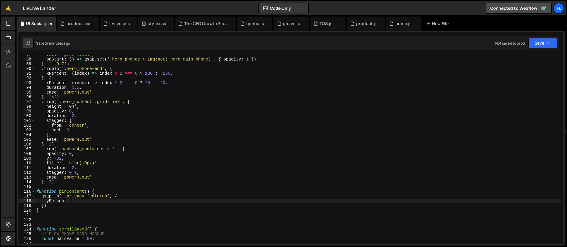
scroll to position [0, 2]
type textarea "yPercent: -100,"
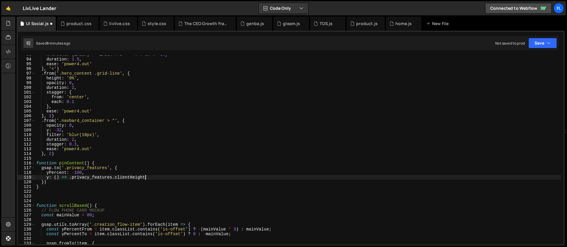
scroll to position [439, 0]
click at [56, 180] on div "xPercent : ( index ) => index % 2 === 0 ? 20 : - 20 , duration : 1.5 , ease : '…" at bounding box center [298, 151] width 526 height 198
click at [155, 178] on div "xPercent : ( index ) => index % 2 === 0 ? 20 : - 20 , duration : 1.5 , ease : '…" at bounding box center [298, 151] width 526 height 198
type textarea "y: () => .privacy_features.clientHeight,"
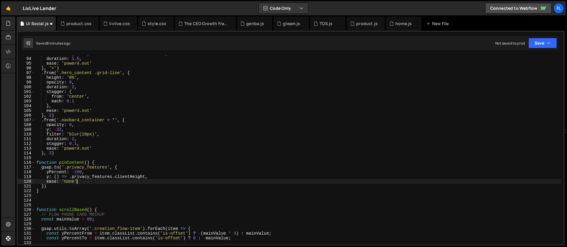
type textarea "ease: 'none',"
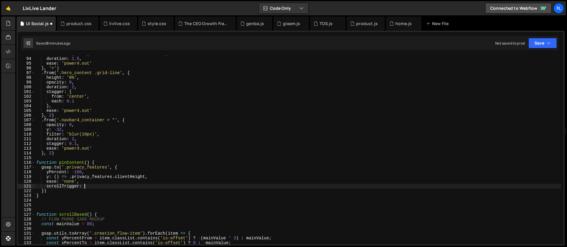
scroll to position [0, 3]
type textarea "scrollTrigger: {"
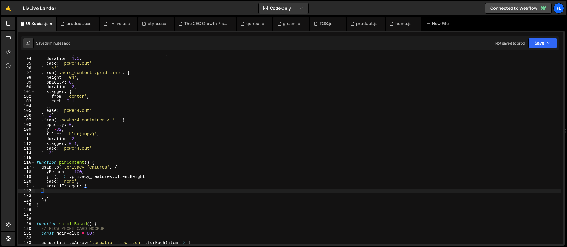
scroll to position [0, 1]
type textarea "trigger: '.section_privacy','"
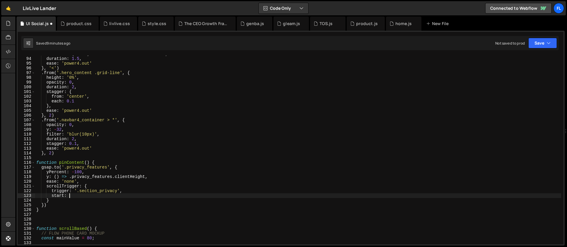
scroll to position [0, 2]
type textarea "start: 'center center',"
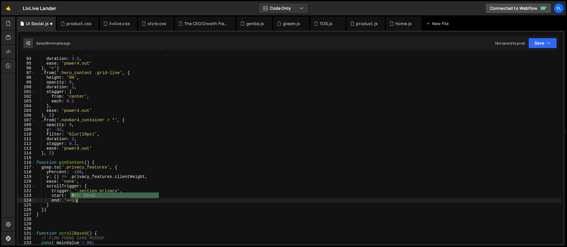
scroll to position [0, 3]
click at [89, 203] on div "xPercent : ( index ) => index % 2 === 0 ? 20 : - 20 , duration : 1.5 , ease : '…" at bounding box center [298, 151] width 526 height 198
type textarea "end: '+=150%',"
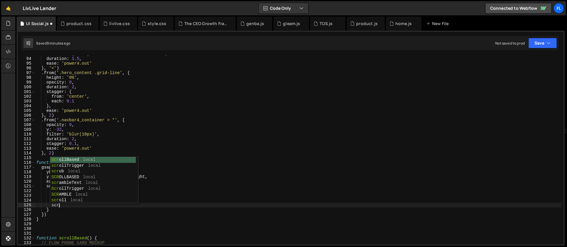
scroll to position [0, 1]
type textarea "scrub: 1,"
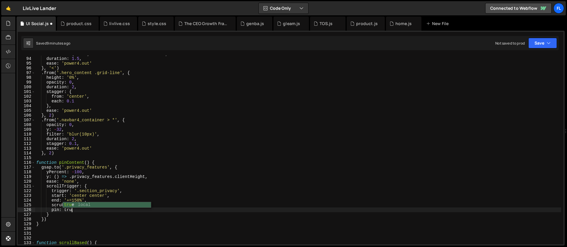
scroll to position [0, 2]
click at [98, 164] on div "xPercent : ( index ) => index % 2 === 0 ? 20 : - 20 , duration : 1.5 , ease : '…" at bounding box center [298, 151] width 526 height 198
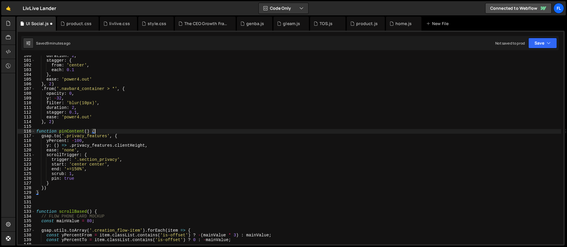
click at [46, 195] on div "duration : 2 , stagger : { from : 'center' , each : 0.1 } , ease : 'power4.out'…" at bounding box center [298, 152] width 526 height 198
type textarea "}"
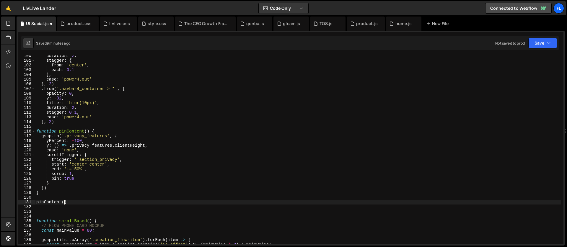
scroll to position [0, 2]
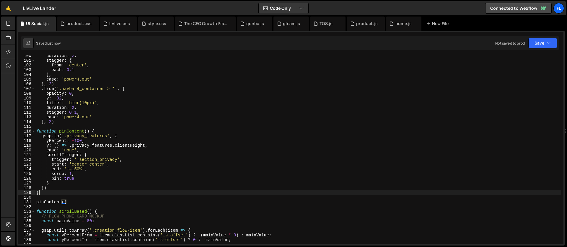
click at [79, 191] on div "duration : 2 , stagger : { from : 'center' , each : 0.1 } , ease : 'power4.out'…" at bounding box center [298, 152] width 526 height 198
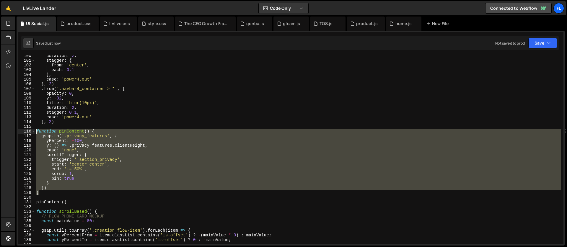
drag, startPoint x: 45, startPoint y: 193, endPoint x: 25, endPoint y: 129, distance: 67.3
click at [25, 129] on div "} 100 101 102 103 104 105 106 107 108 109 110 111 112 113 114 115 116 117 118 1…" at bounding box center [291, 150] width 546 height 189
paste textarea "}"
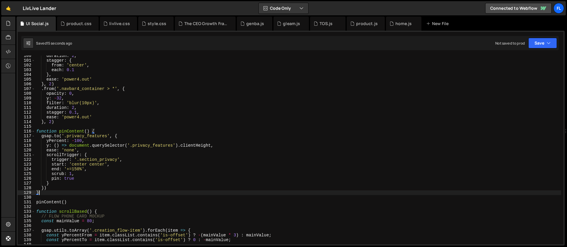
click at [92, 146] on div "duration : 2 , stagger : { from : 'center' , each : 0.1 } , ease : 'power4.out'…" at bounding box center [298, 152] width 526 height 198
click at [127, 145] on div "duration : 2 , stagger : { from : 'center' , each : 0.1 } , ease : 'power4.out'…" at bounding box center [298, 152] width 526 height 198
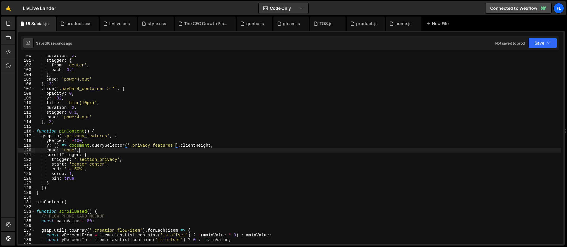
click at [88, 150] on div "duration : 2 , stagger : { from : 'center' , each : 0.1 } , ease : 'power4.out'…" at bounding box center [298, 152] width 526 height 198
click at [84, 141] on div "duration : 2 , stagger : { from : 'center' , each : 0.1 } , ease : 'power4.out'…" at bounding box center [298, 152] width 526 height 198
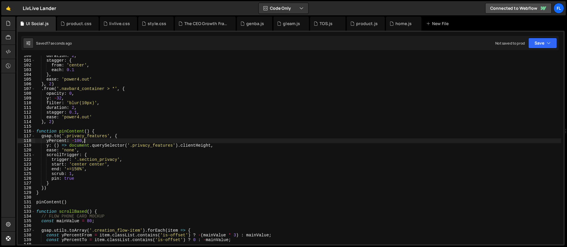
click at [107, 133] on div "duration : 2 , stagger : { from : 'center' , each : 0.1 } , ease : 'power4.out'…" at bounding box center [298, 152] width 526 height 198
click at [83, 148] on div "duration : 2 , stagger : { from : 'center' , each : 0.1 } , ease : 'power4.out'…" at bounding box center [298, 152] width 526 height 198
click at [76, 138] on div "duration : 2 , stagger : { from : 'center' , each : 0.1 } , ease : 'power4.out'…" at bounding box center [298, 152] width 526 height 198
click at [100, 141] on div "duration : 2 , stagger : { from : 'center' , each : 0.1 } , ease : 'power4.out'…" at bounding box center [298, 152] width 526 height 198
click at [72, 142] on div "duration : 2 , stagger : { from : 'center' , each : 0.1 } , ease : 'power4.out'…" at bounding box center [298, 152] width 526 height 198
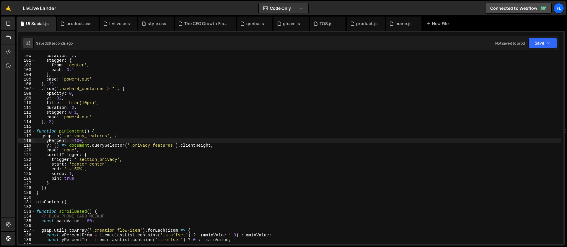
click at [106, 135] on div "duration : 2 , stagger : { from : 'center' , each : 0.1 } , ease : 'power4.out'…" at bounding box center [298, 152] width 526 height 198
type textarea "gsap.to('.privacy_features', {"
click at [121, 128] on div "duration : 2 , stagger : { from : 'center' , each : 0.1 } , ease : 'power4.out'…" at bounding box center [298, 152] width 526 height 198
drag, startPoint x: 173, startPoint y: 145, endPoint x: 133, endPoint y: 146, distance: 39.9
click at [133, 146] on div "duration : 2 , stagger : { from : 'center' , each : 0.1 } , ease : 'power4.out'…" at bounding box center [298, 152] width 526 height 198
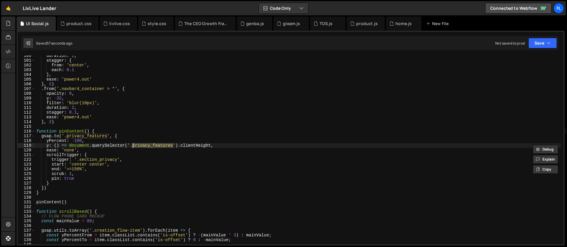
paste textarea "scroll"
click at [74, 141] on div "duration : 2 , stagger : { from : 'center' , each : 0.1 } , ease : 'power4.out'…" at bounding box center [298, 152] width 526 height 198
click at [215, 146] on div "duration : 2 , stagger : { from : 'center' , each : 0.1 } , ease : 'power4.out'…" at bounding box center [298, 152] width 526 height 198
click at [229, 146] on div "duration : 2 , stagger : { from : 'center' , each : 0.1 } , ease : 'power4.out'…" at bounding box center [298, 152] width 526 height 198
click at [102, 143] on div "duration : 2 , stagger : { from : 'center' , each : 0.1 } , ease : 'power4.out'…" at bounding box center [298, 152] width 526 height 198
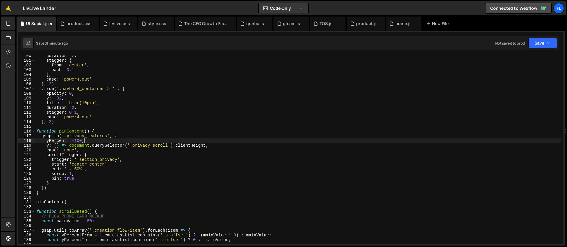
click at [68, 146] on div "duration : 2 , stagger : { from : 'center' , each : 0.1 } , ease : 'power4.out'…" at bounding box center [298, 152] width 526 height 198
click at [101, 132] on div "duration : 2 , stagger : { from : 'center' , each : 0.1 } , ease : 'power4.out'…" at bounding box center [298, 152] width 526 height 198
type textarea "function pinContent() {"
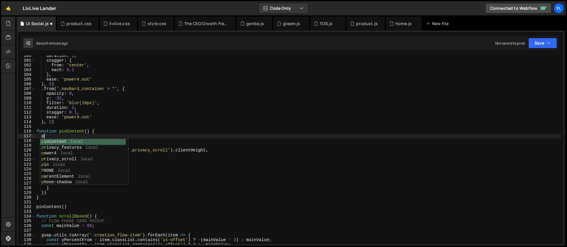
scroll to position [0, 0]
type textarea "p"
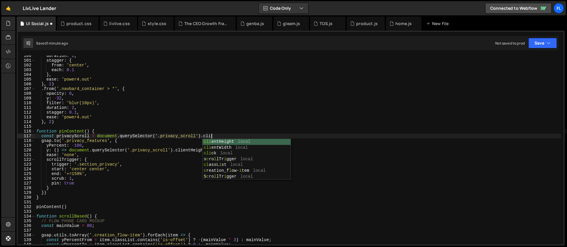
scroll to position [0, 12]
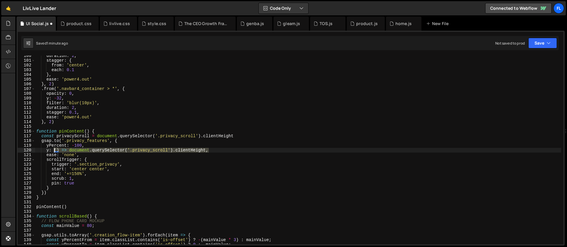
drag, startPoint x: 212, startPoint y: 151, endPoint x: 55, endPoint y: 151, distance: 157.7
click at [55, 151] on div "duration : 2 , stagger : { from : 'center' , each : 0.1 } , ease : 'power4.out'…" at bounding box center [298, 152] width 526 height 198
click at [109, 141] on div "duration : 2 , stagger : { from : 'center' , each : 0.1 } , ease : 'power4.out'…" at bounding box center [298, 152] width 526 height 198
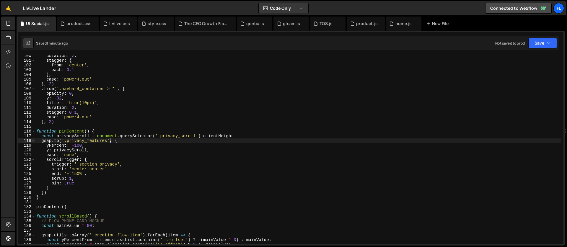
click at [109, 141] on div "duration : 2 , stagger : { from : 'center' , each : 0.1 } , ease : 'power4.out'…" at bounding box center [298, 152] width 526 height 198
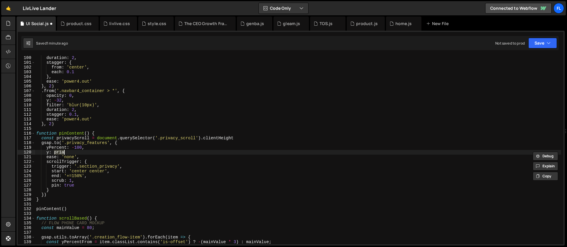
scroll to position [0, 1]
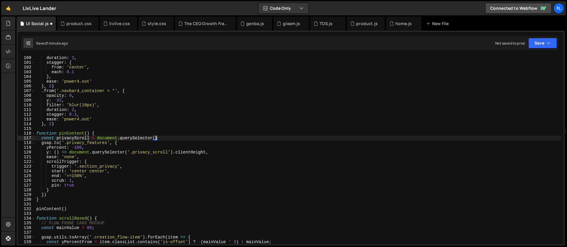
click at [124, 138] on div "duration : 2 , stagger : { from : 'center' , each : 0.1 } , ease : 'power4.out'…" at bounding box center [298, 155] width 526 height 198
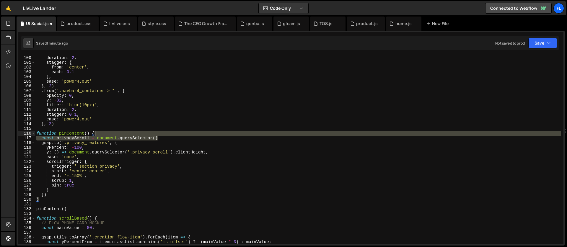
click at [159, 135] on div "duration : 2 , stagger : { from : 'center' , each : 0.1 } , ease : 'power4.out'…" at bounding box center [298, 155] width 526 height 198
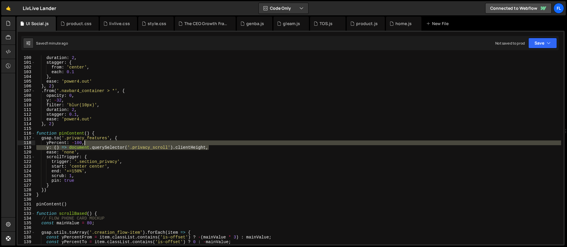
drag, startPoint x: 210, startPoint y: 147, endPoint x: 208, endPoint y: 145, distance: 3.1
click at [208, 145] on div "duration : 2 , stagger : { from : 'center' , each : 0.1 } , ease : 'power4.out'…" at bounding box center [298, 155] width 526 height 198
paste textarea "y: () => document.querySelector('.privacy_items:last-child').offsetTop"
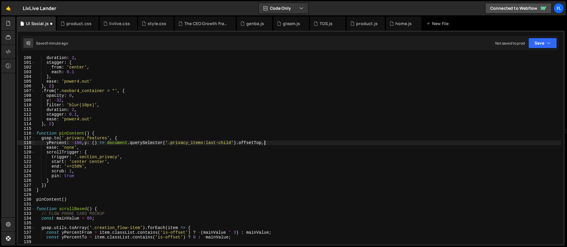
click at [84, 143] on div "duration : 2 , stagger : { from : 'center' , each : 0.1 } , ease : 'power4.out'…" at bounding box center [298, 155] width 526 height 198
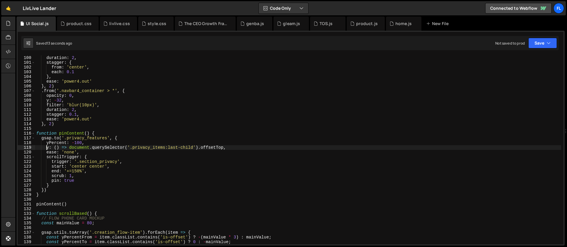
click at [131, 138] on div "duration : 2 , stagger : { from : 'center' , each : 0.1 } , ease : 'power4.out'…" at bounding box center [298, 155] width 526 height 198
click at [103, 140] on div "duration : 2 , stagger : { from : 'center' , each : 0.1 } , ease : 'power4.out'…" at bounding box center [298, 155] width 526 height 198
drag, startPoint x: 224, startPoint y: 147, endPoint x: 201, endPoint y: 147, distance: 23.0
click at [201, 147] on div "duration : 2 , stagger : { from : 'center' , each : 0.1 } , ease : 'power4.out'…" at bounding box center [298, 155] width 526 height 198
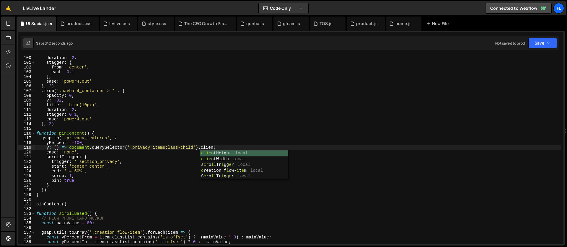
scroll to position [0, 12]
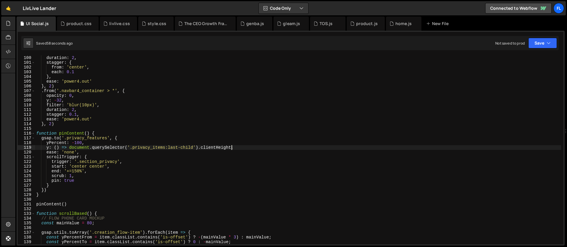
click at [76, 169] on div "duration : 2 , stagger : { from : 'center' , each : 0.1 } , ease : 'power4.out'…" at bounding box center [298, 155] width 526 height 198
click at [97, 132] on div "duration : 2 , stagger : { from : 'center' , each : 0.1 } , ease : 'power4.out'…" at bounding box center [298, 155] width 526 height 198
click at [119, 137] on div "duration : 2 , stagger : { from : 'center' , each : 0.1 } , ease : 'power4.out'…" at bounding box center [298, 155] width 526 height 198
click at [52, 189] on div "duration : 2 , stagger : { from : 'center' , each : 0.1 } , ease : 'power4.out'…" at bounding box center [298, 155] width 526 height 198
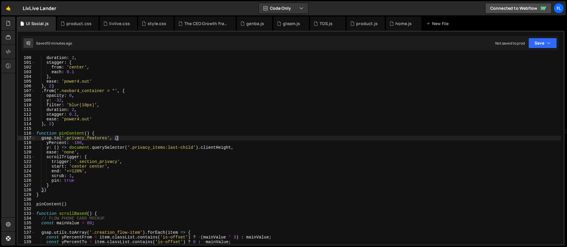
type textarea "})"
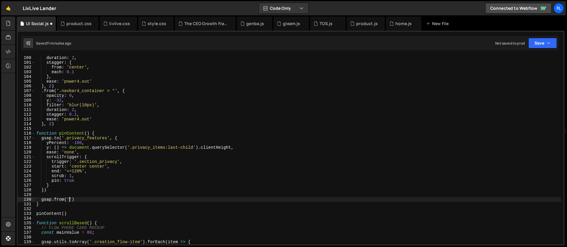
scroll to position [0, 2]
paste textarea "privacy_items')"
type textarea "gsap.from('.privacy_items', {)"
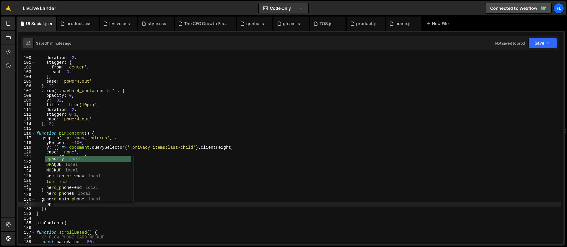
scroll to position [0, 1]
type textarea "opacity: 0,"
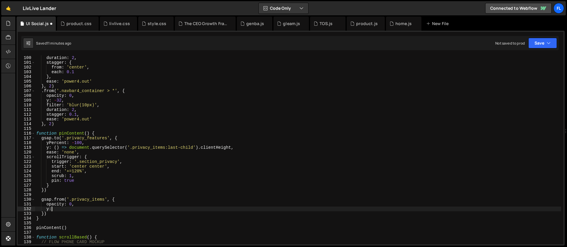
scroll to position [0, 1]
type textarea "y: 32,"
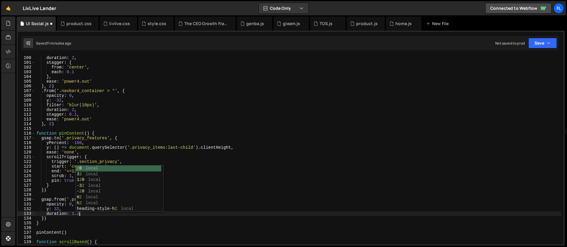
scroll to position [0, 3]
type textarea "duration: 1.2,"
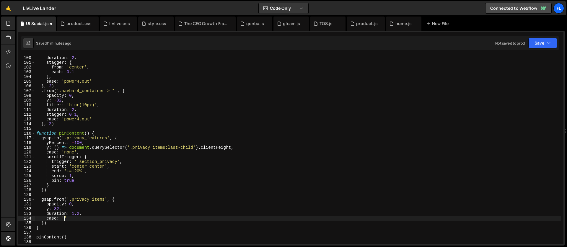
scroll to position [0, 2]
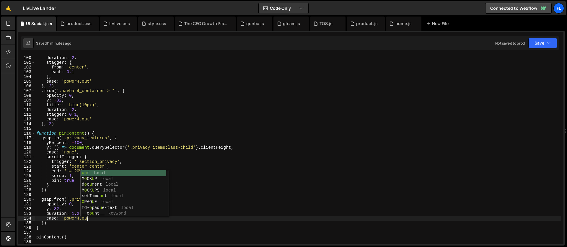
type textarea "ease: 'power4.out'"
click at [58, 195] on div "duration : 2 , stagger : { from : 'center' , each : 0.1 } , ease : 'power4.out'…" at bounding box center [298, 155] width 526 height 198
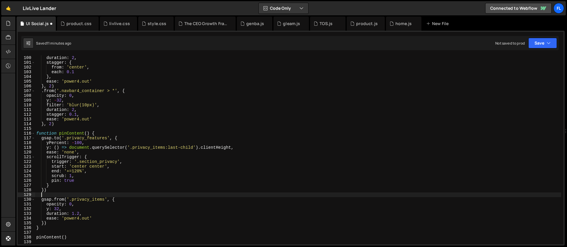
click at [102, 218] on div "duration : 2 , stagger : { from : 'center' , each : 0.1 } , ease : 'power4.out'…" at bounding box center [298, 155] width 526 height 198
type textarea "ease: 'power4.out',"
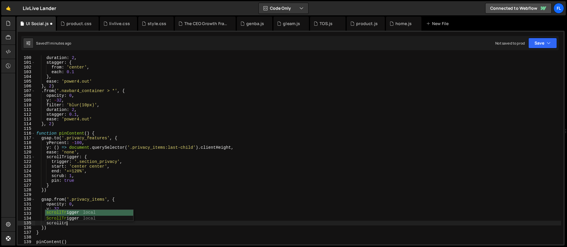
scroll to position [0, 2]
type textarea "scrollTrigger: {"
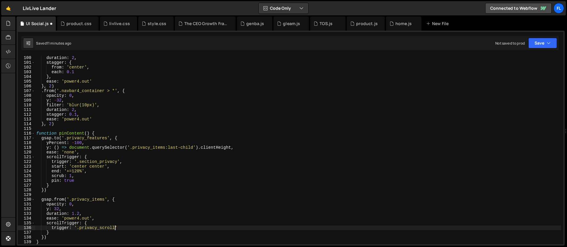
scroll to position [0, 5]
type textarea "trigger: '.privacy_scroll','"
type textarea "start: 'center bottom',"
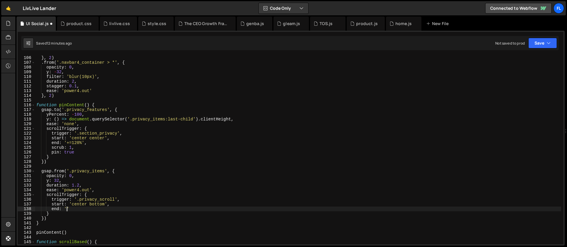
scroll to position [501, 0]
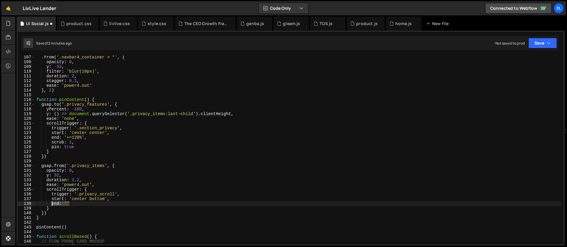
drag, startPoint x: 71, startPoint y: 203, endPoint x: 51, endPoint y: 203, distance: 20.1
click at [51, 203] on div ". from ( '.navbar4_container > *' , { opacity : 0 , y : - 32 , filter : 'blur(1…" at bounding box center [298, 154] width 526 height 198
type textarea "once: true,"
click at [90, 182] on div ". from ( '.navbar4_container > *' , { opacity : 0 , y : - 32 , filter : 'blur(1…" at bounding box center [298, 154] width 526 height 198
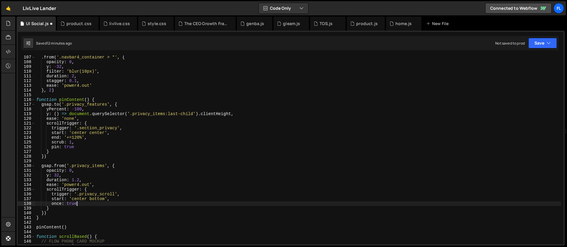
type textarea "duration: 1.2,"
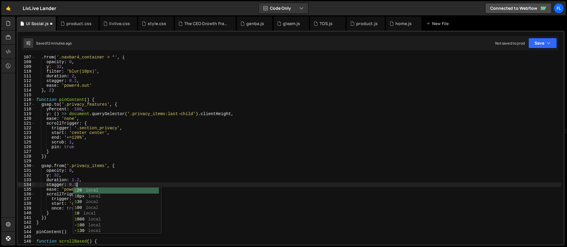
scroll to position [0, 3]
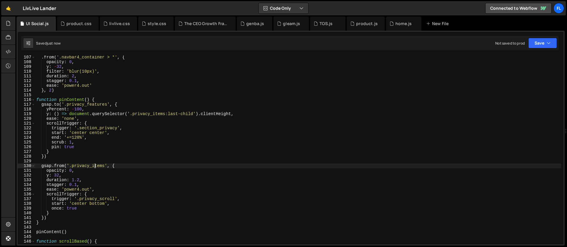
click at [94, 165] on div ". from ( '.navbar4_container > *' , { opacity : 0 , y : - 32 , filter : 'blur(1…" at bounding box center [298, 154] width 526 height 198
type textarea "gsap.from('.privacy_items', {"
click at [68, 162] on div ". from ( '.navbar4_container > *' , { opacity : 0 , y : - 32 , filter : 'blur(1…" at bounding box center [298, 154] width 526 height 198
click at [96, 190] on div ". from ( '.navbar4_container > *' , { opacity : 0 , y : - 32 , filter : 'blur(1…" at bounding box center [298, 154] width 526 height 198
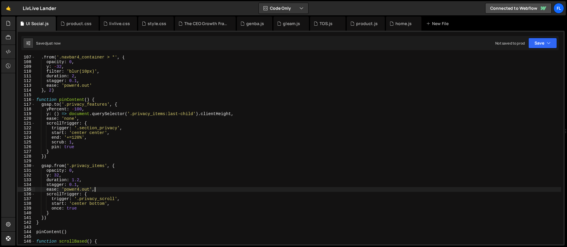
click at [95, 169] on div ". from ( '.navbar4_container > *' , { opacity : 0 , y : - 32 , filter : 'blur(1…" at bounding box center [298, 154] width 526 height 198
click at [107, 164] on div ". from ( '.navbar4_container > *' , { opacity : 0 , y : - 32 , filter : 'blur(1…" at bounding box center [298, 154] width 526 height 198
click at [102, 167] on div ". from ( '.navbar4_container > *' , { opacity : 0 , y : - 32 , filter : 'blur(1…" at bounding box center [298, 154] width 526 height 198
click at [77, 171] on div ". from ( '.navbar4_container > *' , { opacity : 0 , y : - 32 , filter : 'blur(1…" at bounding box center [298, 154] width 526 height 198
click at [73, 184] on div ". from ( '.navbar4_container > *' , { opacity : 0 , y : - 32 , filter : 'blur(1…" at bounding box center [298, 154] width 526 height 198
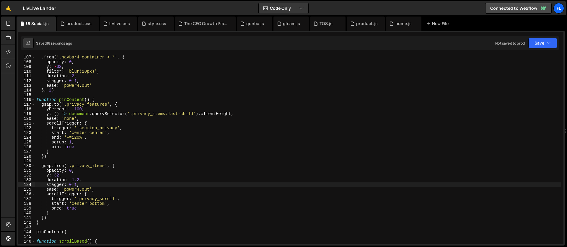
click at [77, 186] on div ". from ( '.navbar4_container > *' , { opacity : 0 , y : - 32 , filter : 'blur(1…" at bounding box center [298, 154] width 526 height 198
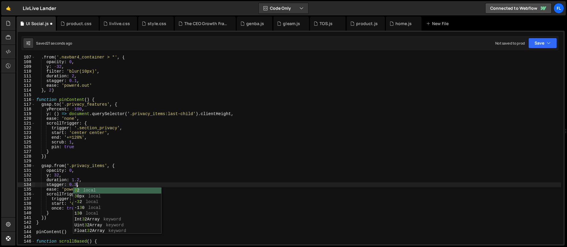
click at [82, 180] on div ". from ( '.navbar4_container > *' , { opacity : 0 , y : - 32 , filter : 'blur(1…" at bounding box center [298, 154] width 526 height 198
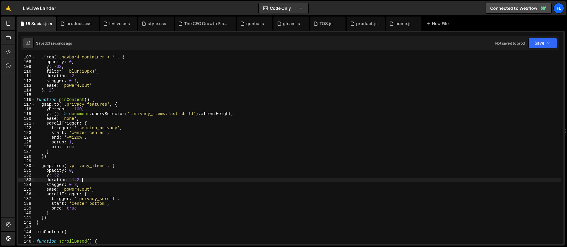
click at [79, 180] on div ". from ( '.navbar4_container > *' , { opacity : 0 , y : - 32 , filter : 'blur(1…" at bounding box center [298, 154] width 526 height 198
click at [79, 139] on div ". from ( '.navbar4_container > *' , { opacity : 0 , y : - 32 , filter : 'blur(1…" at bounding box center [298, 154] width 526 height 198
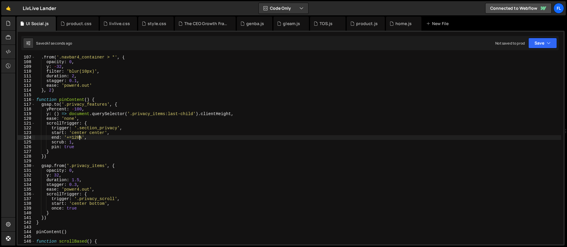
click at [89, 111] on div ". from ( '.navbar4_container > *' , { opacity : 0 , y : - 32 , filter : 'blur(1…" at bounding box center [298, 154] width 526 height 198
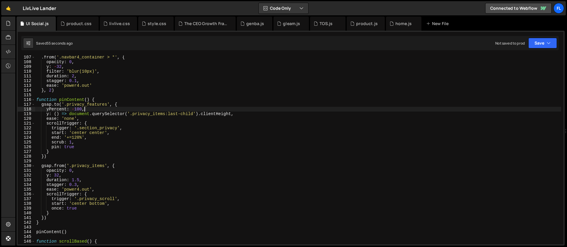
click at [122, 105] on div ". from ( '.navbar4_container > *' , { opacity : 0 , y : - 32 , filter : 'blur(1…" at bounding box center [298, 154] width 526 height 198
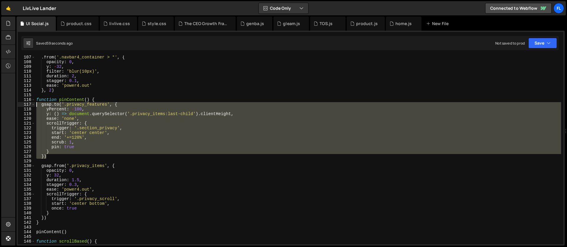
drag, startPoint x: 48, startPoint y: 156, endPoint x: 35, endPoint y: 105, distance: 52.4
click at [35, 105] on div ". from ( '.navbar4_container > *' , { opacity : 0 , y : - 32 , filter : 'blur(1…" at bounding box center [298, 154] width 526 height 198
click at [43, 109] on div ". from ( '.navbar4_container > *' , { opacity : 0 , y : - 32 , filter : 'blur(1…" at bounding box center [298, 150] width 526 height 189
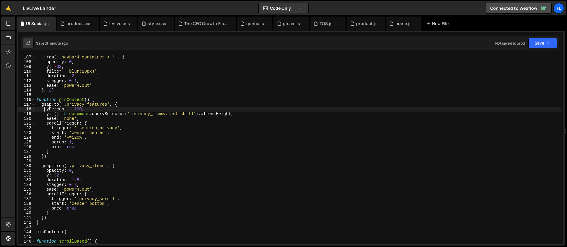
click at [51, 104] on div ". from ( '.navbar4_container > *' , { opacity : 0 , y : - 32 , filter : 'blur(1…" at bounding box center [298, 154] width 526 height 198
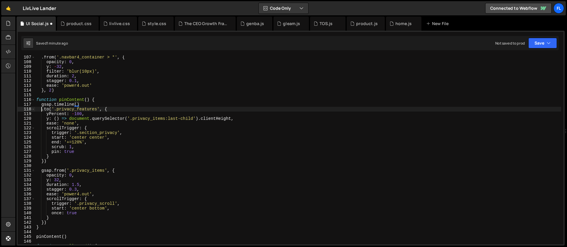
scroll to position [0, 1]
click at [94, 128] on div ". from ( '.navbar4_container > *' , { opacity : 0 , y : - 32 , filter : 'blur(1…" at bounding box center [298, 154] width 526 height 198
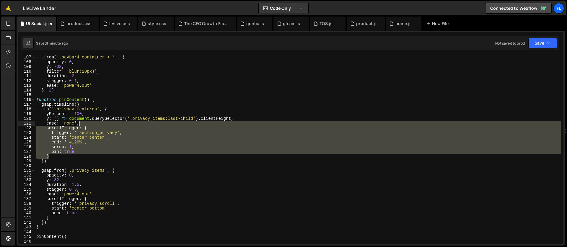
drag, startPoint x: 51, startPoint y: 156, endPoint x: 80, endPoint y: 126, distance: 41.8
click at [80, 126] on div ". from ( '.navbar4_container > *' , { opacity : 0 , y : - 32 , filter : 'blur(1…" at bounding box center [298, 154] width 526 height 198
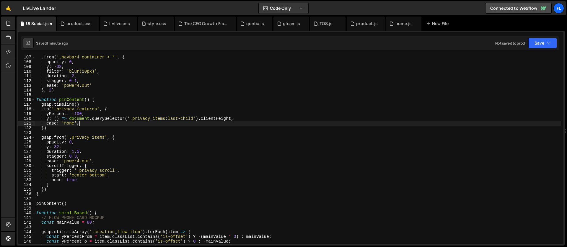
click at [76, 105] on div ". from ( '.navbar4_container > *' , { opacity : 0 , y : - 32 , filter : 'blur(1…" at bounding box center [298, 154] width 526 height 198
type textarea "gsap.timeline({)"
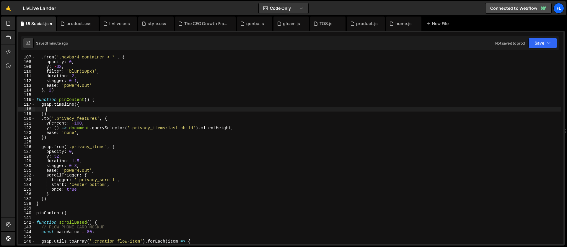
paste textarea "}"
type textarea "}"
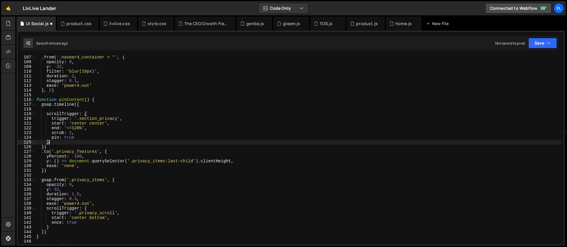
click at [60, 111] on div ". from ( '.navbar4_container > *' , { opacity : 0 , y : - 32 , filter : 'blur(1…" at bounding box center [298, 154] width 526 height 198
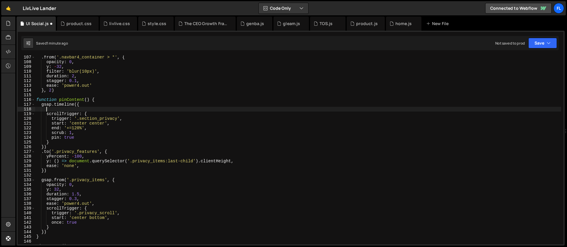
scroll to position [0, 0]
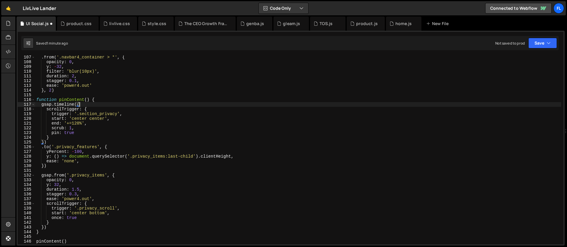
click at [51, 141] on div ". from ( '.navbar4_container > *' , { opacity : 0 , y : - 32 , filter : 'blur(1…" at bounding box center [298, 154] width 526 height 198
type textarea "})"
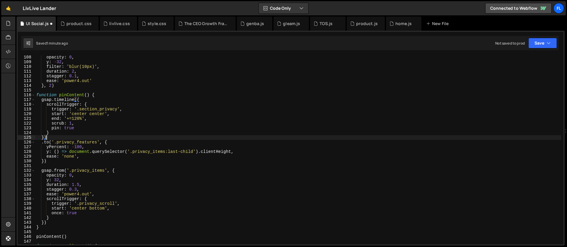
click at [53, 164] on div "opacity : 0 , y : - 32 , filter : 'blur(10px)' , duration : 2 , stagger : 0.1 ,…" at bounding box center [298, 154] width 526 height 198
click at [52, 162] on div "opacity : 0 , y : - 32 , filter : 'blur(10px)' , duration : 2 , stagger : 0.1 ,…" at bounding box center [298, 154] width 526 height 198
type textarea "})"
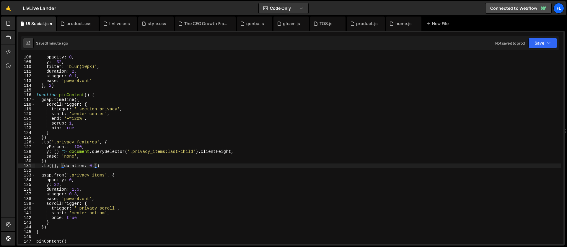
scroll to position [0, 4]
click at [105, 165] on div "opacity : 0 , y : - 32 , filter : 'blur(10px)' , duration : 2 , stagger : 0.1 ,…" at bounding box center [298, 154] width 526 height 198
click at [107, 166] on div "opacity : 0 , y : - 32 , filter : 'blur(10px)' , duration : 2 , stagger : 0.1 ,…" at bounding box center [298, 154] width 526 height 198
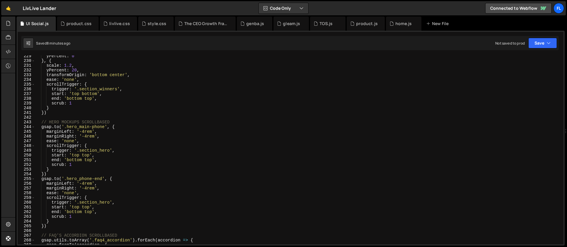
scroll to position [1100, 0]
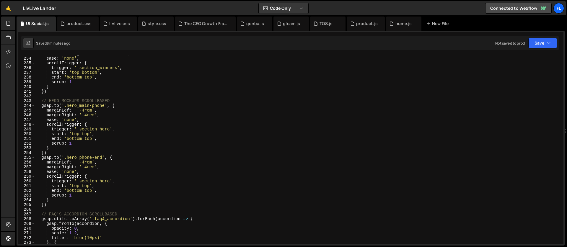
click at [85, 180] on div "transformOrigin : 'bottom center' , ease : 'none' , scrollTrigger : { trigger :…" at bounding box center [298, 150] width 526 height 198
click at [110, 182] on div "transformOrigin : 'bottom center' , ease : 'none' , scrollTrigger : { trigger :…" at bounding box center [298, 150] width 526 height 198
click at [109, 128] on div "transformOrigin : 'bottom center' , ease : 'none' , scrollTrigger : { trigger :…" at bounding box center [298, 150] width 526 height 198
paste textarea "hero_phones"
click at [85, 188] on div "transformOrigin : 'bottom center' , ease : 'none' , scrollTrigger : { trigger :…" at bounding box center [298, 150] width 526 height 198
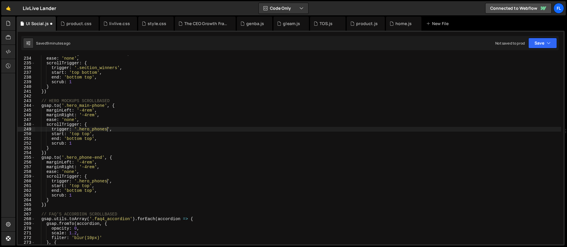
scroll to position [0, 4]
click at [77, 190] on div "transformOrigin : 'bottom center' , ease : 'none' , scrollTrigger : { trigger :…" at bounding box center [298, 150] width 526 height 198
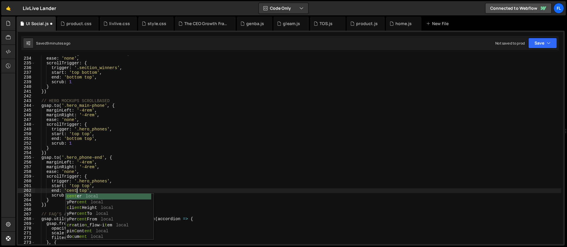
scroll to position [0, 3]
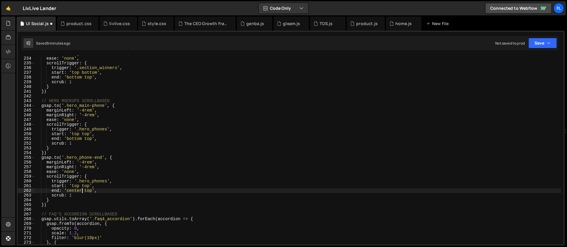
click at [88, 192] on div "transformOrigin : 'bottom center' , ease : 'none' , scrollTrigger : { trigger :…" at bounding box center [298, 150] width 526 height 198
click at [74, 178] on div "transformOrigin : 'bottom center' , ease : 'none' , scrollTrigger : { trigger :…" at bounding box center [298, 150] width 526 height 198
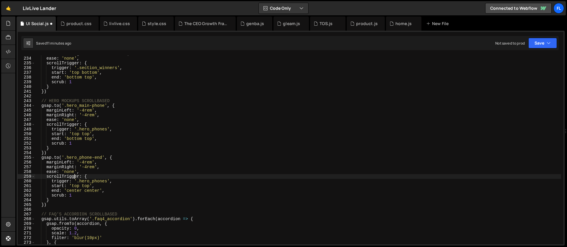
click at [77, 139] on div "transformOrigin : 'bottom center' , ease : 'none' , scrollTrigger : { trigger :…" at bounding box center [298, 150] width 526 height 198
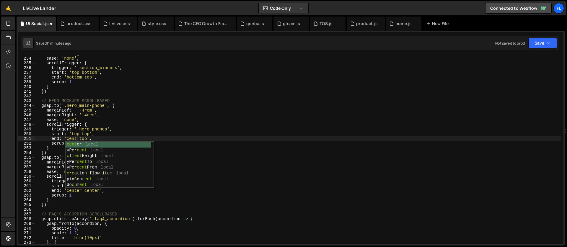
scroll to position [0, 3]
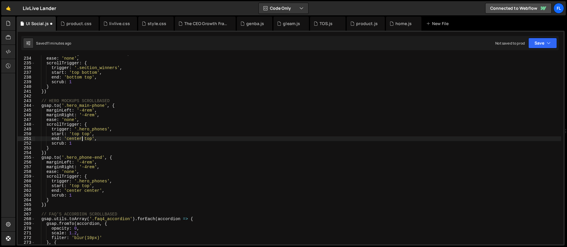
click at [90, 138] on div "transformOrigin : 'bottom center' , ease : 'none' , scrollTrigger : { trigger :…" at bounding box center [298, 150] width 526 height 198
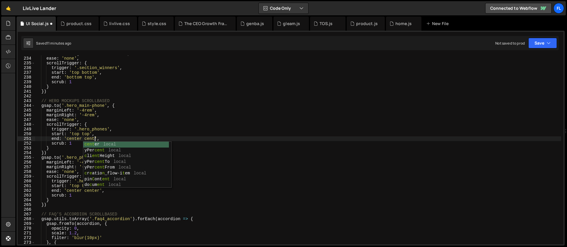
scroll to position [0, 4]
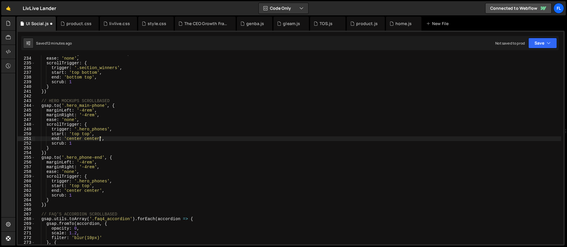
click at [83, 187] on div "transformOrigin : 'bottom center' , ease : 'none' , scrollTrigger : { trigger :…" at bounding box center [298, 150] width 526 height 198
click at [85, 147] on div "transformOrigin : 'bottom center' , ease : 'none' , scrollTrigger : { trigger :…" at bounding box center [298, 150] width 526 height 198
click at [96, 164] on div "transformOrigin : 'bottom center' , ease : 'none' , scrollTrigger : { trigger :…" at bounding box center [298, 150] width 526 height 198
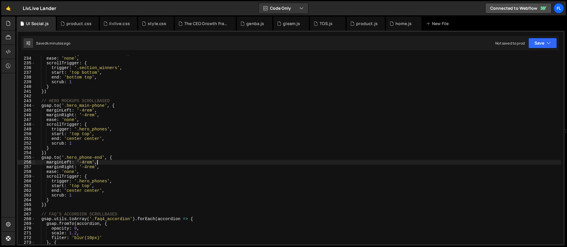
click at [90, 198] on div "transformOrigin : 'bottom center' , ease : 'none' , scrollTrigger : { trigger :…" at bounding box center [298, 150] width 526 height 198
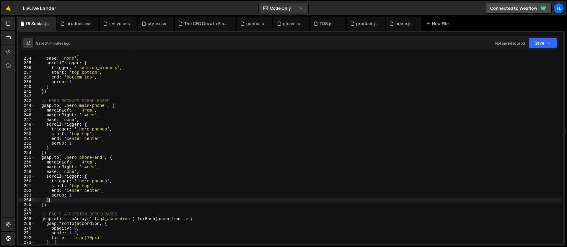
click at [88, 193] on div "transformOrigin : 'bottom center' , ease : 'none' , scrollTrigger : { trigger :…" at bounding box center [298, 150] width 526 height 198
click at [91, 182] on div "transformOrigin : 'bottom center' , ease : 'none' , scrollTrigger : { trigger :…" at bounding box center [298, 150] width 526 height 198
click at [96, 157] on div "transformOrigin : 'bottom center' , ease : 'none' , scrollTrigger : { trigger :…" at bounding box center [298, 150] width 526 height 198
click at [95, 126] on div "transformOrigin : 'bottom center' , ease : 'none' , scrollTrigger : { trigger :…" at bounding box center [298, 150] width 526 height 198
click at [105, 127] on div "transformOrigin : 'bottom center' , ease : 'none' , scrollTrigger : { trigger :…" at bounding box center [298, 150] width 526 height 198
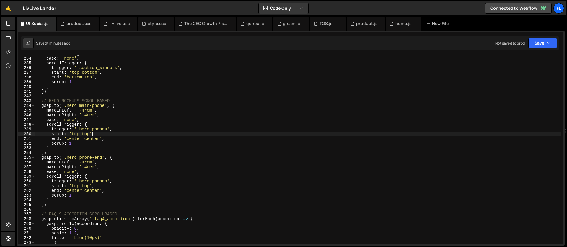
click at [93, 133] on div "transformOrigin : 'bottom center' , ease : 'none' , scrollTrigger : { trigger :…" at bounding box center [298, 150] width 526 height 198
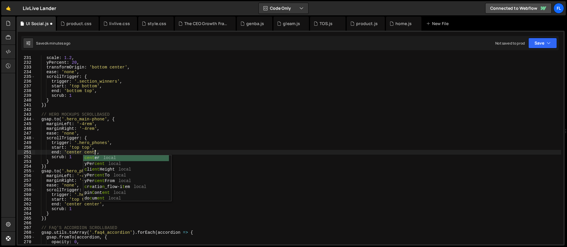
scroll to position [0, 4]
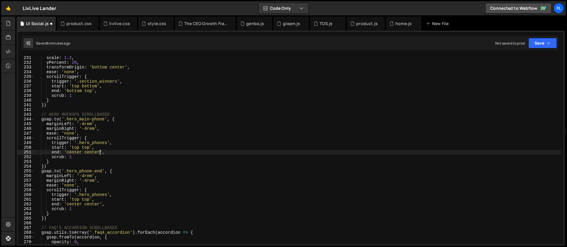
click at [69, 152] on div "scale : 1.2 , yPercent : 20 , transformOrigin : 'bottom center' , ease : 'none'…" at bounding box center [298, 155] width 526 height 198
drag, startPoint x: 107, startPoint y: 142, endPoint x: 80, endPoint y: 143, distance: 26.9
click at [80, 143] on div "scale : 1.2 , yPercent : 20 , transformOrigin : 'bottom center' , ease : 'none'…" at bounding box center [298, 155] width 526 height 198
drag, startPoint x: 108, startPoint y: 195, endPoint x: 79, endPoint y: 195, distance: 28.9
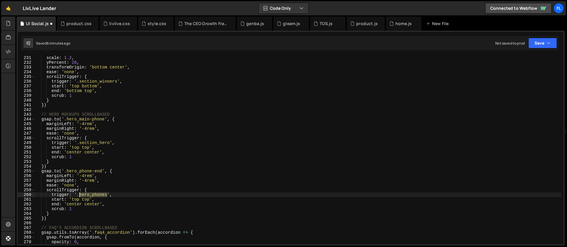
click at [79, 195] on div "scale : 1.2 , yPercent : 20 , transformOrigin : 'bottom center' , ease : 'none'…" at bounding box center [298, 155] width 526 height 198
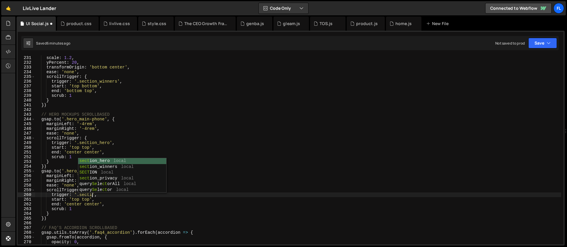
scroll to position [0, 4]
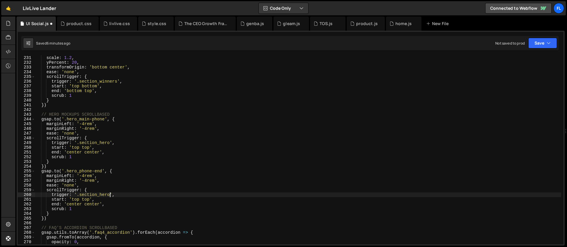
click at [96, 149] on div "scale : 1.2 , yPercent : 20 , transformOrigin : 'bottom center' , ease : 'none'…" at bounding box center [298, 155] width 526 height 198
type textarea "start: 'top top',"
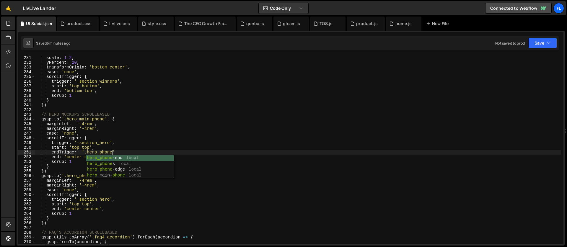
scroll to position [0, 5]
click at [88, 152] on div "scale : 1.2 , yPercent : 20 , transformOrigin : 'bottom center' , ease : 'none'…" at bounding box center [298, 155] width 526 height 198
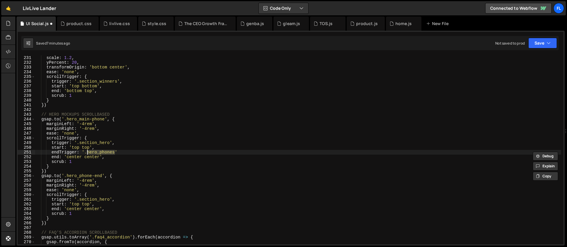
paste textarea "start: 'top top',"
click at [101, 146] on div "scale : 1.2 , yPercent : 20 , transformOrigin : 'bottom center' , ease : 'none'…" at bounding box center [298, 155] width 526 height 198
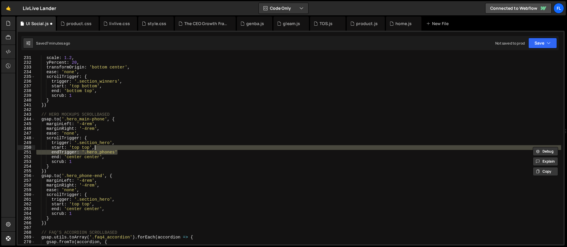
click at [97, 205] on div "scale : 1.2 , yPercent : 20 , transformOrigin : 'bottom center' , ease : 'none'…" at bounding box center [298, 155] width 526 height 198
type textarea "start: 'top top',"
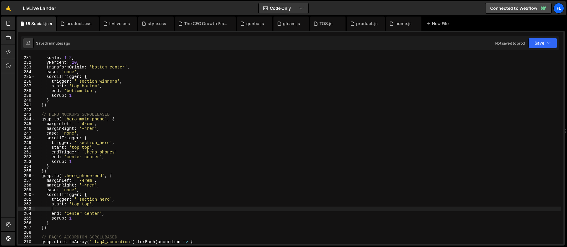
scroll to position [0, 1]
paste textarea "endTrigger: '.hero_phones'"
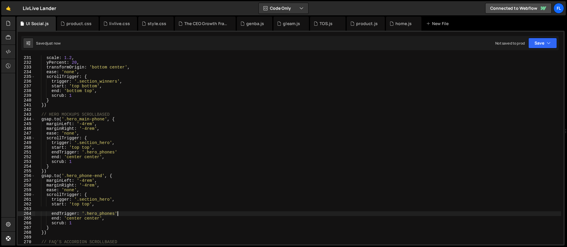
type textarea "endTrigger: '.hero_phones',"
click at [97, 207] on div "scale : 1.2 , yPercent : 20 , transformOrigin : 'bottom center' , ease : 'none'…" at bounding box center [298, 155] width 526 height 198
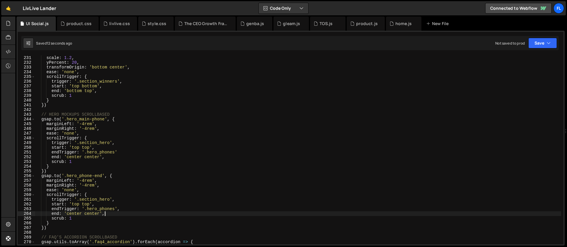
click at [112, 213] on div "scale : 1.2 , yPercent : 20 , transformOrigin : 'bottom center' , ease : 'none'…" at bounding box center [298, 155] width 526 height 198
click at [121, 154] on div "scale : 1.2 , yPercent : 20 , transformOrigin : 'bottom center' , ease : 'none'…" at bounding box center [298, 155] width 526 height 198
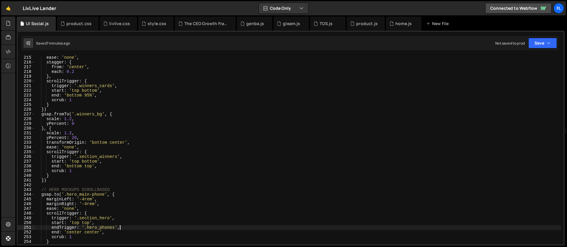
click at [289, 137] on div "ease : 'none' , stagger : { from : 'center' , each : 0.2 } , scrollTrigger : { …" at bounding box center [298, 154] width 526 height 198
type textarea "yPercent: 20,"
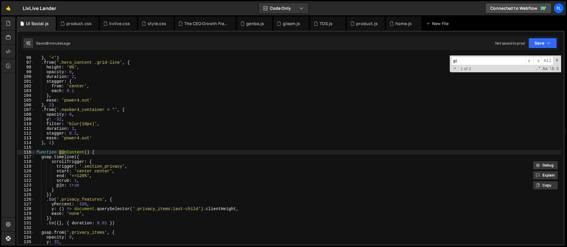
scroll to position [449, 0]
type input "pin"
click at [556, 62] on div "pin ​ ​ All Replace All + 1 of 3 .* Aa \b S" at bounding box center [505, 64] width 111 height 17
click at [556, 60] on span at bounding box center [557, 60] width 4 height 4
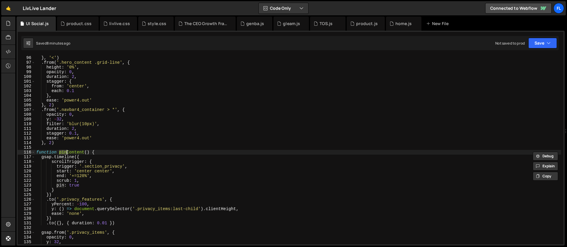
click at [106, 159] on div "} , '<' ) . from ( '.hero_content .grid-line' , { height : '0%' , opacity : 0 ,…" at bounding box center [298, 155] width 526 height 198
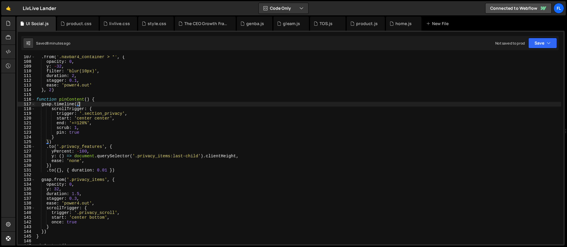
click at [89, 106] on div ". from ( '.navbar4_container > *' , { opacity : 0 , y : - 32 , filter : 'blur(1…" at bounding box center [298, 154] width 526 height 198
click at [105, 100] on div ". from ( '.navbar4_container > *' , { opacity : 0 , y : - 32 , filter : 'blur(1…" at bounding box center [298, 154] width 526 height 198
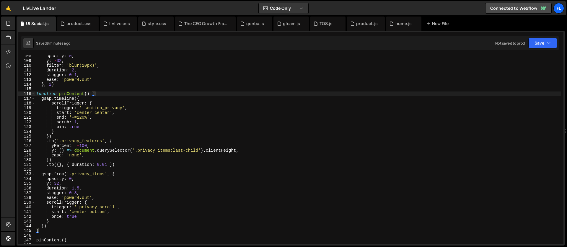
click at [124, 174] on div "opacity : 0 , y : - 32 , filter : 'blur(10px)' , duration : 2 , stagger : 0.1 ,…" at bounding box center [298, 153] width 526 height 198
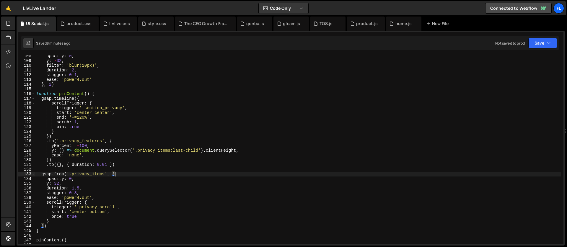
click at [100, 95] on div "opacity : 0 , y : - 32 , filter : 'blur(10px)' , duration : 2 , stagger : 0.1 ,…" at bounding box center [298, 153] width 526 height 198
type textarea "function pinContent() {"
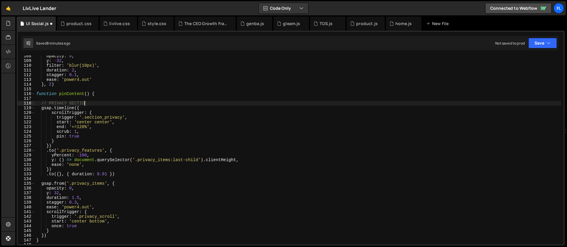
scroll to position [0, 3]
type textarea "// PRIVACY SECTION"
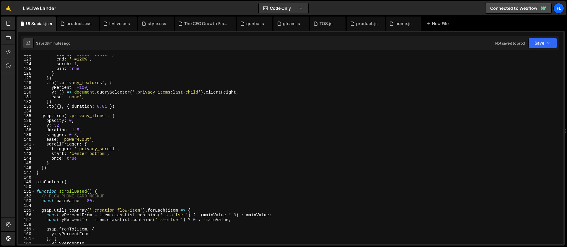
click at [127, 113] on div "start : 'center center' , end : '+=120%' , scrub : 1 , pin : true } }) . to ( '…" at bounding box center [298, 151] width 526 height 198
click at [121, 118] on div "start : 'center center' , end : '+=120%' , scrub : 1 , pin : true } }) . to ( '…" at bounding box center [298, 151] width 526 height 198
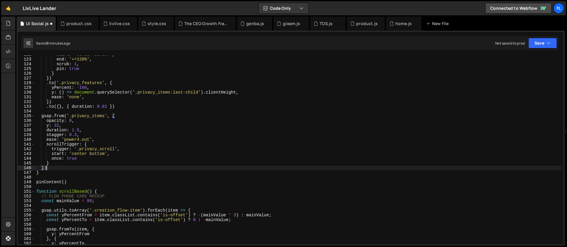
click at [56, 170] on div "start : 'center center' , end : '+=120%' , scrub : 1 , pin : true } }) . to ( '…" at bounding box center [298, 151] width 526 height 198
type textarea "})"
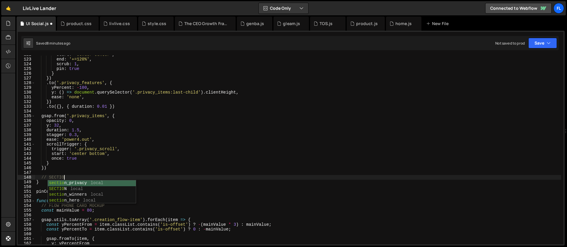
scroll to position [0, 2]
type textarea "// SECTION SOCIAL"
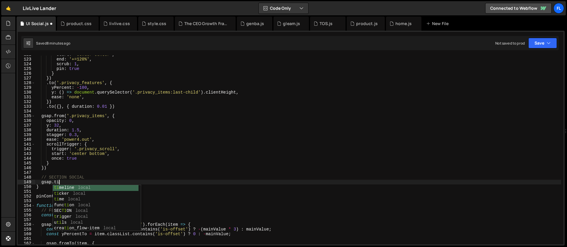
scroll to position [0, 1]
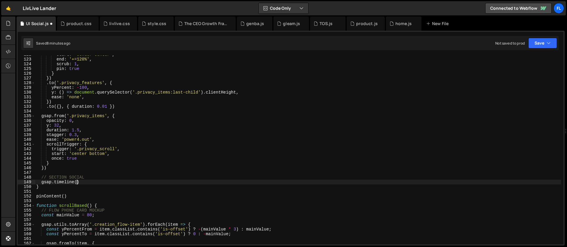
type textarea "gsap.timeline()"
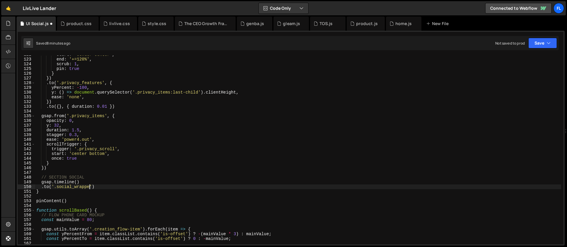
scroll to position [0, 4]
type textarea ".to('.social_wrapper', {"
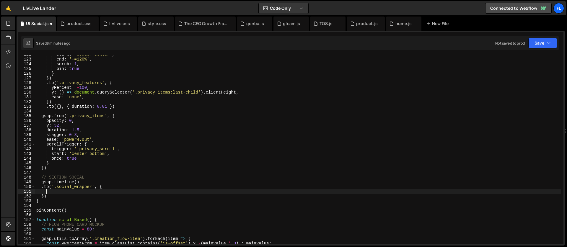
scroll to position [0, 1]
type textarea "xPercent: -100,"
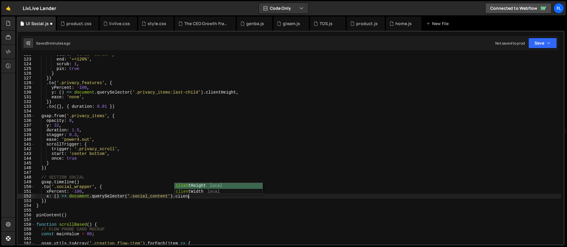
scroll to position [0, 10]
type textarea "x: () => document.querySelector('.social_content').clientWidth,"
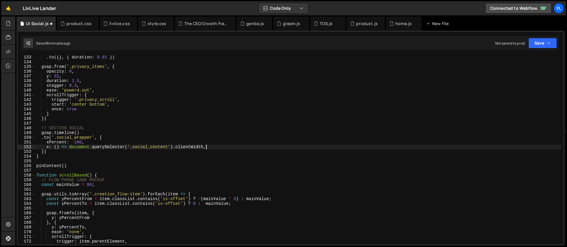
scroll to position [0, 0]
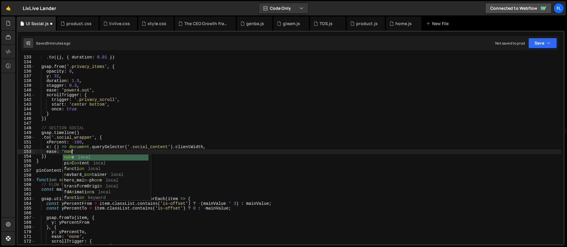
type textarea "ease: 'none"
click at [135, 121] on div ". to ({ } , { duration : 0.01 }) gsap . from ( '.privacy_items' , { opacity : 0…" at bounding box center [298, 154] width 526 height 198
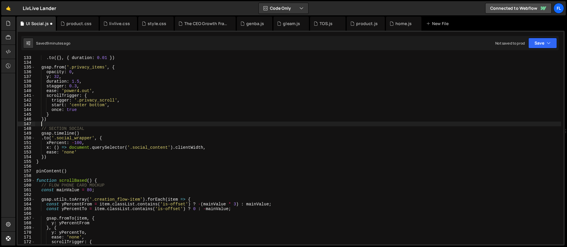
scroll to position [598, 0]
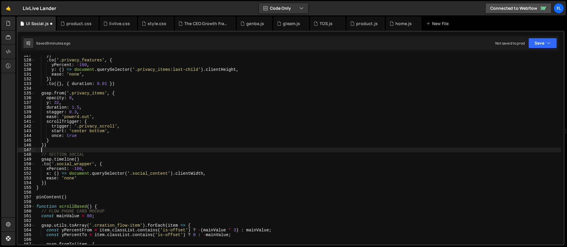
click at [77, 160] on div "}) . to ( '.privacy_features' , { yPercent : - 100 , y : ( ) => document . quer…" at bounding box center [298, 152] width 526 height 198
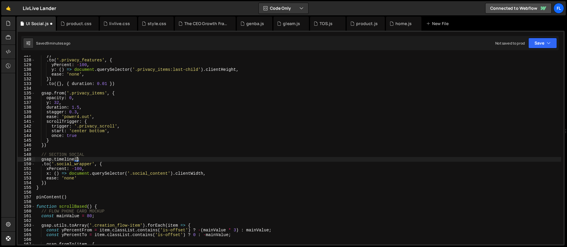
type textarea "gsap.timeline({)"
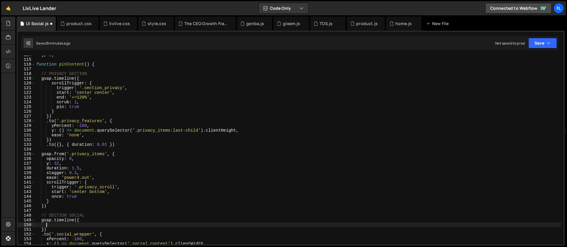
scroll to position [537, 0]
click at [84, 77] on div "} , 2 ) function pinContent ( ) { // PRIVACY SECTION gsap . timeline ({ scrollT…" at bounding box center [298, 152] width 526 height 198
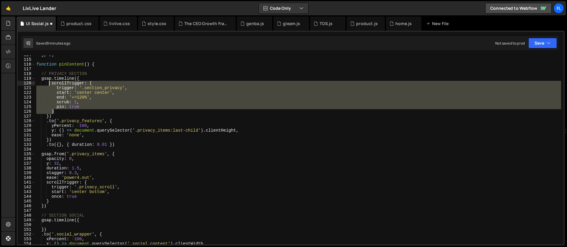
drag, startPoint x: 56, startPoint y: 111, endPoint x: 48, endPoint y: 85, distance: 26.9
click at [48, 85] on div "} , 2 ) function pinContent ( ) { // PRIVACY SECTION gsap . timeline ({ scrollT…" at bounding box center [298, 152] width 526 height 198
type textarea "scrollTrigger: { trigger: '.section_privacy',"
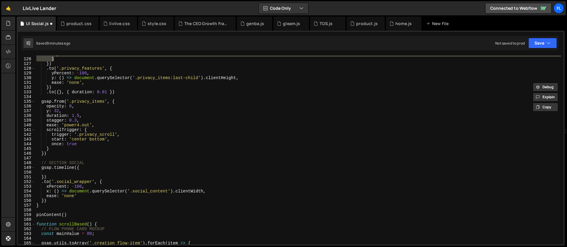
scroll to position [609, 0]
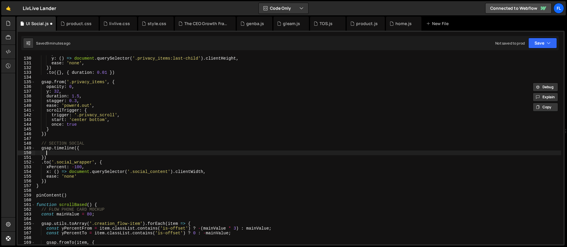
click at [58, 152] on div "yPercent : - 100 , y : ( ) => document . querySelector ( '.privacy_items:last-c…" at bounding box center [298, 150] width 526 height 198
paste textarea "}"
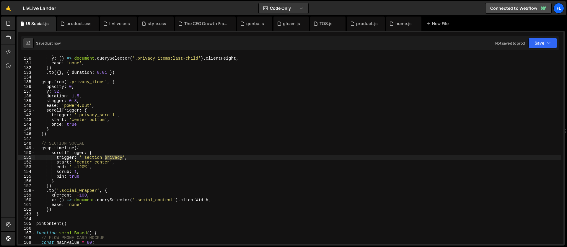
drag, startPoint x: 123, startPoint y: 158, endPoint x: 105, endPoint y: 159, distance: 18.0
click at [105, 159] on div "yPercent : - 100 , y : ( ) => document . querySelector ( '.privacy_items:last-c…" at bounding box center [298, 150] width 526 height 198
click at [82, 166] on div "yPercent : - 100 , y : ( ) => document . querySelector ( '.privacy_items:last-c…" at bounding box center [298, 150] width 526 height 198
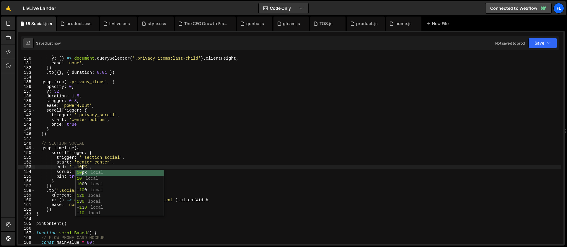
scroll to position [0, 3]
click at [84, 163] on div "yPercent : - 100 , y : ( ) => document . querySelector ( '.privacy_items:last-c…" at bounding box center [298, 150] width 526 height 198
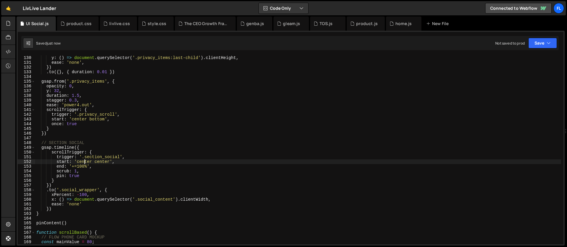
scroll to position [628, 0]
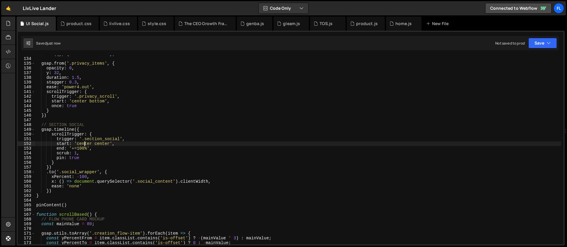
click at [113, 144] on div ". to ({ } , { duration : 0.01 }) gsap . from ( '.privacy_items' , { opacity : 0…" at bounding box center [298, 151] width 526 height 198
click at [112, 166] on div ". to ({ } , { duration : 0.01 }) gsap . from ( '.privacy_items' , { opacity : 0…" at bounding box center [298, 151] width 526 height 198
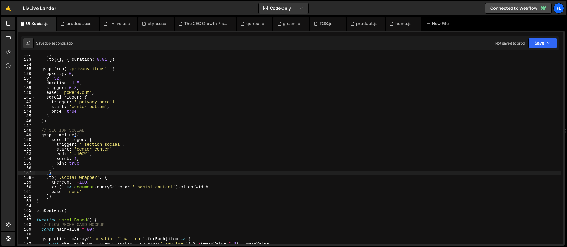
scroll to position [564, 0]
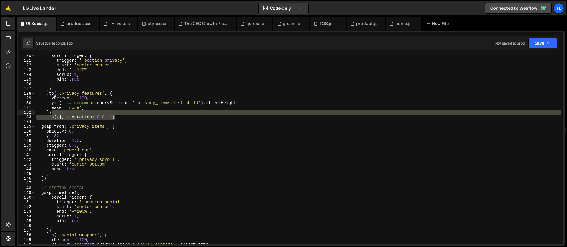
click at [116, 114] on div "scrollTrigger : { trigger : '.section_privacy' , start : 'center center' , end …" at bounding box center [298, 152] width 526 height 198
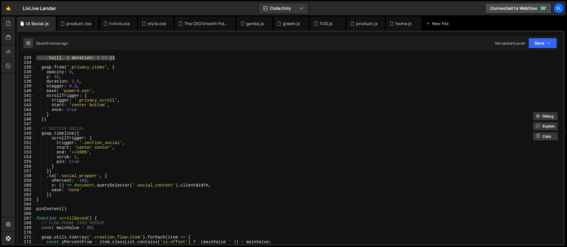
click at [102, 133] on div "}) . to ({ } , { duration : 0.01 }) gsap . from ( '.privacy_items' , { opacity …" at bounding box center [298, 150] width 526 height 198
click at [73, 166] on div "}) . to ({ } , { duration : 0.01 }) gsap . from ( '.privacy_items' , { opacity …" at bounding box center [298, 150] width 526 height 198
click at [54, 193] on div "}) . to ({ } , { duration : 0.01 }) gsap . from ( '.privacy_items' , { opacity …" at bounding box center [298, 150] width 526 height 198
paste textarea ".to({}, { duration: 0.01"
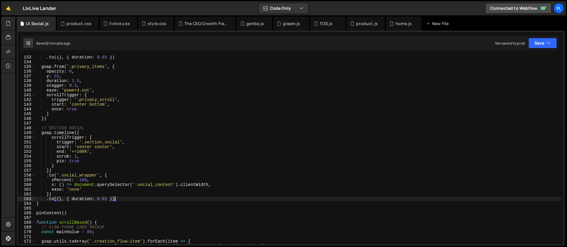
scroll to position [678, 0]
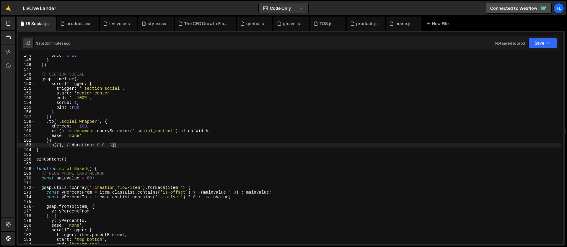
click at [86, 77] on div "once : true } }) // SECTION SOCIAL gsap . timeline ({ scrollTrigger : { trigger…" at bounding box center [298, 152] width 526 height 198
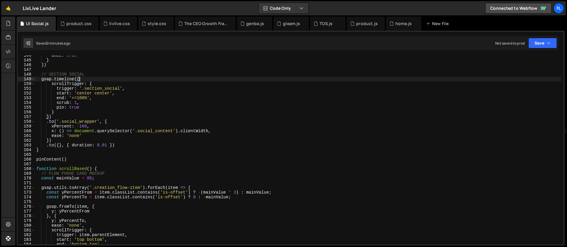
click at [117, 147] on div "once : true } }) // SECTION SOCIAL gsap . timeline ({ scrollTrigger : { trigger…" at bounding box center [298, 152] width 526 height 198
type textarea ".to({}, { duration: 0.01 })"
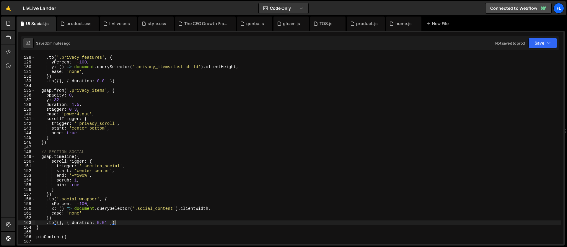
scroll to position [600, 0]
click at [75, 87] on div ". to ( '.privacy_features' , { yPercent : - 100 , y : ( ) => document . querySe…" at bounding box center [298, 154] width 526 height 198
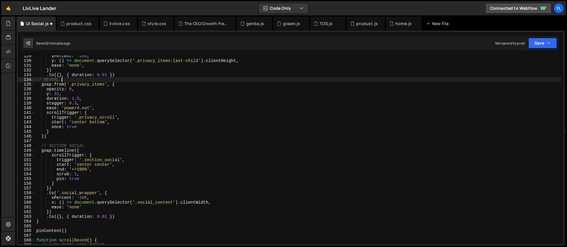
click at [116, 216] on div "yPercent : - 100 , y : ( ) => document . querySelector ( '.privacy_items:last-c…" at bounding box center [298, 153] width 526 height 198
type textarea ".to({}, { duration: 0.01 })"
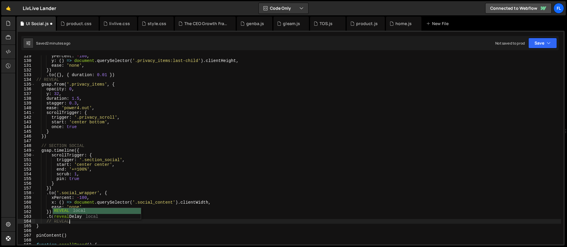
type textarea "// REVEAL"
paste textarea "social_img-wrap')"
type textarea "gsap.from('.social_img-wrap', {)"
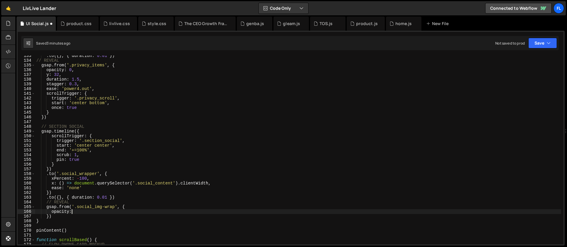
scroll to position [0, 2]
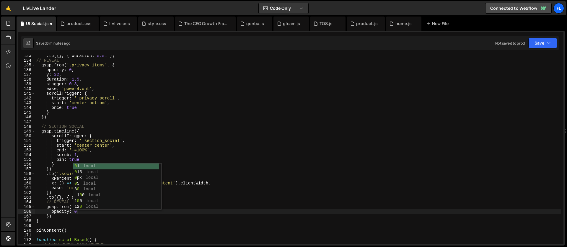
type textarea "opacity: 0,"
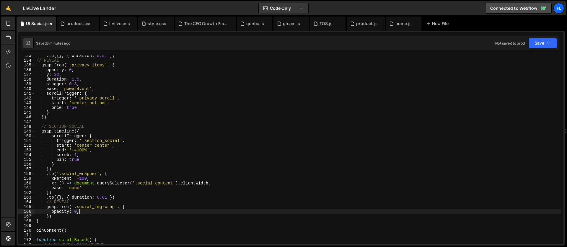
scroll to position [0, 1]
type textarea "xPercent: 100,"
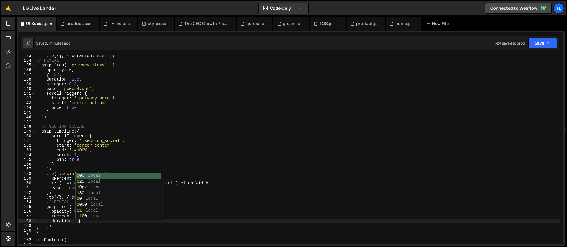
type textarea "duration: 1,"
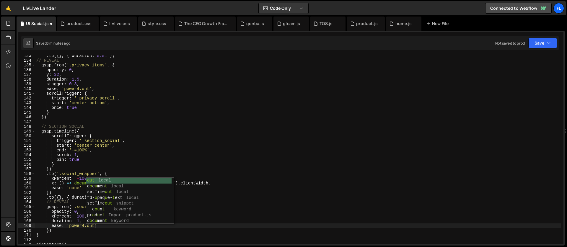
scroll to position [0, 4]
click at [70, 177] on div ". to ({ } , { duration : 0.01 }) // REVEAL gsap . from ( '.privacy_items' , { o…" at bounding box center [298, 152] width 526 height 198
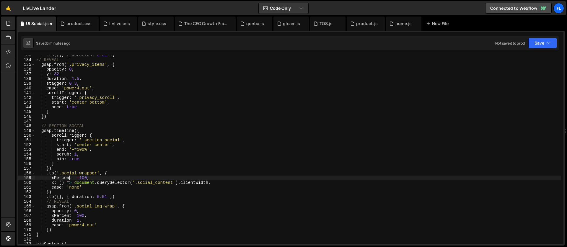
scroll to position [651, 0]
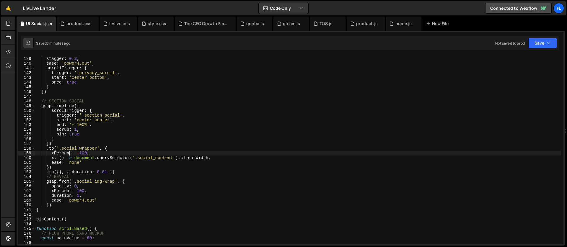
click at [86, 197] on div "duration : 1.5 , stagger : 0.3 , ease : 'power4.out' , scrollTrigger : { trigge…" at bounding box center [298, 151] width 526 height 198
type textarea "duration: 1,"
click at [103, 204] on div "duration : 1.5 , stagger : 0.3 , ease : 'power4.out' , scrollTrigger : { trigge…" at bounding box center [298, 151] width 526 height 198
type textarea "ease: 'power4.out',"
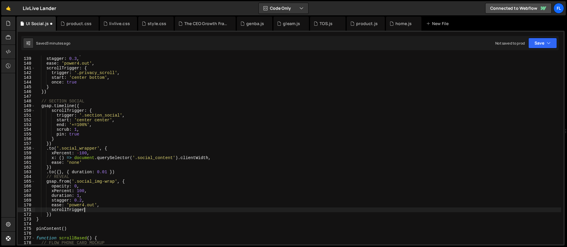
scroll to position [0, 3]
type textarea "scrollTrigger: {"
type textarea "trigger: '.social_scroll','"
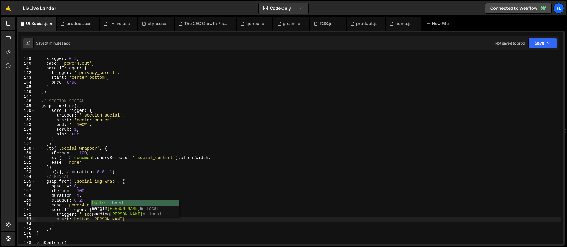
scroll to position [0, 5]
click at [80, 220] on div "duration : 1.5 , stagger : 0.3 , ease : 'power4.out' , scrollTrigger : { trigge…" at bounding box center [298, 151] width 526 height 198
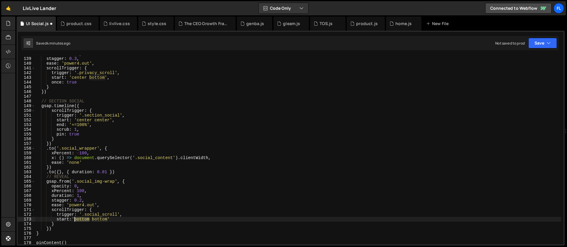
click at [80, 220] on div "duration : 1.5 , stagger : 0.3 , ease : 'power4.out' , scrollTrigger : { trigge…" at bounding box center [298, 151] width 526 height 198
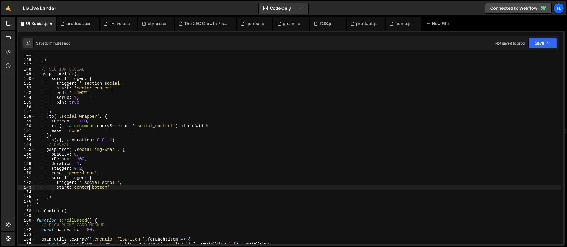
scroll to position [683, 0]
click at [61, 175] on div "} }) // SECTION SOCIAL gsap . timeline ({ scrollTrigger : { trigger : '.section…" at bounding box center [298, 152] width 526 height 198
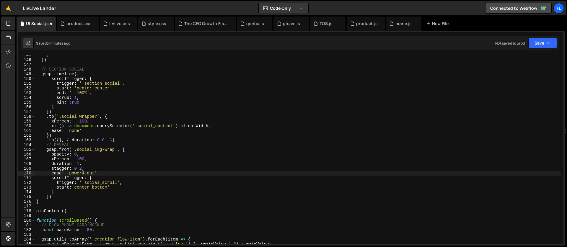
click at [58, 149] on div "} }) // SECTION SOCIAL gsap . timeline ({ scrollTrigger : { trigger : '.section…" at bounding box center [298, 152] width 526 height 198
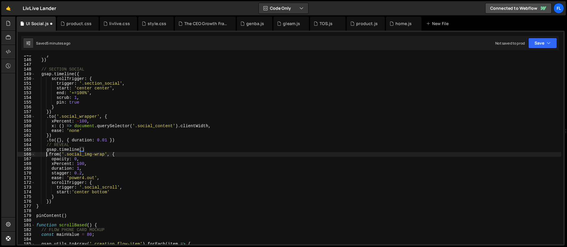
scroll to position [0, 1]
click at [74, 192] on div "} }) // SECTION SOCIAL gsap . timeline ({ scrollTrigger : { trigger : '.section…" at bounding box center [298, 152] width 526 height 198
click at [94, 183] on div "} }) // SECTION SOCIAL gsap . timeline ({ scrollTrigger : { trigger : '.section…" at bounding box center [298, 152] width 526 height 198
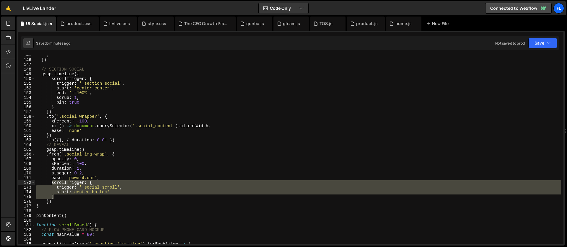
drag, startPoint x: 58, startPoint y: 198, endPoint x: 52, endPoint y: 182, distance: 17.3
click at [52, 182] on div "} }) // SECTION SOCIAL gsap . timeline ({ scrollTrigger : { trigger : '.section…" at bounding box center [298, 152] width 526 height 198
type textarea "scrollTrigger: { trigger: '.social_scroll',"
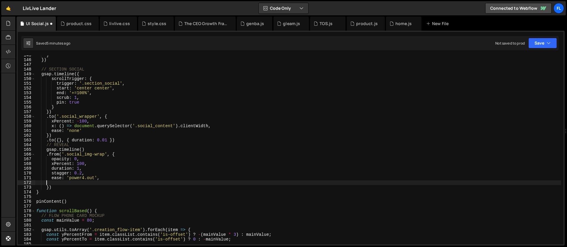
scroll to position [0, 0]
click at [83, 151] on div "} }) // SECTION SOCIAL gsap . timeline ({ scrollTrigger : { trigger : '.section…" at bounding box center [298, 152] width 526 height 198
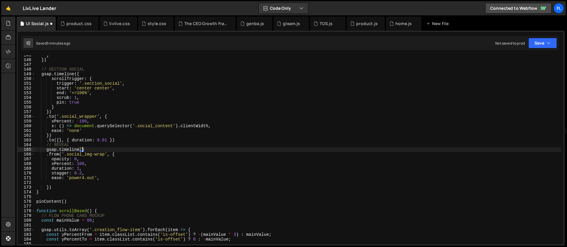
type textarea "gsap.timeline({)"
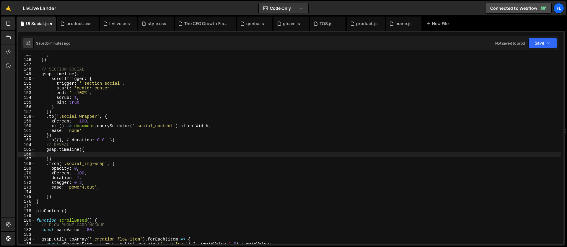
paste textarea "}"
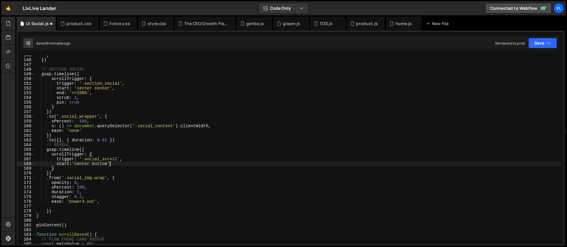
click at [119, 165] on div "} }) // SECTION SOCIAL gsap . timeline ({ scrollTrigger : { trigger : '.section…" at bounding box center [298, 152] width 526 height 198
type textarea "start:'center bottom',"
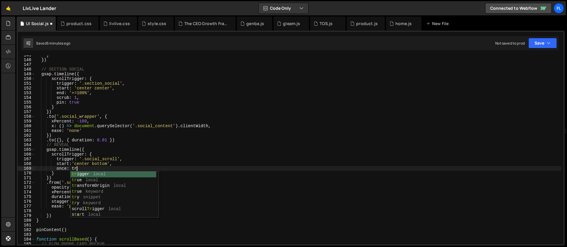
scroll to position [0, 3]
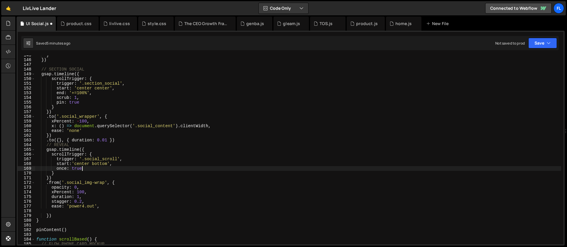
click at [119, 157] on div "} }) // SECTION SOCIAL gsap . timeline ({ scrollTrigger : { trigger : '.section…" at bounding box center [298, 152] width 526 height 198
click at [75, 169] on div "} }) // SECTION SOCIAL gsap . timeline ({ scrollTrigger : { trigger : '.section…" at bounding box center [298, 152] width 526 height 198
type textarea "once: true"
click at [87, 167] on div "} }) // SECTION SOCIAL gsap . timeline ({ scrollTrigger : { trigger : '.section…" at bounding box center [298, 152] width 526 height 198
click at [55, 212] on div "} }) // SECTION SOCIAL gsap . timeline ({ scrollTrigger : { trigger : '.section…" at bounding box center [298, 152] width 526 height 198
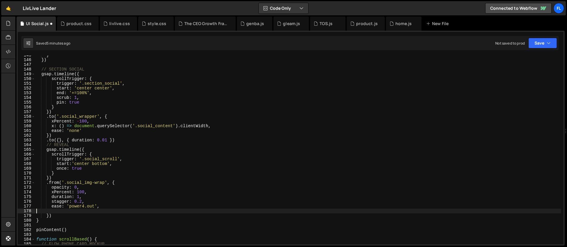
scroll to position [0, 0]
click at [56, 211] on div "} }) // SECTION SOCIAL gsap . timeline ({ scrollTrigger : { trigger : '.section…" at bounding box center [298, 152] width 526 height 198
type textarea "})"
paste textarea "social_info"
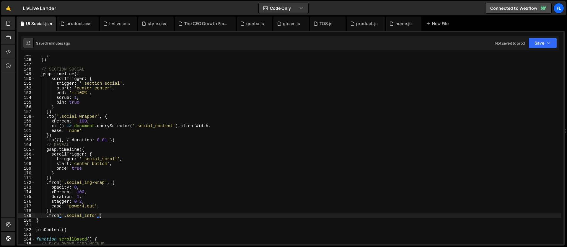
scroll to position [0, 4]
type textarea ".from('.social_info', {)"
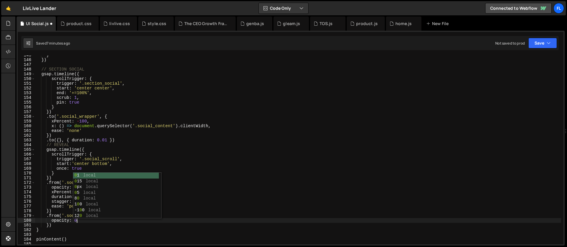
type textarea "opacity: 0,"
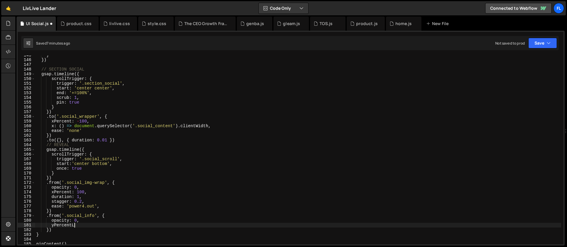
scroll to position [0, 2]
type textarea "yPercent: 100,"
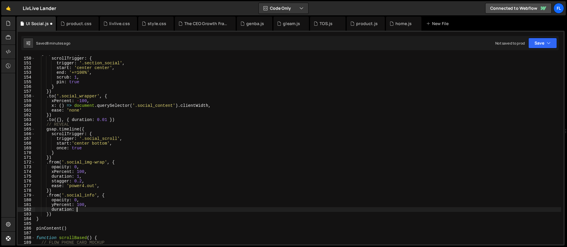
scroll to position [0, 3]
type textarea "duration: 1,"
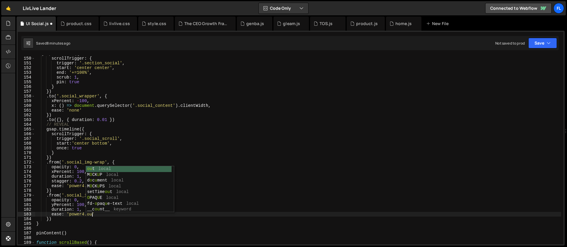
scroll to position [0, 4]
click at [66, 192] on div "gsap . timeline ({ scrollTrigger : { trigger : '.section_social' , start : 'cen…" at bounding box center [298, 150] width 526 height 198
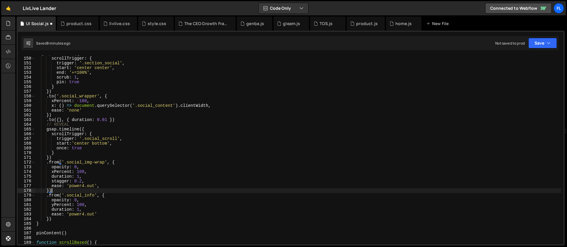
click at [88, 205] on div "gsap . timeline ({ scrollTrigger : { trigger : '.section_social' , start : 'cen…" at bounding box center [298, 150] width 526 height 198
click at [89, 211] on div "gsap . timeline ({ scrollTrigger : { trigger : '.section_social' , start : 'cen…" at bounding box center [298, 150] width 526 height 198
type textarea "duration: 1,"
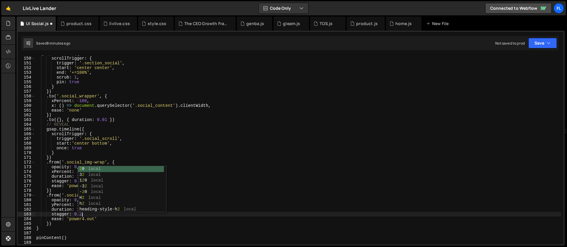
scroll to position [0, 3]
click at [49, 226] on div "gsap . timeline ({ scrollTrigger : { trigger : '.section_social' , start : 'cen…" at bounding box center [298, 150] width 526 height 198
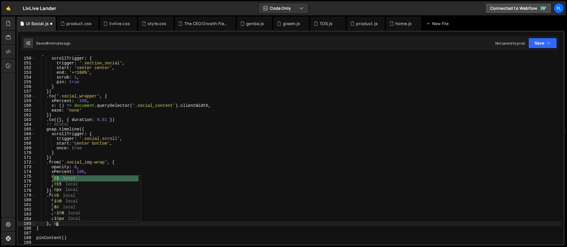
scroll to position [0, 1]
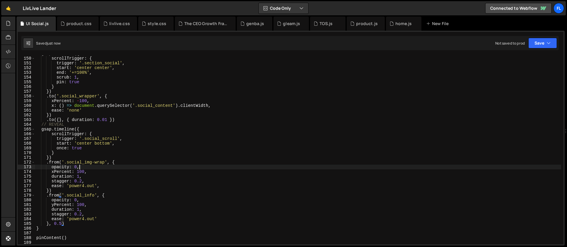
click at [93, 167] on div "gsap . timeline ({ scrollTrigger : { trigger : '.section_social' , start : 'cen…" at bounding box center [298, 150] width 526 height 198
click at [78, 150] on div "gsap . timeline ({ scrollTrigger : { trigger : '.section_social' , start : 'cen…" at bounding box center [298, 150] width 526 height 198
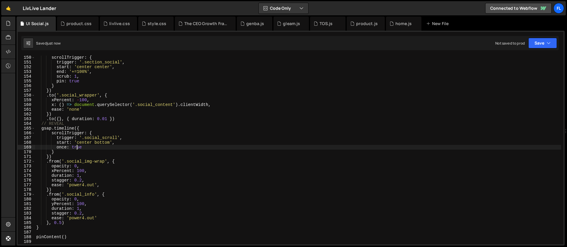
scroll to position [722, 0]
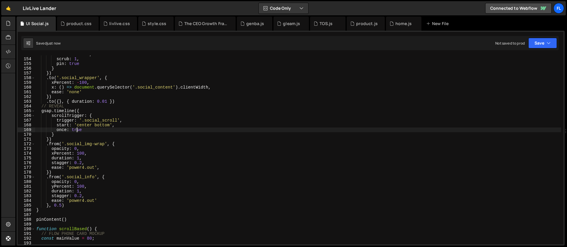
click at [77, 165] on div "end : '+=100%' , scrub : 1 , pin : true } }) . to ( '.social_wrapper' , { xPerc…" at bounding box center [298, 151] width 526 height 198
drag, startPoint x: 72, startPoint y: 153, endPoint x: 55, endPoint y: 154, distance: 16.9
click at [55, 154] on div "end : '+=100%' , scrub : 1 , pin : true } }) . to ( '.social_wrapper' , { xPerc…" at bounding box center [298, 151] width 526 height 198
drag, startPoint x: 71, startPoint y: 186, endPoint x: 55, endPoint y: 186, distance: 16.5
click at [55, 186] on div "end : '+=100%' , scrub : 1 , pin : true } }) . to ( '.social_wrapper' , { xPerc…" at bounding box center [298, 151] width 526 height 198
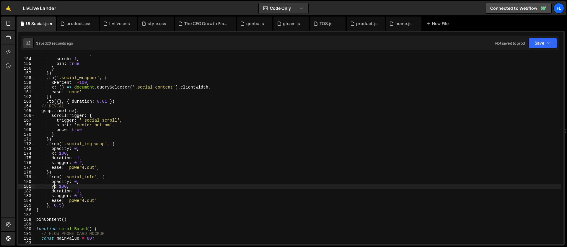
click at [66, 153] on div "end : '+=100%' , scrub : 1 , pin : true } }) . to ( '.social_wrapper' , { xPerc…" at bounding box center [298, 151] width 526 height 198
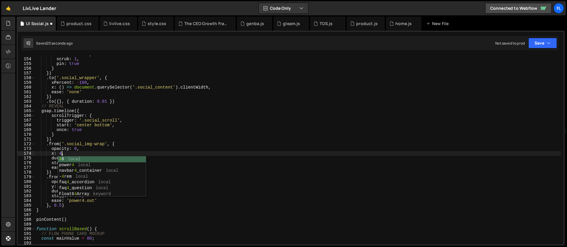
scroll to position [0, 2]
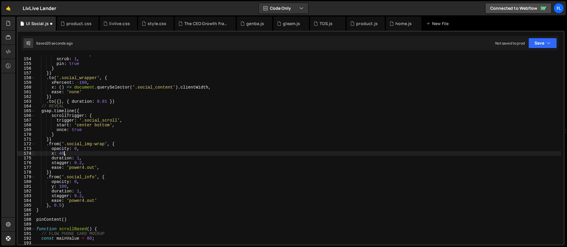
click at [66, 185] on div "end : '+=100%' , scrub : 1 , pin : true } }) . to ( '.social_wrapper' , { xPerc…" at bounding box center [298, 151] width 526 height 198
click at [80, 193] on div "end : '+=100%' , scrub : 1 , pin : true } }) . to ( '.social_wrapper' , { xPerc…" at bounding box center [298, 151] width 526 height 198
click at [79, 158] on div "end : '+=100%' , scrub : 1 , pin : true } }) . to ( '.social_wrapper' , { xPerc…" at bounding box center [298, 151] width 526 height 198
click at [53, 199] on div "end : '+=100%' , scrub : 1 , pin : true } }) . to ( '.social_wrapper' , { xPerc…" at bounding box center [298, 151] width 526 height 198
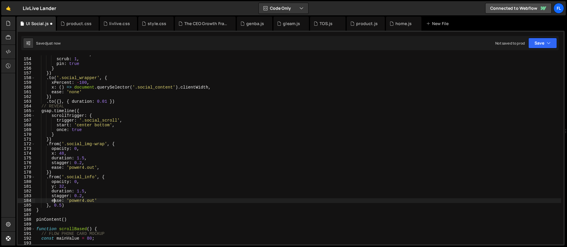
click at [62, 204] on div "end : '+=100%' , scrub : 1 , pin : true } }) . to ( '.social_wrapper' , { xPerc…" at bounding box center [298, 151] width 526 height 198
type textarea "}, 0.9)"
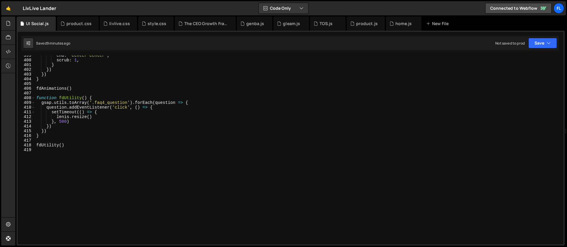
scroll to position [1883, 0]
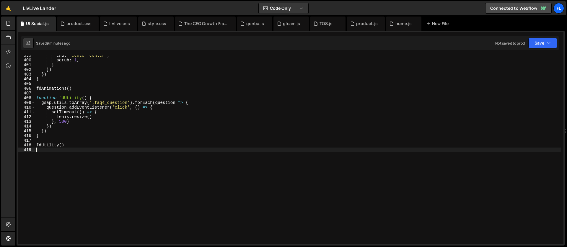
click at [119, 194] on div "end : 'center center' , scrub : 1 , } }) }) } fdAnimations ( ) function fdUtili…" at bounding box center [298, 152] width 526 height 198
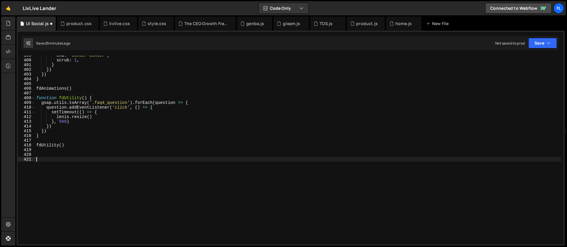
click at [102, 98] on div "end : 'center center' , scrub : 1 , } }) }) } fdAnimations ( ) function fdUtili…" at bounding box center [298, 152] width 526 height 198
click at [43, 136] on div "end : 'center center' , scrub : 1 , } }) }) } fdAnimations ( ) function fdUtili…" at bounding box center [298, 152] width 526 height 198
type textarea "}"
paste textarea "});"
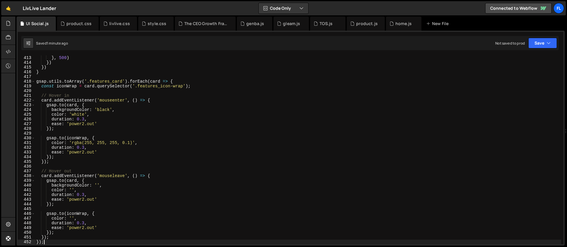
click at [106, 154] on div "} , 500 ) }) }) } gsap . utils . toArray ( '.features_card' ) . forEach ( card …" at bounding box center [298, 155] width 526 height 198
click at [90, 137] on div "} , 500 ) }) }) } gsap . utils . toArray ( '.features_card' ) . forEach ( card …" at bounding box center [298, 155] width 526 height 198
click at [114, 138] on div "} , 500 ) }) }) } gsap . utils . toArray ( '.features_card' ) . forEach ( card …" at bounding box center [298, 155] width 526 height 198
click at [60, 143] on div "} , 500 ) }) }) } gsap . utils . toArray ( '.features_card' ) . forEach ( card …" at bounding box center [298, 155] width 526 height 198
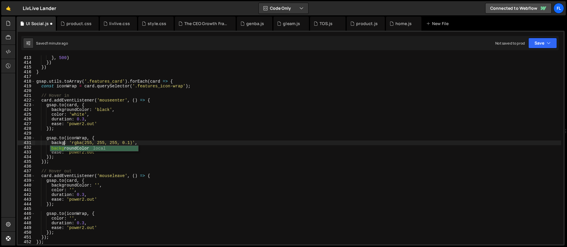
scroll to position [0, 2]
click at [56, 218] on div "} , 500 ) }) }) } gsap . utils . toArray ( '.features_card' ) . forEach ( card …" at bounding box center [298, 155] width 526 height 198
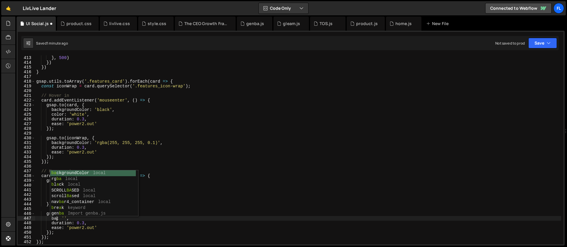
scroll to position [0, 2]
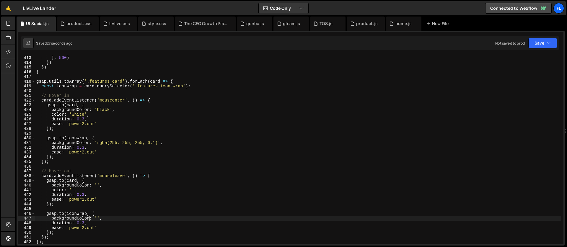
click at [84, 118] on div "} , 500 ) }) }) } gsap . utils . toArray ( '.features_card' ) . forEach ( card …" at bounding box center [298, 155] width 526 height 198
click at [84, 146] on div "} , 500 ) }) }) } gsap . utils . toArray ( '.features_card' ) . forEach ( card …" at bounding box center [298, 155] width 526 height 198
click at [84, 195] on div "} , 500 ) }) }) } gsap . utils . toArray ( '.features_card' ) . forEach ( card …" at bounding box center [298, 155] width 526 height 198
click at [84, 223] on div "} , 500 ) }) }) } gsap . utils . toArray ( '.features_card' ) . forEach ( card …" at bounding box center [298, 155] width 526 height 198
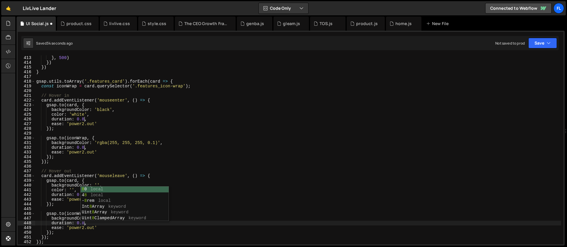
scroll to position [0, 3]
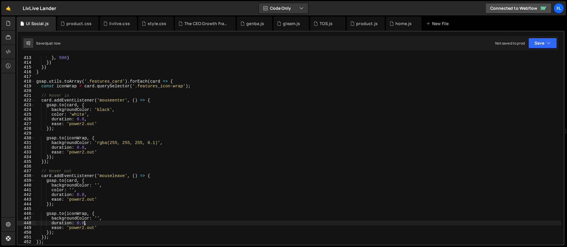
click at [85, 189] on div "} , 500 ) }) }) } gsap . utils . toArray ( '.features_card' ) . forEach ( card …" at bounding box center [298, 155] width 526 height 198
click at [84, 146] on div "} , 500 ) }) }) } gsap . utils . toArray ( '.features_card' ) . forEach ( card …" at bounding box center [298, 155] width 526 height 198
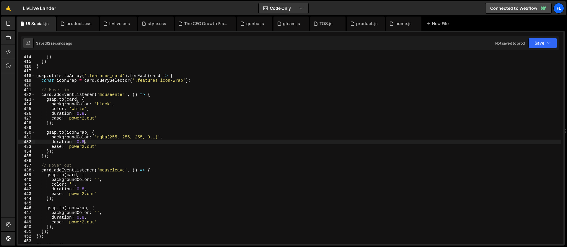
click at [84, 218] on div "}) }) } gsap . utils . toArray ( '.features_card' ) . forEach ( card => { const…" at bounding box center [298, 154] width 526 height 198
click at [84, 138] on div "}) }) } gsap . utils . toArray ( '.features_card' ) . forEach ( card => { const…" at bounding box center [298, 154] width 526 height 198
click at [85, 142] on div "}) }) } gsap . utils . toArray ( '.features_card' ) . forEach ( card => { const…" at bounding box center [298, 154] width 526 height 198
click at [99, 131] on div "}) }) } gsap . utils . toArray ( '.features_card' ) . forEach ( card => { const…" at bounding box center [298, 154] width 526 height 198
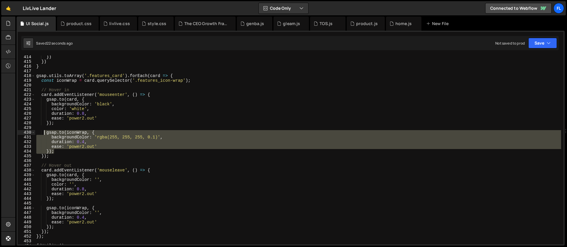
drag, startPoint x: 58, startPoint y: 151, endPoint x: 45, endPoint y: 135, distance: 21.0
click at [45, 135] on div "}) }) } gsap . utils . toArray ( '.features_card' ) . forEach ( card => { const…" at bounding box center [298, 154] width 526 height 198
drag, startPoint x: 65, startPoint y: 152, endPoint x: 41, endPoint y: 133, distance: 29.9
click at [41, 133] on div "}) }) } gsap . utils . toArray ( '.features_card' ) . forEach ( card => { const…" at bounding box center [298, 154] width 526 height 198
type textarea "gsap.to(iconWrap, { backgroundColor: 'rgba(255, 255, 255, 0.1)',"
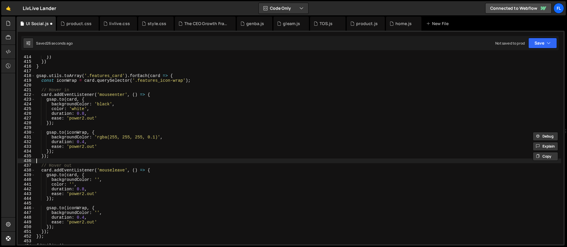
click at [114, 160] on div "}) }) } gsap . utils . toArray ( '.features_card' ) . forEach ( card => { const…" at bounding box center [298, 154] width 526 height 198
click at [99, 131] on div "}) }) } gsap . utils . toArray ( '.features_card' ) . forEach ( card => { const…" at bounding box center [298, 154] width 526 height 198
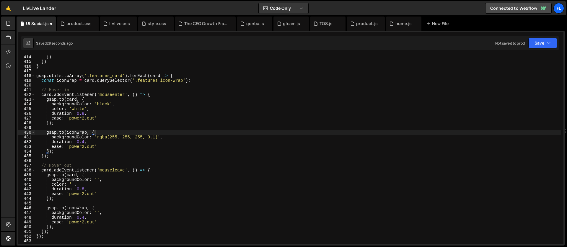
click at [85, 113] on div "}) }) } gsap . utils . toArray ( '.features_card' ) . forEach ( card => { const…" at bounding box center [298, 154] width 526 height 198
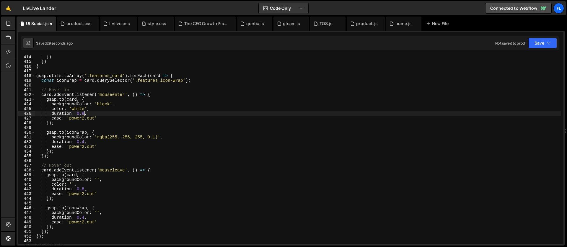
scroll to position [0, 3]
click at [84, 190] on div "}) }) } gsap . utils . toArray ( '.features_card' ) . forEach ( card => { const…" at bounding box center [298, 154] width 526 height 198
click at [84, 141] on div "}) }) } gsap . utils . toArray ( '.features_card' ) . forEach ( card => { const…" at bounding box center [298, 154] width 526 height 198
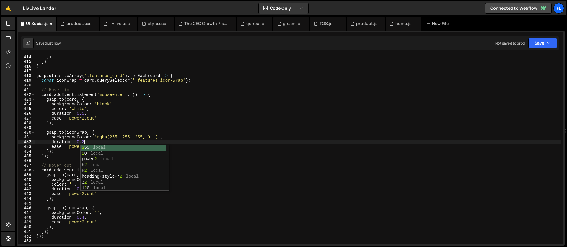
click at [85, 218] on div "}) }) } gsap . utils . toArray ( '.features_card' ) . forEach ( card => { const…" at bounding box center [298, 154] width 526 height 198
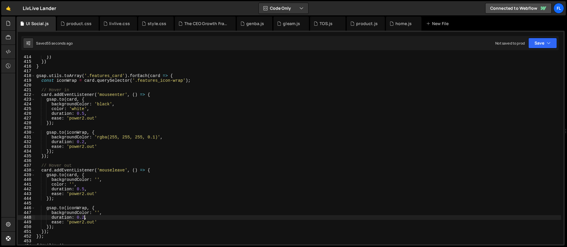
type textarea "duration: 0.2,"
click at [92, 161] on div "}) }) } gsap . utils . toArray ( '.features_card' ) . forEach ( card => { const…" at bounding box center [298, 154] width 526 height 198
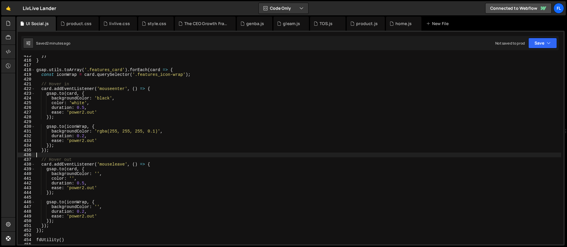
click at [85, 136] on div "}) } gsap . utils . toArray ( '.features_card' ) . forEach ( card => { const ic…" at bounding box center [298, 152] width 526 height 198
click at [105, 129] on div "}) } gsap . utils . toArray ( '.features_card' ) . forEach ( card => { const ic…" at bounding box center [298, 152] width 526 height 198
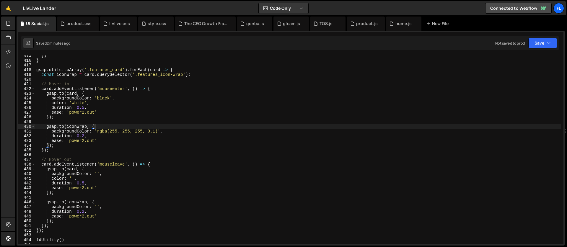
click at [81, 136] on div "}) } gsap . utils . toArray ( '.features_card' ) . forEach ( card => { const ic…" at bounding box center [298, 152] width 526 height 198
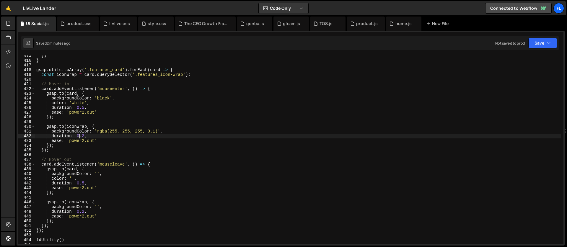
click at [94, 136] on div "}) } gsap . utils . toArray ( '.features_card' ) . forEach ( card => { const ic…" at bounding box center [298, 152] width 526 height 198
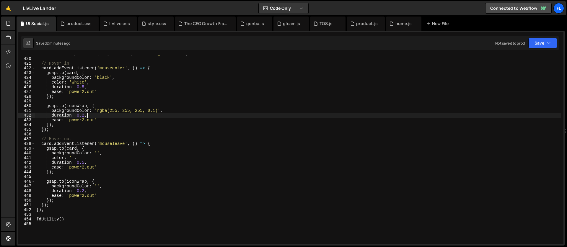
scroll to position [1979, 0]
click at [66, 148] on div "const iconWrap = card . querySelector ( '.features_icon-wrap' ) ; // Hover in c…" at bounding box center [298, 151] width 526 height 198
click at [128, 122] on div "const iconWrap = card . querySelector ( '.features_icon-wrap' ) ; // Hover in c…" at bounding box center [298, 151] width 526 height 198
click at [106, 105] on div "const iconWrap = card . querySelector ( '.features_icon-wrap' ) ; // Hover in c…" at bounding box center [298, 151] width 526 height 198
type textarea "gsap.to(iconWrap, {"
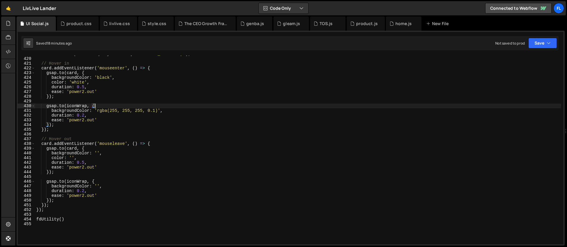
click at [134, 133] on div "const iconWrap = card . querySelector ( '.features_icon-wrap' ) ; // Hover in c…" at bounding box center [298, 151] width 526 height 198
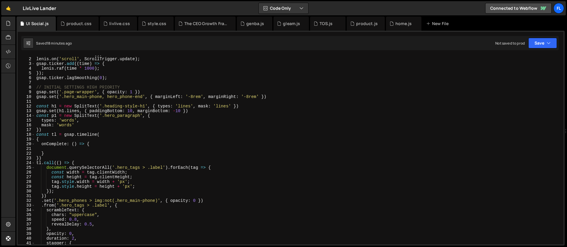
scroll to position [0, 0]
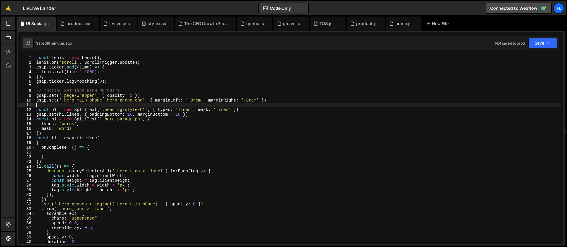
click at [65, 103] on div "const lenis = new Lenis ( ) ; lenis . on ( 'scroll' , ScrollTrigger . update ) …" at bounding box center [298, 155] width 526 height 198
click at [56, 105] on div "const lenis = new Lenis ( ) ; lenis . on ( 'scroll' , ScrollTrigger . update ) …" at bounding box center [298, 155] width 526 height 198
click at [156, 119] on div "const lenis = new Lenis ( ) ; lenis . on ( 'scroll' , ScrollTrigger . update ) …" at bounding box center [298, 155] width 526 height 198
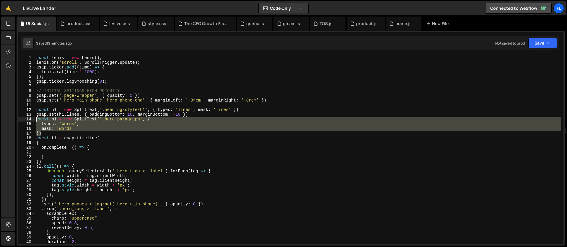
drag, startPoint x: 44, startPoint y: 134, endPoint x: 27, endPoint y: 121, distance: 21.4
click at [27, 121] on div "const p1 = new SplitText('.hero_paragraph', { 1 2 3 4 5 6 7 8 9 10 11 12 13 14 …" at bounding box center [291, 150] width 546 height 189
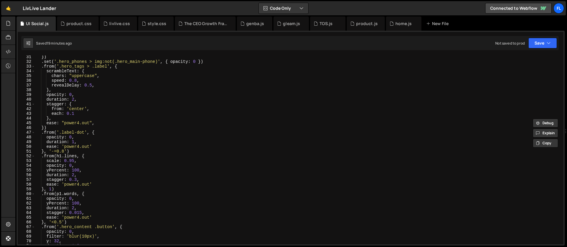
scroll to position [148, 0]
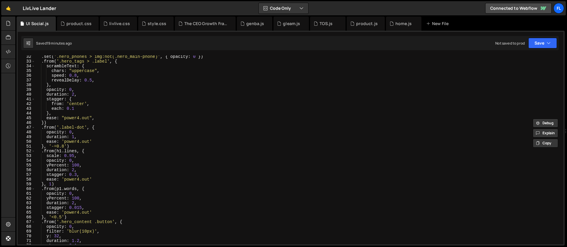
click at [56, 182] on div ". set ( '.hero_phones > img:not(.hero_main-phone)' , { opacity : 0 }) . from ( …" at bounding box center [298, 153] width 526 height 198
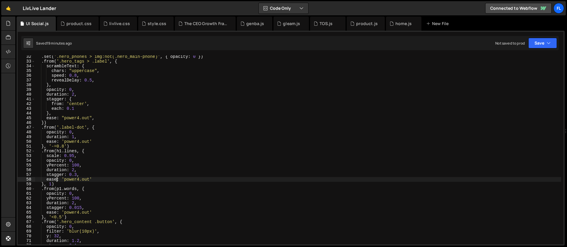
click at [58, 186] on div ". set ( '.hero_phones > img:not(.hero_main-phone)' , { opacity : 0 }) . from ( …" at bounding box center [298, 153] width 526 height 198
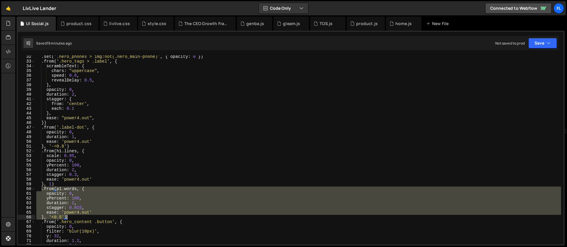
drag, startPoint x: 41, startPoint y: 190, endPoint x: 75, endPoint y: 217, distance: 42.8
click at [75, 217] on div ". set ( '.hero_phones > img:not(.hero_main-phone)' , { opacity : 0 }) . from ( …" at bounding box center [298, 153] width 526 height 198
click at [457, 133] on div ". set ( '.hero_phones > img:not(.hero_main-phone)' , { opacity : 0 }) . from ( …" at bounding box center [298, 153] width 526 height 198
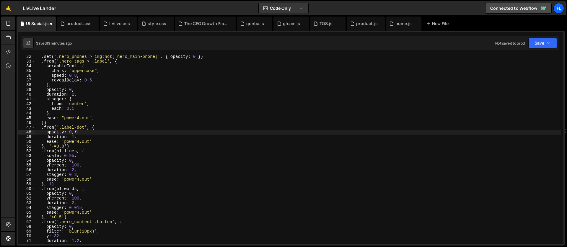
scroll to position [0, 2]
type textarea "opacity: 0,ƒ"
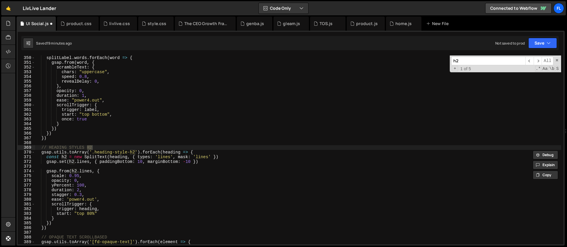
scroll to position [1649, 0]
type input "h2"
click at [122, 146] on div "splitLabel . words . forEach ( word => { gsap . from ( word , { scrambleText : …" at bounding box center [298, 155] width 526 height 198
click at [206, 151] on div "splitLabel . words . forEach ( word => { gsap . from ( word , { scrambleText : …" at bounding box center [298, 155] width 526 height 198
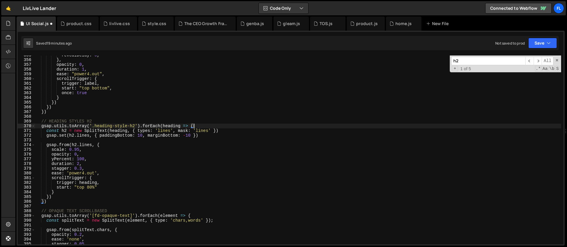
scroll to position [1675, 0]
click at [50, 200] on div "revealDelay : 0 , } , opacity : 0 , duration : 1 , ease : "power4.out" , scroll…" at bounding box center [298, 152] width 526 height 198
type textarea "})"
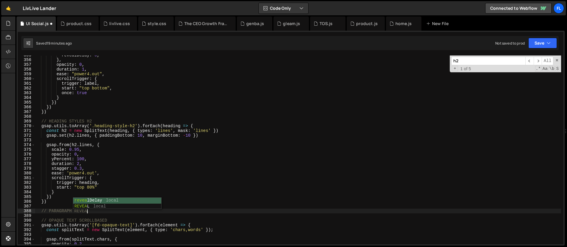
scroll to position [0, 4]
type textarea "// PARAGRAPH REVEALS"
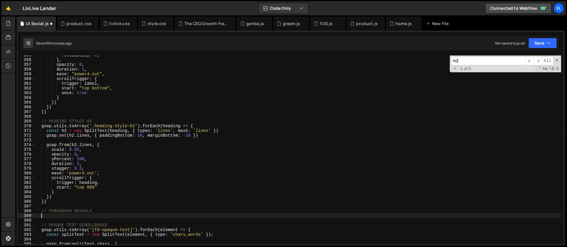
paste textarea "});"
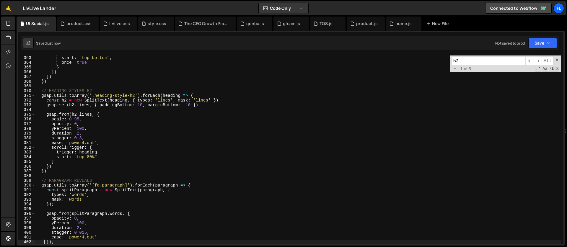
click at [125, 184] on div "start : "top bottom" , once : true } }) }) }) // HEADING STYLES H2 gsap . utils…" at bounding box center [298, 155] width 526 height 198
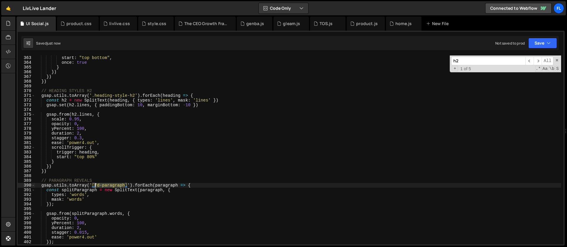
drag, startPoint x: 125, startPoint y: 185, endPoint x: 94, endPoint y: 186, distance: 30.4
click at [94, 186] on div "start : "top bottom" , once : true } }) }) }) // HEADING STYLES H2 gsap . utils…" at bounding box center [298, 155] width 526 height 198
type textarea "gsap.utils.toArray('[fd-paragraph]').forEach(paragraph => {"
drag, startPoint x: 461, startPoint y: 61, endPoint x: 441, endPoint y: 62, distance: 20.1
click at [441, 62] on div "start : "top bottom" , once : true } }) }) }) // HEADING STYLES H2 gsap . utils…" at bounding box center [298, 150] width 526 height 189
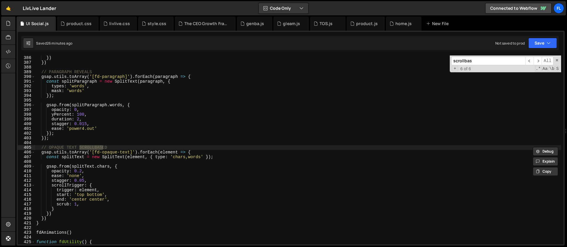
scroll to position [803, 0]
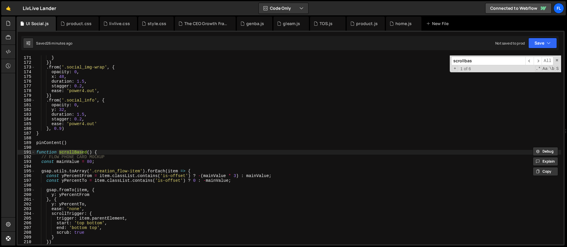
type input "scrollbas"
type textarea "function scrollBased() {"
click at [107, 153] on div "} }) . from ( '.social_img-wrap' , { opacity : 0 , x : 48 , duration : 1.5 , st…" at bounding box center [298, 155] width 526 height 198
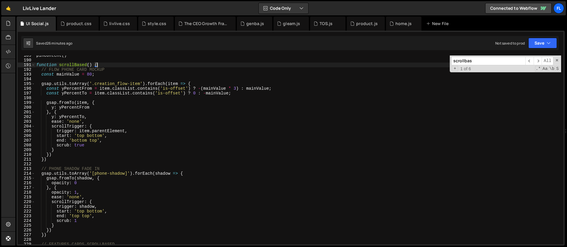
scroll to position [891, 0]
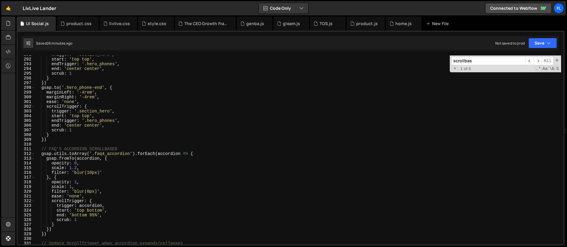
scroll to position [1337, 0]
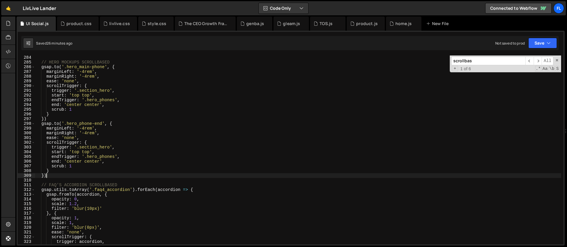
click at [55, 175] on div "// HERO MOCKUPS SCROLLBASED gsap . to ( '.hero_main-phone' , { marginLeft : '-4…" at bounding box center [298, 154] width 526 height 198
type textarea "})"
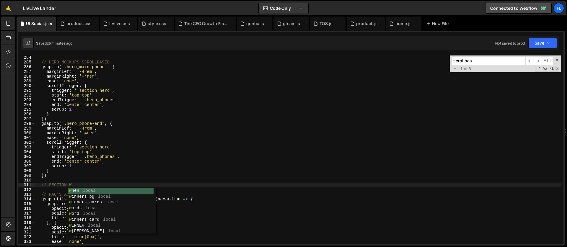
scroll to position [0, 2]
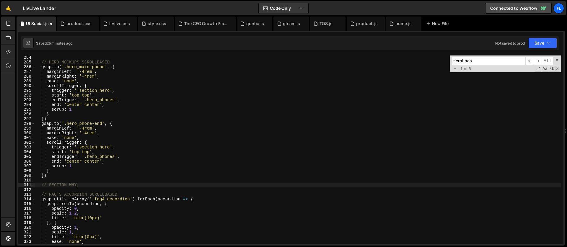
type textarea "// SECTION WHY"
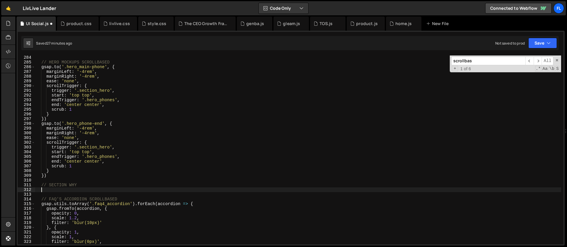
click at [53, 189] on div "// HERO MOCKUPS SCROLLBASED gsap . to ( '.hero_main-phone' , { marginLeft : '-4…" at bounding box center [298, 154] width 526 height 198
type textarea "const whyItems = document.querySelectorAll('.why_item')"
click at [185, 190] on div "// HERO MOCKUPS SCROLLBASED gsap . to ( '.hero_main-phone' , { marginLeft : '-4…" at bounding box center [298, 154] width 526 height 198
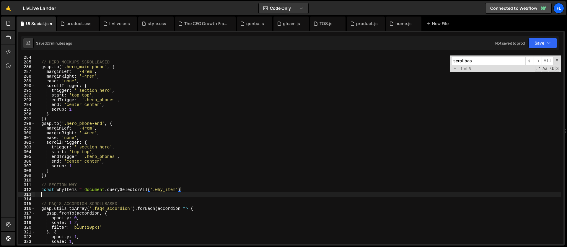
scroll to position [0, 0]
drag, startPoint x: 478, startPoint y: 61, endPoint x: 420, endPoint y: 63, distance: 57.9
click at [420, 63] on div "// HERO MOCKUPS SCROLLBASED gsap . to ( '.hero_main-phone' , { marginLeft : '-4…" at bounding box center [298, 150] width 526 height 189
click at [97, 153] on div "// HERO MOCKUPS SCROLLBASED gsap . to ( '.hero_main-phone' , { marginLeft : '-4…" at bounding box center [298, 154] width 526 height 198
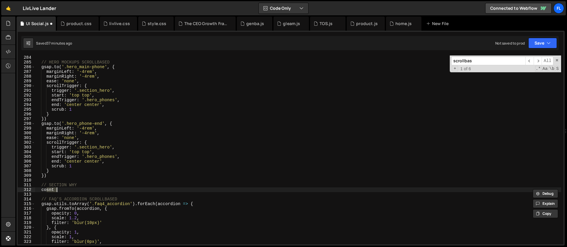
type textarea "cosnt"
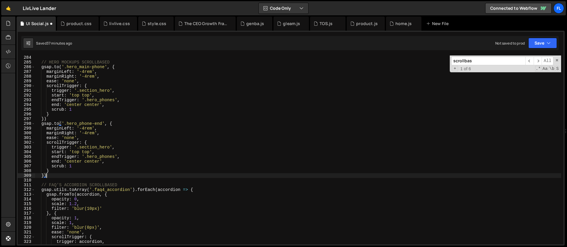
type textarea "fdUtility()"
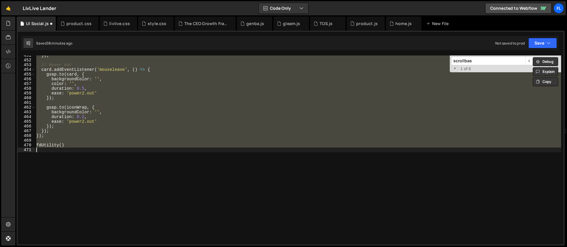
scroll to position [1739, 0]
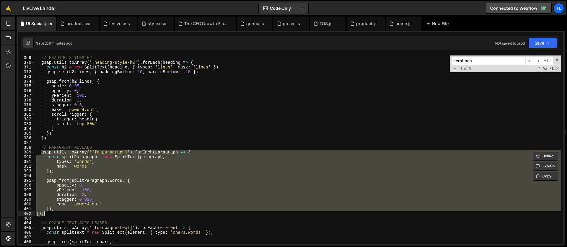
type textarea "});"
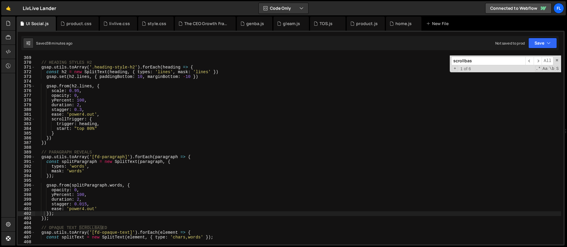
drag, startPoint x: 484, startPoint y: 61, endPoint x: 415, endPoint y: 59, distance: 68.8
click at [415, 59] on div "// HEADING STYLES H2 gsap . utils . toArray ( '.heading-style-h2' ) . forEach (…" at bounding box center [298, 150] width 526 height 189
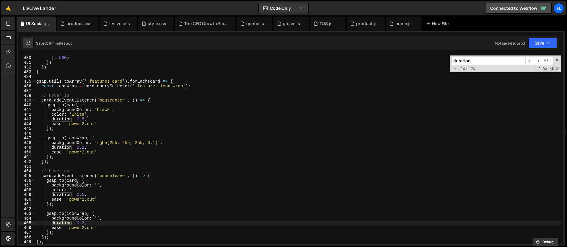
scroll to position [90, 0]
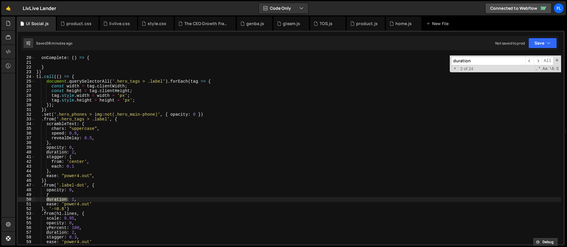
type input "duration"
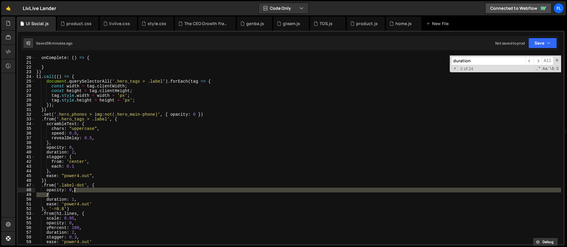
drag, startPoint x: 56, startPoint y: 195, endPoint x: 86, endPoint y: 191, distance: 30.4
click at [86, 191] on div "onComplete : ( ) => { } }) tl . call (( ) => { document . querySelectorAll ( '.…" at bounding box center [298, 155] width 526 height 198
type textarea "opacity: 0,"
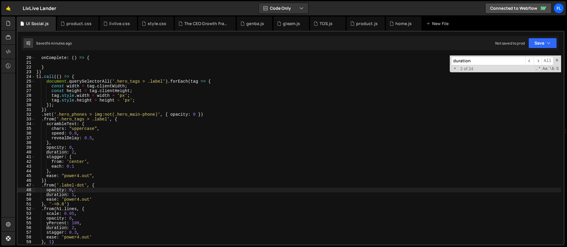
drag, startPoint x: 475, startPoint y: 64, endPoint x: 433, endPoint y: 60, distance: 43.0
click at [433, 60] on div "onComplete : ( ) => { } }) tl . call (( ) => { document . querySelectorAll ( '.…" at bounding box center [298, 150] width 526 height 189
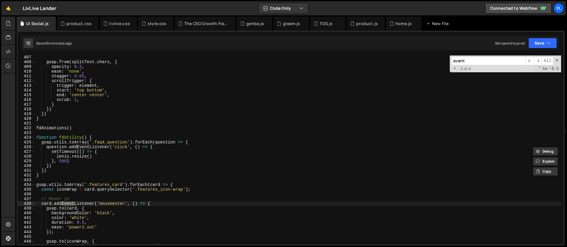
scroll to position [1965, 0]
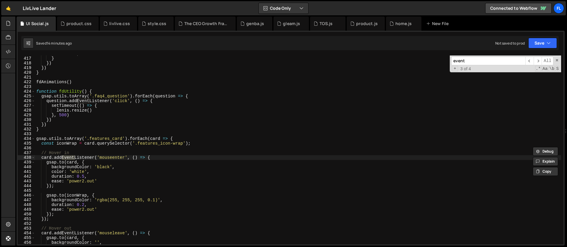
type input "event"
click at [178, 138] on div "scrub : 1 , } }) }) } fdAnimations ( ) function fdUtility ( ) { gsap . utils . …" at bounding box center [298, 150] width 526 height 198
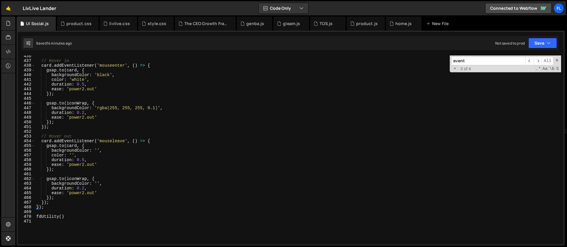
scroll to position [2075, 0]
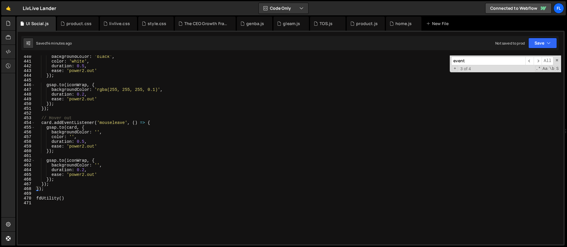
click at [50, 190] on div "backgroundColor : 'black' , color : 'white' , duration : 0.5 , ease : 'power2.o…" at bounding box center [298, 153] width 526 height 198
type textarea "});"
paste textarea "});"
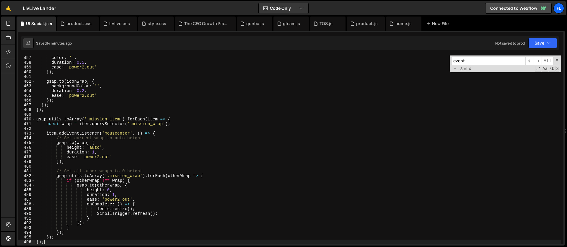
scroll to position [2154, 0]
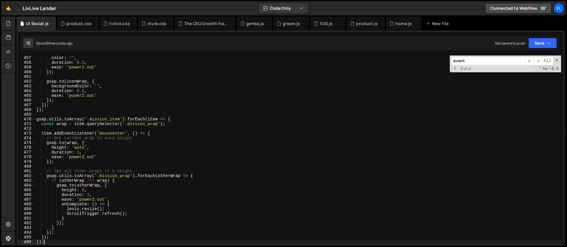
click at [79, 149] on div "color : '' , duration : 0.5 , ease : 'power2.out' }) ; gsap . to ( iconWrap , {…" at bounding box center [298, 155] width 526 height 198
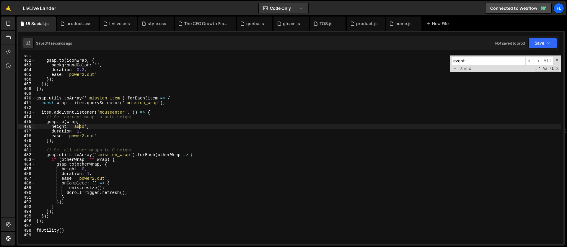
scroll to position [2175, 0]
click at [80, 133] on div "gsap . to ( iconWrap , { backgroundColor : '' , duration : 0.2 , ease : 'power2…" at bounding box center [298, 152] width 526 height 198
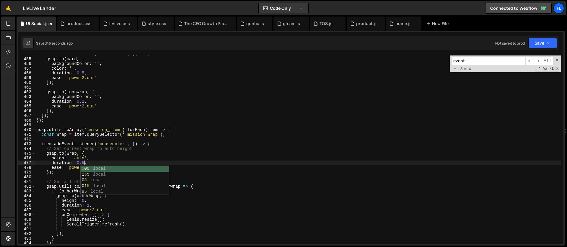
scroll to position [0, 3]
click at [85, 167] on div "card . addEventListener ( 'mouseleave' , ( ) => { gsap . to ( card , { backgrou…" at bounding box center [298, 151] width 526 height 198
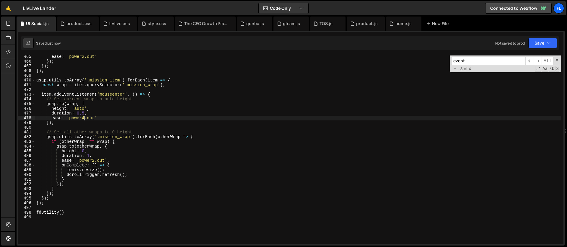
scroll to position [2189, 0]
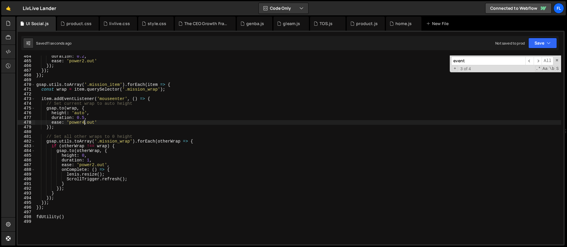
click at [84, 154] on div "duration : 0.2 , ease : 'power2.out' }) ; }) ; }) ; gsap . utils . toArray ( '.…" at bounding box center [298, 153] width 526 height 198
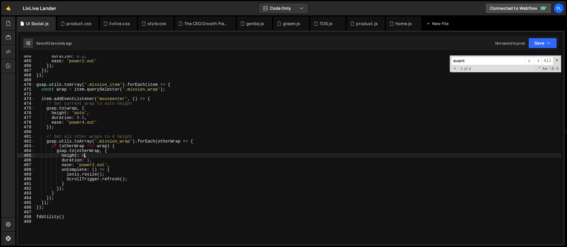
click at [62, 126] on div "duration : 0.2 , ease : 'power2.out' }) ; }) ; }) ; gsap . utils . toArray ( '.…" at bounding box center [298, 153] width 526 height 198
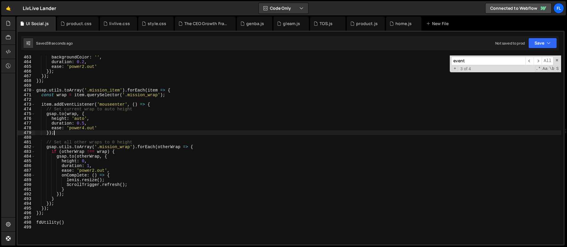
scroll to position [2170, 0]
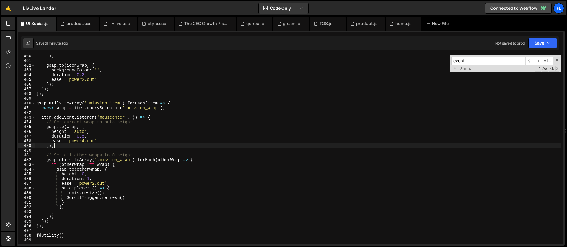
click at [103, 140] on div "}) ; gsap . to ( iconWrap , { backgroundColor : '' , duration : 0.2 , ease : 'p…" at bounding box center [298, 153] width 526 height 198
click at [94, 132] on div "}) ; gsap . to ( iconWrap , { backgroundColor : '' , duration : 0.2 , ease : 'p…" at bounding box center [298, 153] width 526 height 198
type textarea "height: 'auto',"
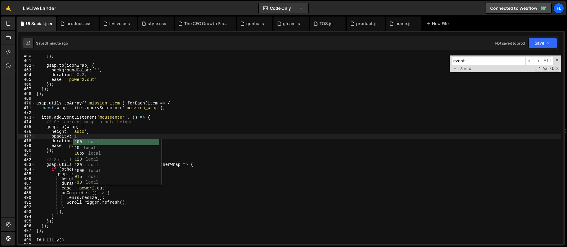
scroll to position [0, 3]
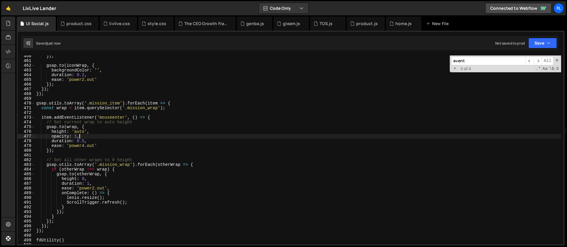
type textarea "opacity: 1,"
